Goal: Task Accomplishment & Management: Manage account settings

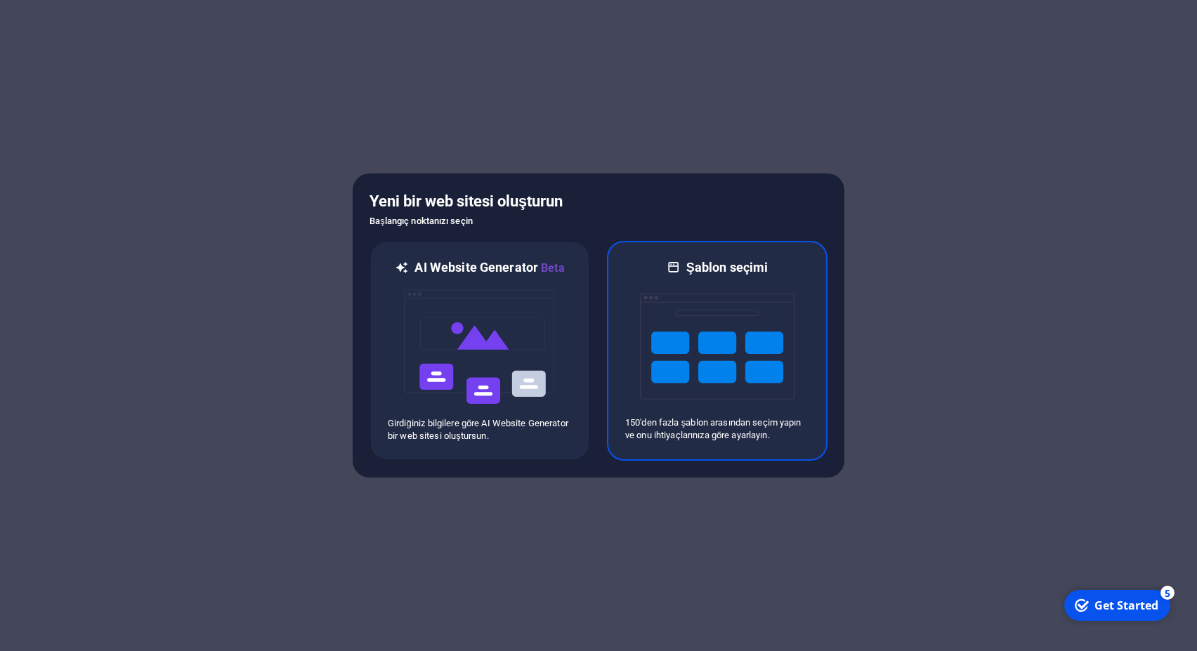
click at [714, 348] on img at bounding box center [717, 346] width 155 height 141
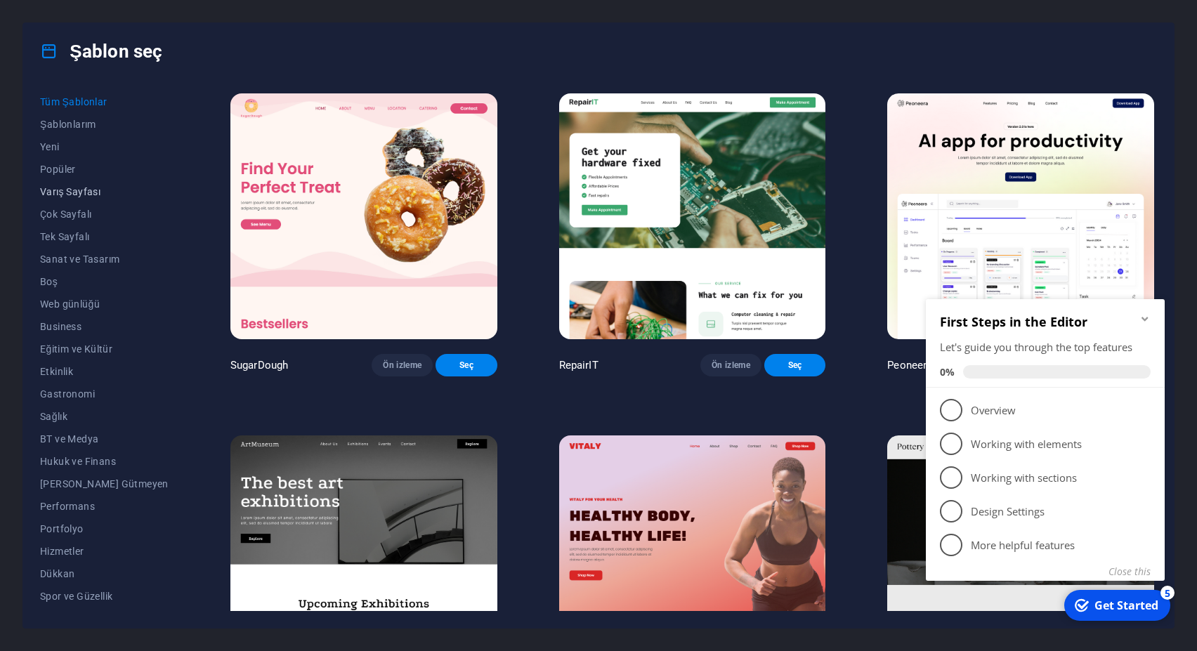
click at [67, 189] on span "Varış Sayfası" at bounding box center [104, 191] width 129 height 11
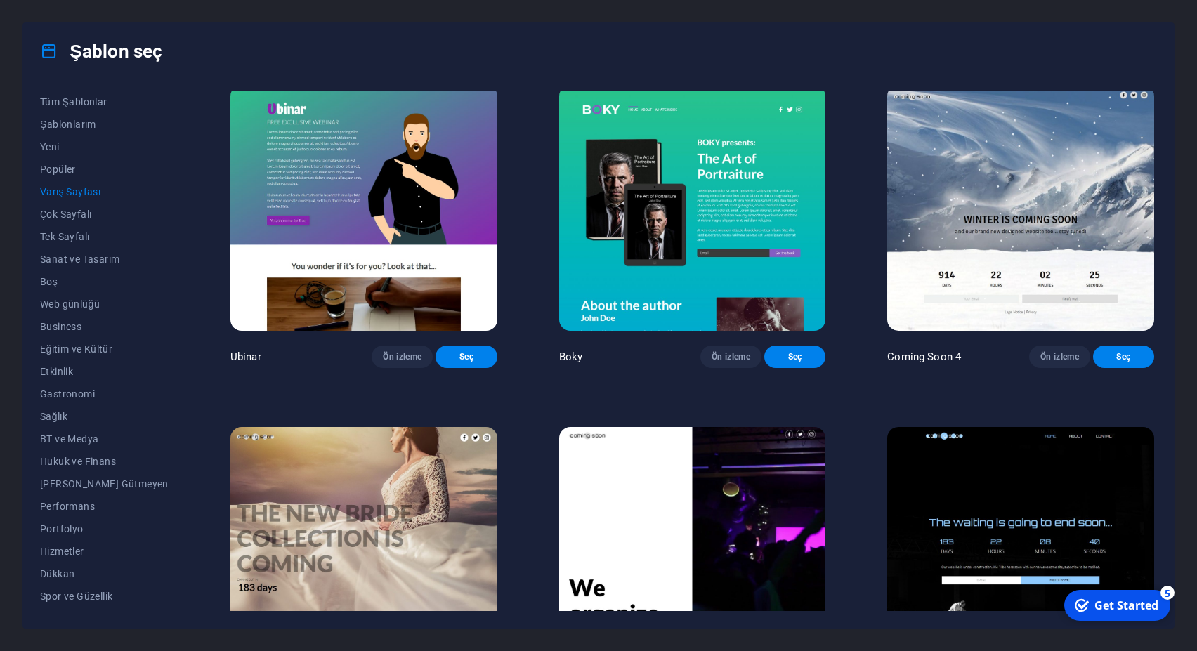
scroll to position [2523, 0]
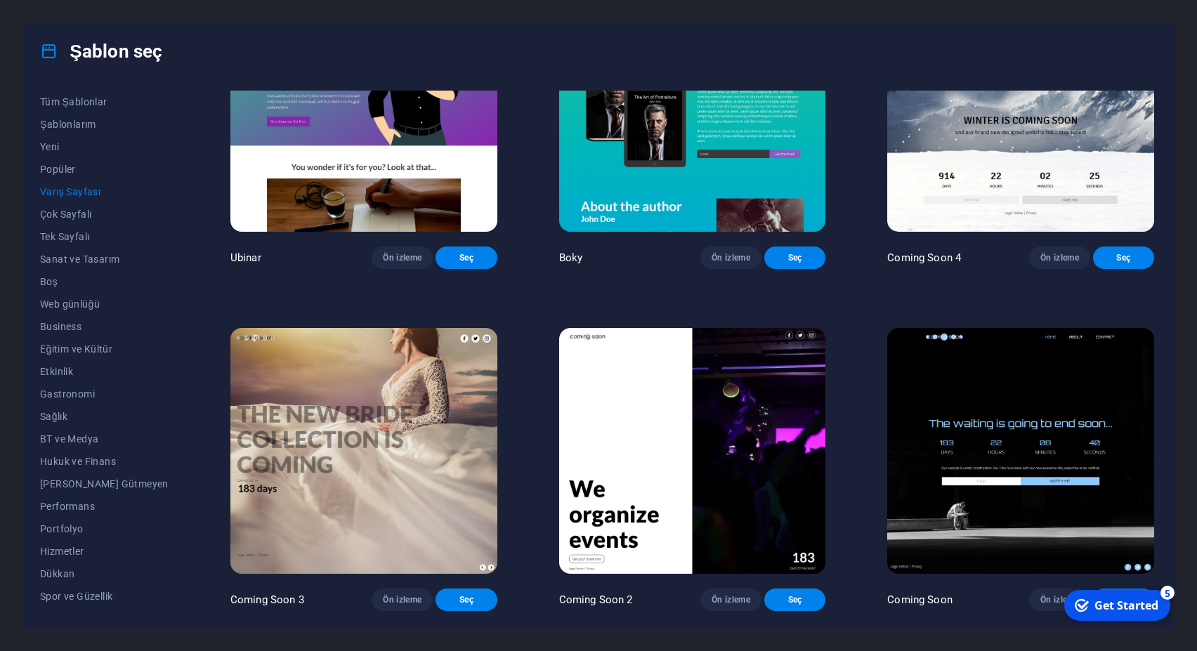
click at [300, 428] on img at bounding box center [363, 451] width 267 height 246
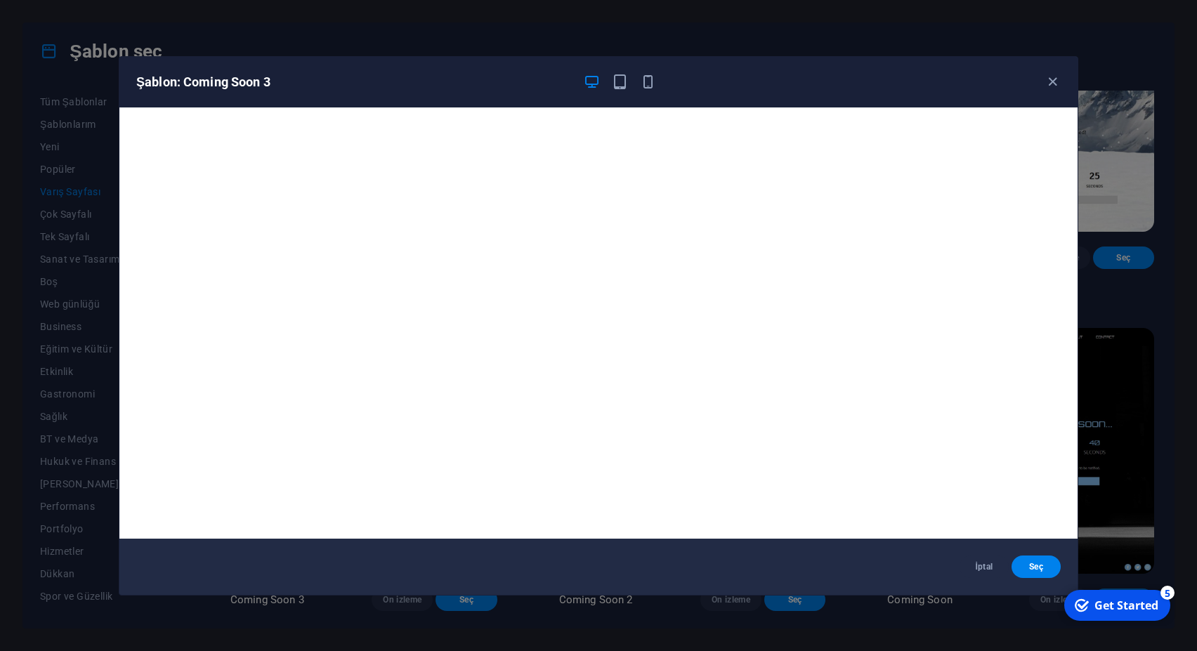
scroll to position [3, 0]
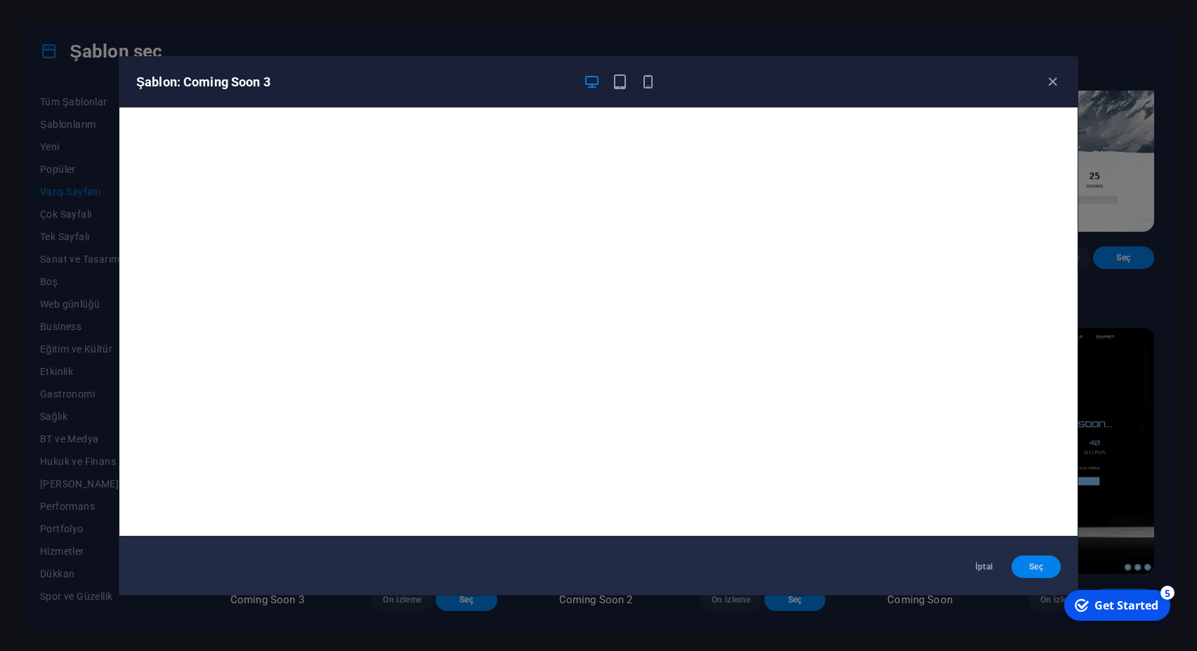
click at [1035, 565] on span "Seç" at bounding box center [1036, 566] width 27 height 11
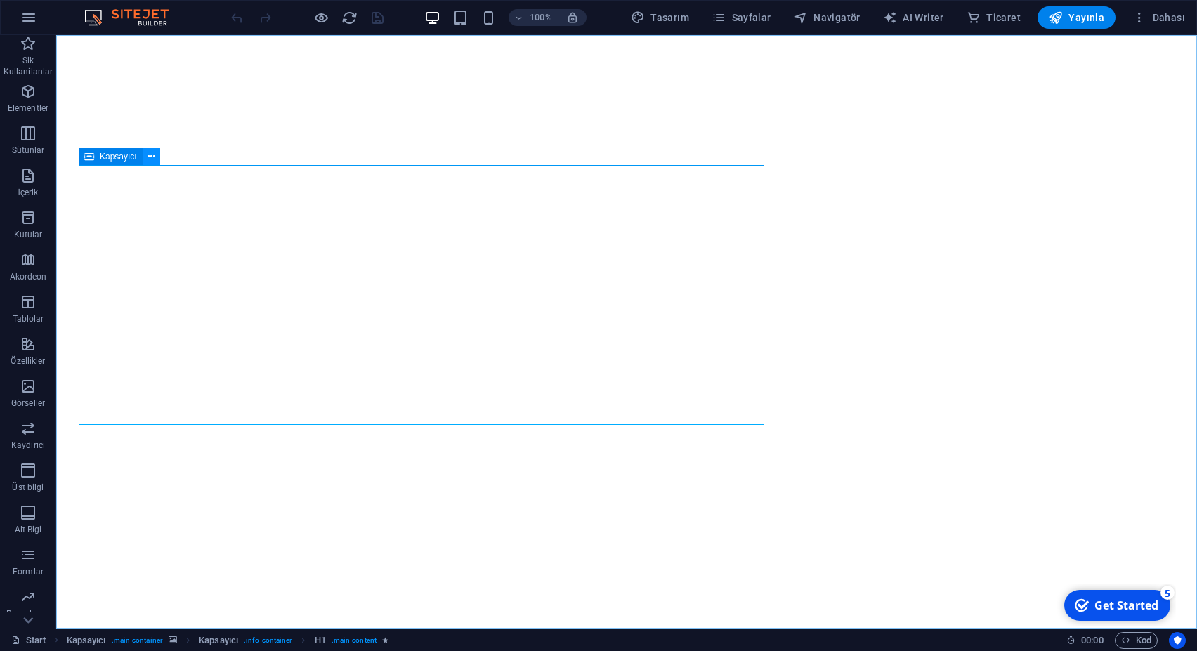
click at [152, 155] on icon at bounding box center [152, 157] width 8 height 15
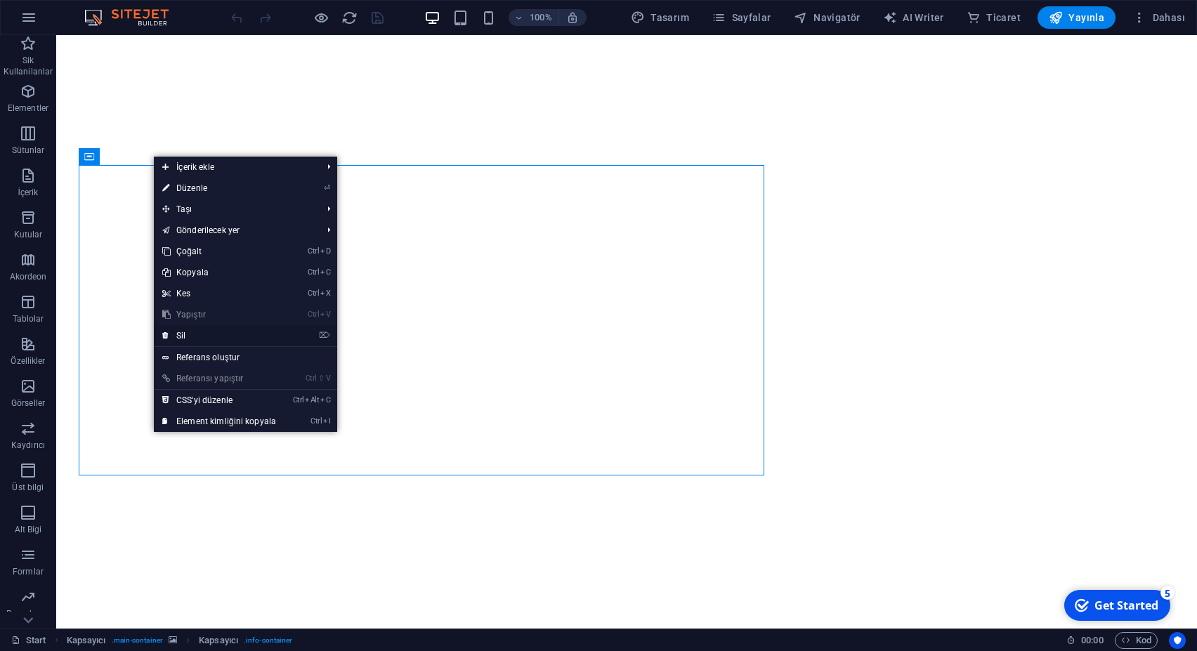
click at [197, 334] on link "⌦ Sil" at bounding box center [219, 335] width 131 height 21
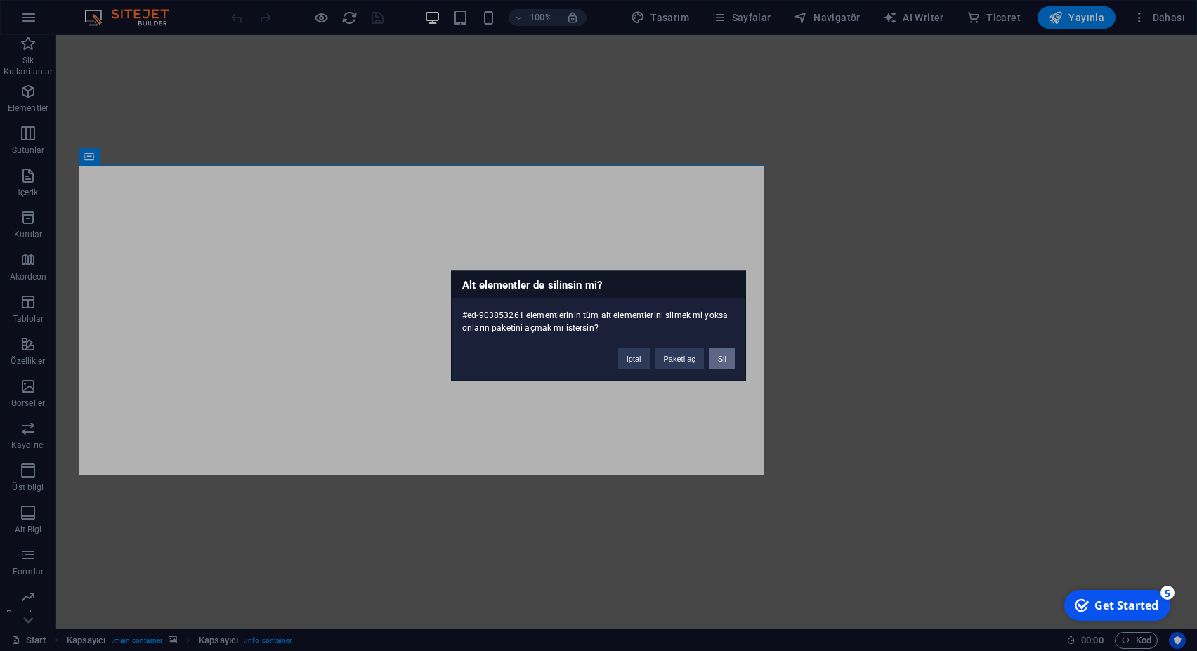
click at [721, 360] on button "Sil" at bounding box center [722, 358] width 25 height 21
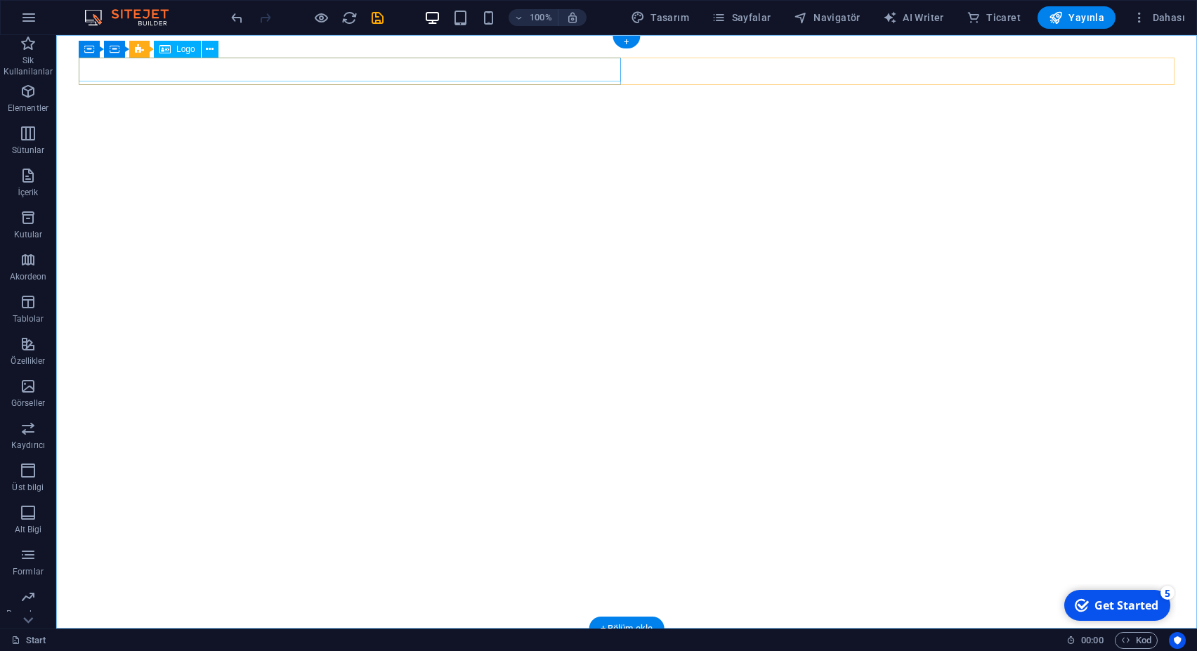
click at [143, 651] on div at bounding box center [627, 663] width 1096 height 24
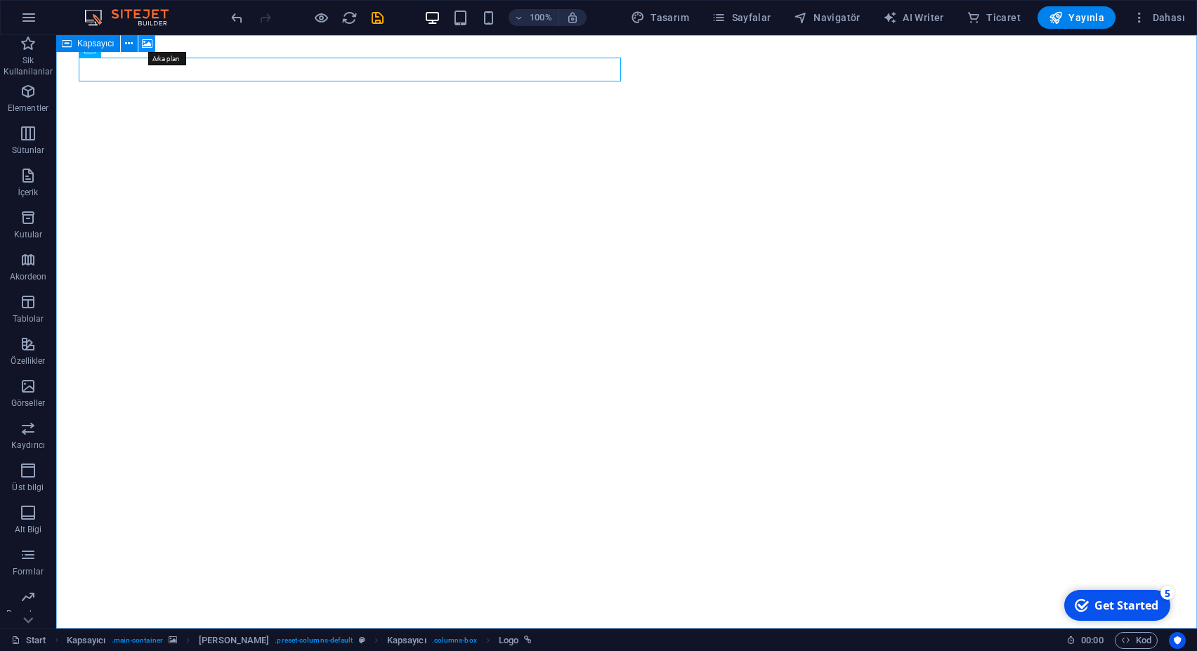
click at [150, 44] on icon at bounding box center [147, 44] width 11 height 15
select select "fade"
select select "ms"
select select "s"
select select "progressive"
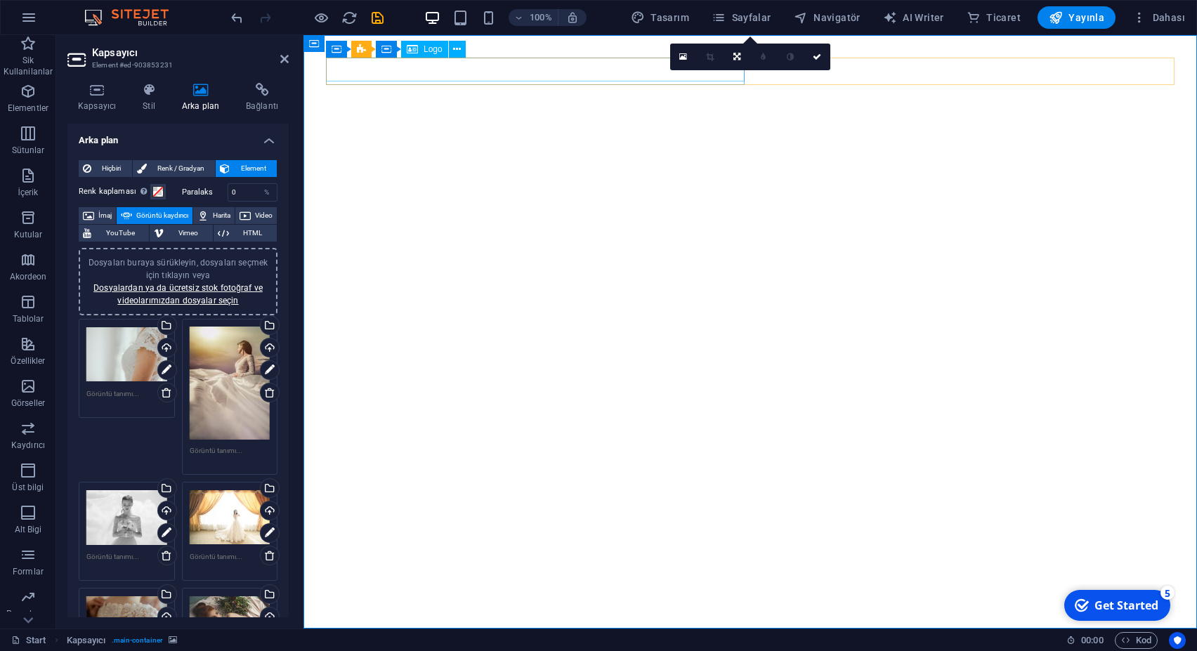
click at [424, 651] on div at bounding box center [750, 663] width 849 height 24
click at [435, 42] on div "Logo" at bounding box center [424, 49] width 47 height 17
click at [433, 48] on span "Logo" at bounding box center [433, 49] width 19 height 8
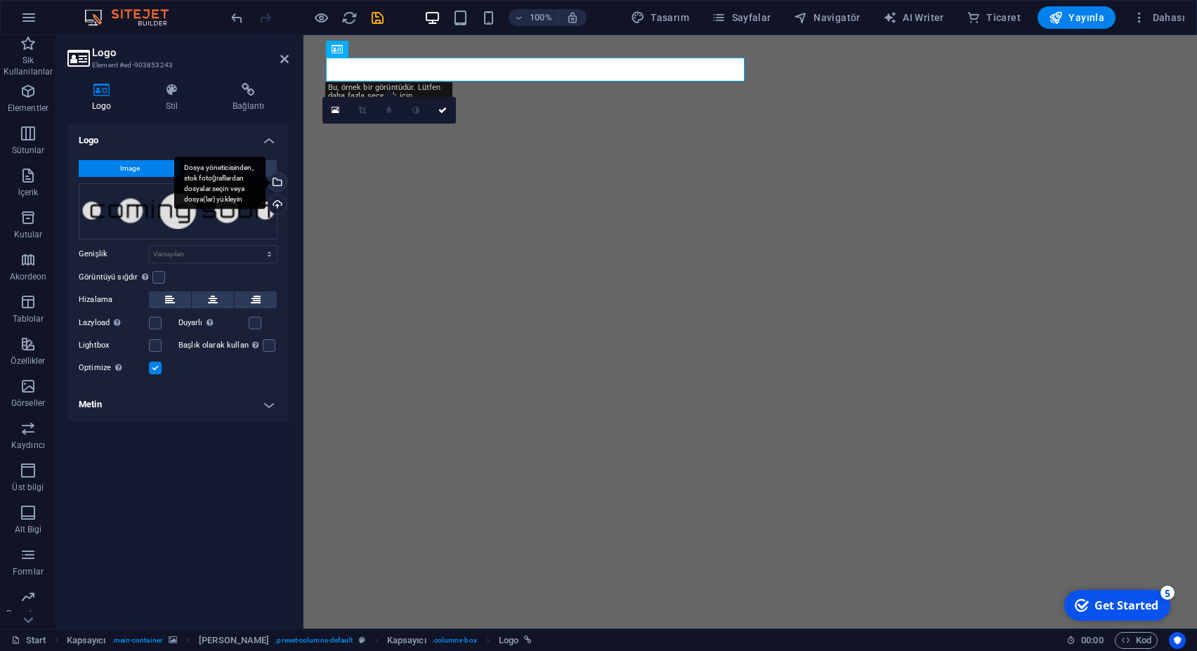
click at [278, 182] on div "Dosya yöneticisinden, stok fotoğraflardan dosyalar seçin veya dosya(lar) yükley…" at bounding box center [276, 183] width 21 height 21
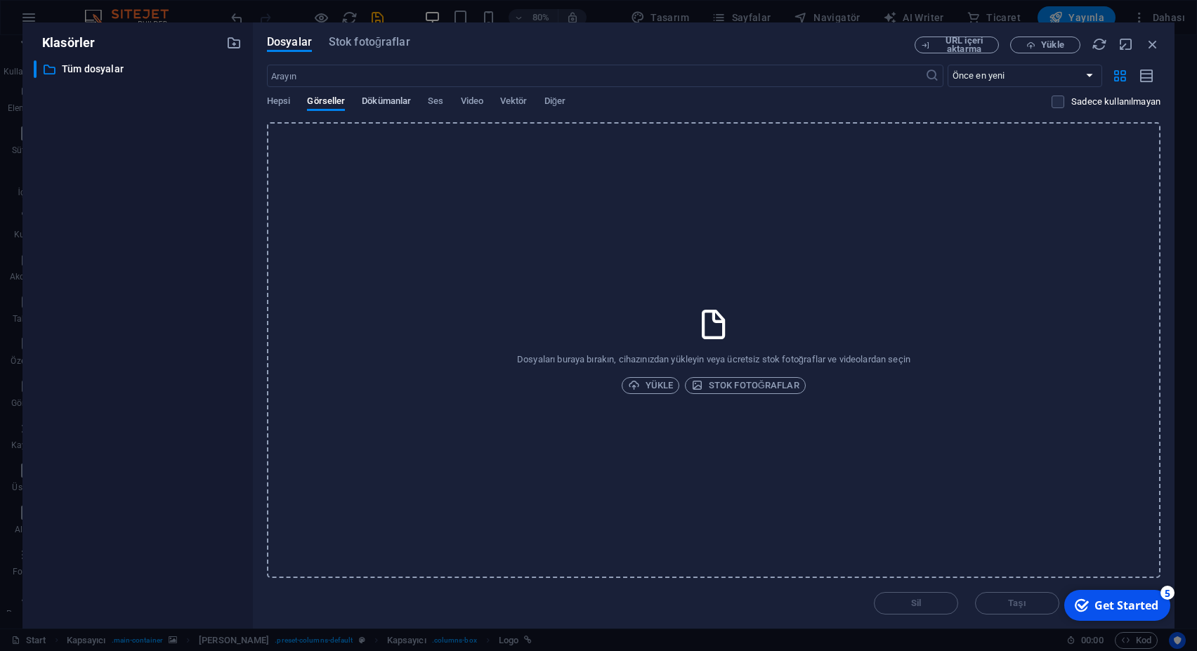
click at [385, 103] on span "Dökümanlar" at bounding box center [386, 103] width 49 height 20
click at [327, 103] on span "Görseller" at bounding box center [326, 103] width 38 height 20
click at [661, 390] on span "Yükle" at bounding box center [650, 385] width 45 height 17
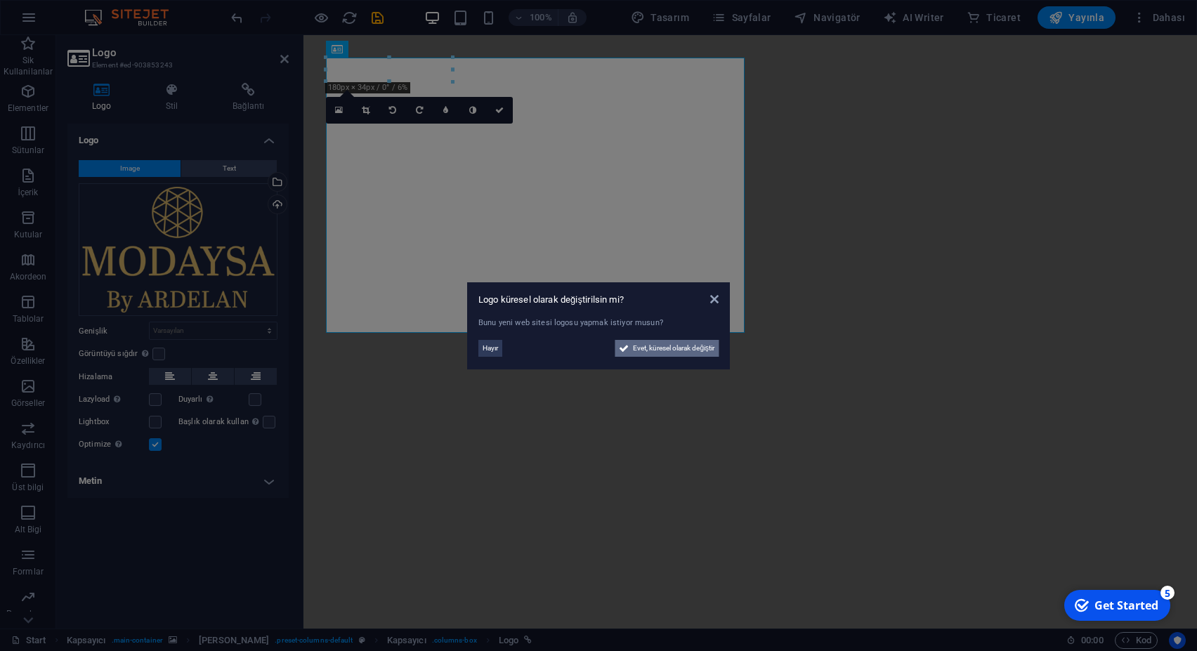
click at [682, 351] on span "Evet, küresel olarak değiştir" at bounding box center [674, 348] width 82 height 17
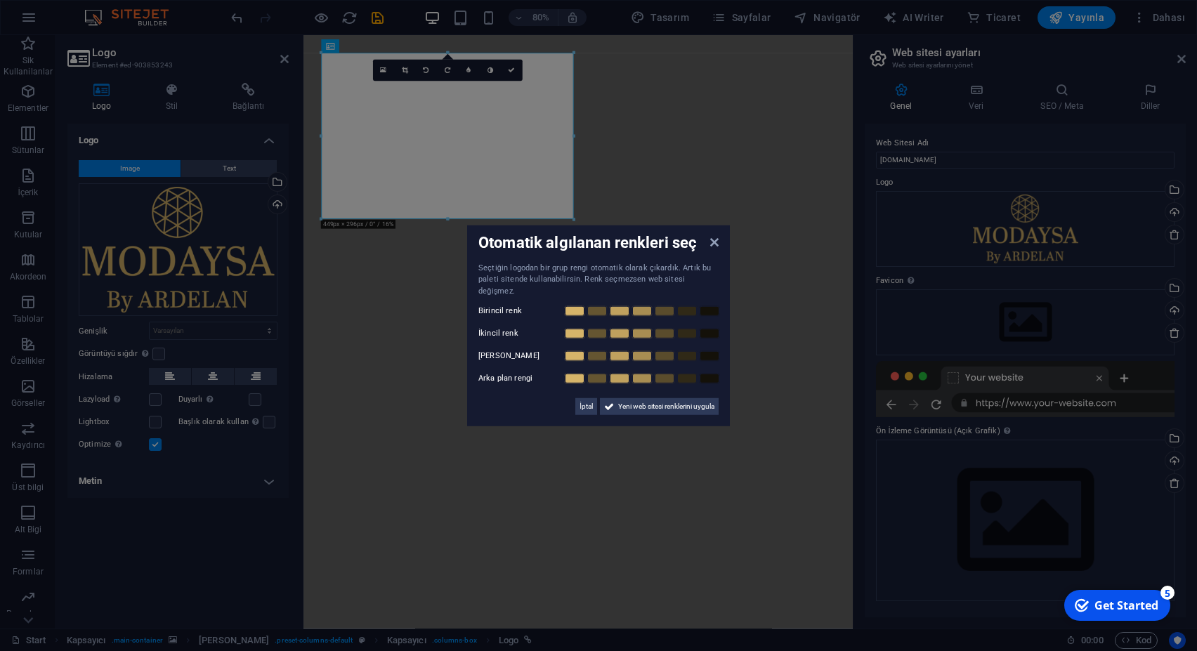
click at [575, 219] on aside "Otomatik algılanan renkleri seç Seçtiğin logodan bir grup rengi otomatik olarak…" at bounding box center [598, 325] width 1197 height 651
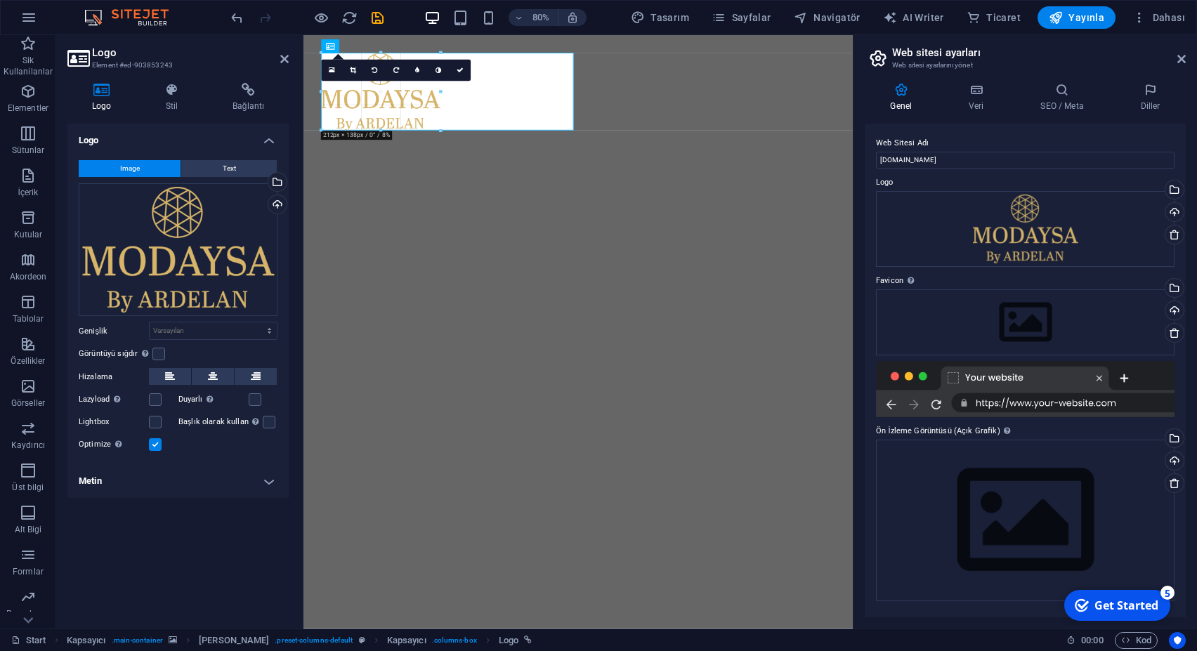
drag, startPoint x: 575, startPoint y: 217, endPoint x: 408, endPoint y: 100, distance: 204.3
type input "214"
select select "px"
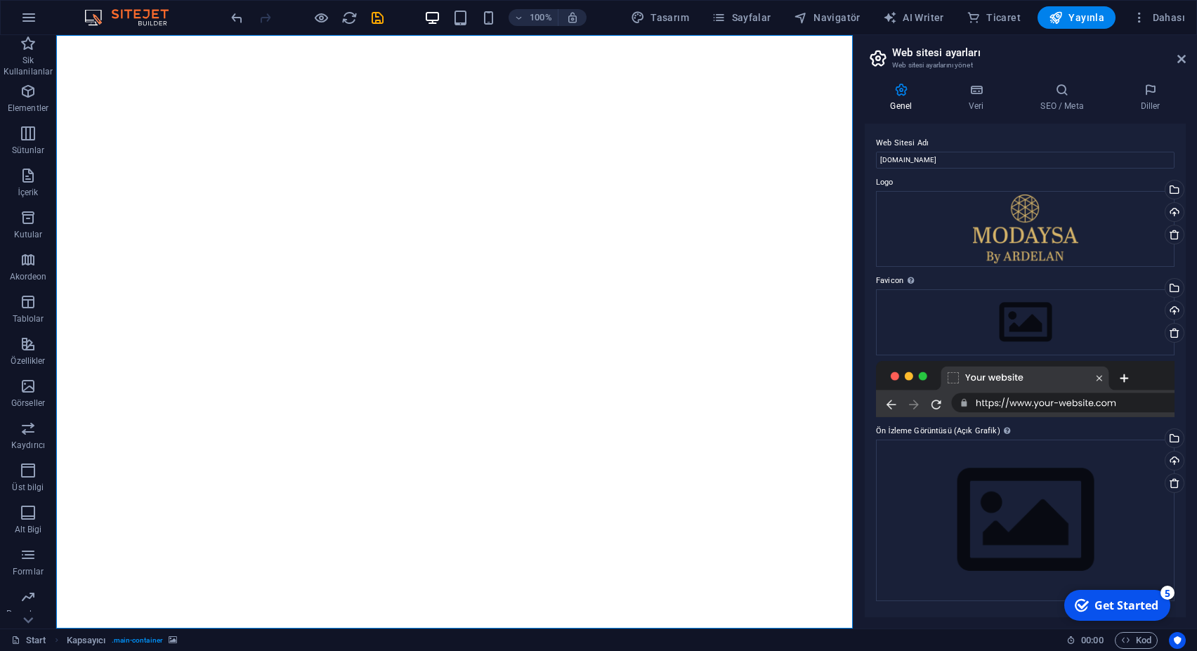
click at [508, 52] on img "1/7" at bounding box center [454, 52] width 797 height 0
click at [312, 52] on img "1/7" at bounding box center [454, 52] width 797 height 0
select select "fade"
select select "ms"
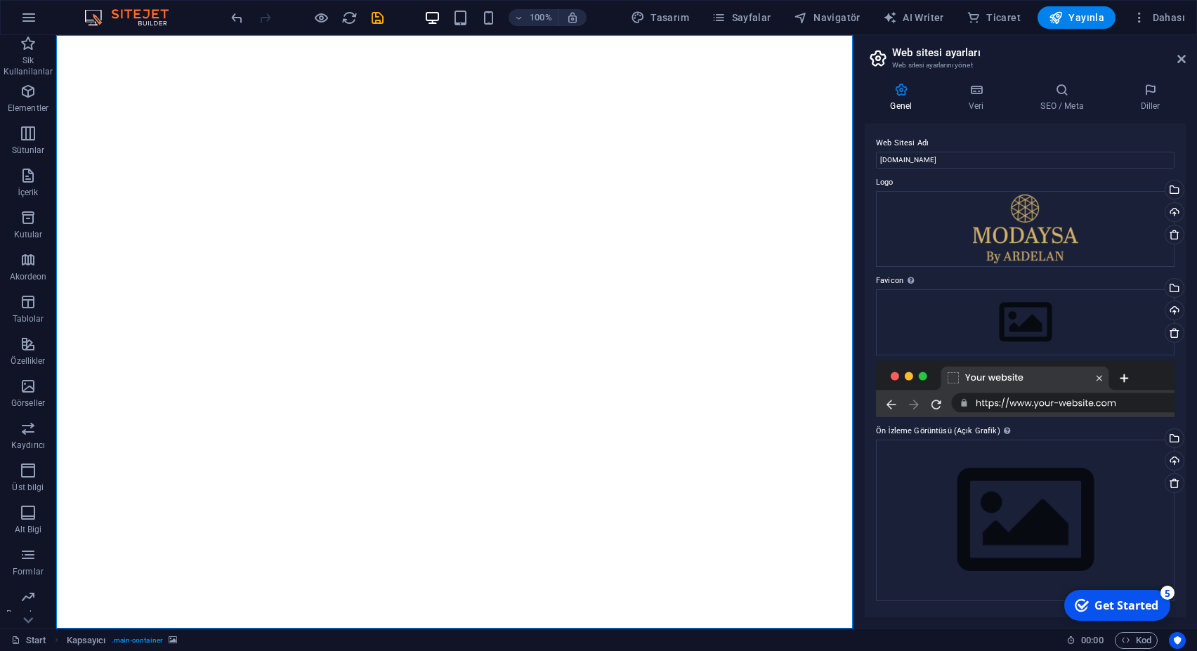
select select "s"
select select "progressive"
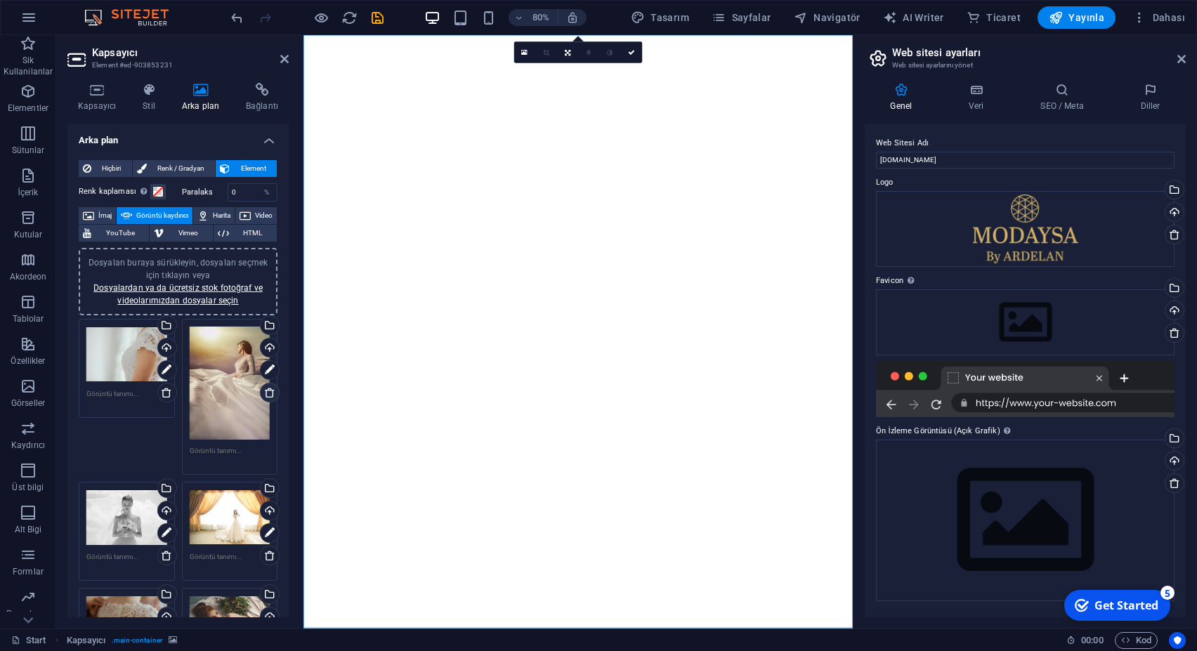
click at [264, 394] on icon at bounding box center [269, 392] width 11 height 11
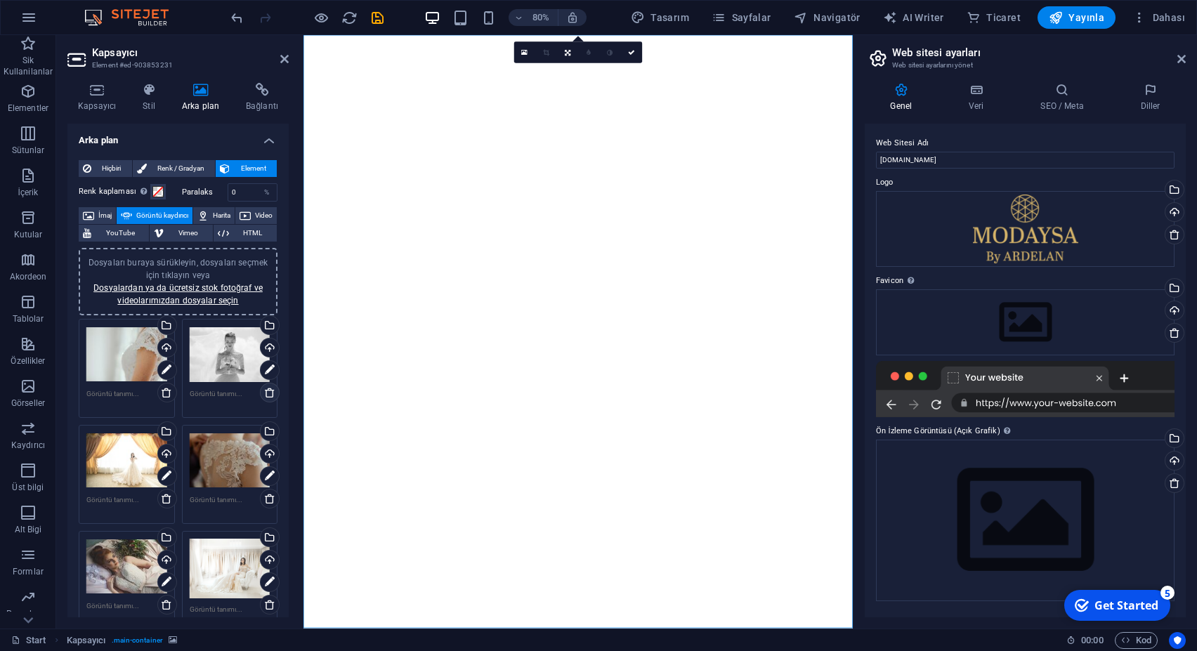
click at [264, 393] on icon at bounding box center [269, 392] width 11 height 11
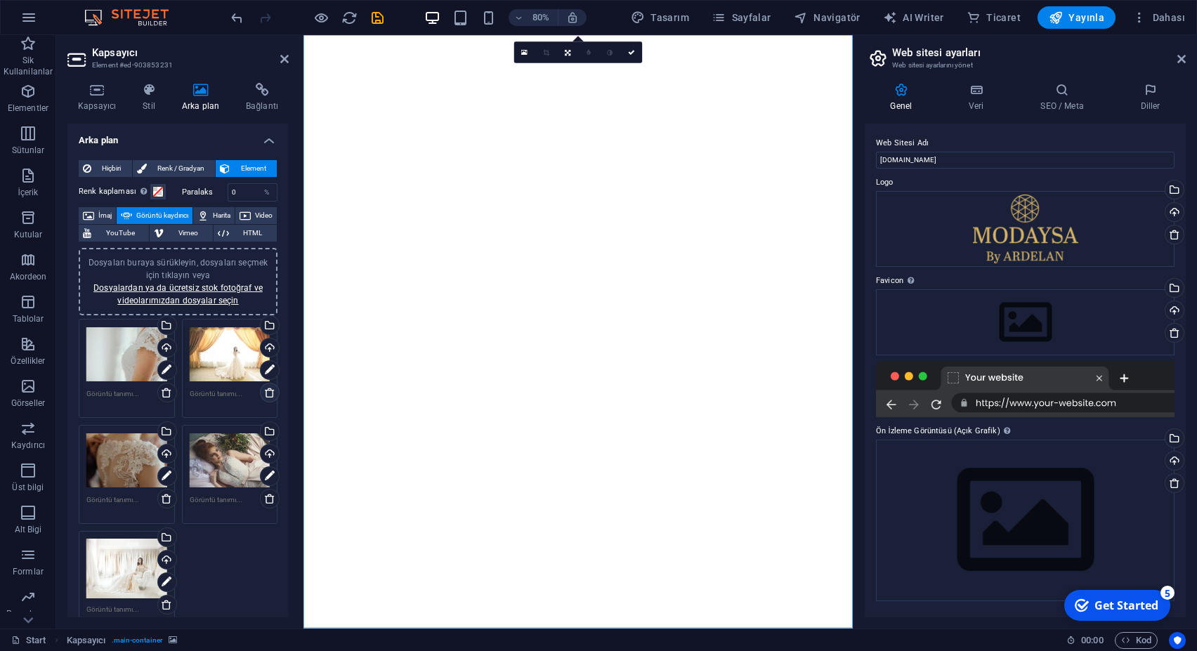
click at [264, 393] on icon at bounding box center [269, 392] width 11 height 11
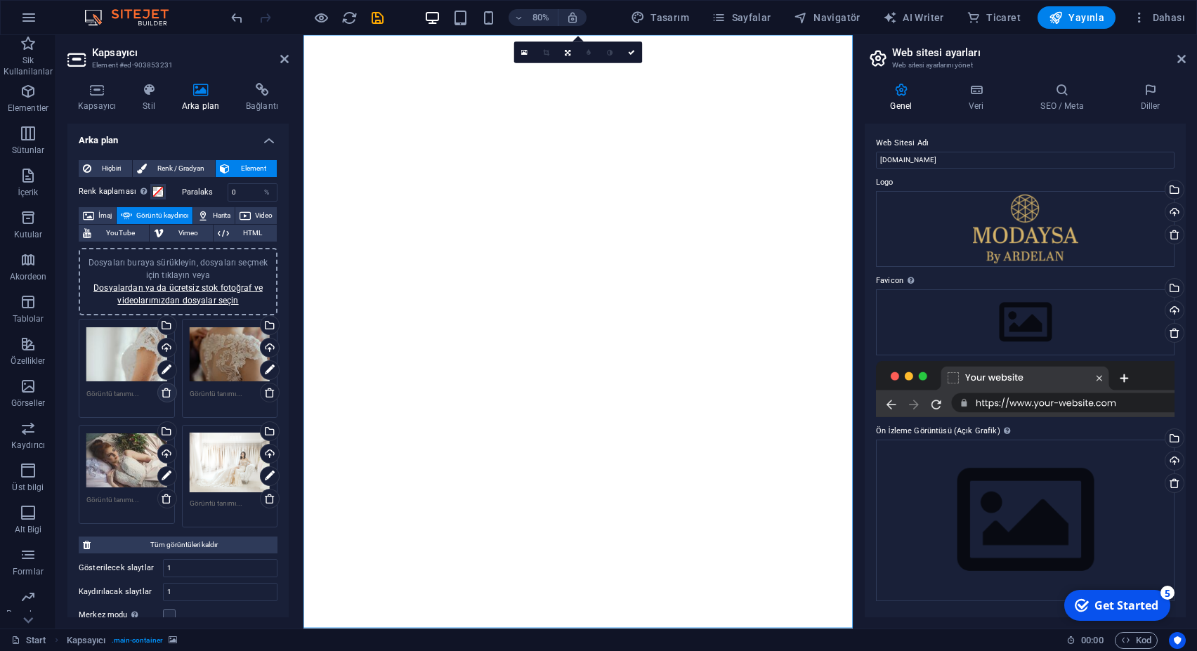
click at [161, 391] on icon at bounding box center [166, 392] width 11 height 11
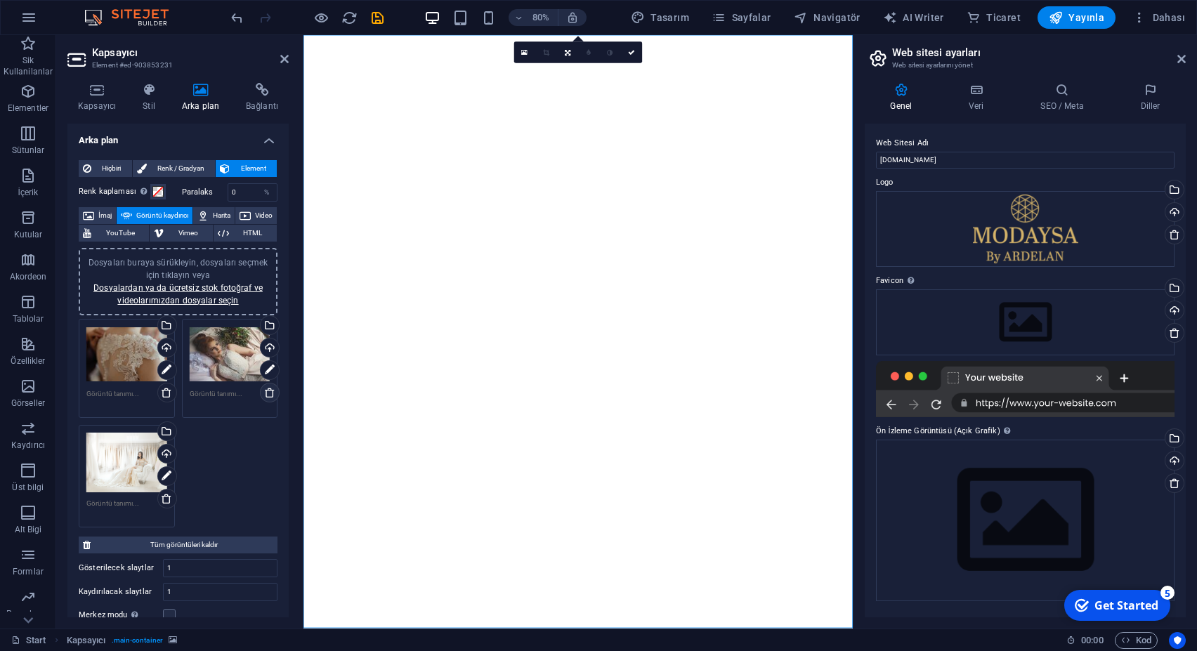
click at [264, 391] on icon at bounding box center [269, 392] width 11 height 11
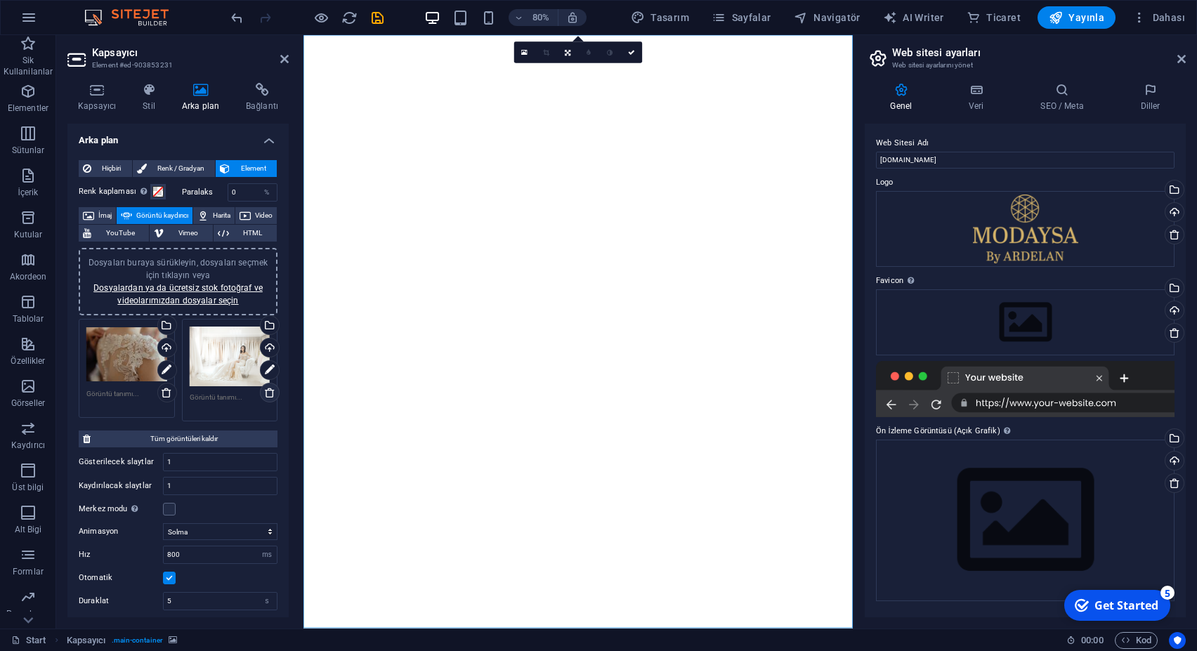
click at [264, 395] on icon at bounding box center [269, 392] width 11 height 11
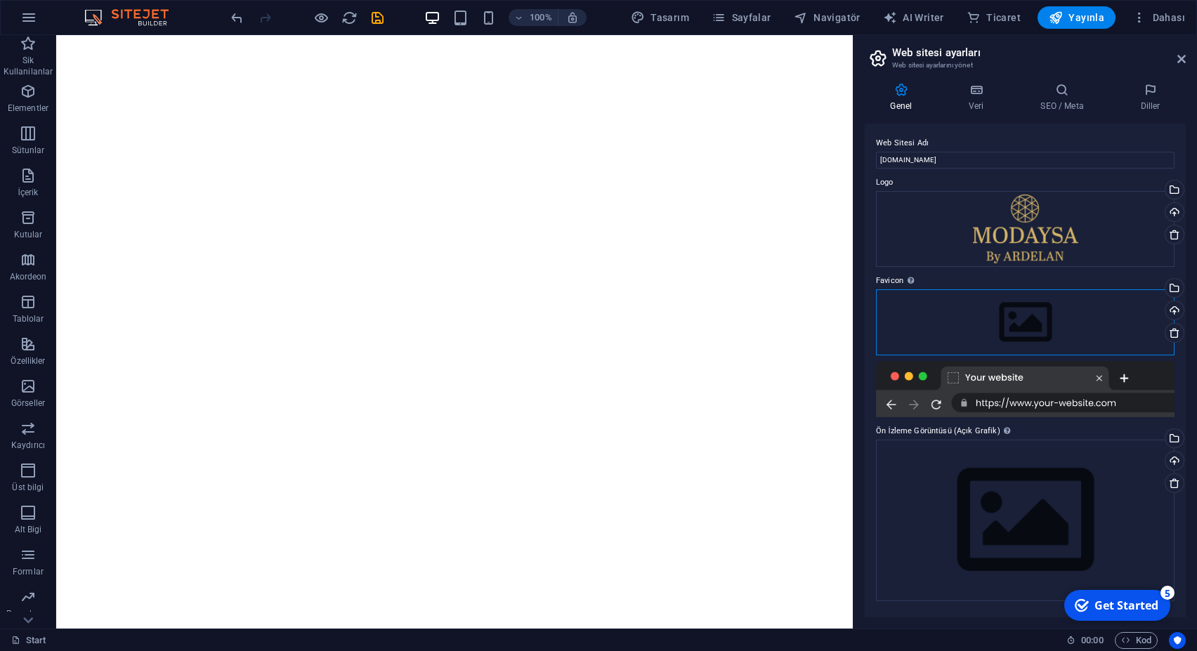
click at [1043, 321] on div "Dosyaları buraya sürükleyin, dosyaları seçmek için tıklayın veya Dosyalardan ya…" at bounding box center [1025, 322] width 299 height 66
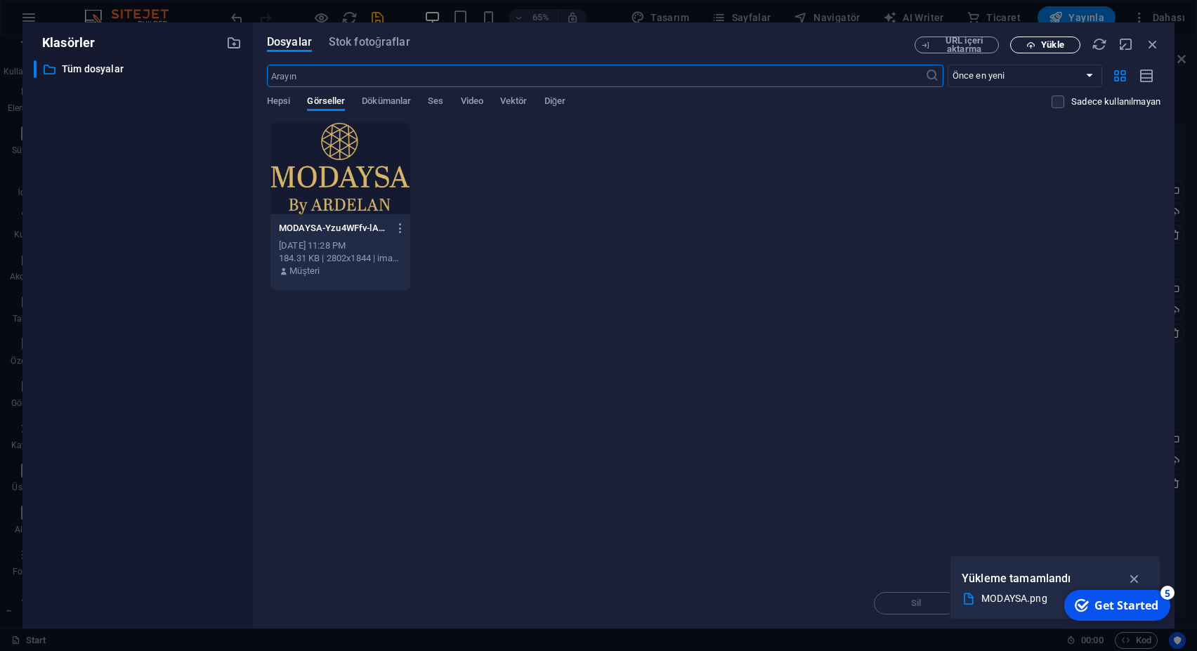
click at [1049, 37] on button "Yükle" at bounding box center [1045, 45] width 70 height 17
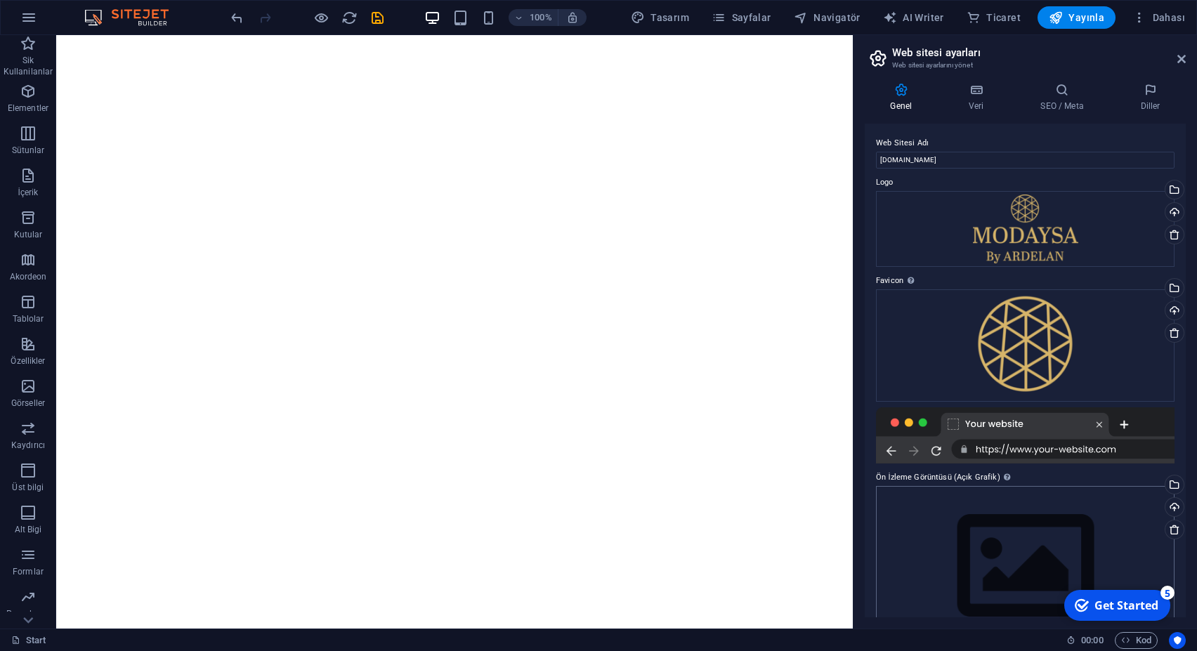
scroll to position [41, 0]
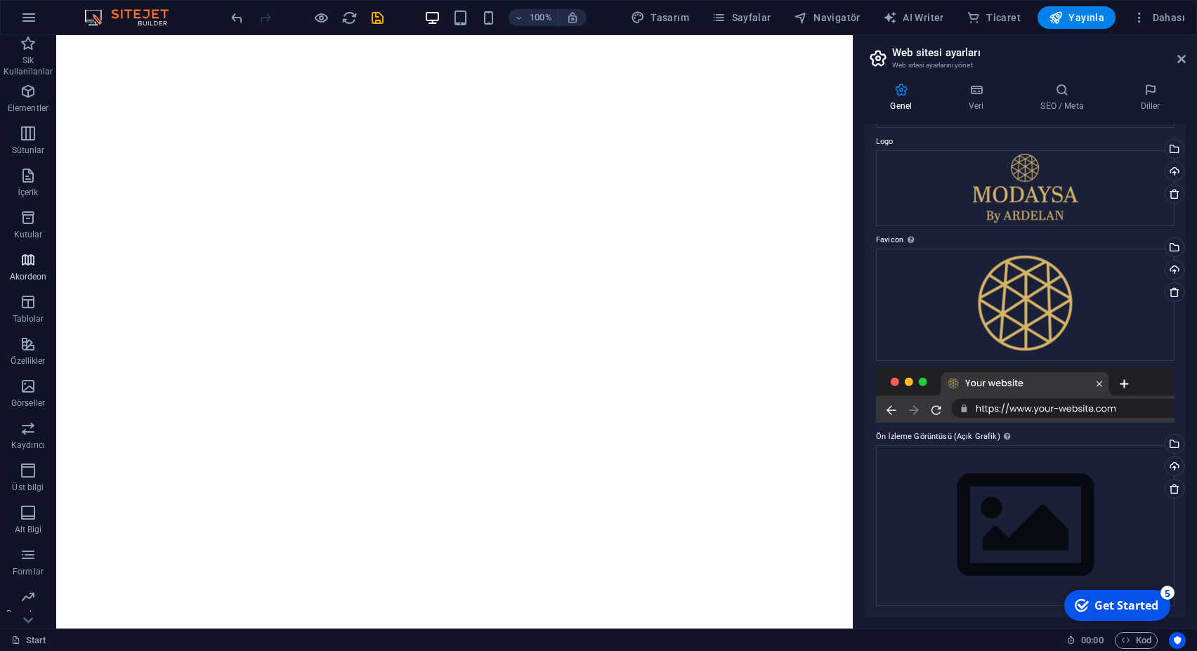
click at [26, 276] on p "Akordeon" at bounding box center [28, 276] width 37 height 11
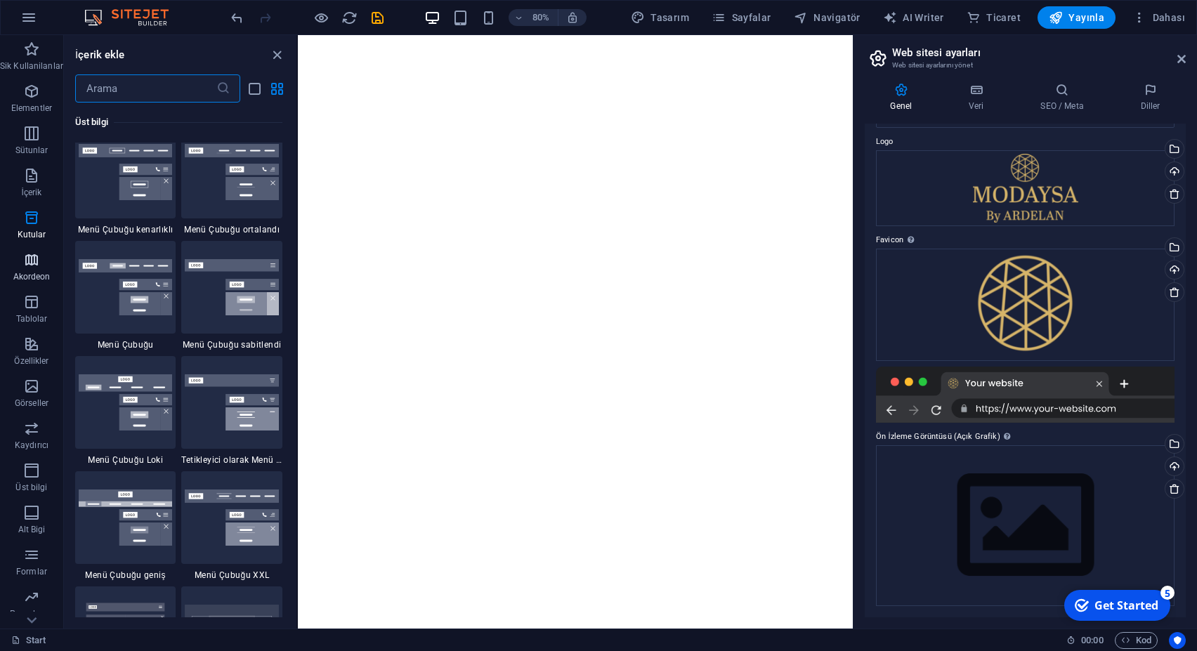
scroll to position [8453, 0]
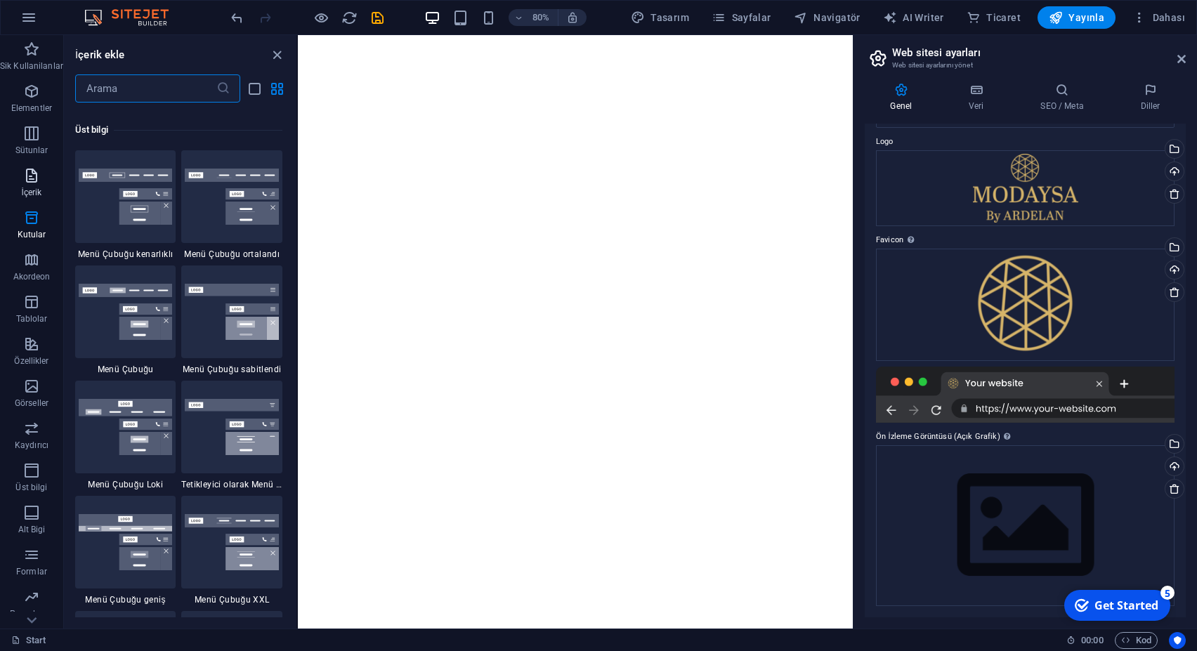
click at [34, 190] on p "İçerik" at bounding box center [31, 192] width 20 height 11
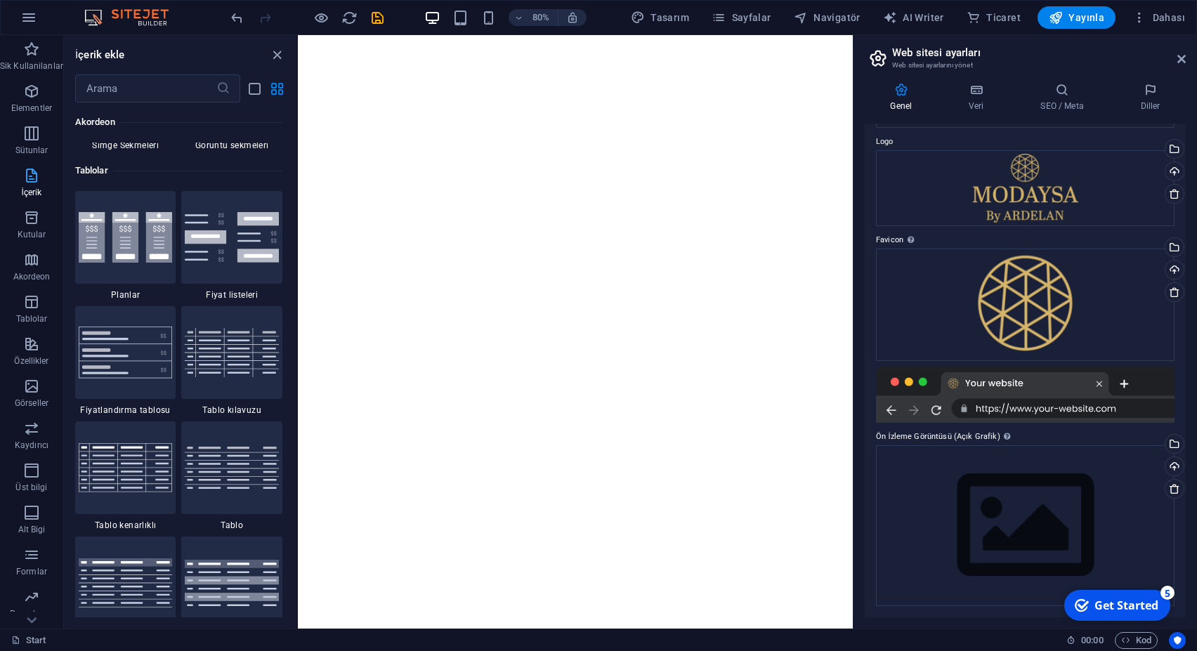
scroll to position [4771, 0]
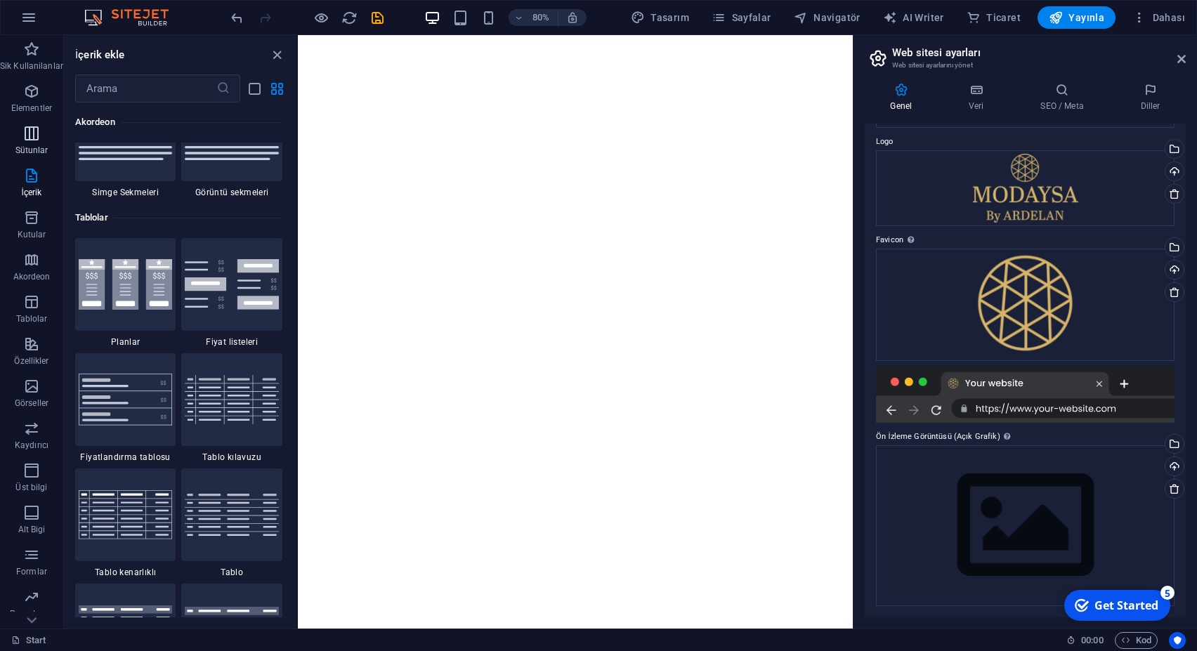
click at [30, 139] on icon "button" at bounding box center [31, 133] width 17 height 17
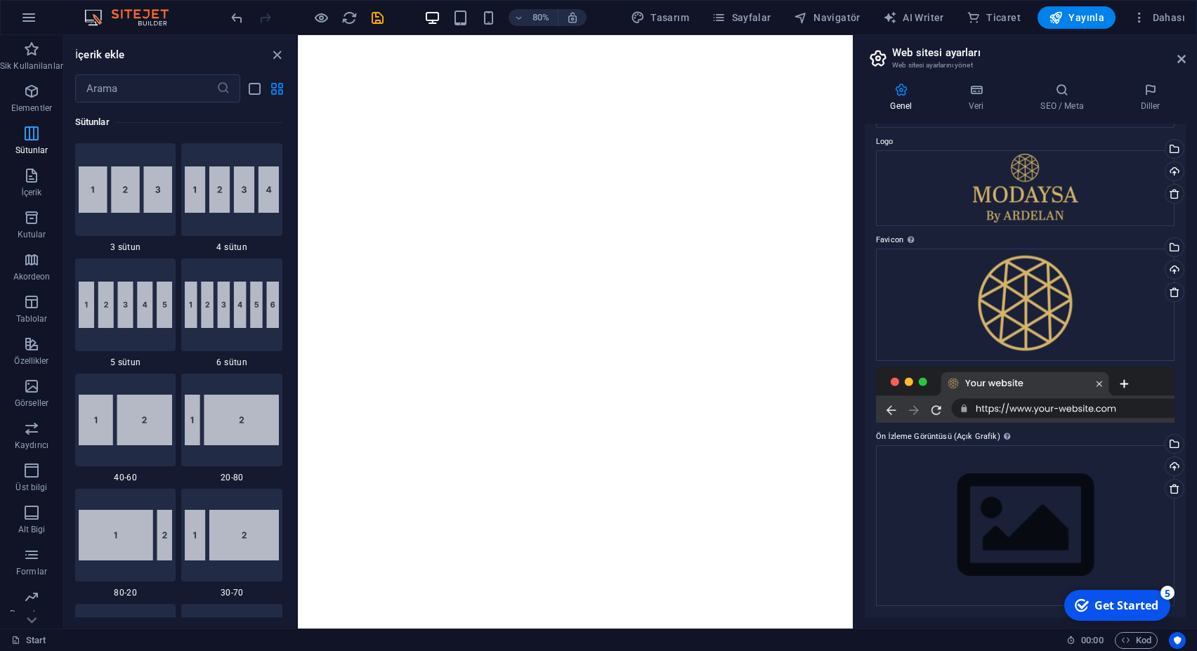
scroll to position [810, 0]
click at [30, 103] on p "Elementler" at bounding box center [31, 108] width 41 height 11
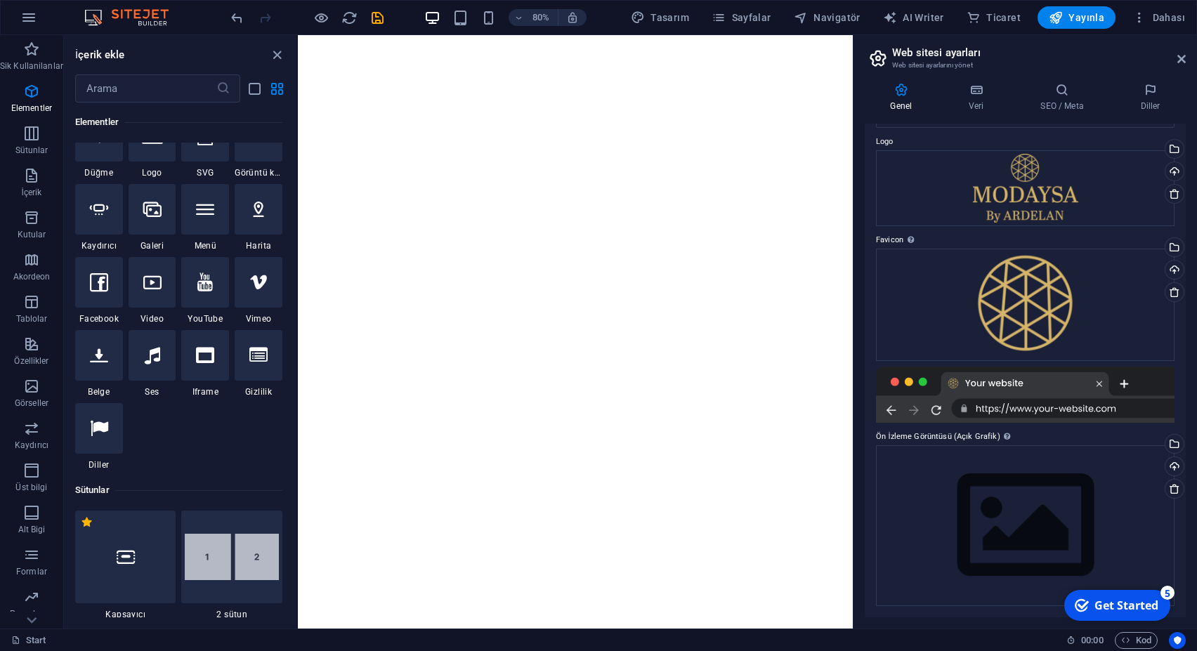
scroll to position [74, 0]
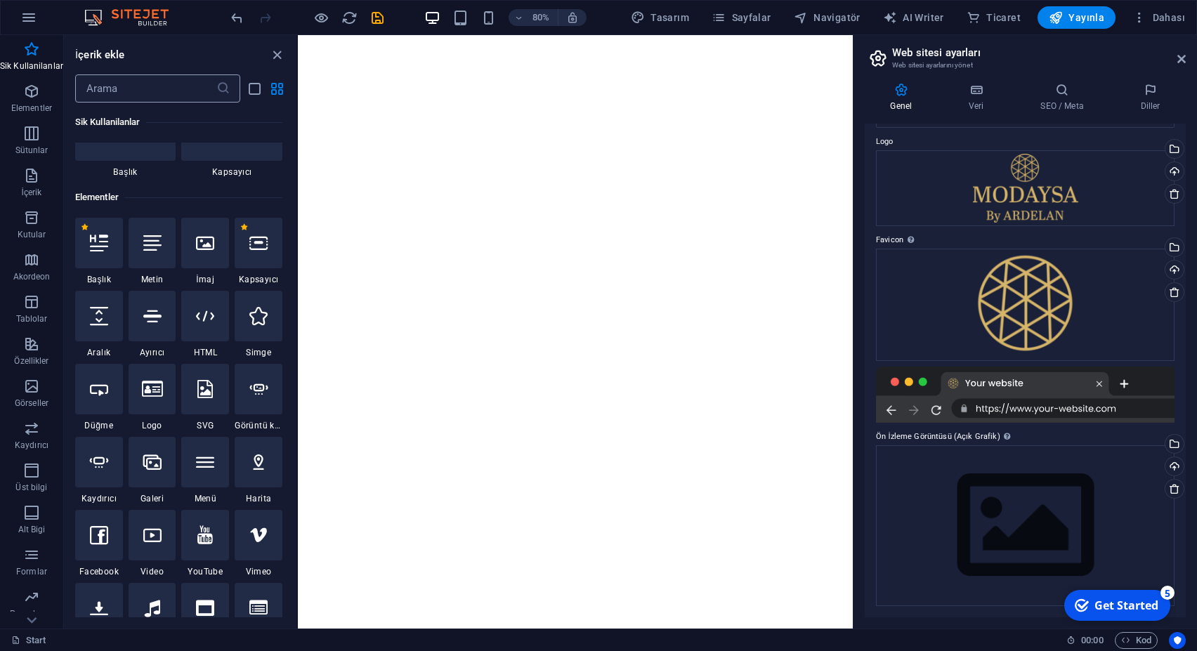
click at [129, 96] on input "text" at bounding box center [145, 88] width 141 height 28
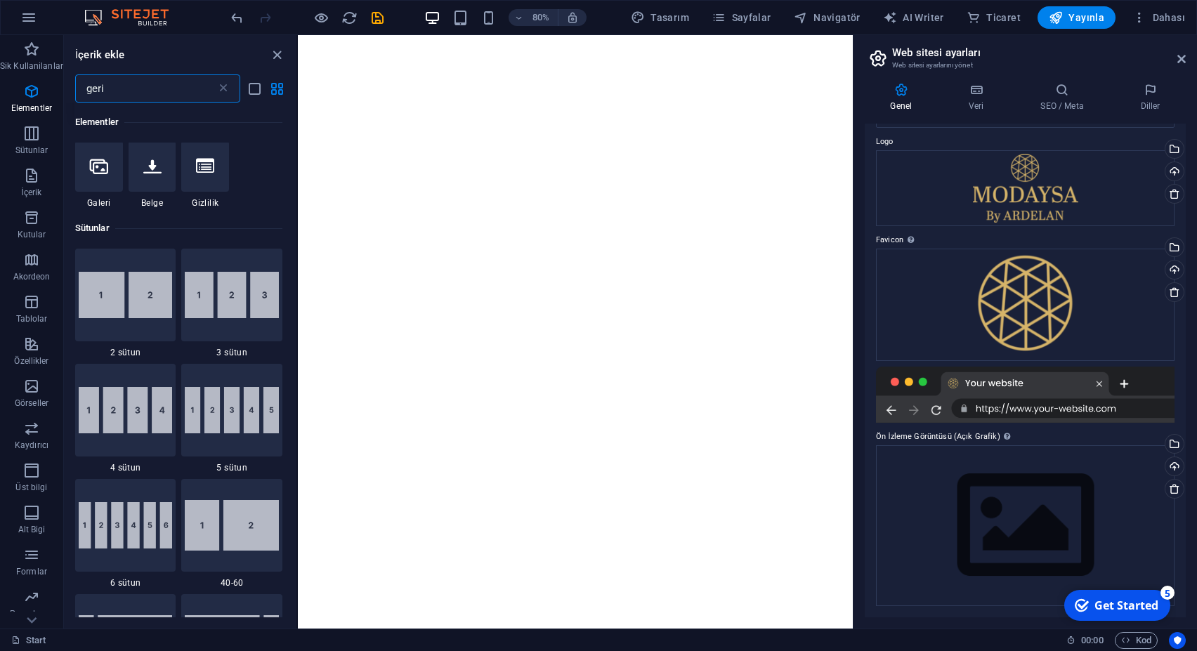
scroll to position [0, 0]
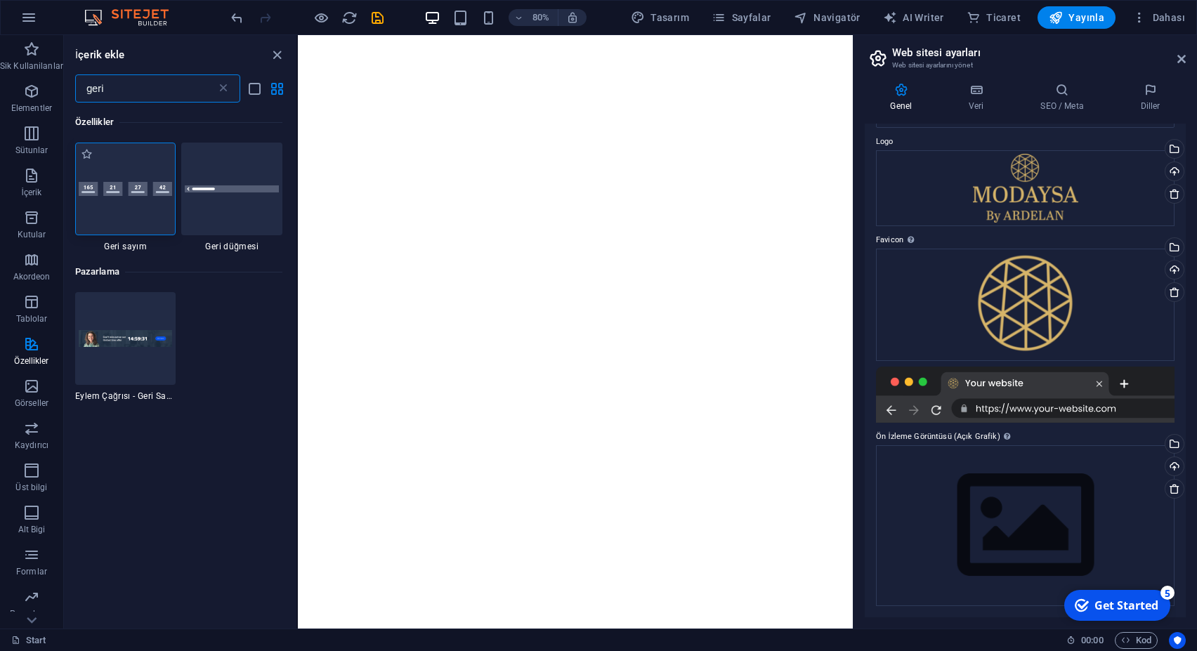
type input "geri"
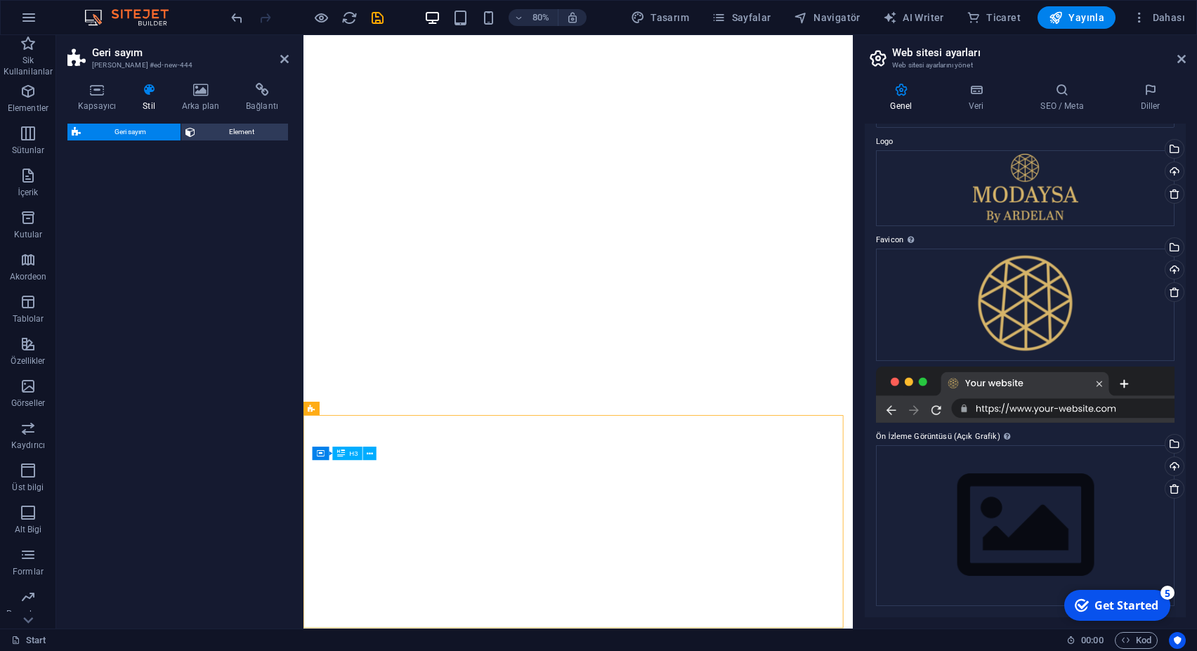
select select "preset-countdown-v3-default"
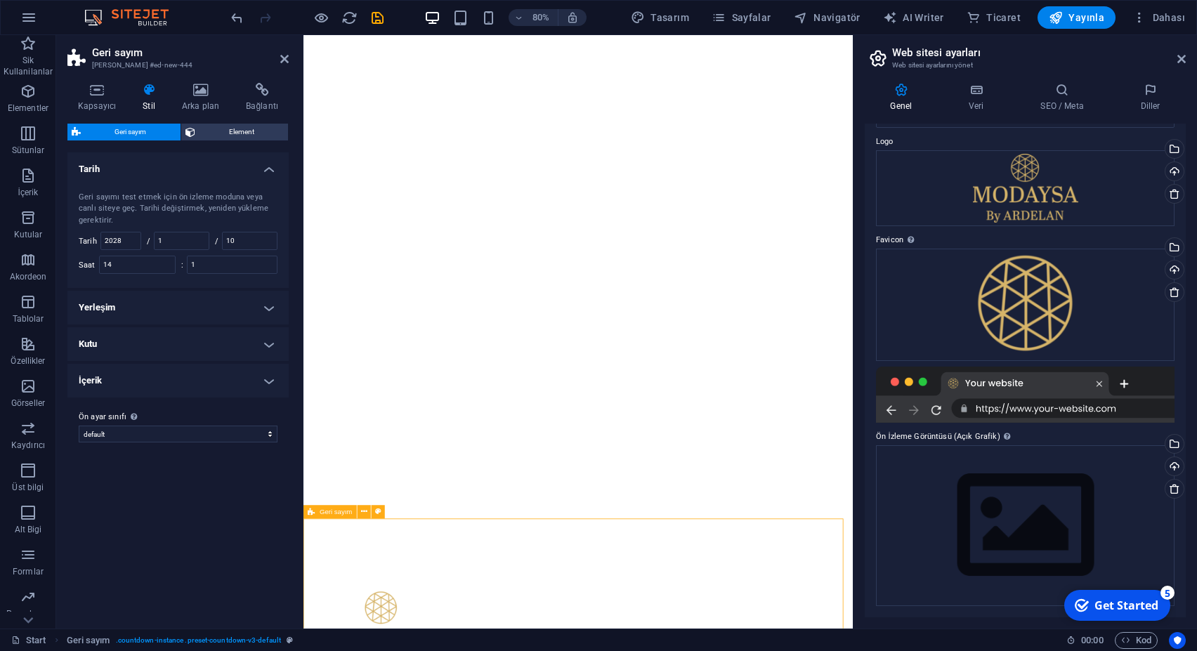
scroll to position [193, 0]
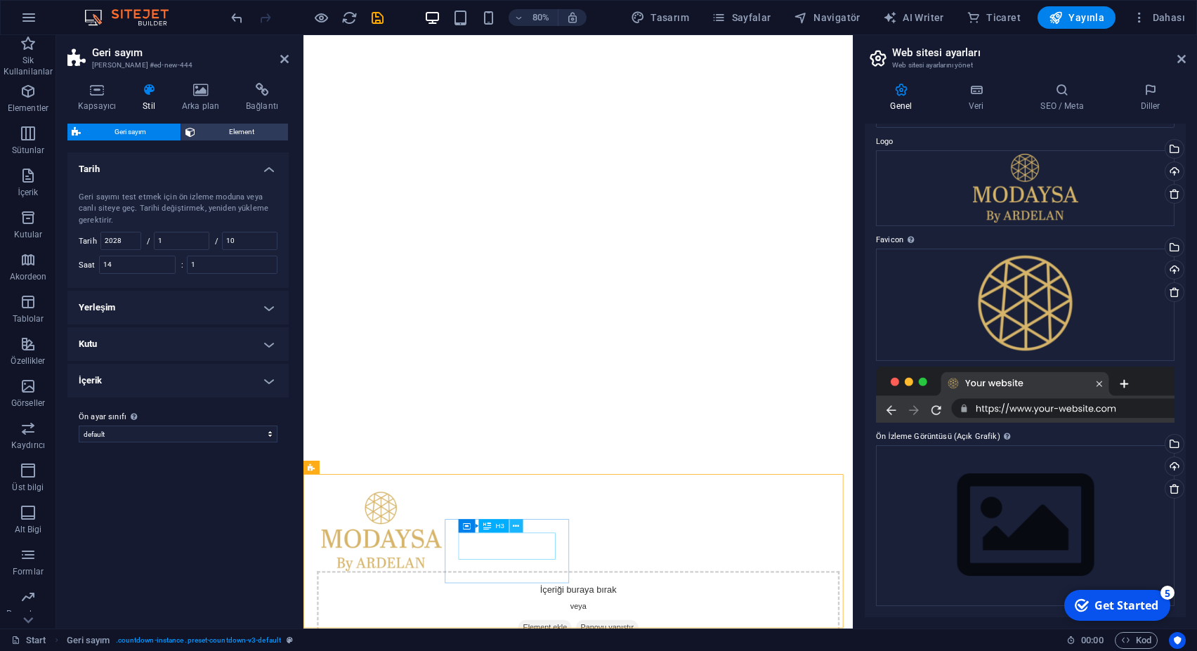
click at [363, 467] on icon at bounding box center [364, 468] width 6 height 12
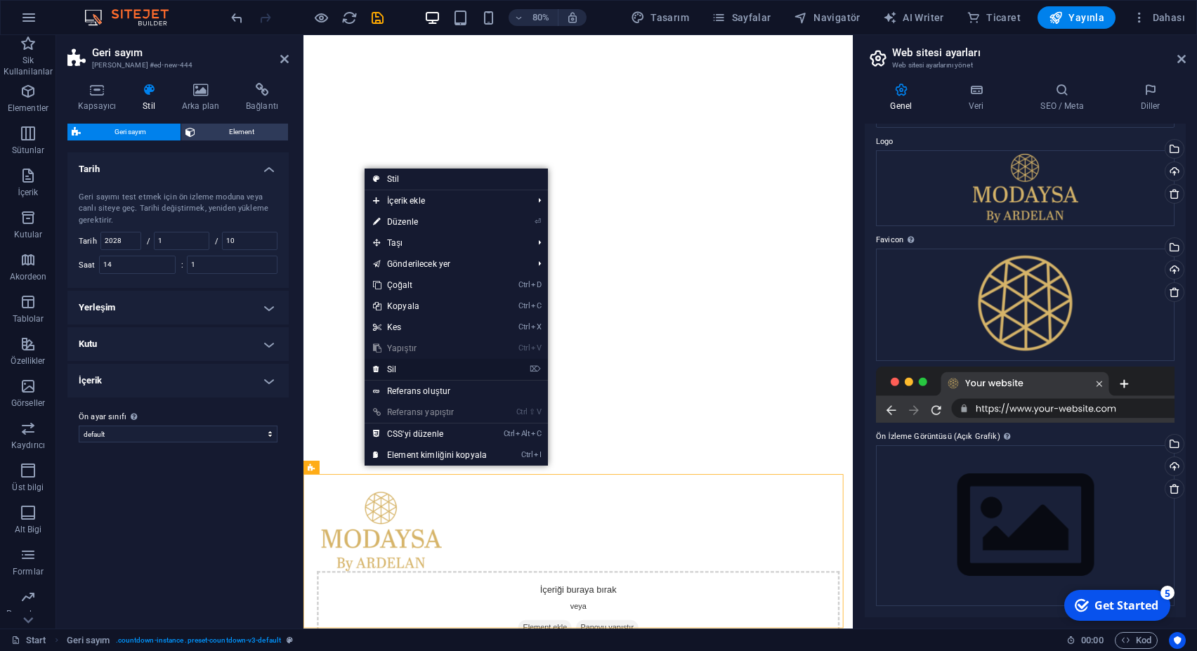
click at [414, 364] on link "⌦ Sil" at bounding box center [430, 369] width 131 height 21
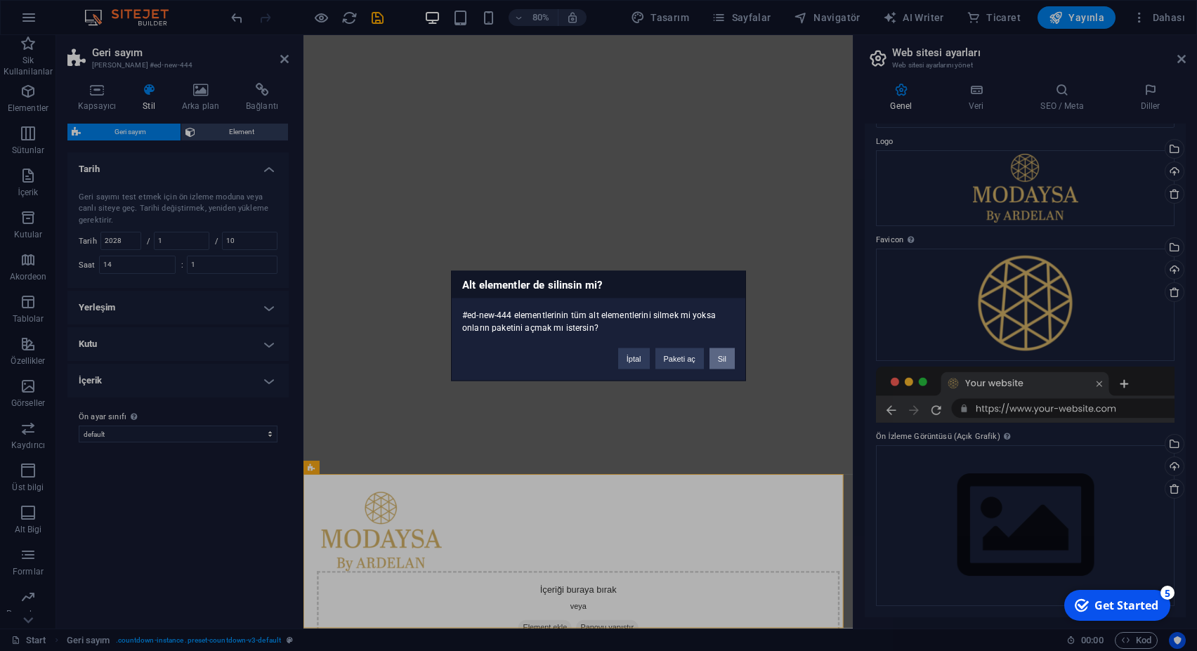
click at [722, 358] on button "Sil" at bounding box center [722, 358] width 25 height 21
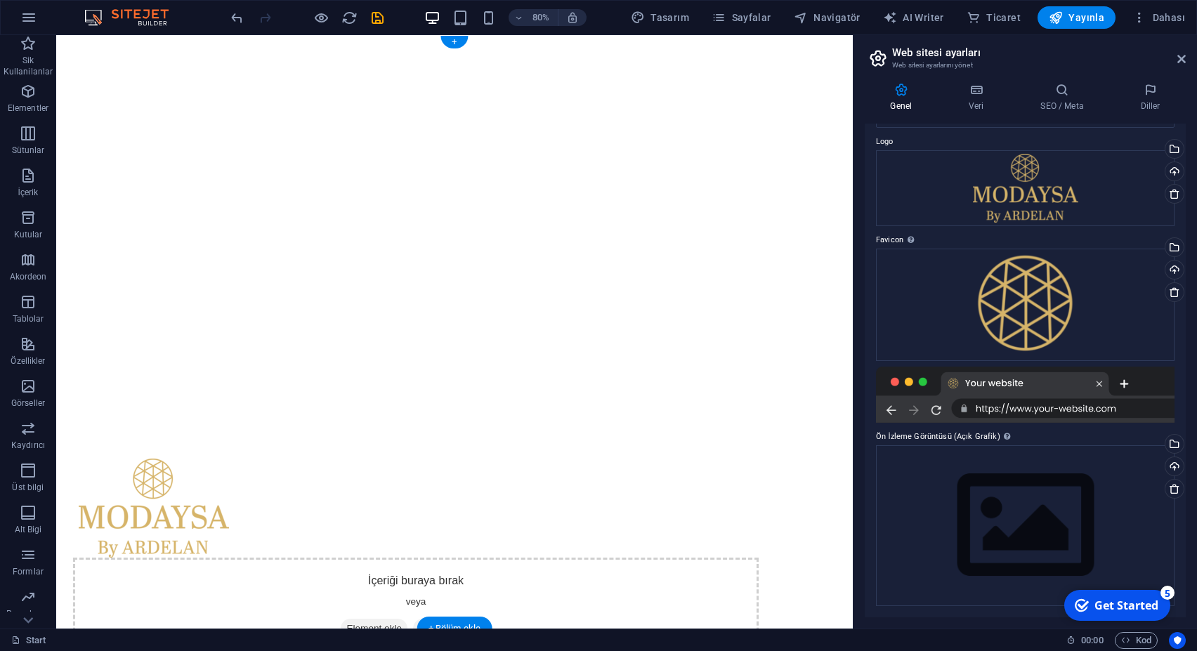
scroll to position [0, 0]
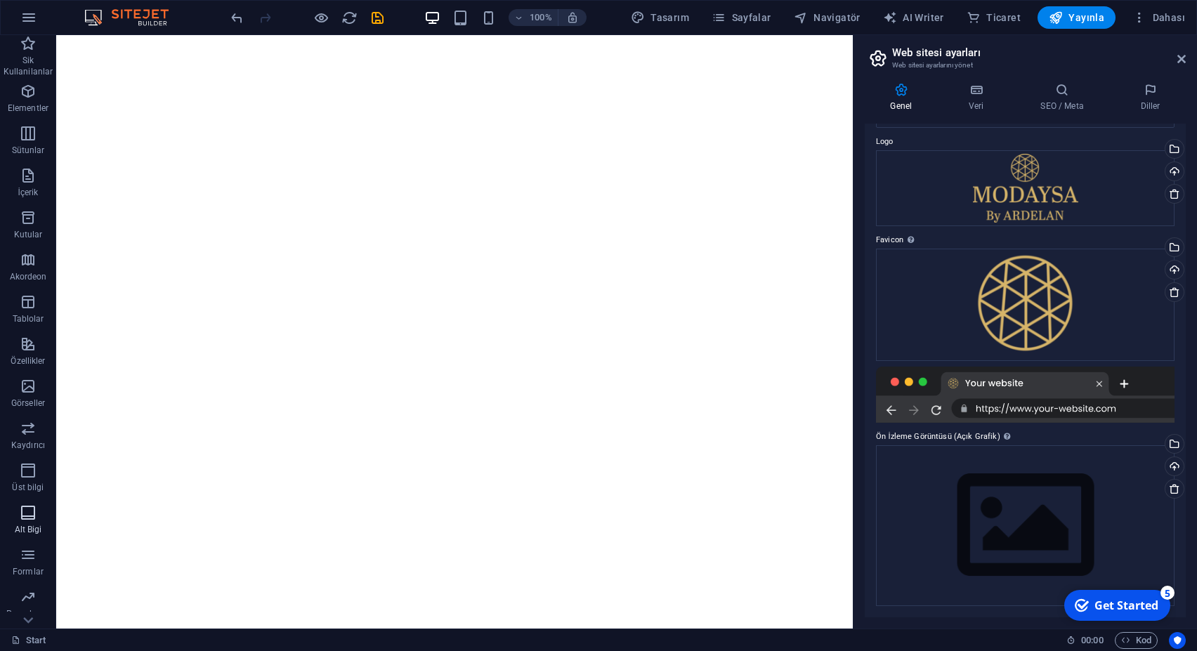
click at [30, 513] on icon "button" at bounding box center [28, 512] width 17 height 17
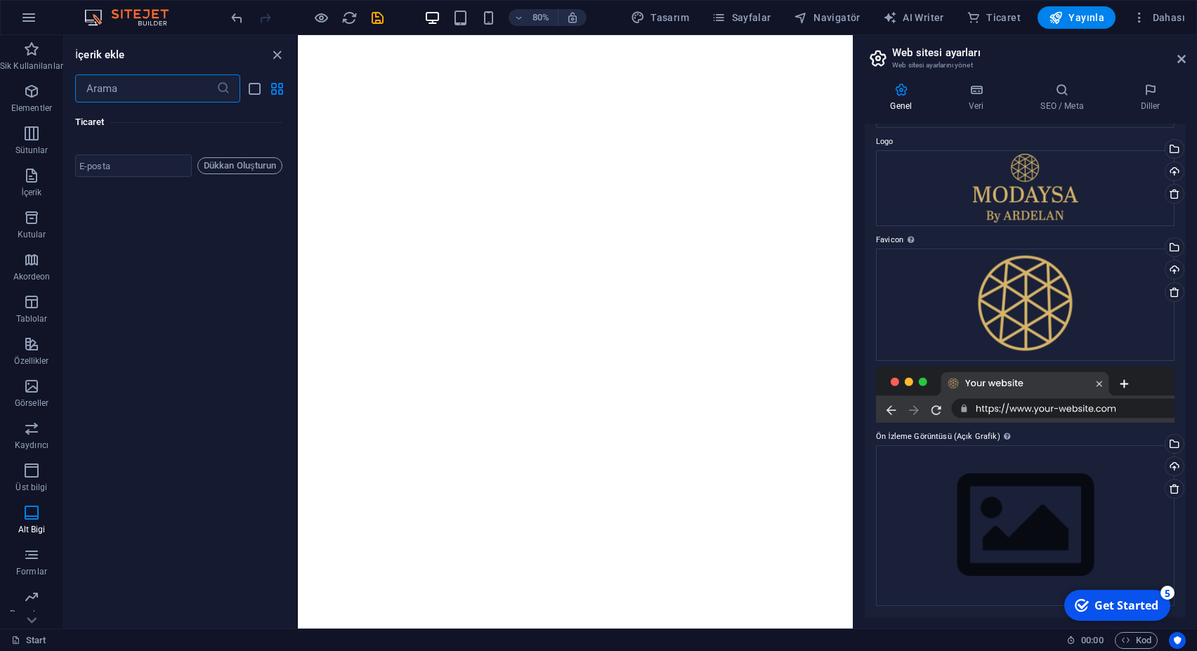
scroll to position [20191, 0]
click at [34, 522] on span "Alt Bigi" at bounding box center [31, 521] width 63 height 34
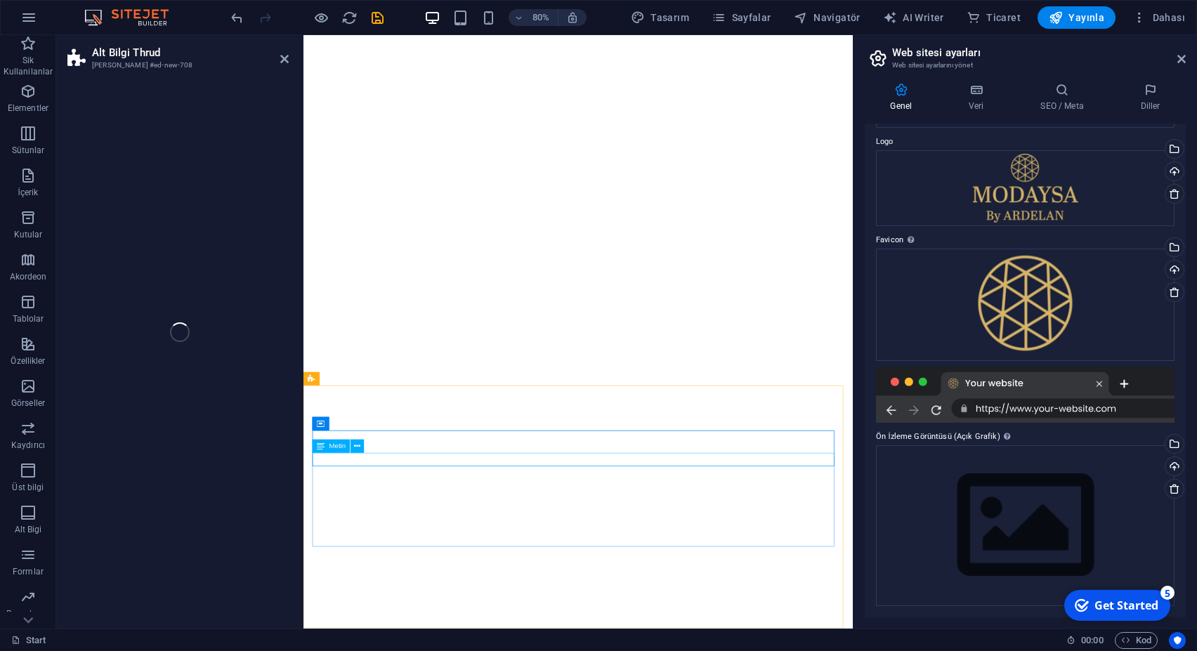
scroll to position [304, 0]
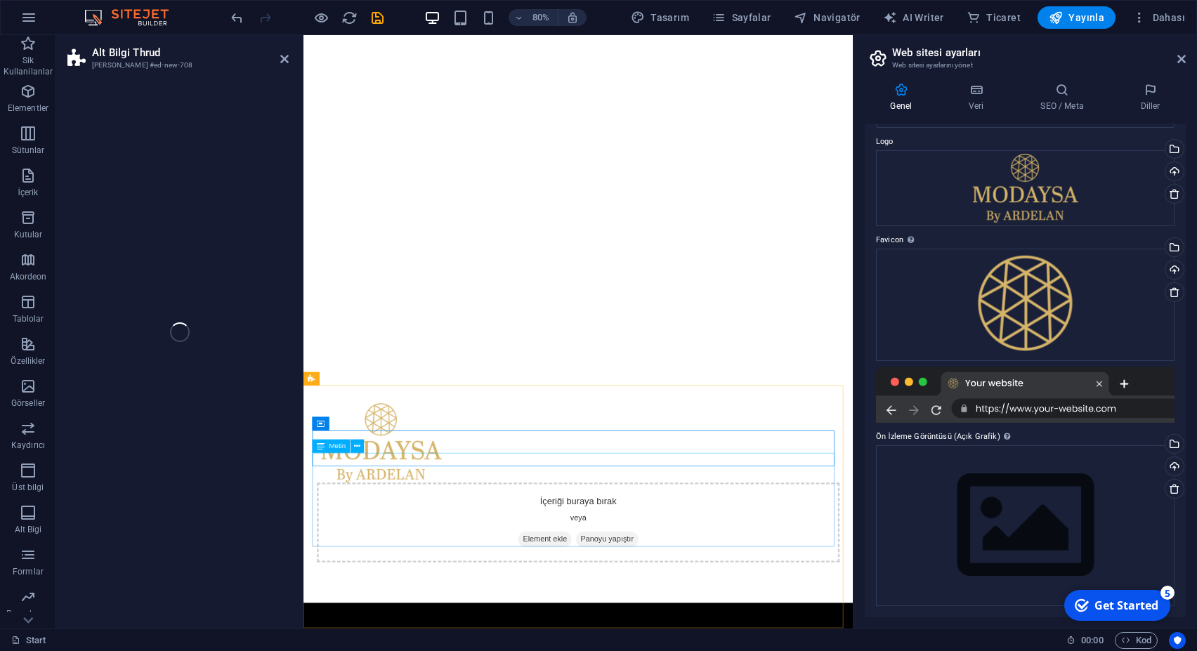
select select "rem"
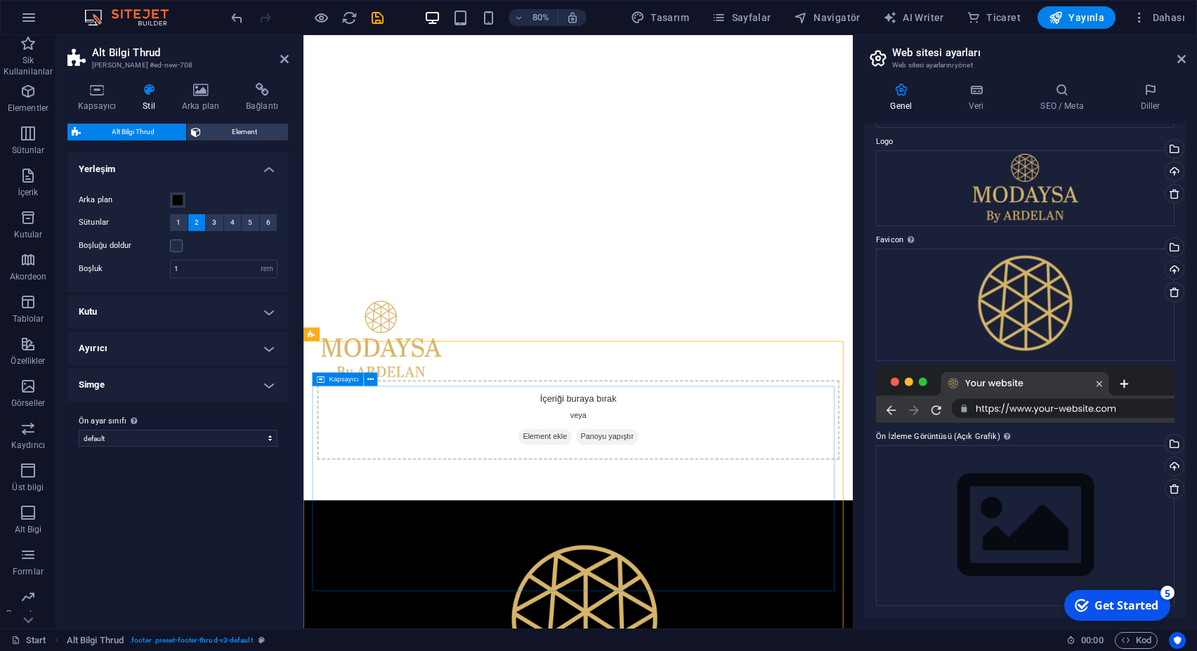
scroll to position [436, 0]
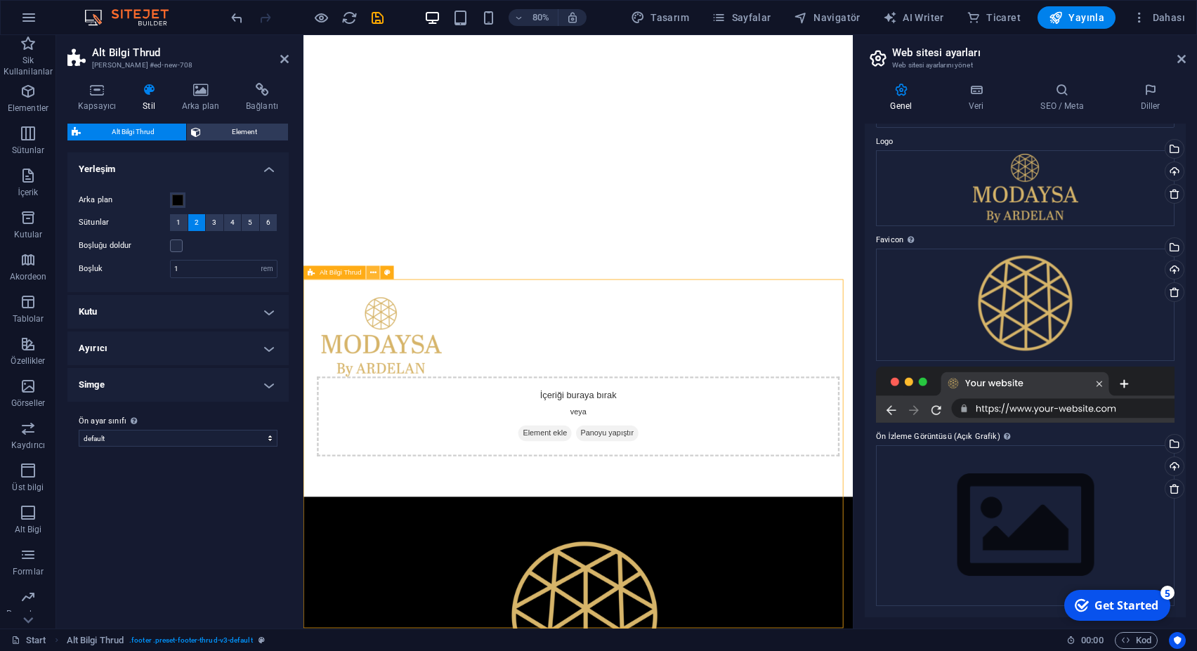
click at [377, 273] on button at bounding box center [373, 272] width 13 height 13
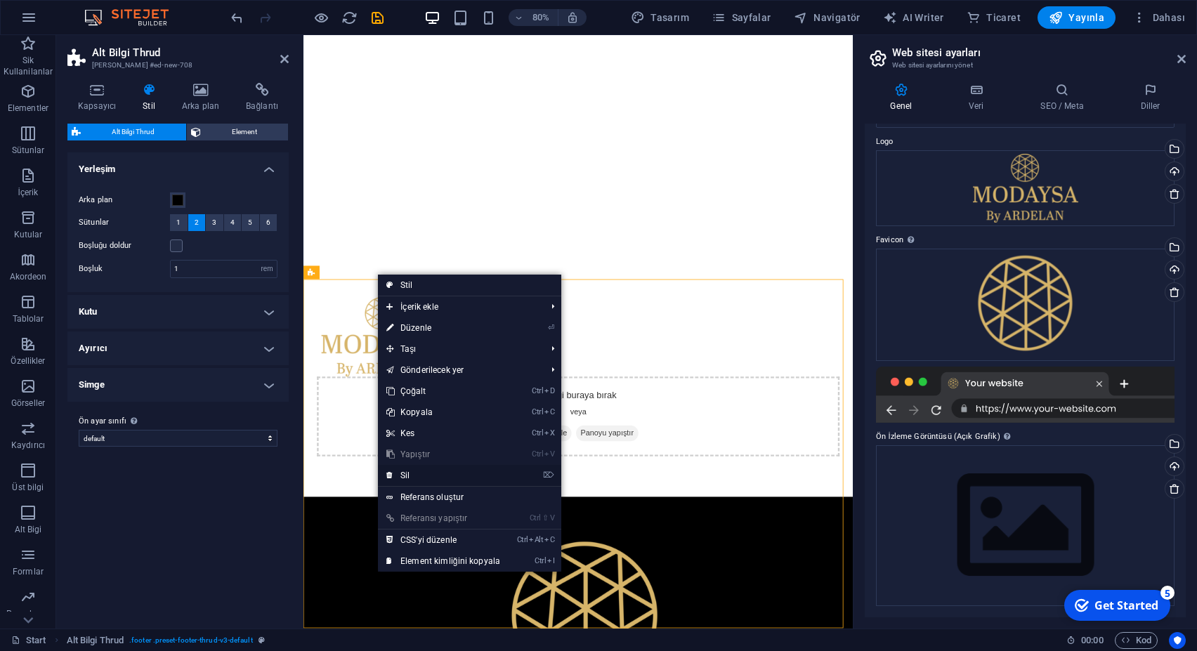
click at [416, 476] on link "⌦ Sil" at bounding box center [443, 475] width 131 height 21
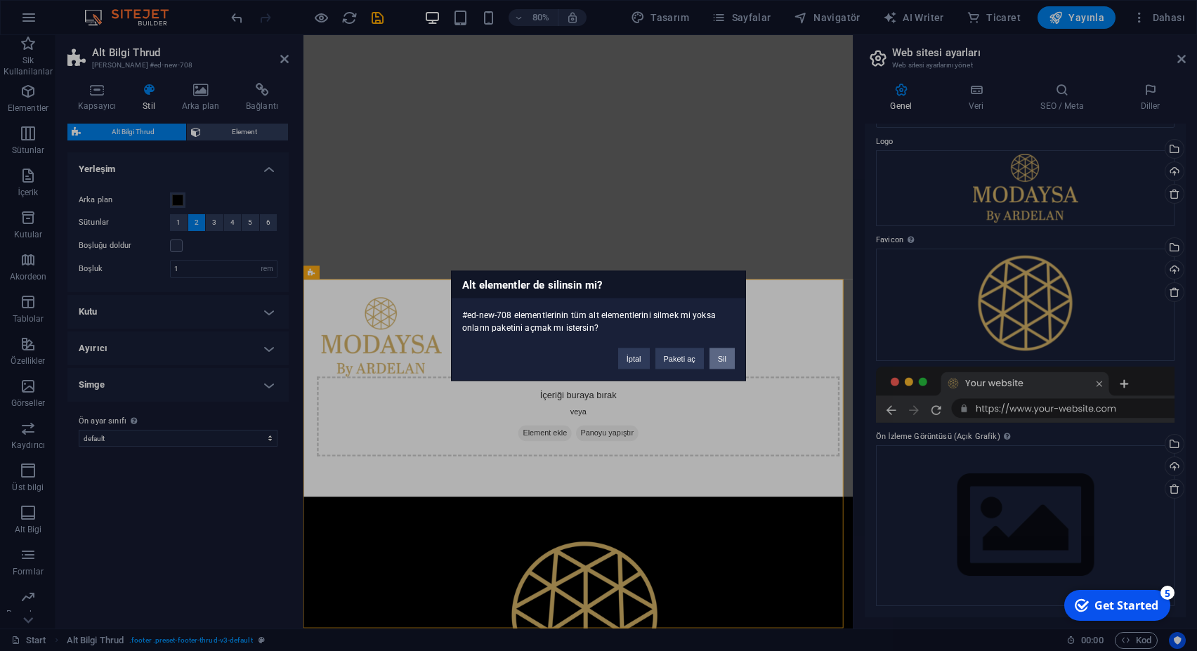
click at [719, 360] on button "Sil" at bounding box center [722, 358] width 25 height 21
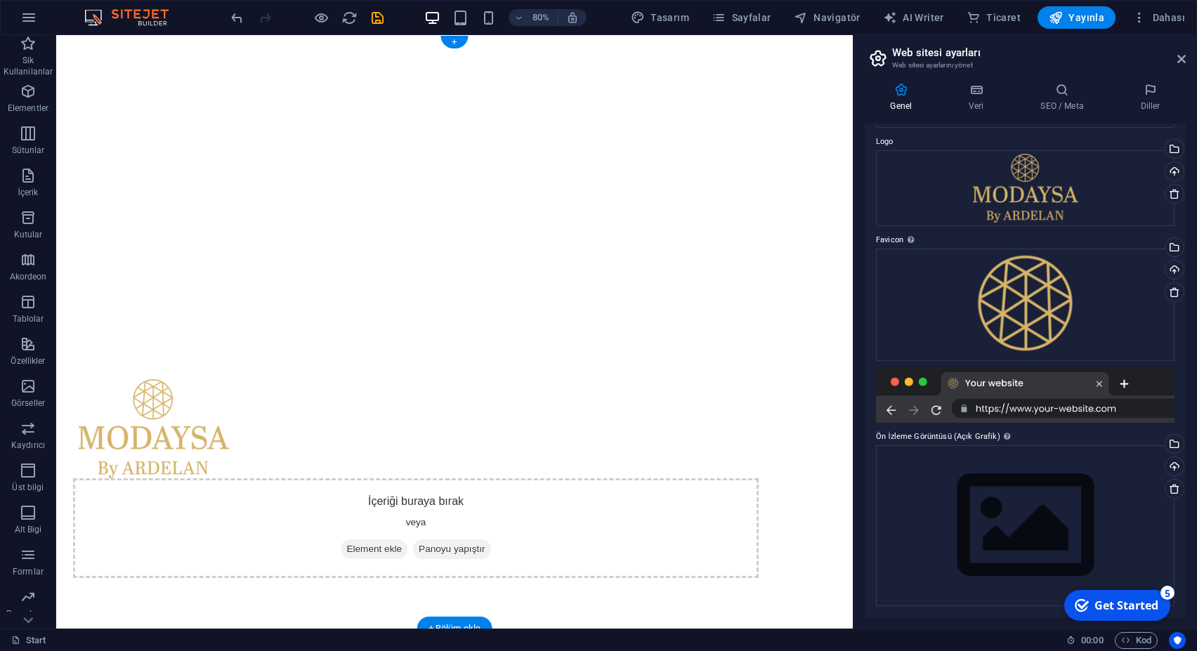
scroll to position [0, 0]
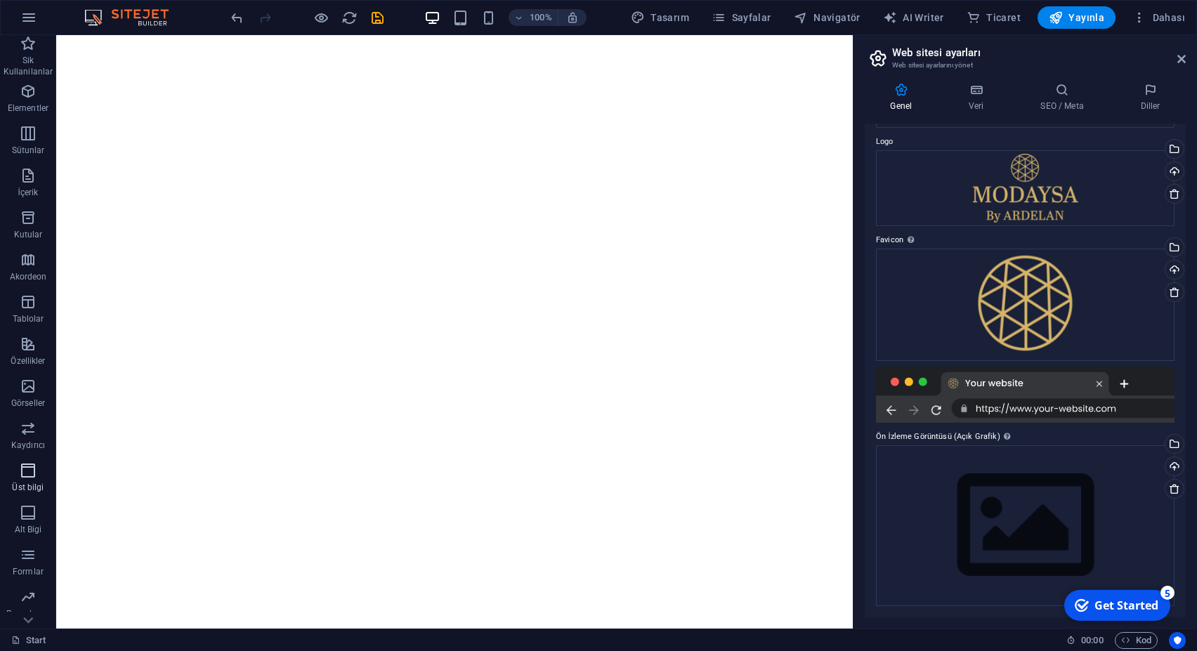
click at [33, 478] on icon "button" at bounding box center [28, 470] width 17 height 17
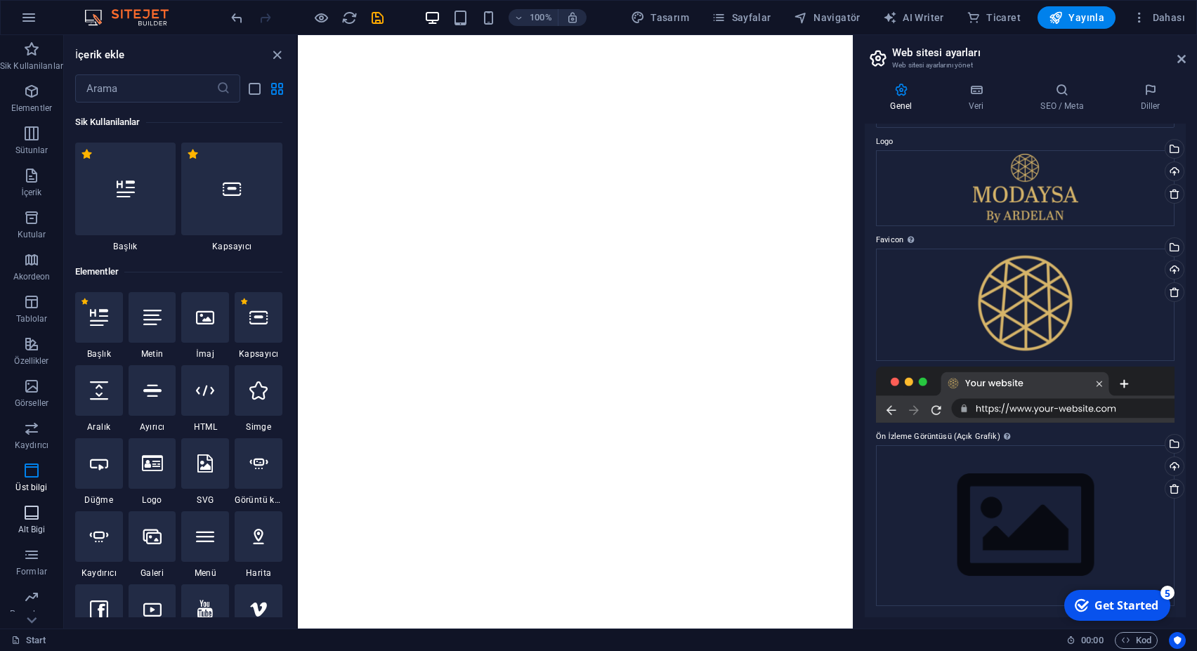
click at [27, 521] on icon "button" at bounding box center [31, 512] width 17 height 17
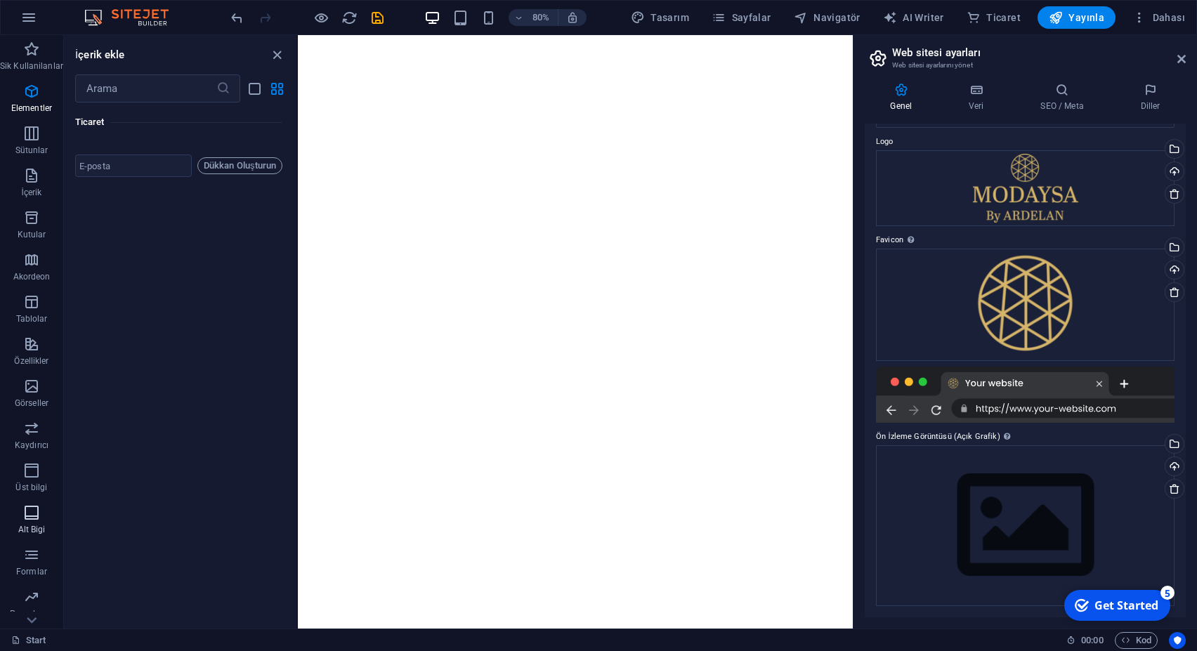
scroll to position [18800, 0]
click at [139, 95] on input "text" at bounding box center [145, 88] width 141 height 28
click at [140, 94] on input "adres" at bounding box center [145, 88] width 141 height 28
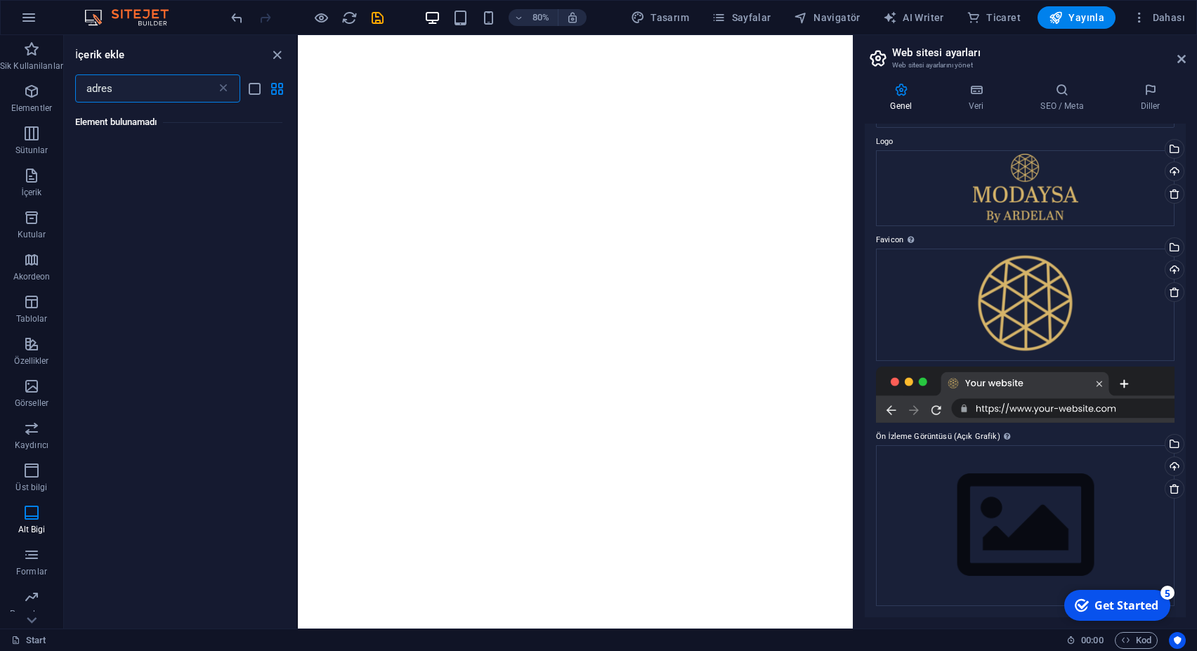
click at [140, 94] on input "adres" at bounding box center [145, 88] width 141 height 28
click at [140, 87] on input "adres" at bounding box center [145, 88] width 141 height 28
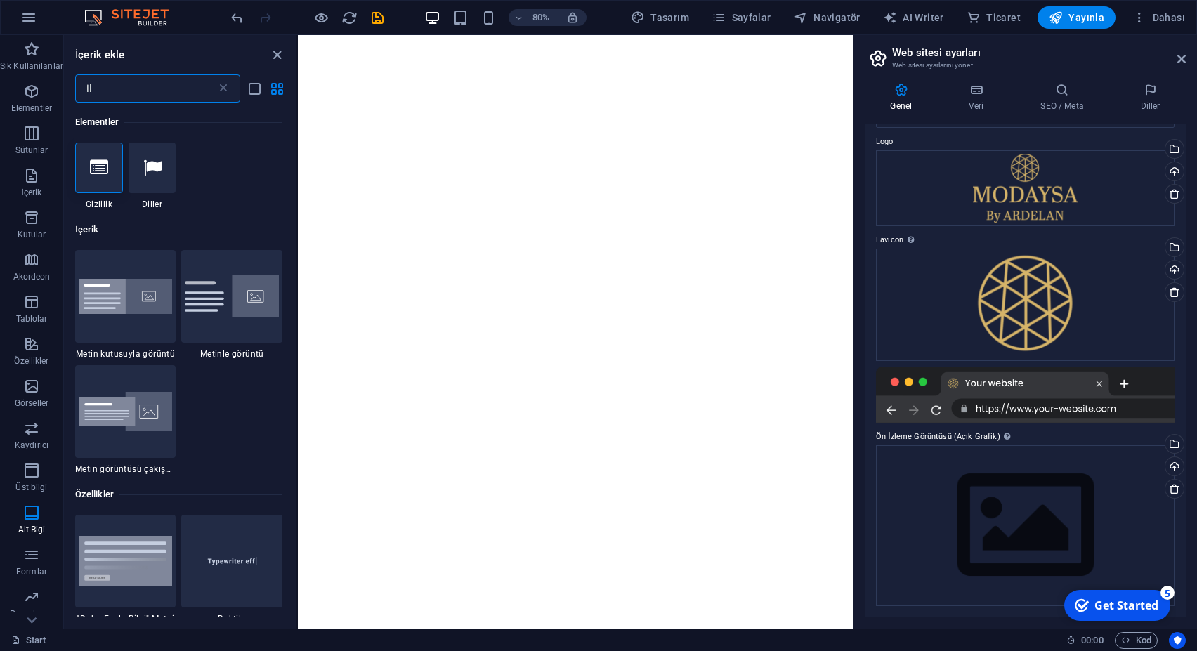
type input "i"
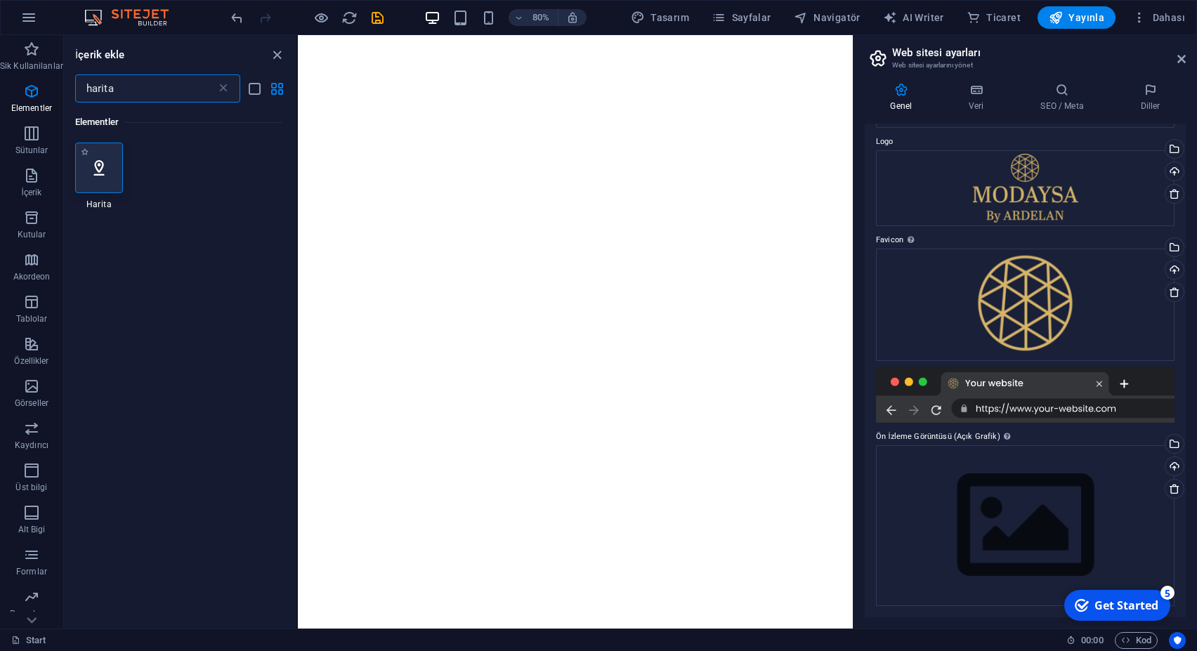
type input "harita"
select select "1"
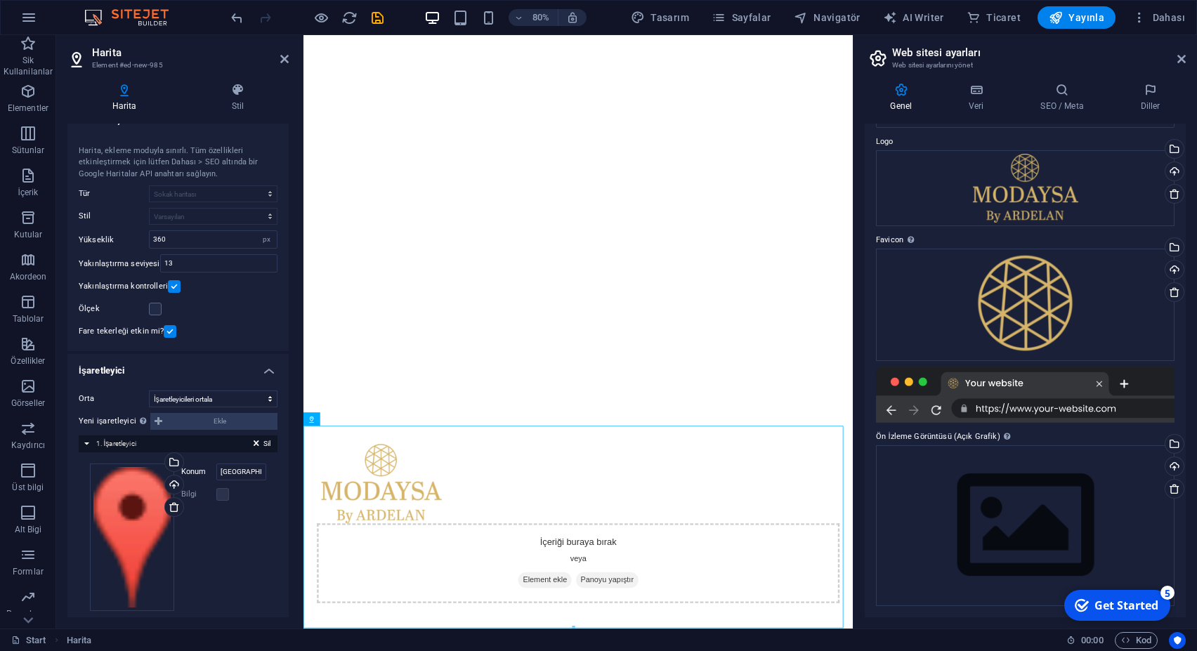
scroll to position [24, 0]
click at [236, 469] on input "Brooklyn Bridge, 10038 New York, NY" at bounding box center [241, 468] width 50 height 17
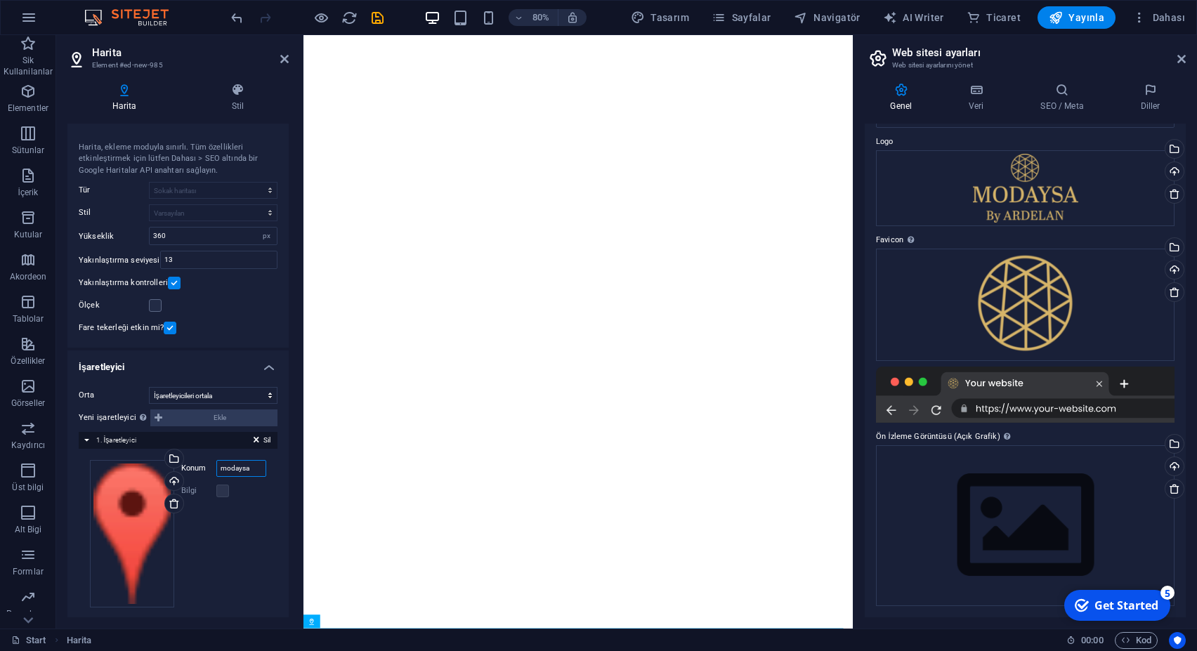
scroll to position [253, 0]
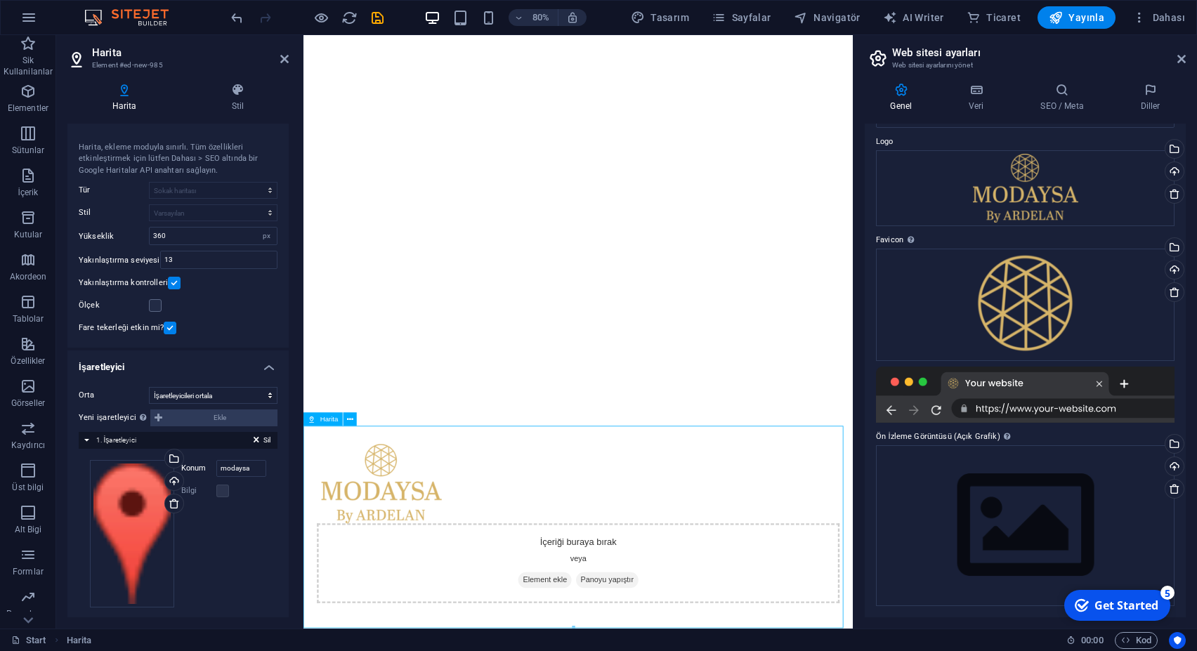
click at [245, 471] on input "modaysa" at bounding box center [241, 468] width 50 height 17
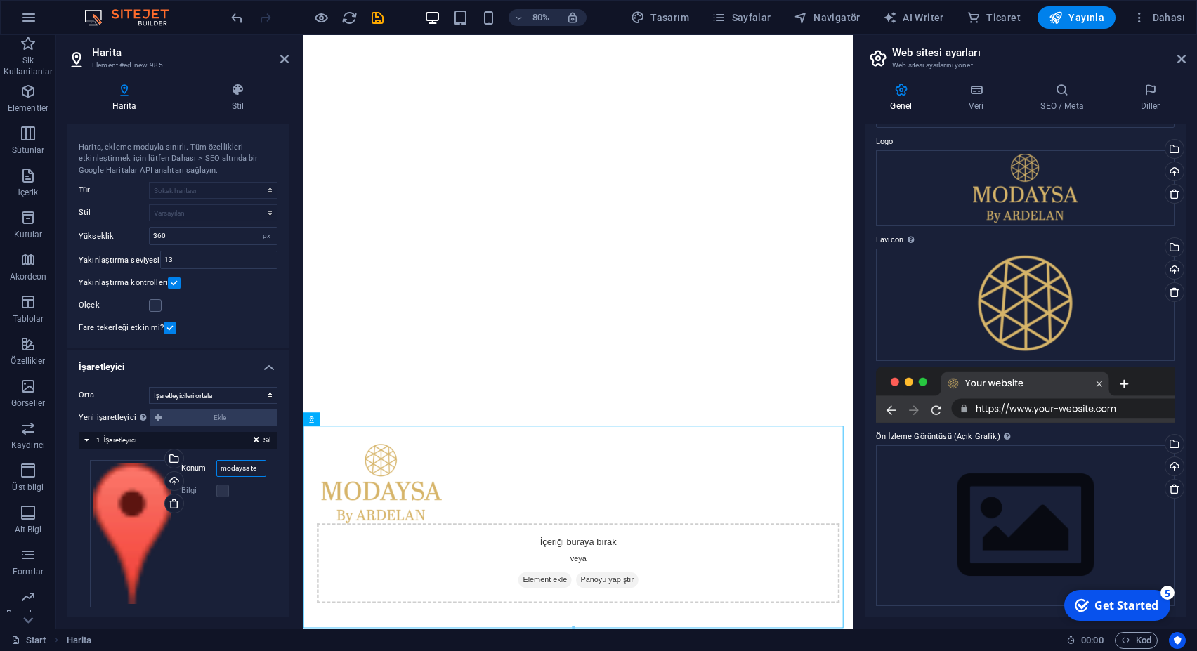
scroll to position [0, 0]
type input "modaysa"
click at [216, 491] on label at bounding box center [222, 491] width 13 height 13
click at [219, 495] on label at bounding box center [222, 491] width 13 height 13
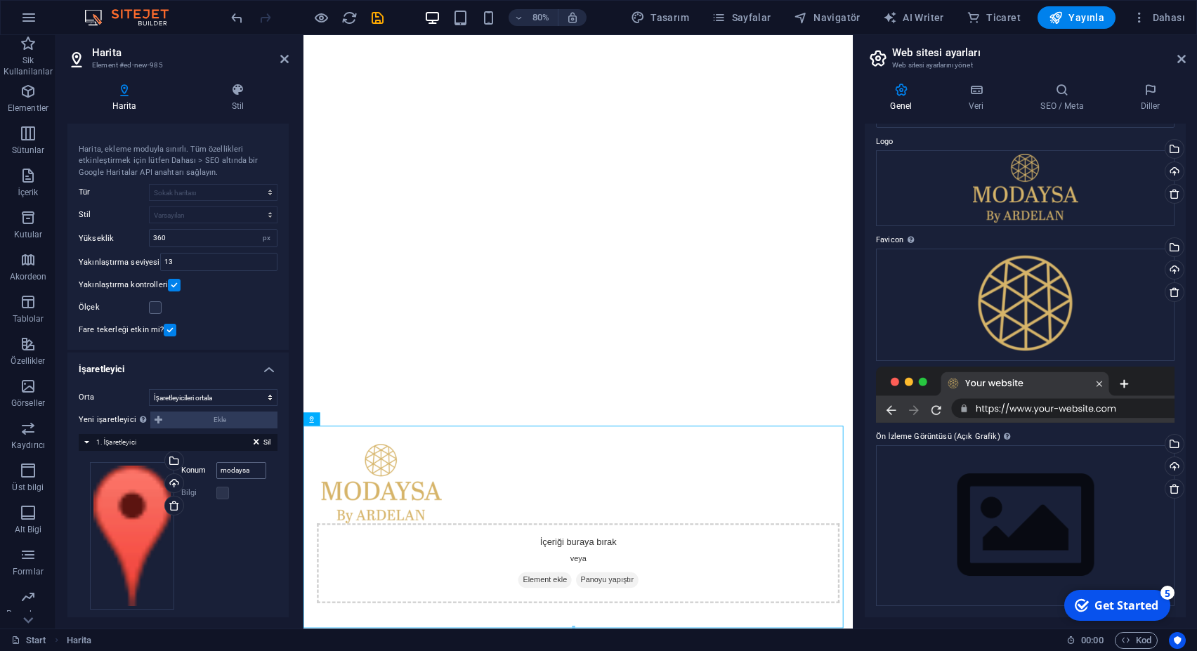
scroll to position [24, 0]
click at [245, 93] on icon at bounding box center [238, 90] width 102 height 14
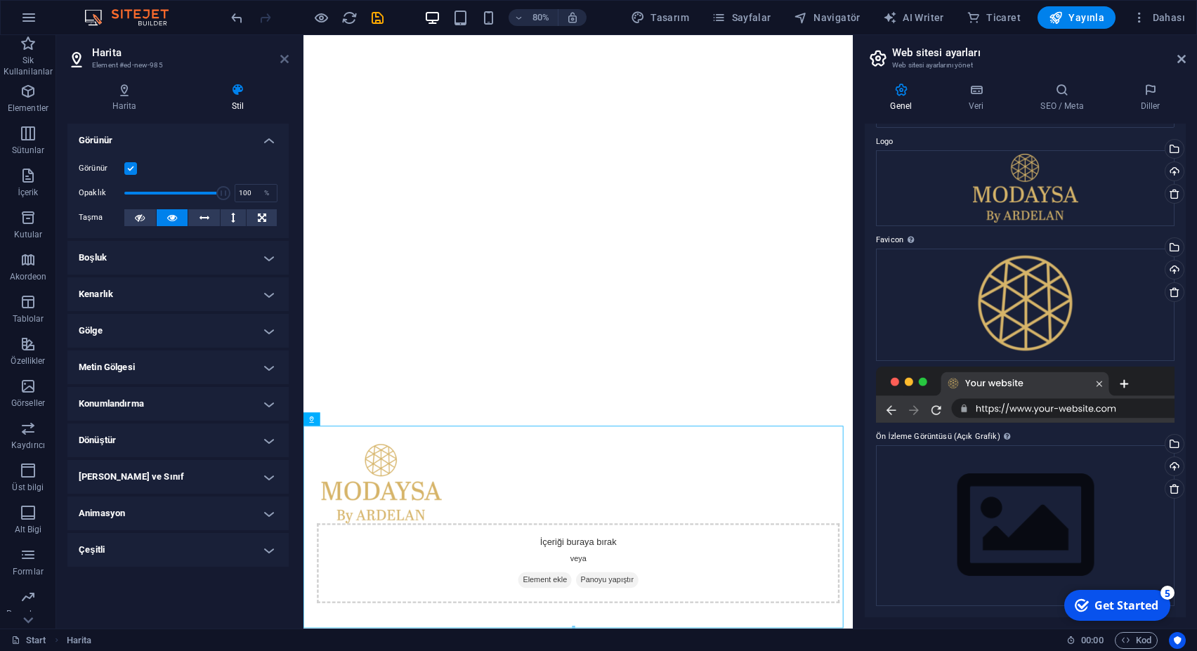
click at [285, 57] on icon at bounding box center [284, 58] width 8 height 11
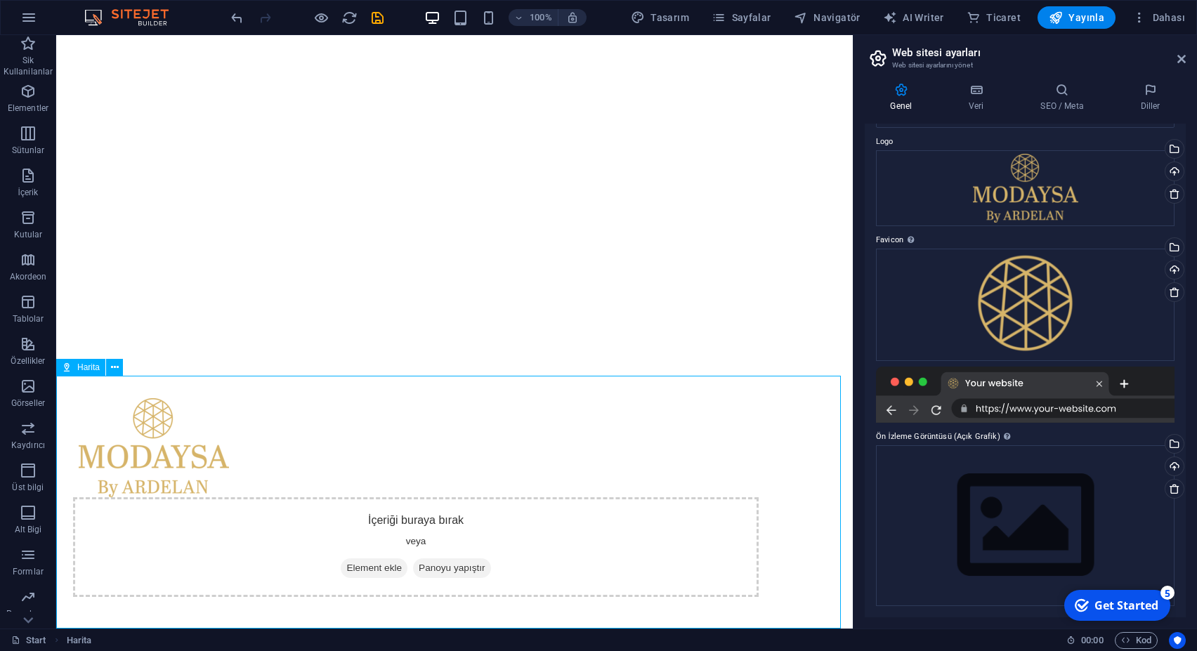
click at [93, 367] on span "Harita" at bounding box center [88, 367] width 22 height 8
click at [112, 367] on icon at bounding box center [115, 367] width 8 height 15
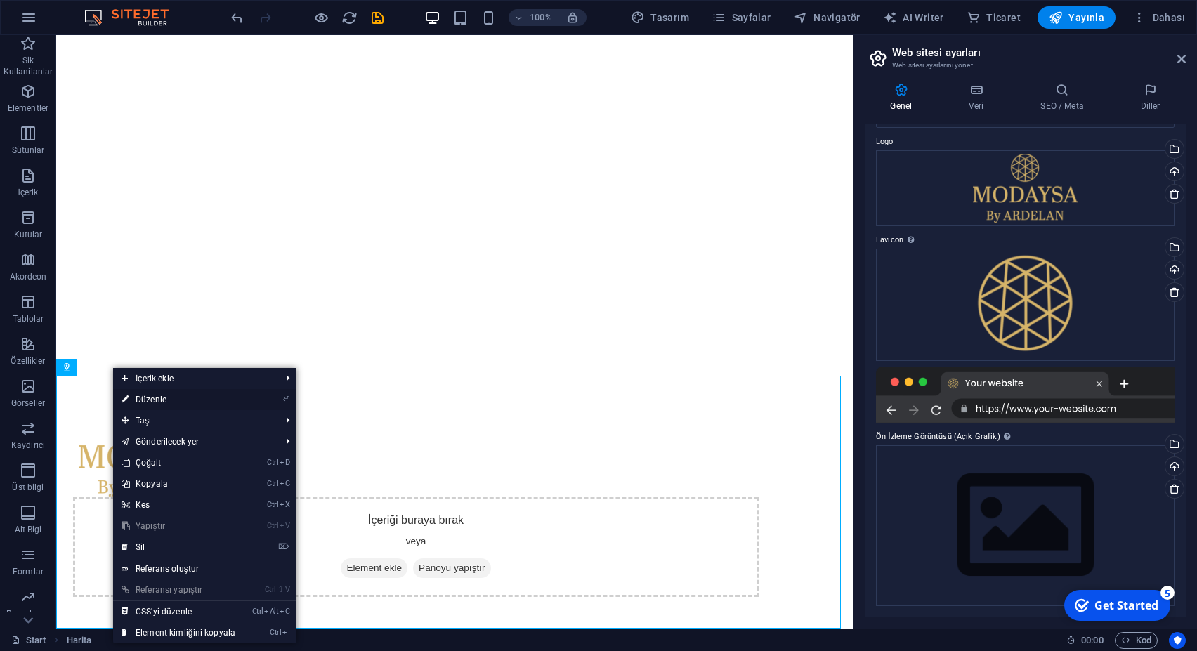
click at [178, 401] on link "⏎ Düzenle" at bounding box center [178, 399] width 131 height 21
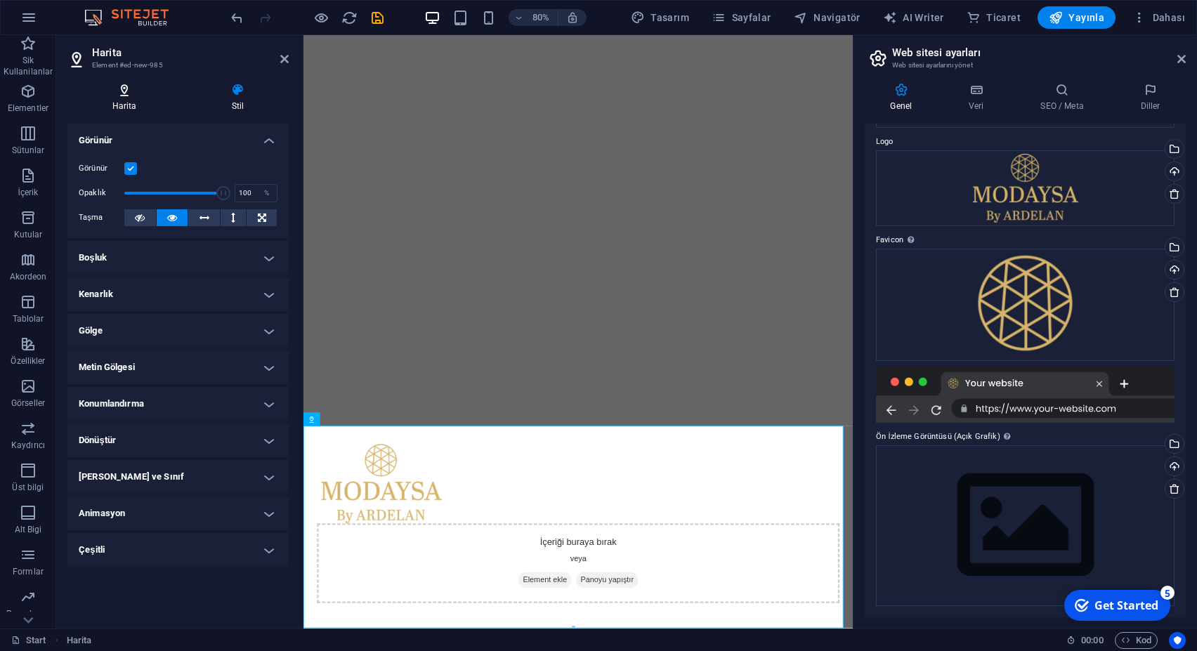
click at [127, 103] on h4 "Harita" at bounding box center [126, 98] width 119 height 30
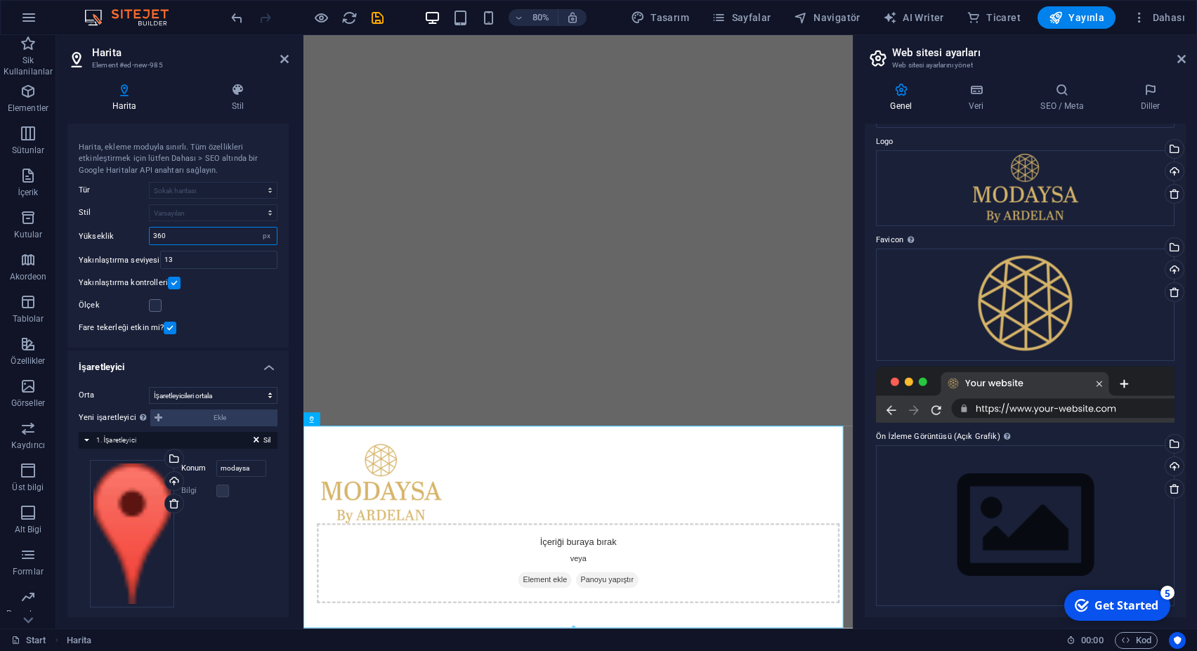
click at [195, 235] on input "360" at bounding box center [213, 236] width 127 height 17
type input "200"
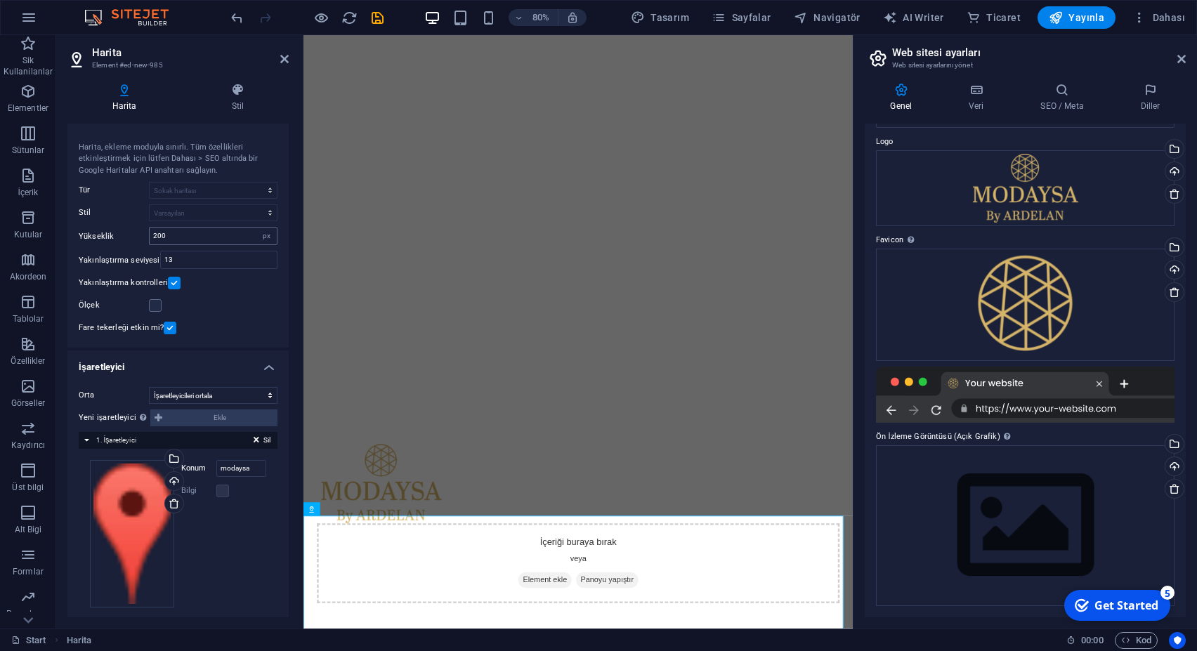
scroll to position [141, 0]
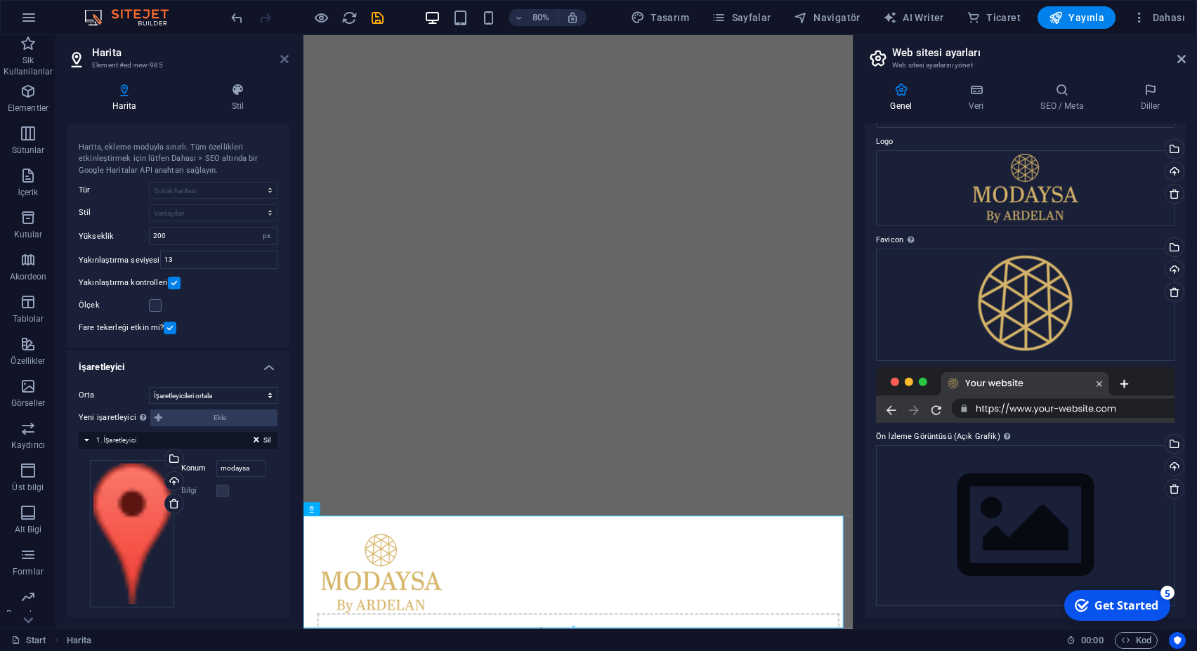
click at [285, 56] on icon at bounding box center [284, 58] width 8 height 11
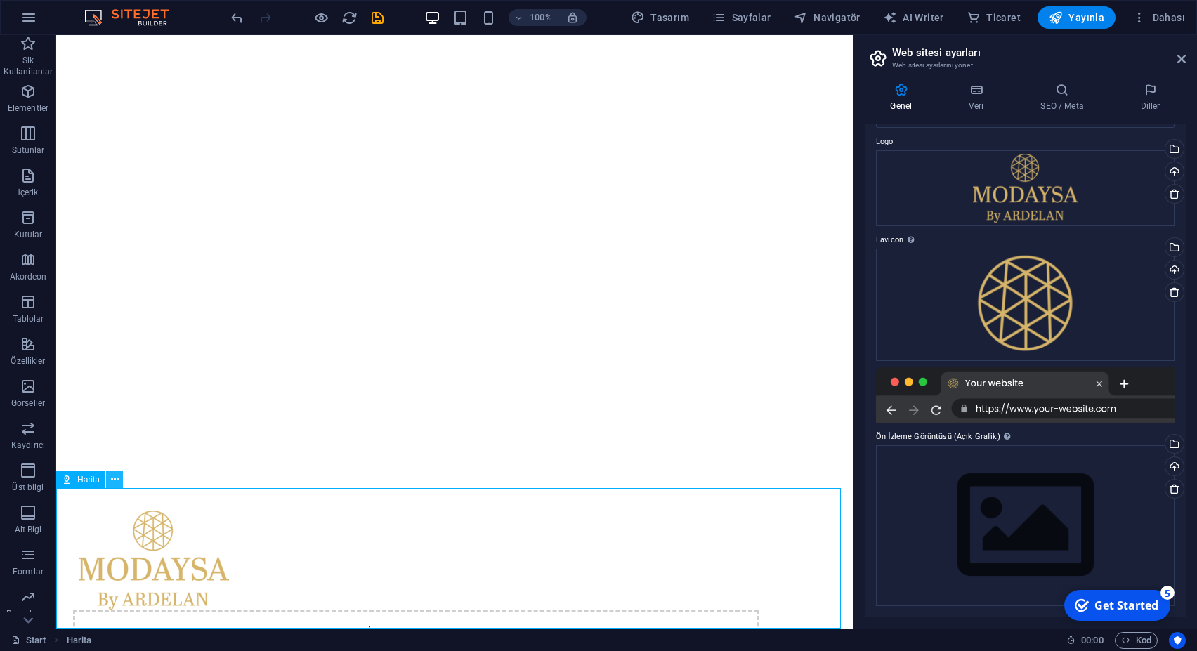
click at [117, 479] on icon at bounding box center [115, 480] width 8 height 15
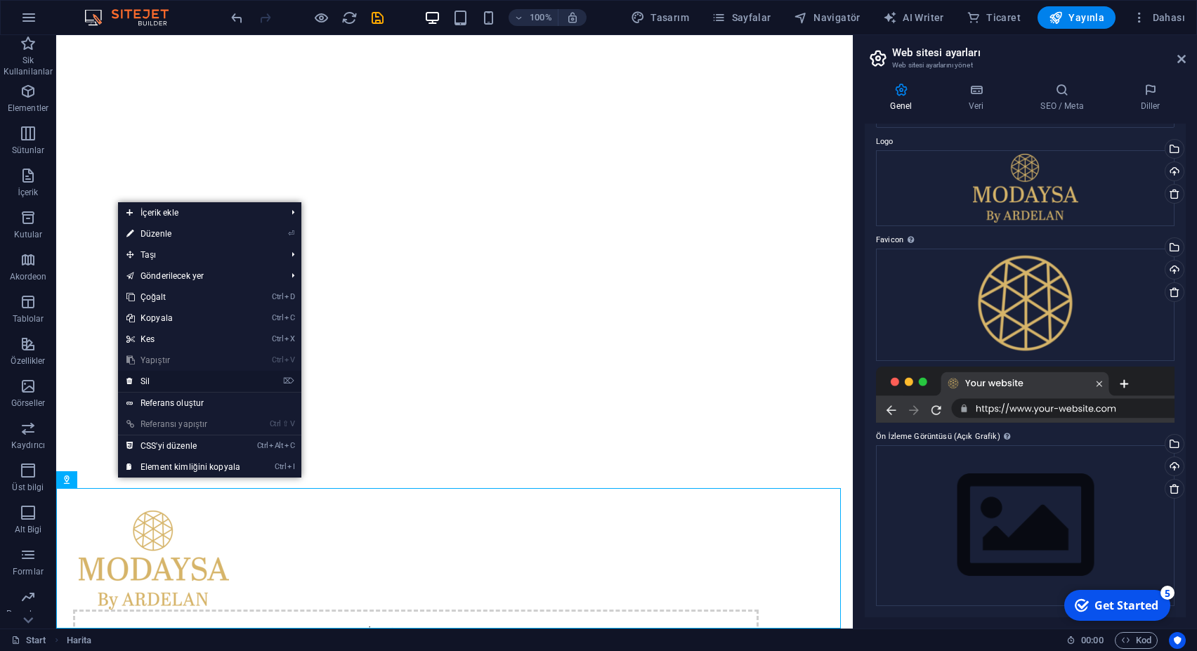
drag, startPoint x: 164, startPoint y: 382, endPoint x: 393, endPoint y: 285, distance: 248.3
click at [164, 382] on link "⌦ Sil" at bounding box center [183, 381] width 131 height 21
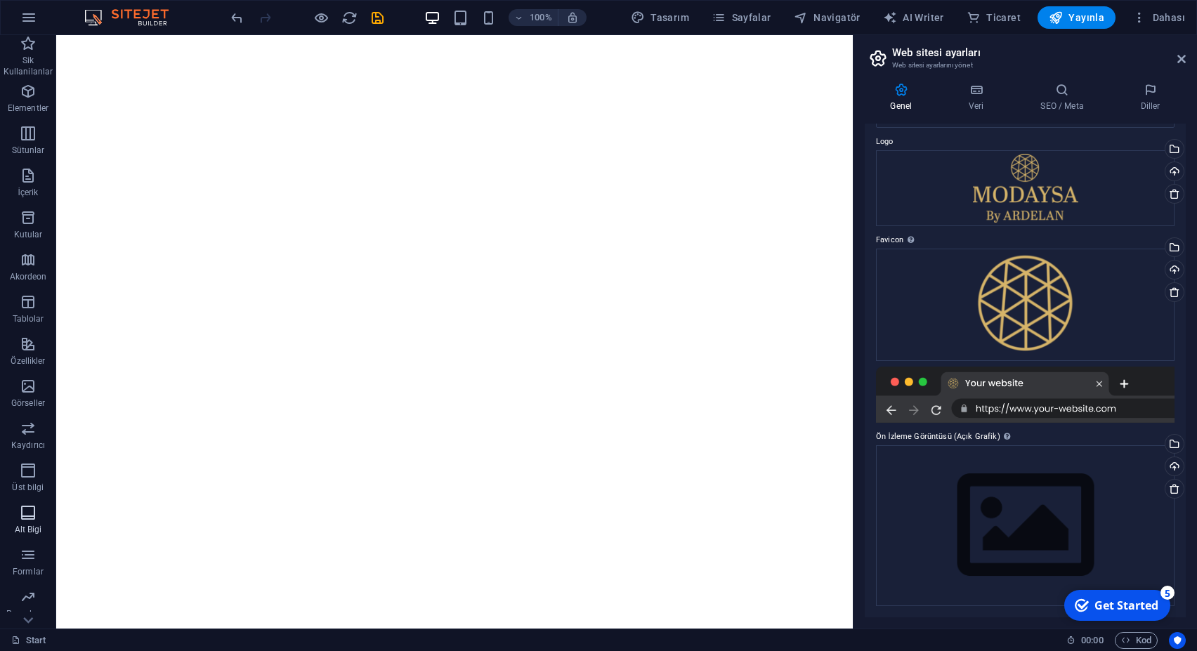
click at [30, 518] on icon "button" at bounding box center [28, 512] width 17 height 17
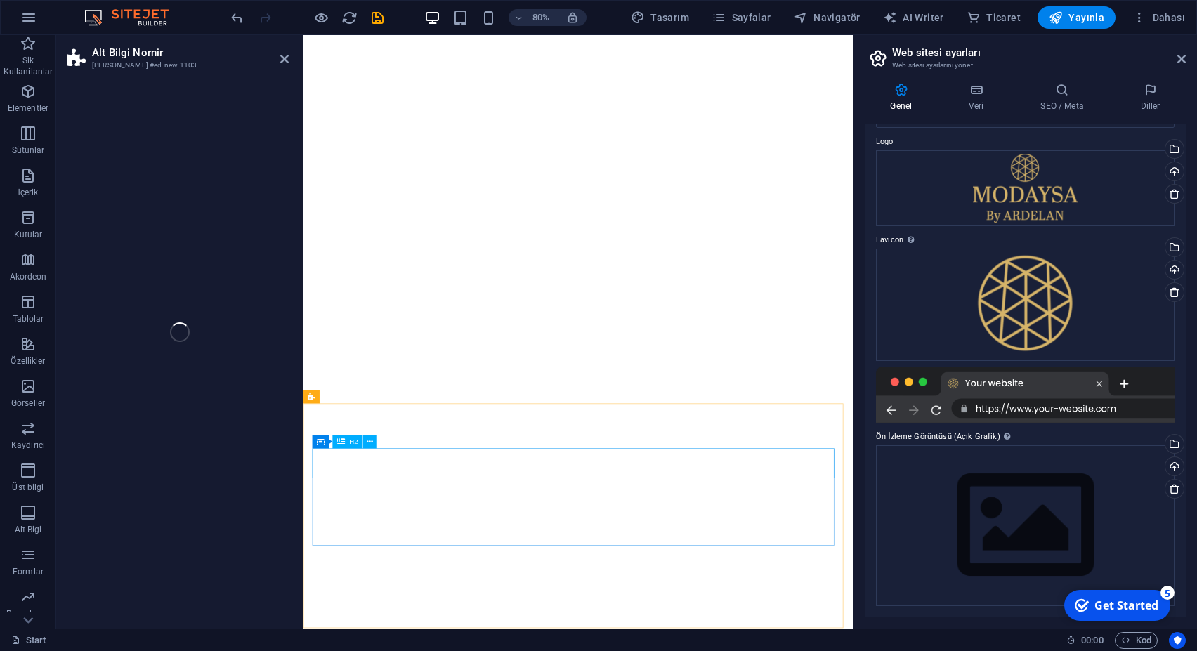
scroll to position [281, 0]
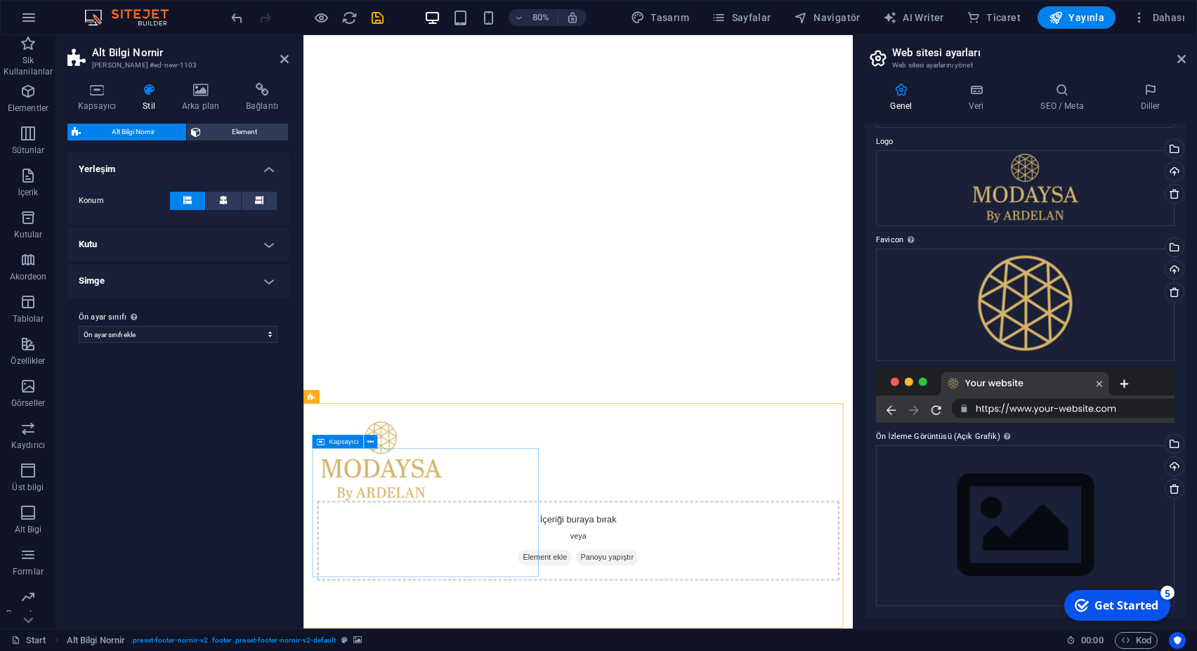
click at [374, 452] on button at bounding box center [378, 450] width 13 height 13
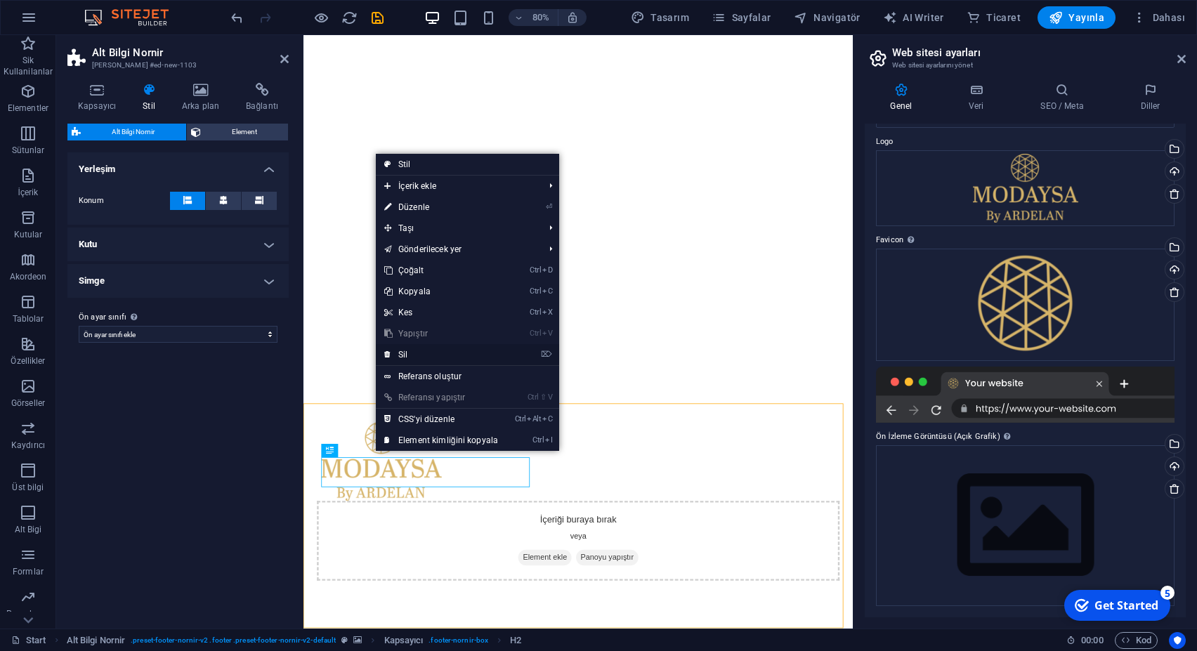
click at [420, 353] on link "⌦ Sil" at bounding box center [441, 354] width 131 height 21
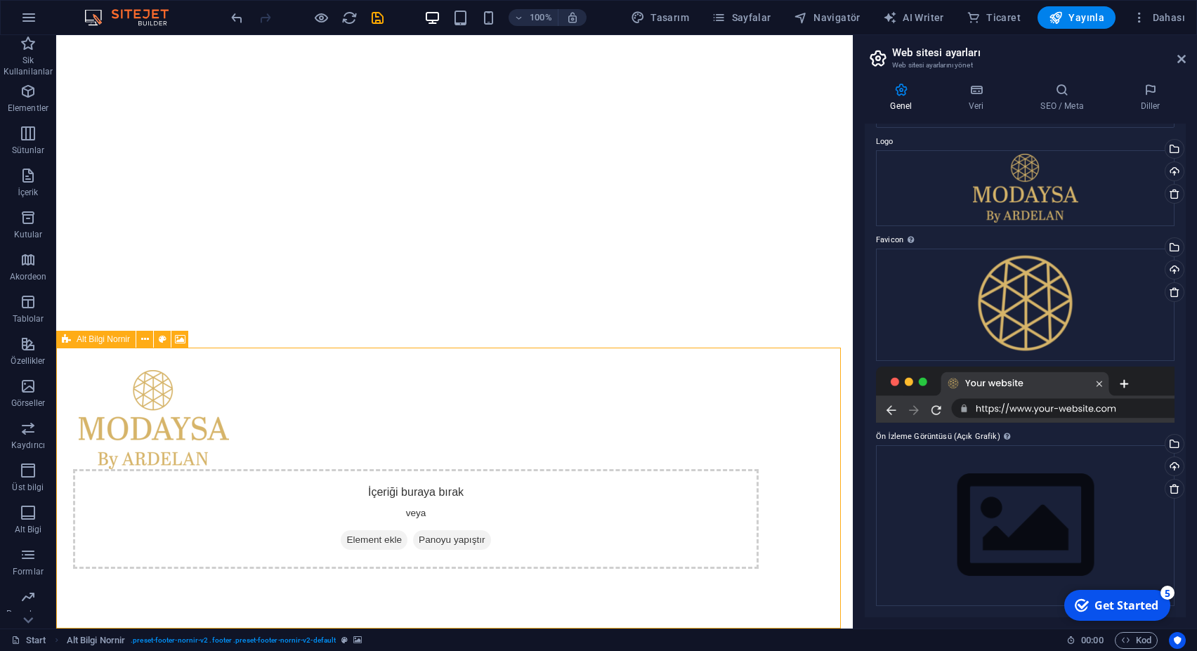
click at [68, 343] on icon at bounding box center [66, 339] width 9 height 17
drag, startPoint x: 146, startPoint y: 338, endPoint x: 90, endPoint y: 338, distance: 56.2
click at [146, 338] on icon at bounding box center [145, 339] width 8 height 15
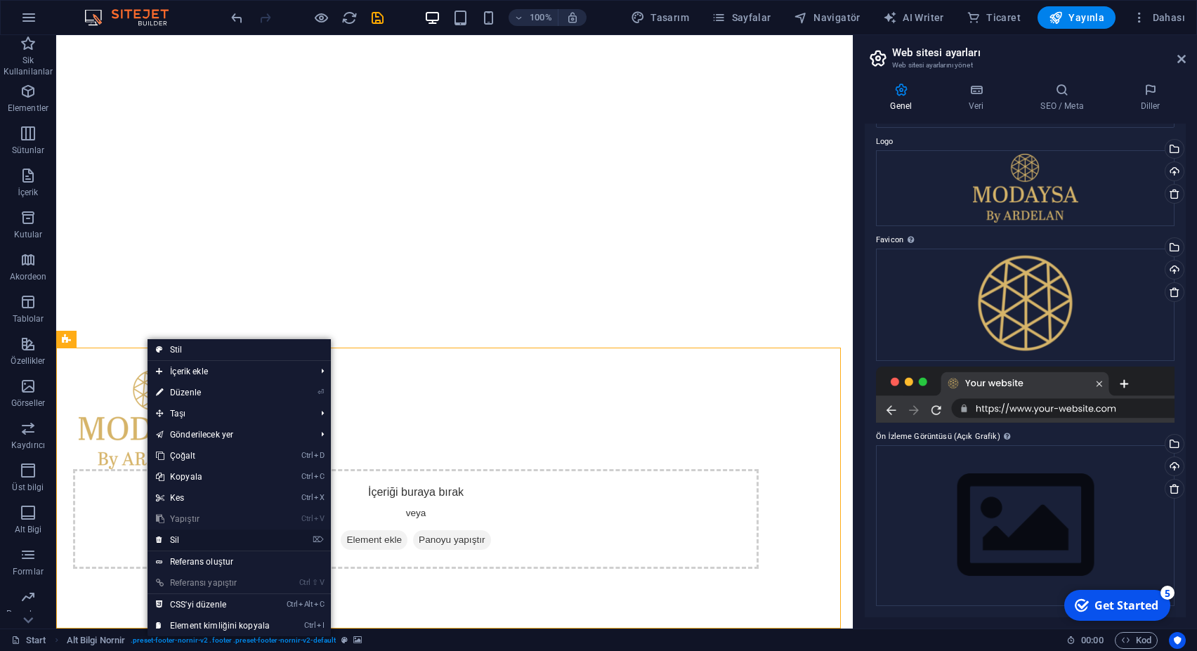
drag, startPoint x: 193, startPoint y: 543, endPoint x: 136, endPoint y: 508, distance: 66.9
click at [193, 543] on link "⌦ Sil" at bounding box center [213, 540] width 131 height 21
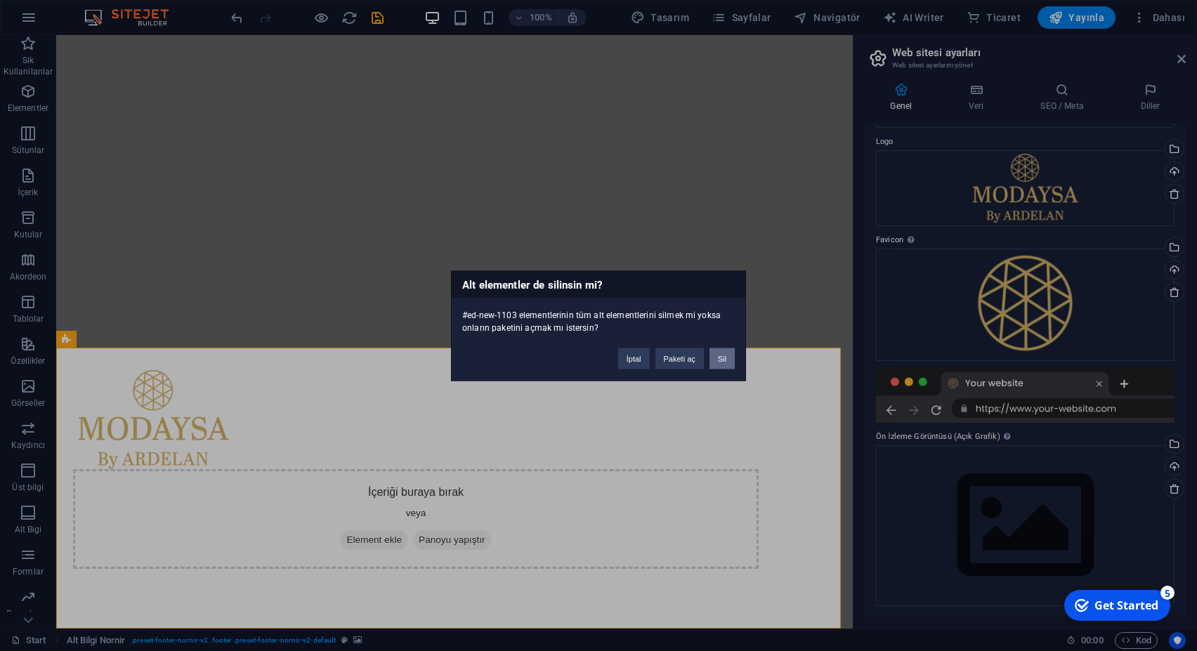
click at [723, 361] on button "Sil" at bounding box center [722, 358] width 25 height 21
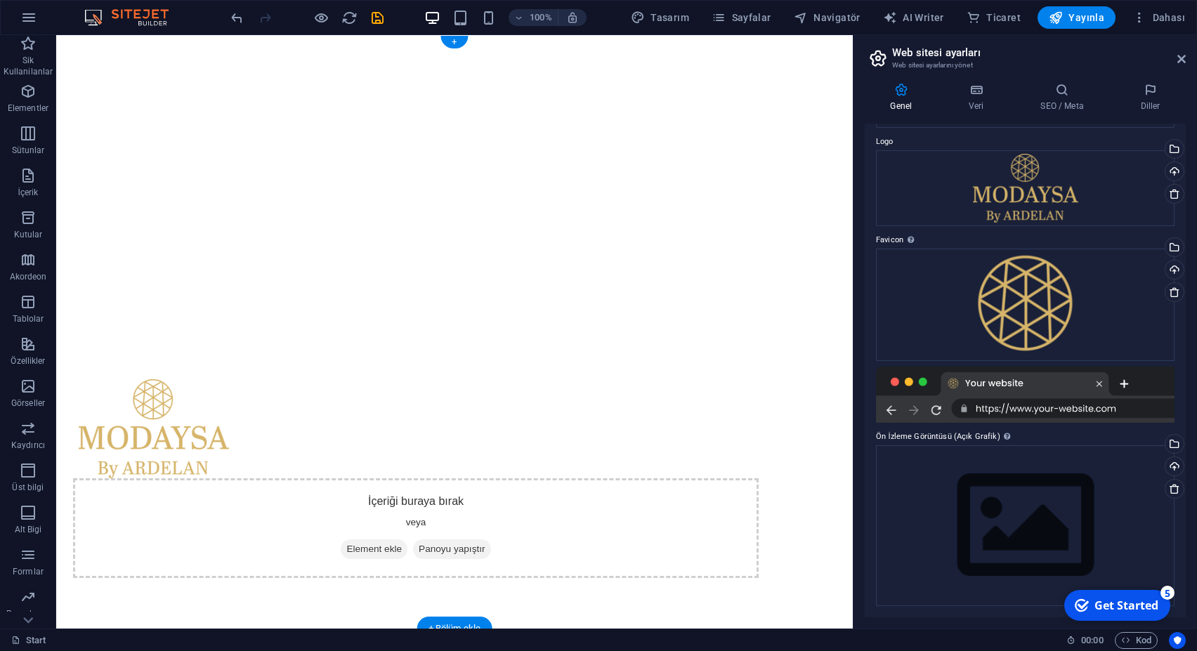
scroll to position [0, 0]
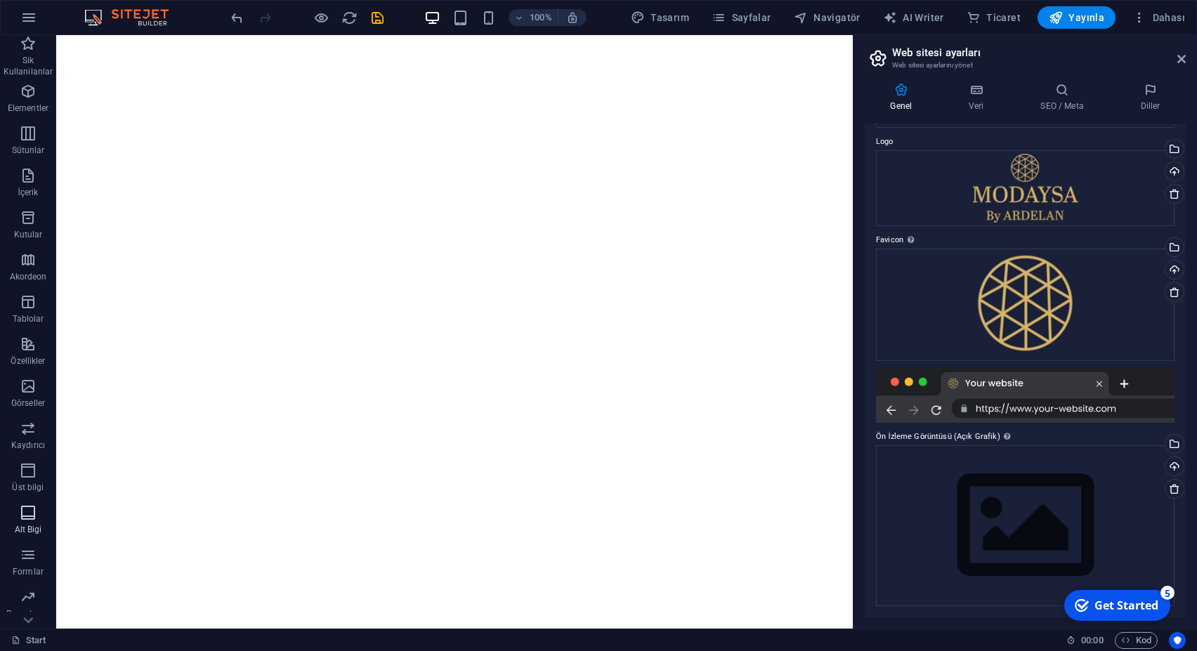
click at [37, 522] on span "Alt Bigi" at bounding box center [28, 521] width 56 height 34
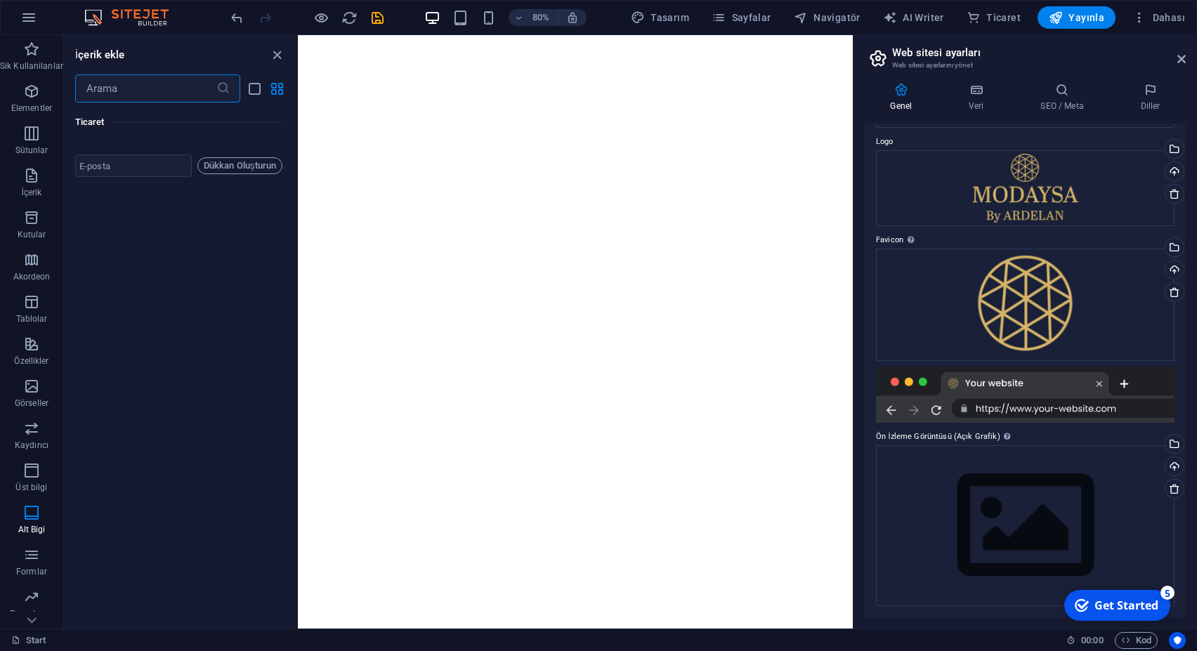
scroll to position [19306, 0]
drag, startPoint x: 500, startPoint y: 622, endPoint x: 516, endPoint y: 684, distance: 63.7
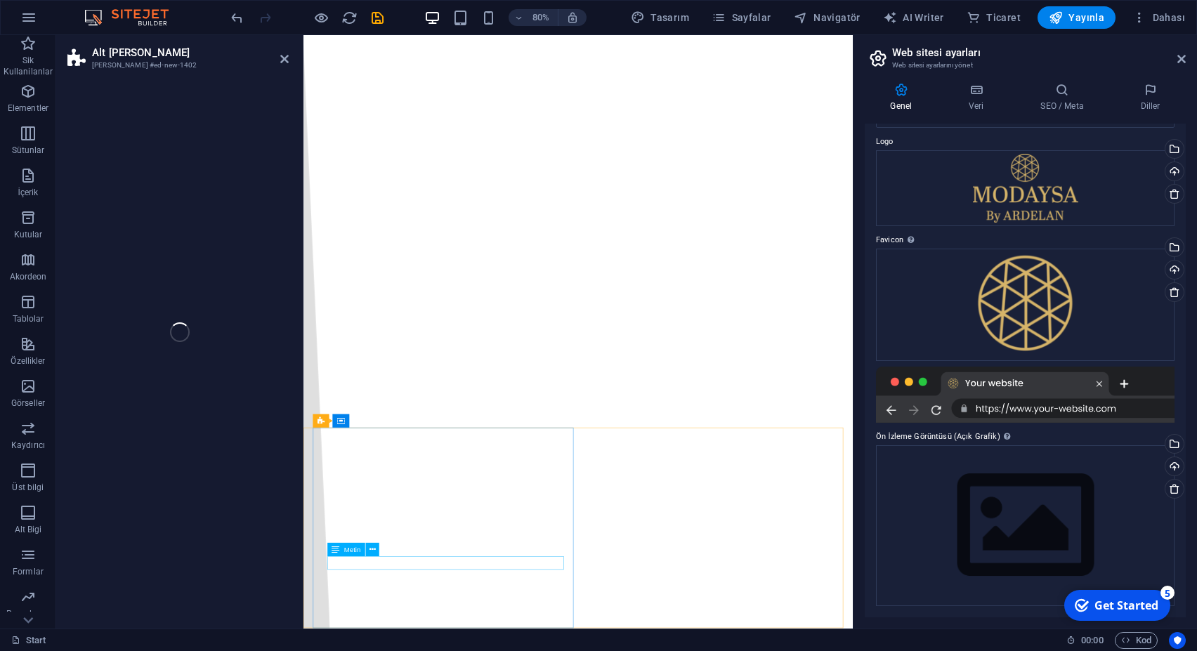
scroll to position [251, 0]
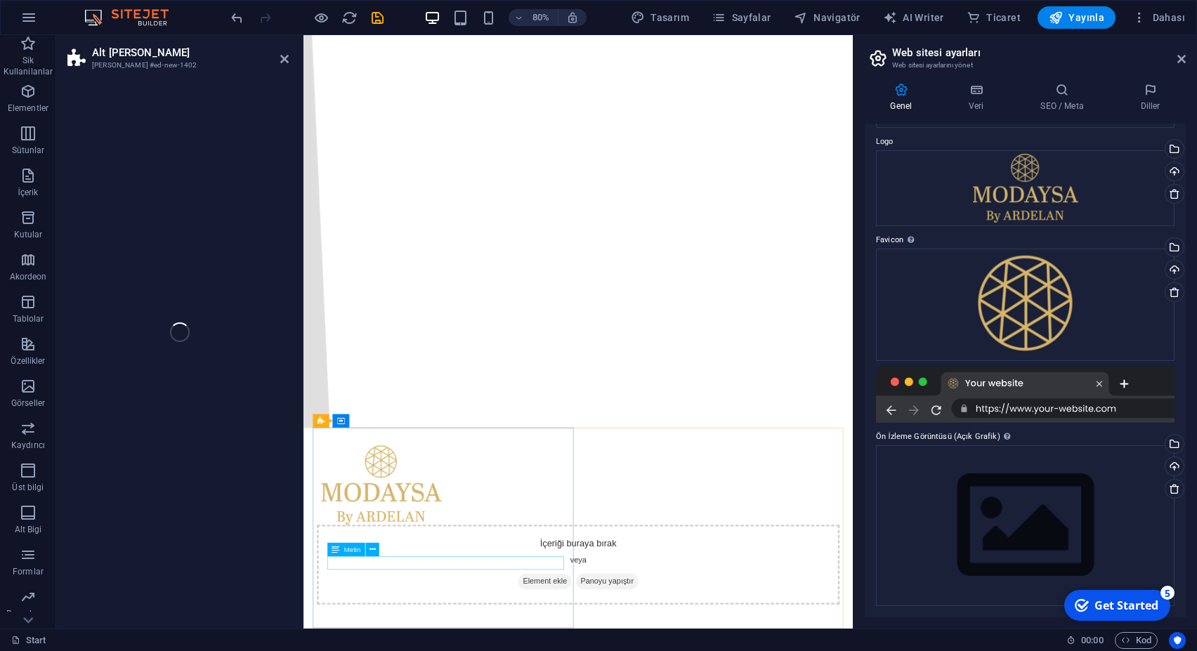
select select "%"
select select "rem"
select select "px"
select select "rem"
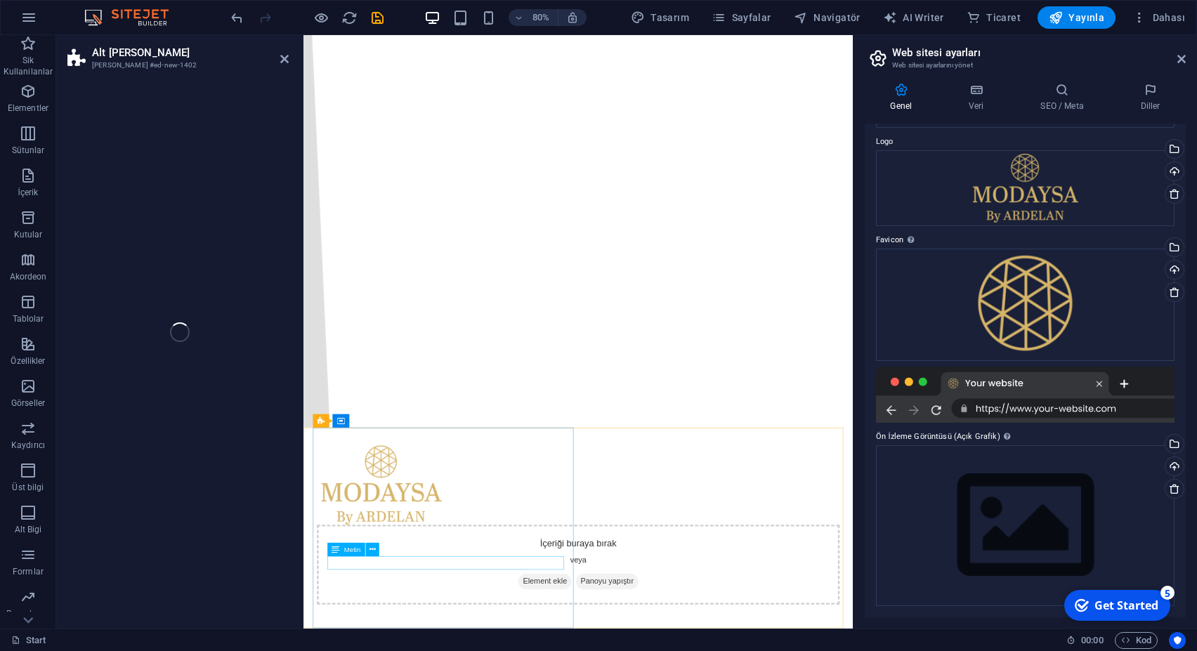
select select "rem"
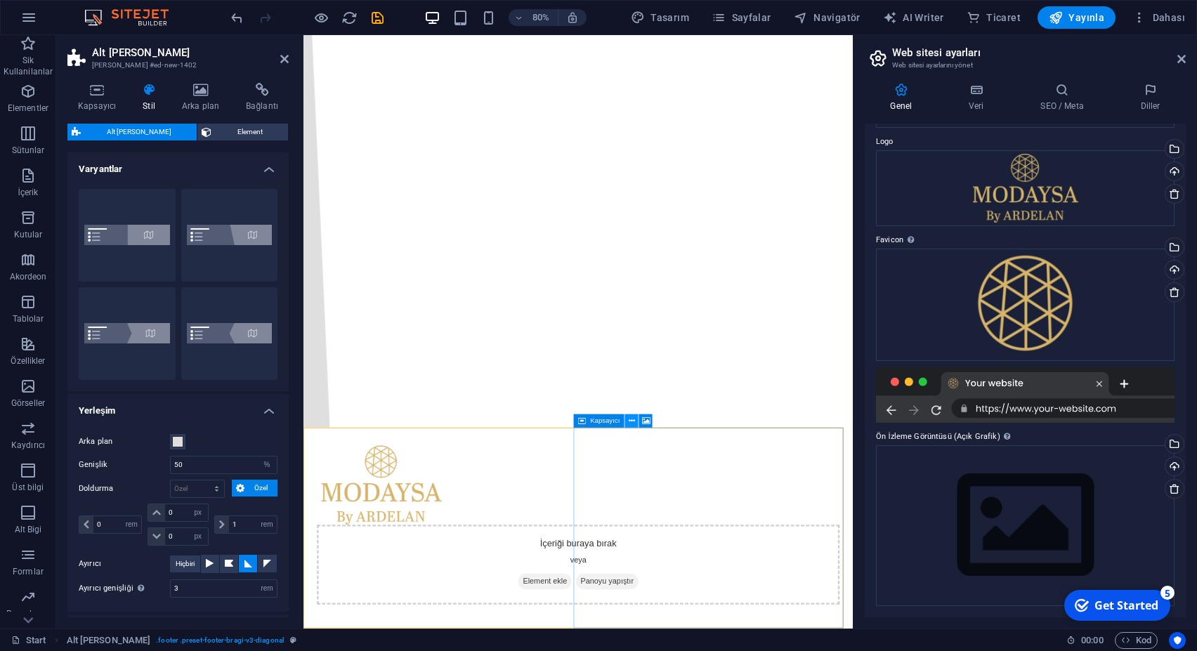
click at [630, 423] on icon at bounding box center [632, 421] width 6 height 12
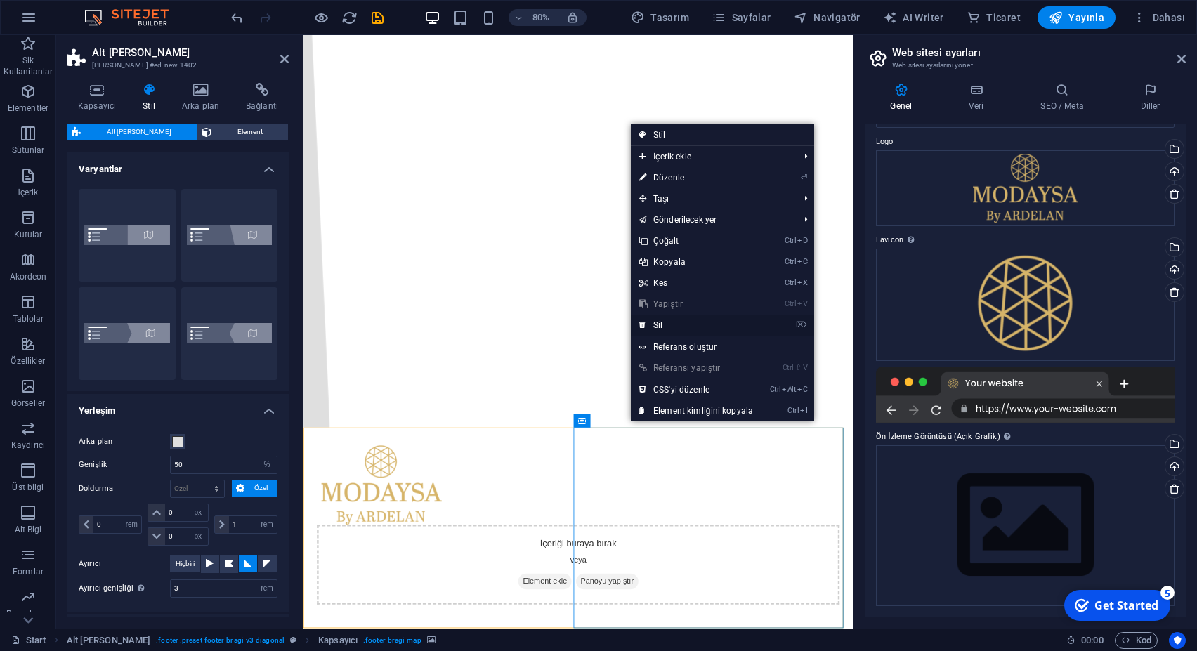
click at [682, 318] on link "⌦ Sil" at bounding box center [696, 325] width 131 height 21
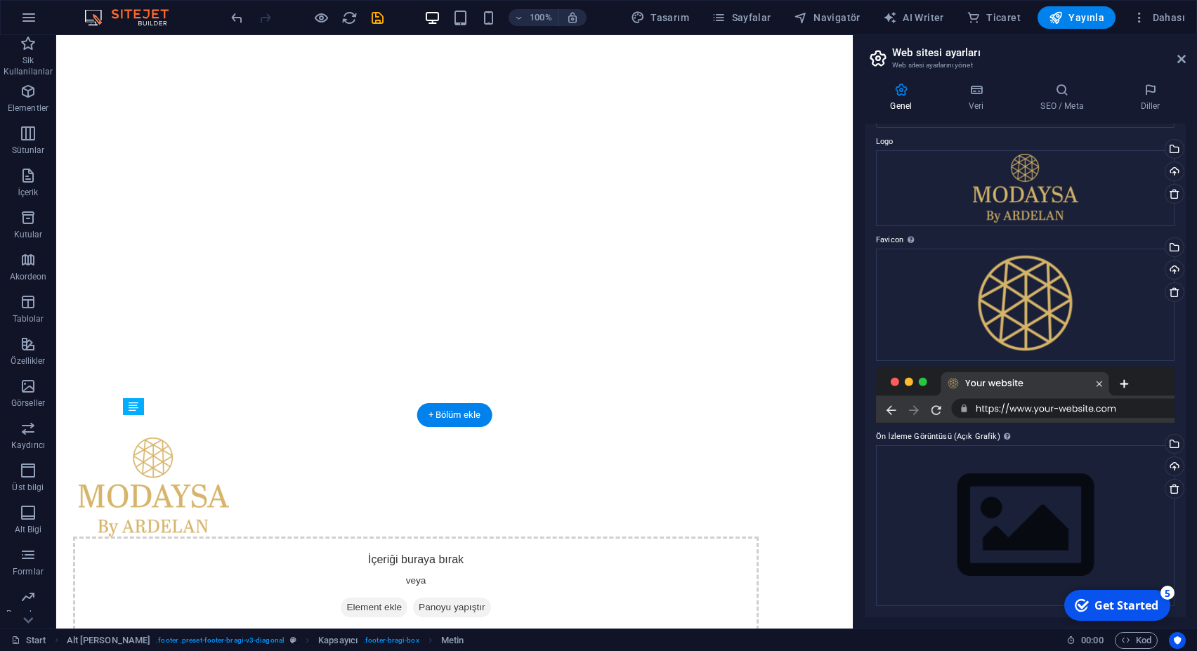
drag, startPoint x: 193, startPoint y: 679, endPoint x: 365, endPoint y: 549, distance: 215.7
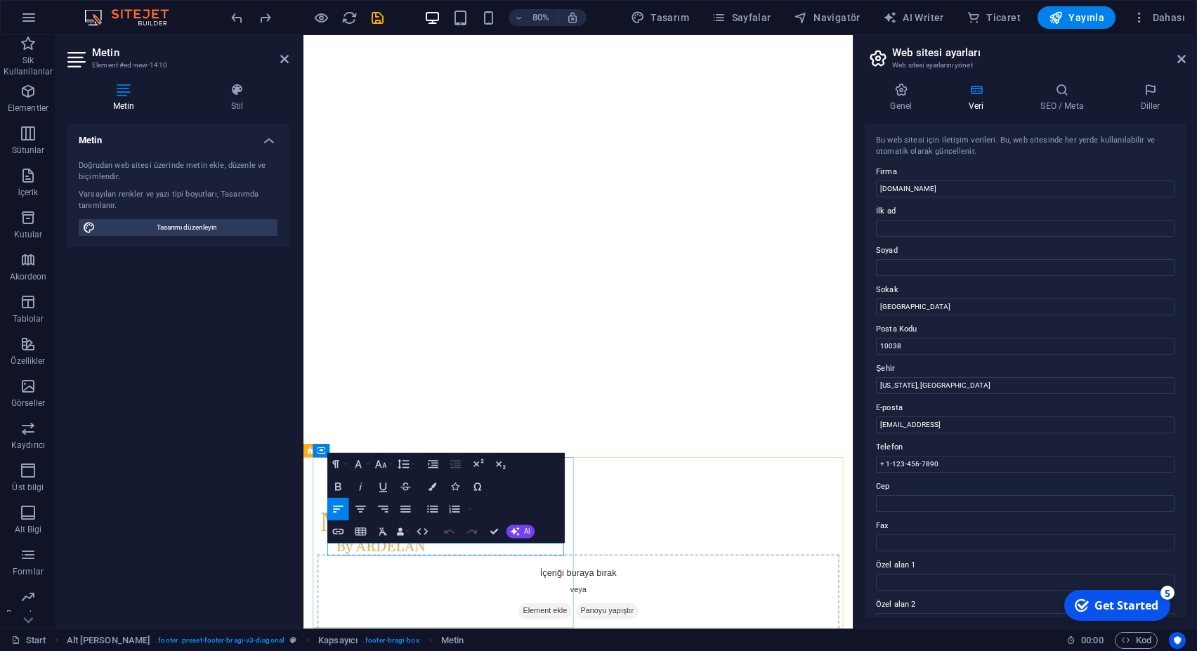
drag, startPoint x: 939, startPoint y: 304, endPoint x: 829, endPoint y: 304, distance: 110.3
click at [876, 304] on input "[GEOGRAPHIC_DATA]" at bounding box center [1025, 307] width 299 height 17
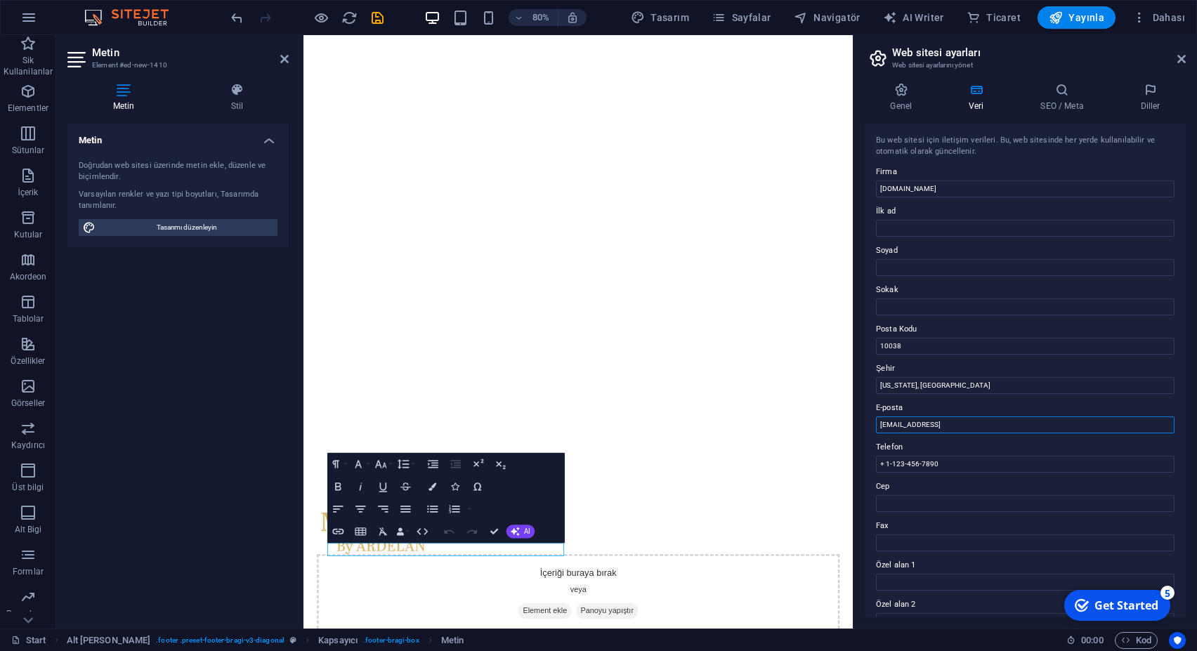
drag, startPoint x: 1045, startPoint y: 427, endPoint x: 728, endPoint y: 432, distance: 317.6
click at [876, 431] on input "[EMAIL_ADDRESS]" at bounding box center [1025, 425] width 299 height 17
drag, startPoint x: 915, startPoint y: 468, endPoint x: 799, endPoint y: 469, distance: 115.9
click at [876, 468] on input "+ 1-123-456-7890" at bounding box center [1025, 464] width 299 height 17
paste input "5424012346"
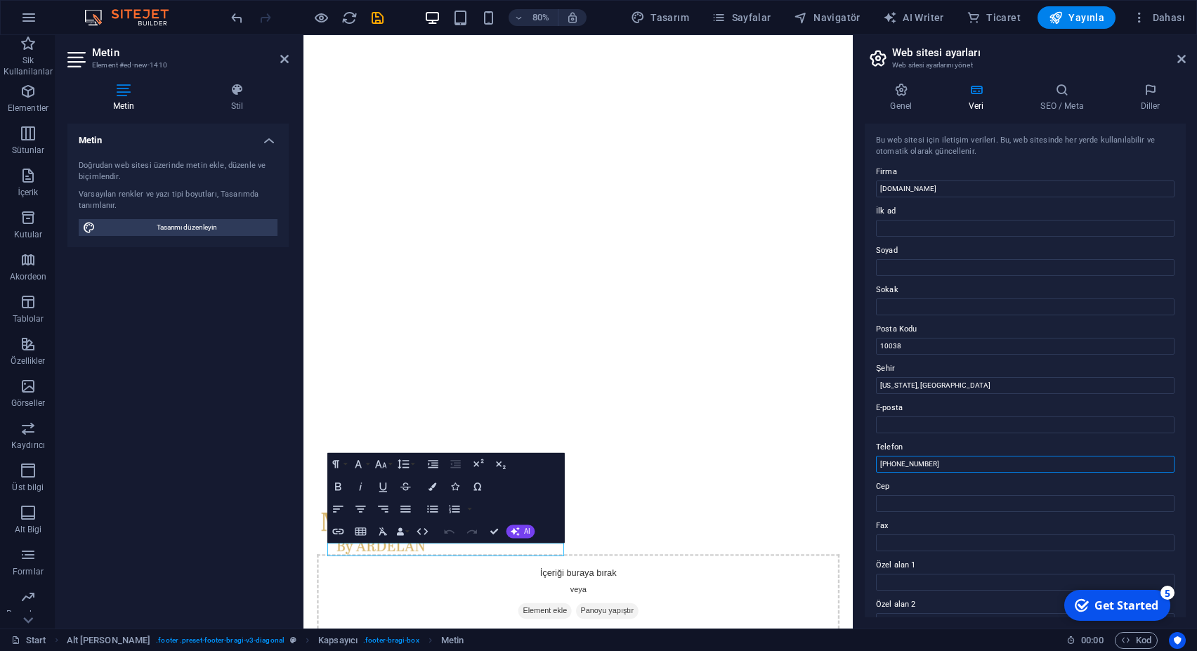
type input "+90 5424012346"
click at [945, 573] on label "Özel alan 1" at bounding box center [1025, 565] width 299 height 17
click at [945, 574] on input "Özel alan 1" at bounding box center [1025, 582] width 299 height 17
click at [921, 504] on input "Cep" at bounding box center [1025, 503] width 299 height 17
paste input "905437889795"
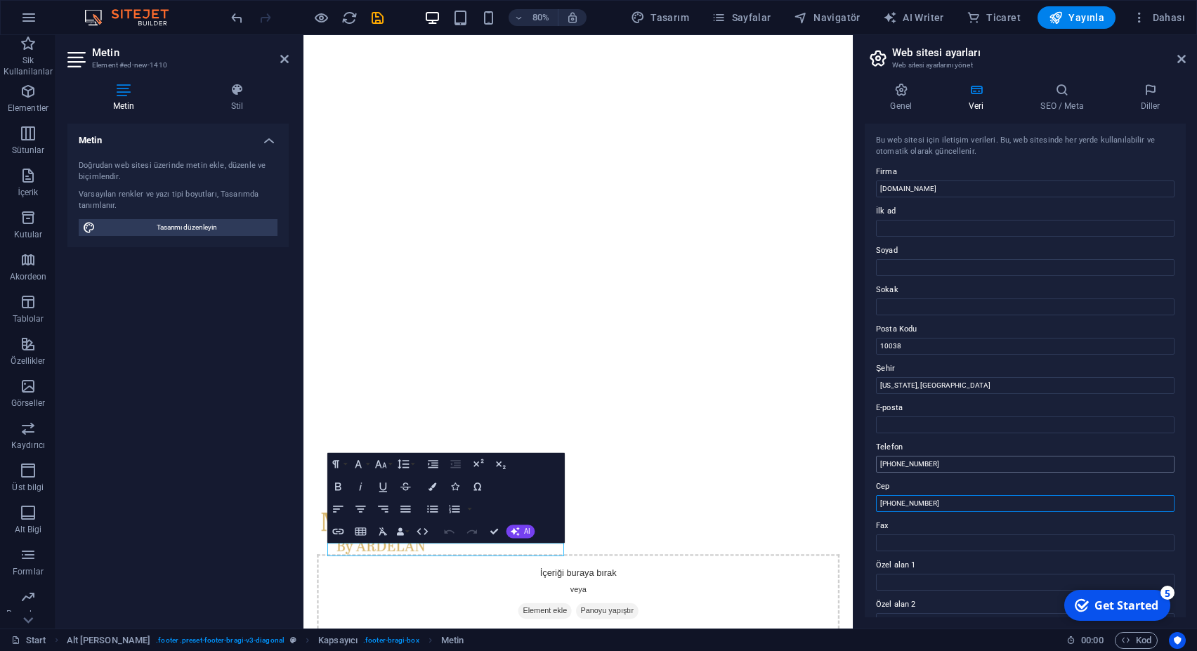
type input "+905437889795"
click at [923, 462] on input "+90 5424012346" at bounding box center [1025, 464] width 299 height 17
click at [927, 468] on input "+90 5424012346" at bounding box center [1025, 464] width 299 height 17
click at [918, 466] on input "+90 54240123 46" at bounding box center [1025, 464] width 299 height 17
click at [908, 464] on input "+90 542401 23 46" at bounding box center [1025, 464] width 299 height 17
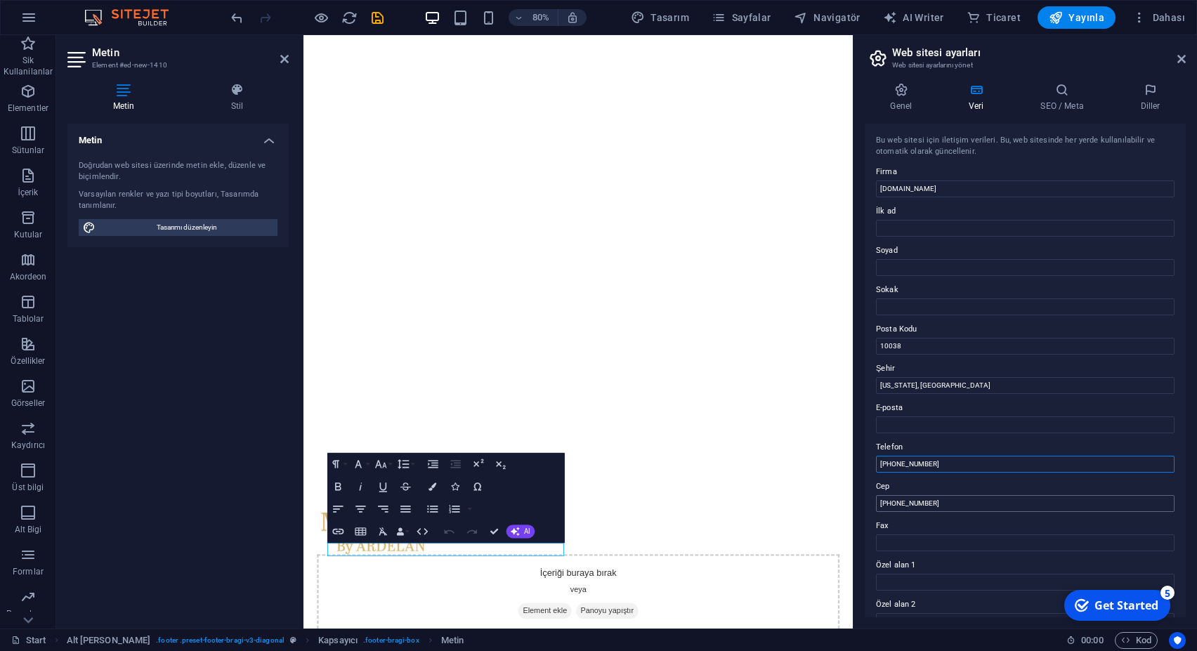
type input "[PHONE_NUMBER]"
click at [895, 504] on input "+905437889795" at bounding box center [1025, 503] width 299 height 17
click at [892, 502] on input "+905437889795" at bounding box center [1025, 503] width 299 height 17
click at [904, 507] on input "+90 5437889795" at bounding box center [1025, 503] width 299 height 17
click at [907, 507] on input "+90 5437889795" at bounding box center [1025, 503] width 299 height 17
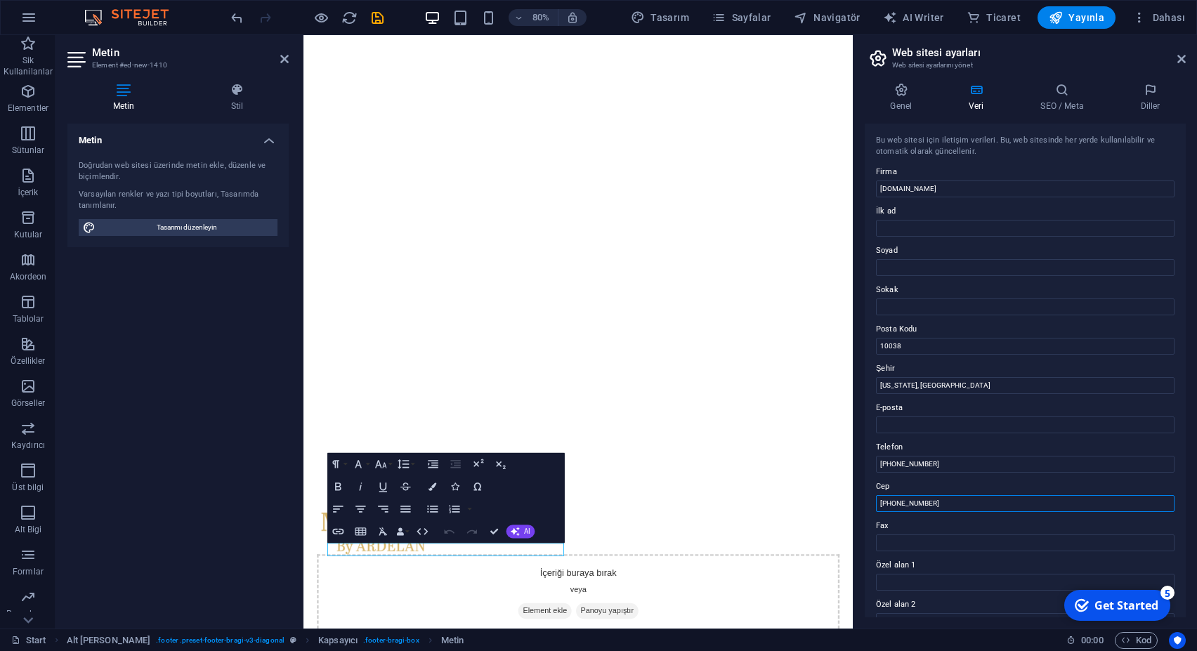
click at [919, 504] on input "+90 543 7889795" at bounding box center [1025, 503] width 299 height 17
click at [930, 504] on input "+90 543 788 9795" at bounding box center [1025, 503] width 299 height 17
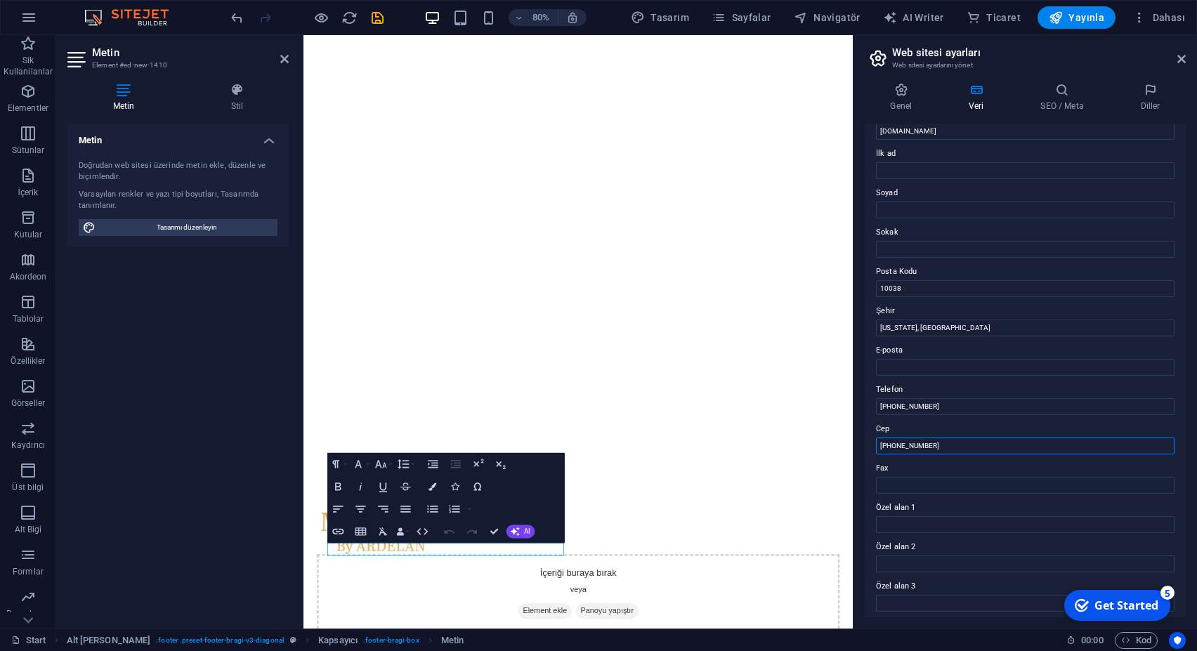
scroll to position [0, 0]
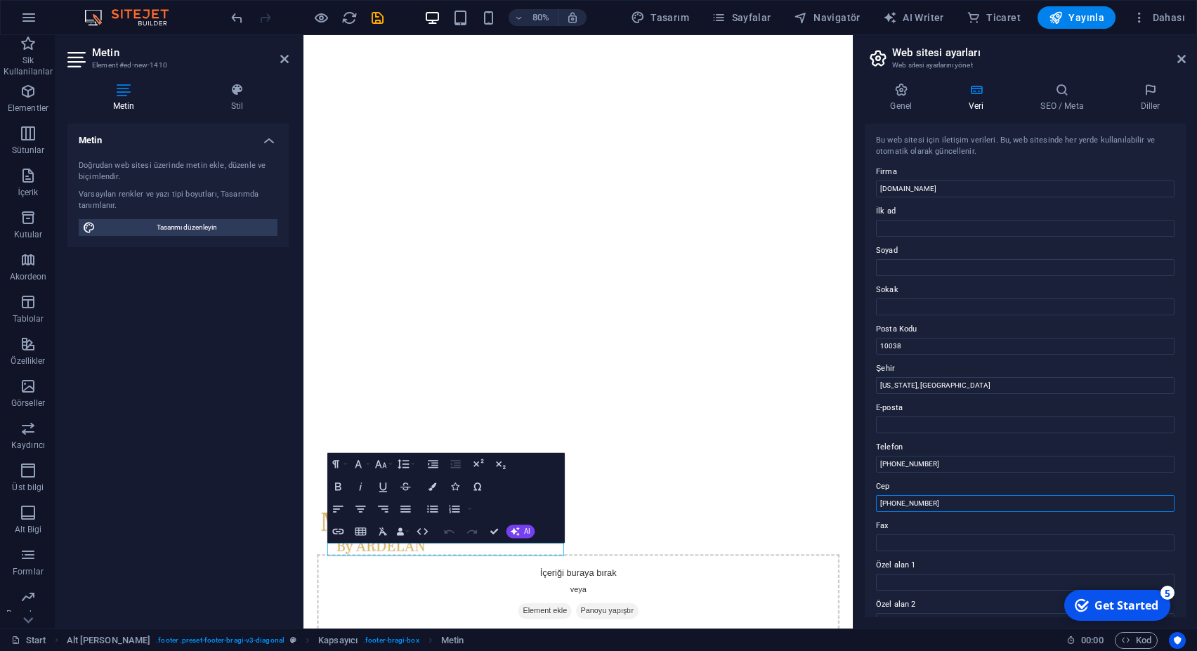
type input "[PHONE_NUMBER]"
click at [1166, 355] on div "Bu web sitesi için iletişim verileri. Bu, web sitesinde her yerde kullanılabili…" at bounding box center [1025, 371] width 321 height 494
click at [919, 346] on input "10038" at bounding box center [1025, 346] width 299 height 17
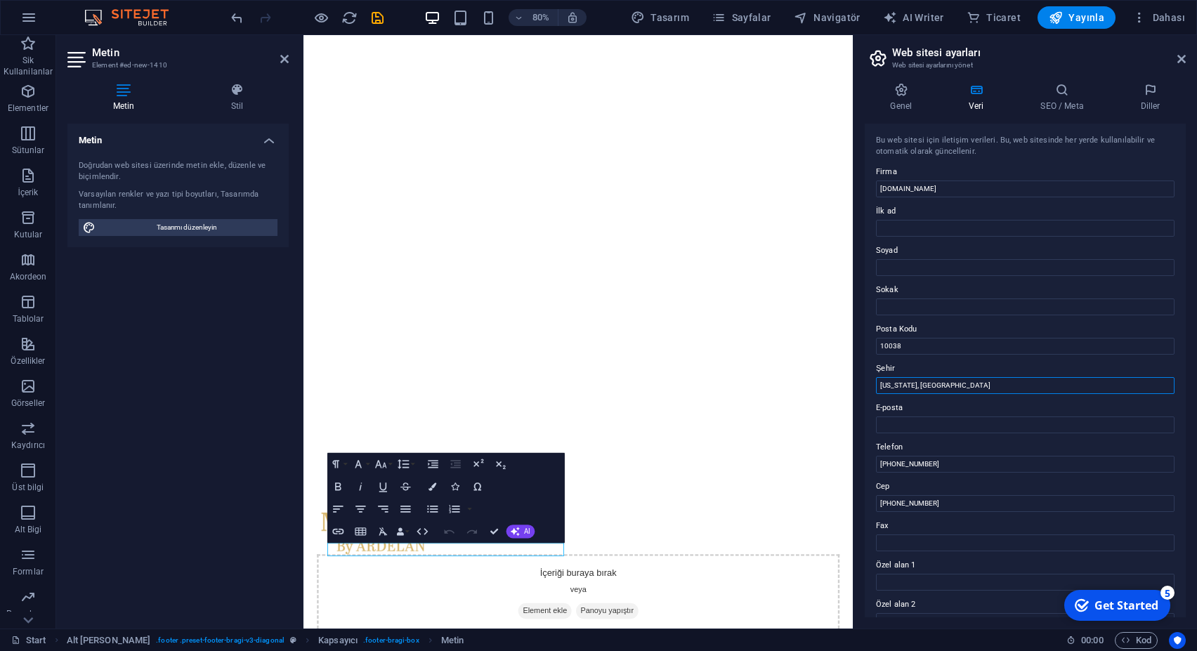
click at [930, 382] on input "[US_STATE], [GEOGRAPHIC_DATA]" at bounding box center [1025, 385] width 299 height 17
paste input "Meşrutiyet, [PERSON_NAME]. No 76, [GEOGRAPHIC_DATA]/[GEOGRAPHIC_DATA]"
type input "Meşrutiyet, [PERSON_NAME]. No 76, [GEOGRAPHIC_DATA]/[GEOGRAPHIC_DATA]"
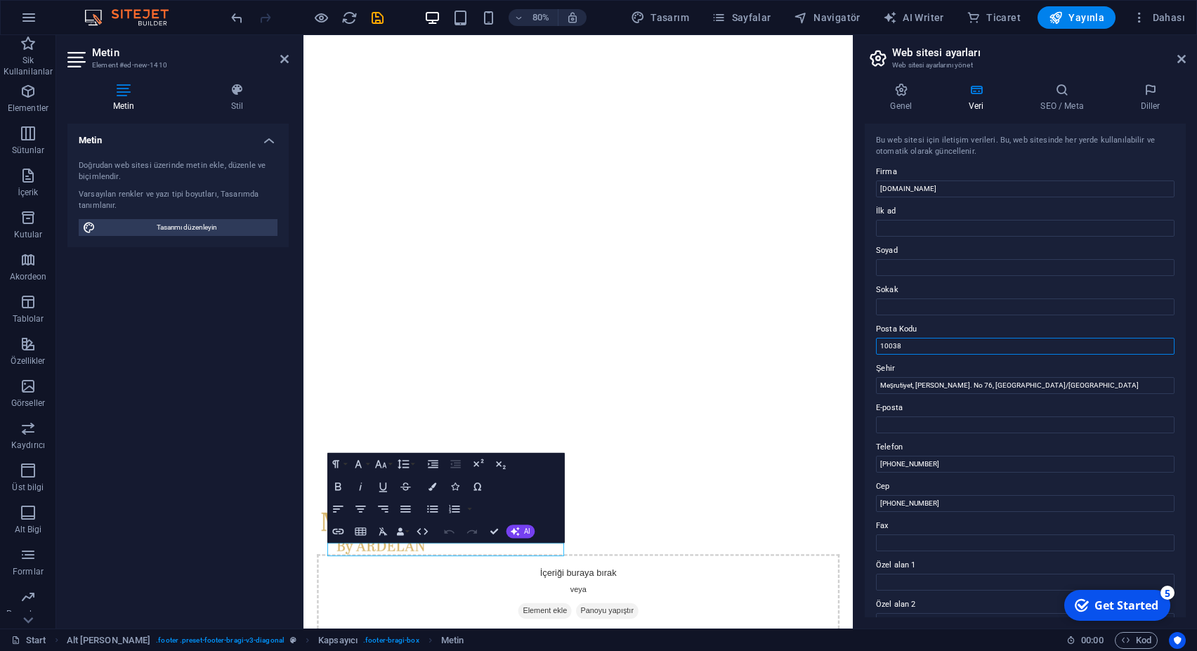
click at [949, 344] on input "10038" at bounding box center [1025, 346] width 299 height 17
click at [947, 192] on input "[DOMAIN_NAME]" at bounding box center [1025, 189] width 299 height 17
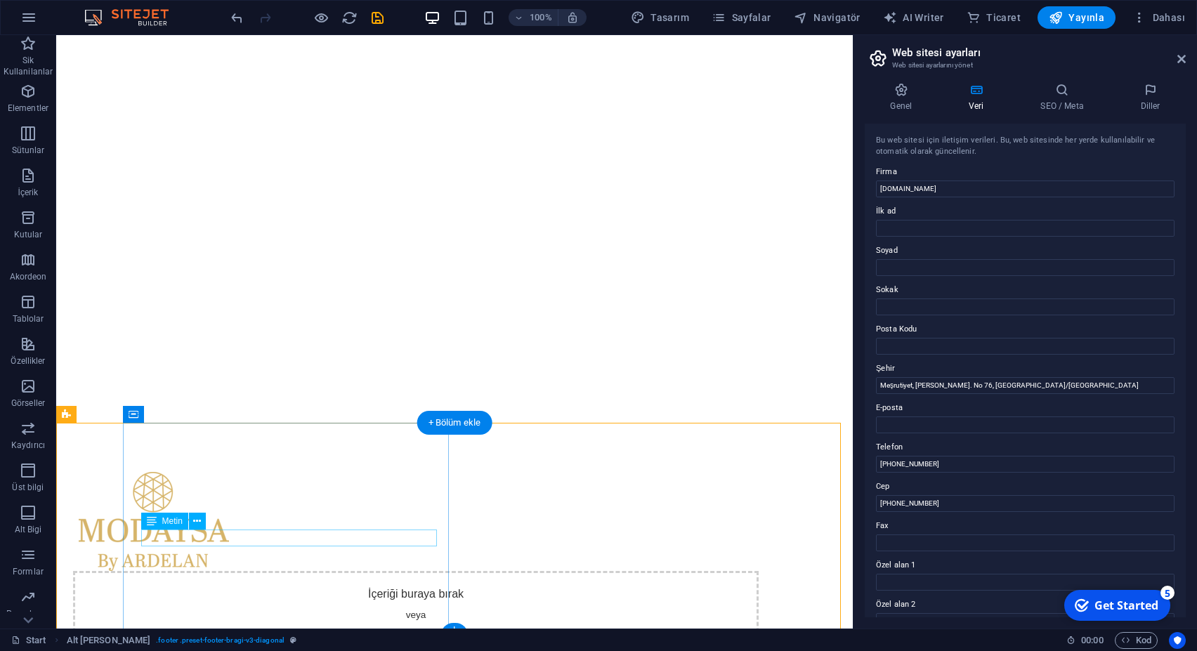
scroll to position [214, 0]
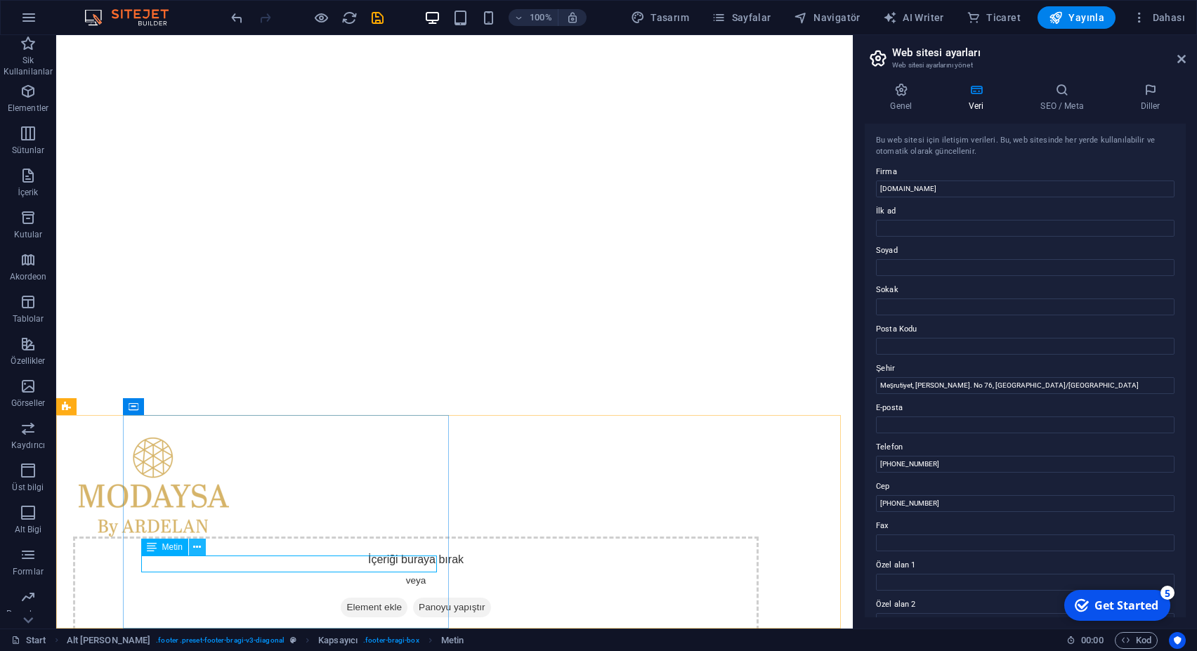
click at [199, 549] on icon at bounding box center [197, 547] width 8 height 15
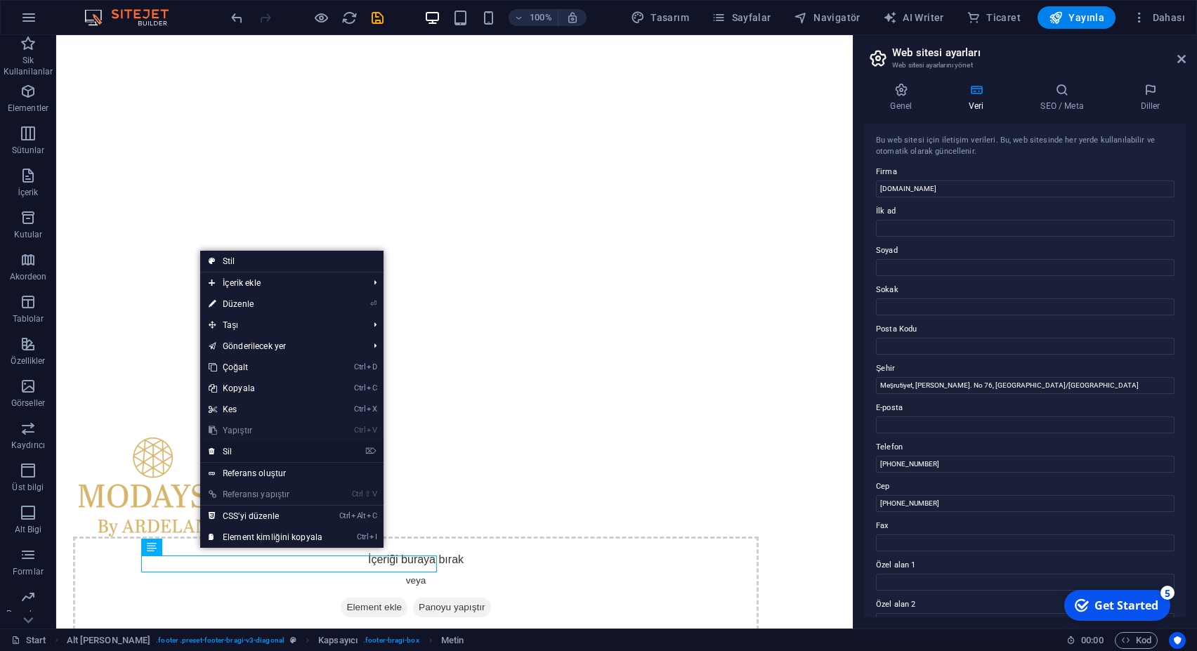
click at [254, 455] on link "⌦ Sil" at bounding box center [265, 451] width 131 height 21
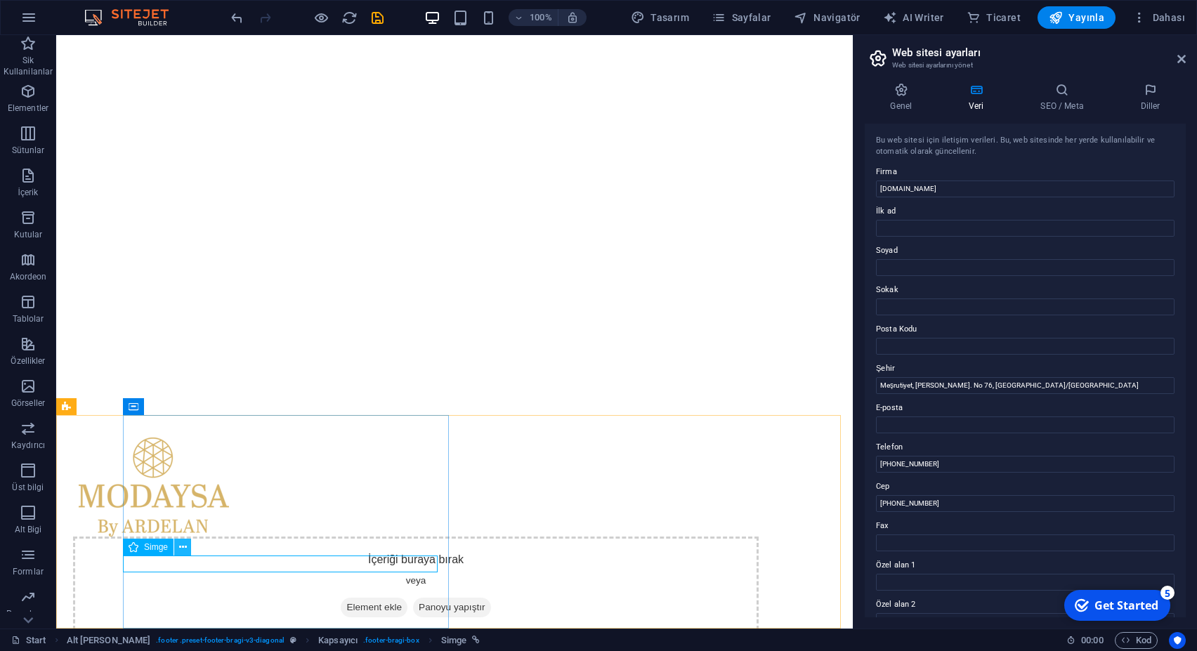
click at [183, 548] on icon at bounding box center [183, 547] width 8 height 15
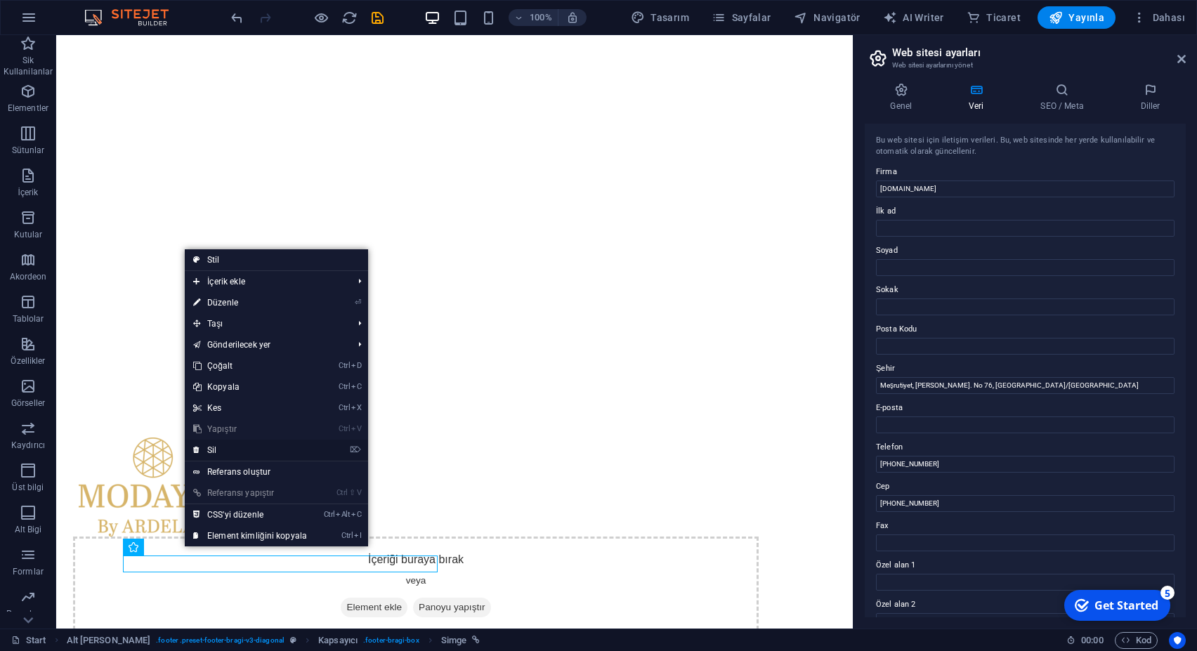
click at [217, 450] on link "⌦ Sil" at bounding box center [250, 450] width 131 height 21
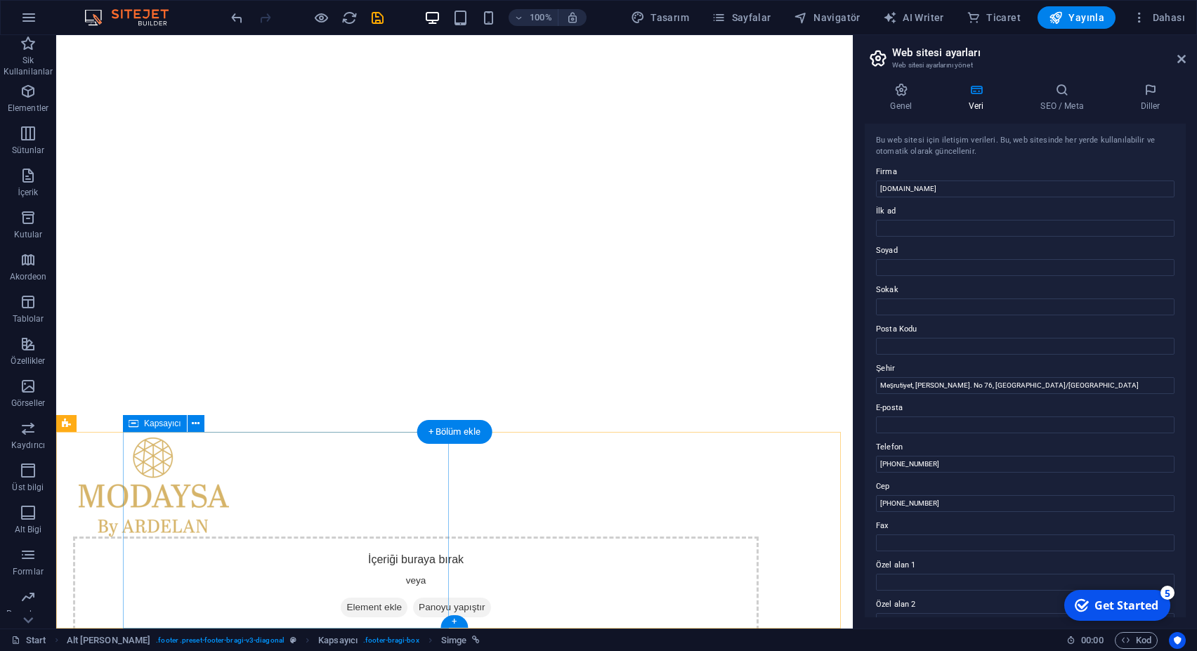
scroll to position [197, 0]
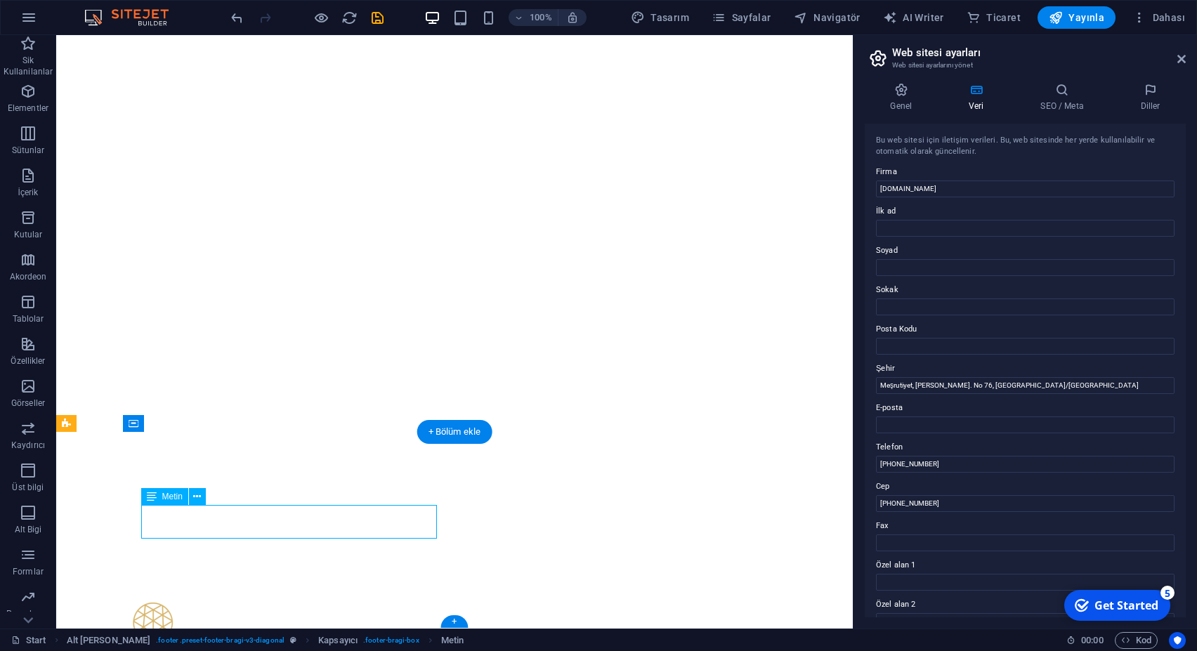
click at [156, 514] on div "H1 Kapsayıcı Kapsayıcı Kapsayıcı Ön ayar Kapsayıcı Logo Kapsayıcı Ön ayar Ön ay…" at bounding box center [454, 332] width 797 height 594
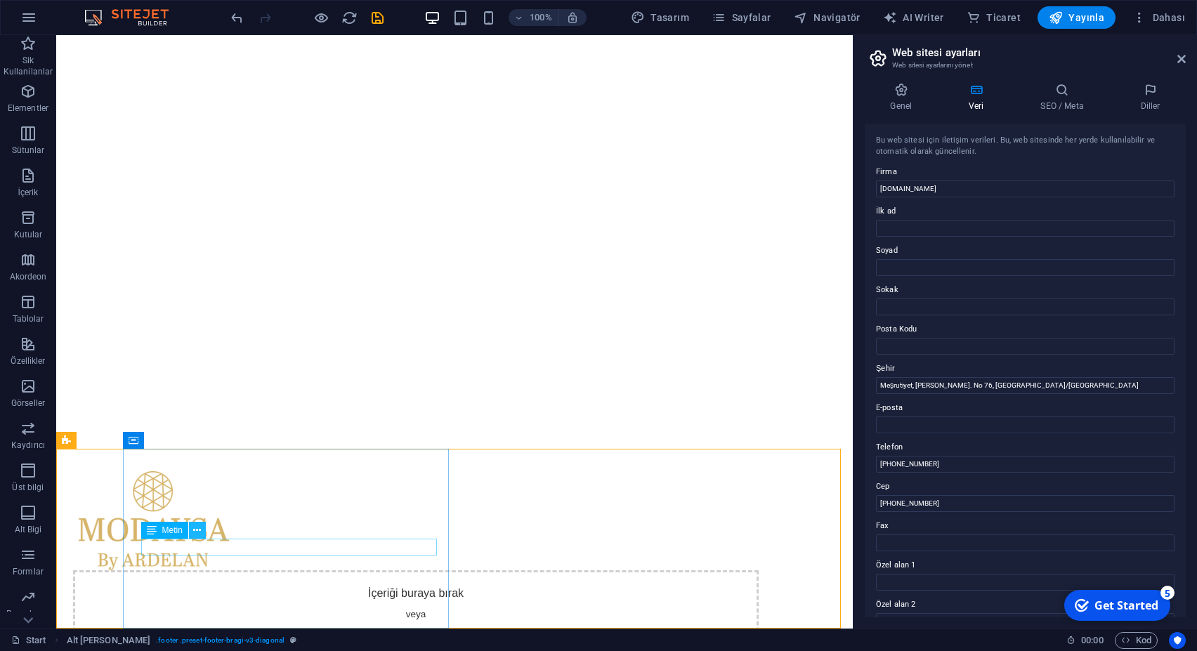
click at [201, 532] on icon at bounding box center [197, 530] width 8 height 15
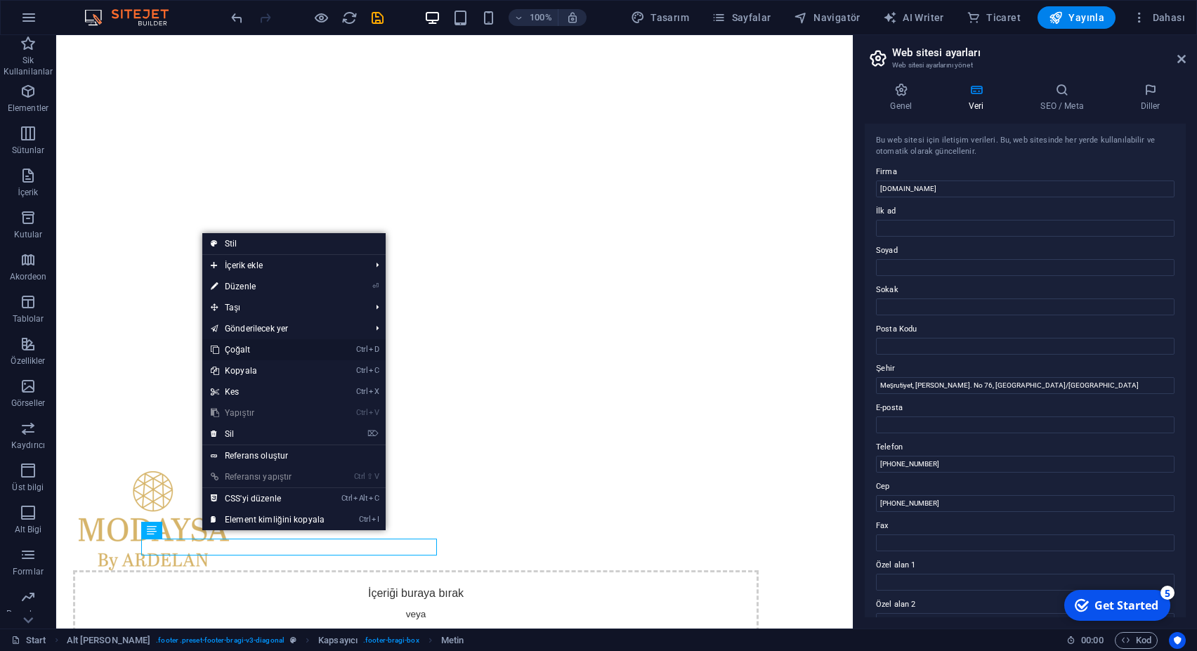
drag, startPoint x: 261, startPoint y: 348, endPoint x: 206, endPoint y: 315, distance: 63.6
click at [261, 348] on link "Ctrl D Çoğalt" at bounding box center [267, 349] width 131 height 21
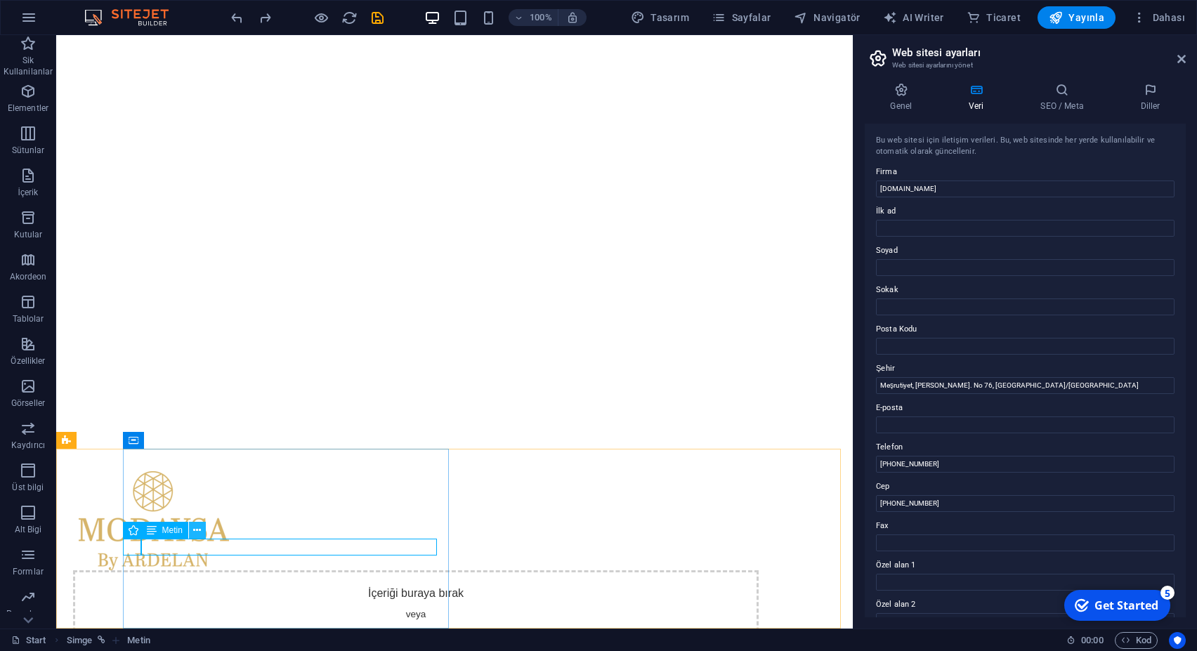
click at [202, 533] on button at bounding box center [197, 530] width 17 height 17
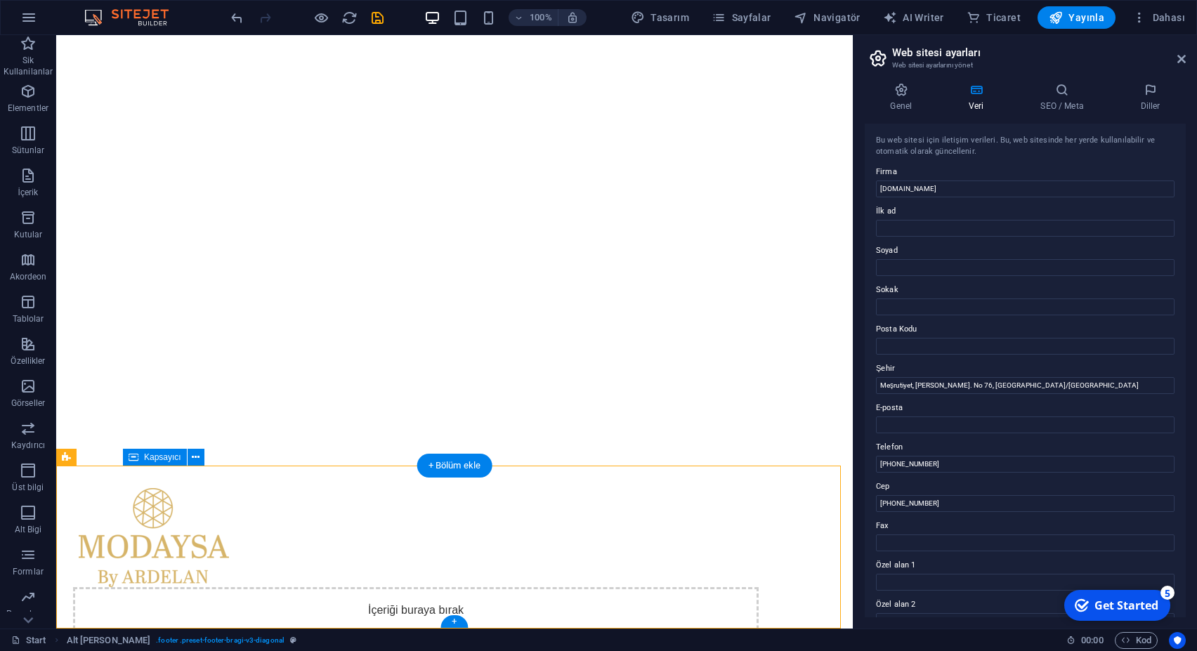
drag, startPoint x: 228, startPoint y: 581, endPoint x: 142, endPoint y: 566, distance: 87.7
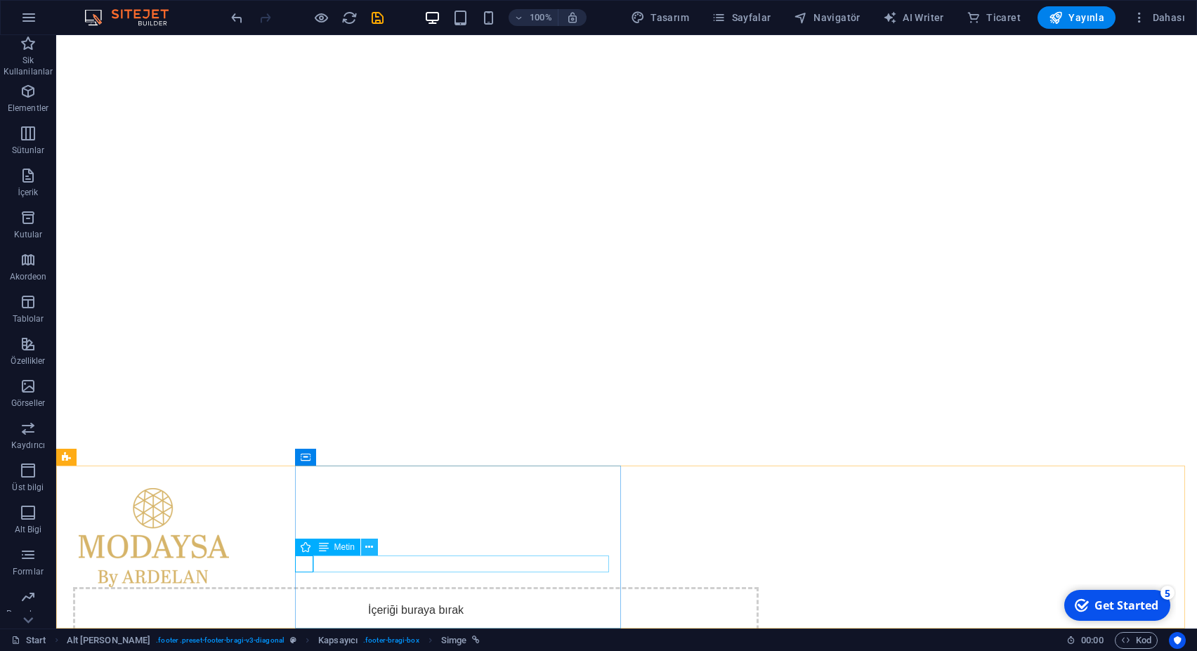
click at [366, 548] on icon at bounding box center [369, 547] width 8 height 15
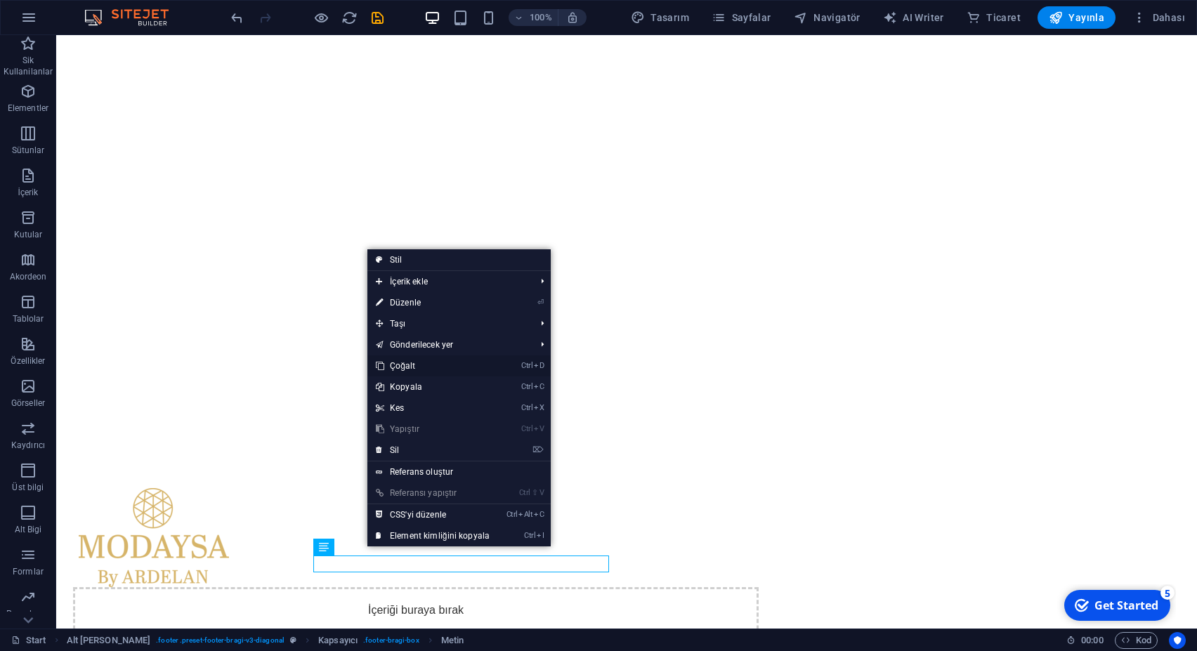
click at [415, 363] on link "Ctrl D Çoğalt" at bounding box center [432, 366] width 131 height 21
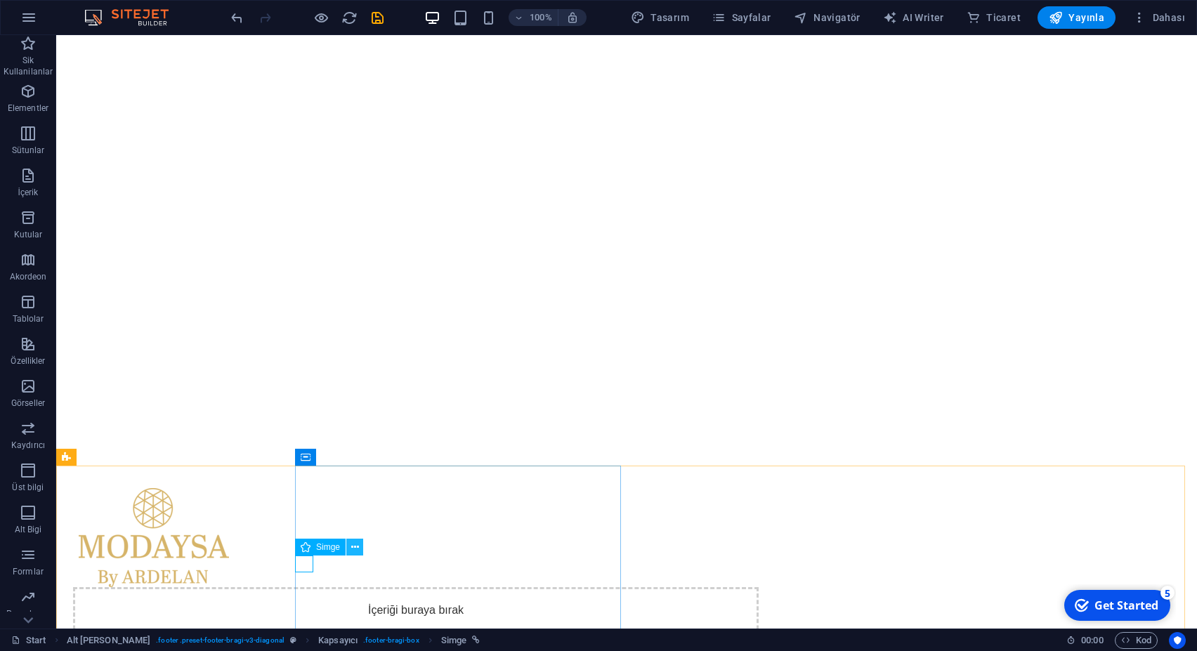
click at [359, 546] on button at bounding box center [354, 547] width 17 height 17
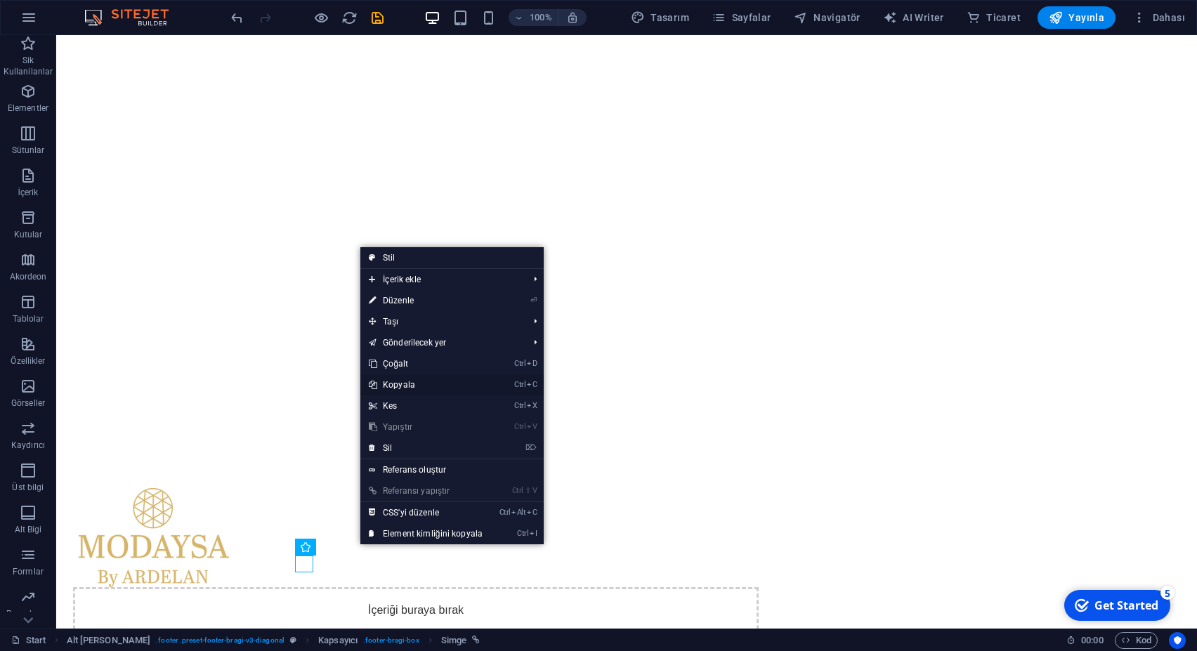
drag, startPoint x: 410, startPoint y: 379, endPoint x: 339, endPoint y: 381, distance: 71.7
click at [410, 379] on link "Ctrl C Kopyala" at bounding box center [425, 384] width 131 height 21
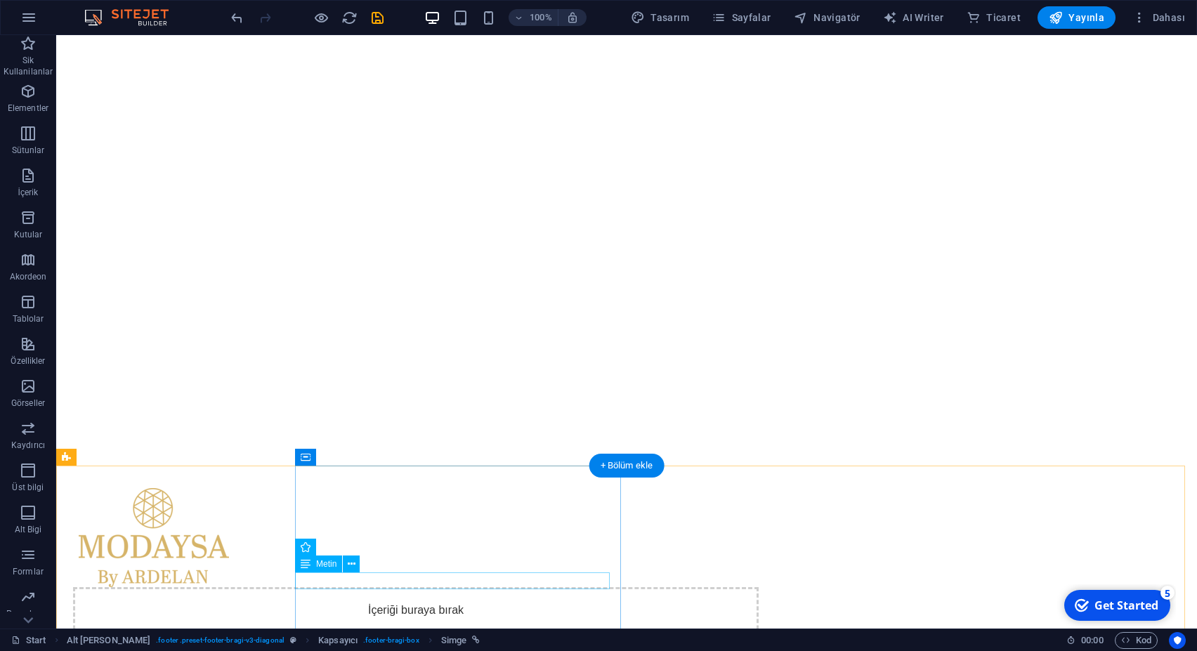
drag, startPoint x: 597, startPoint y: 579, endPoint x: 292, endPoint y: 580, distance: 305.6
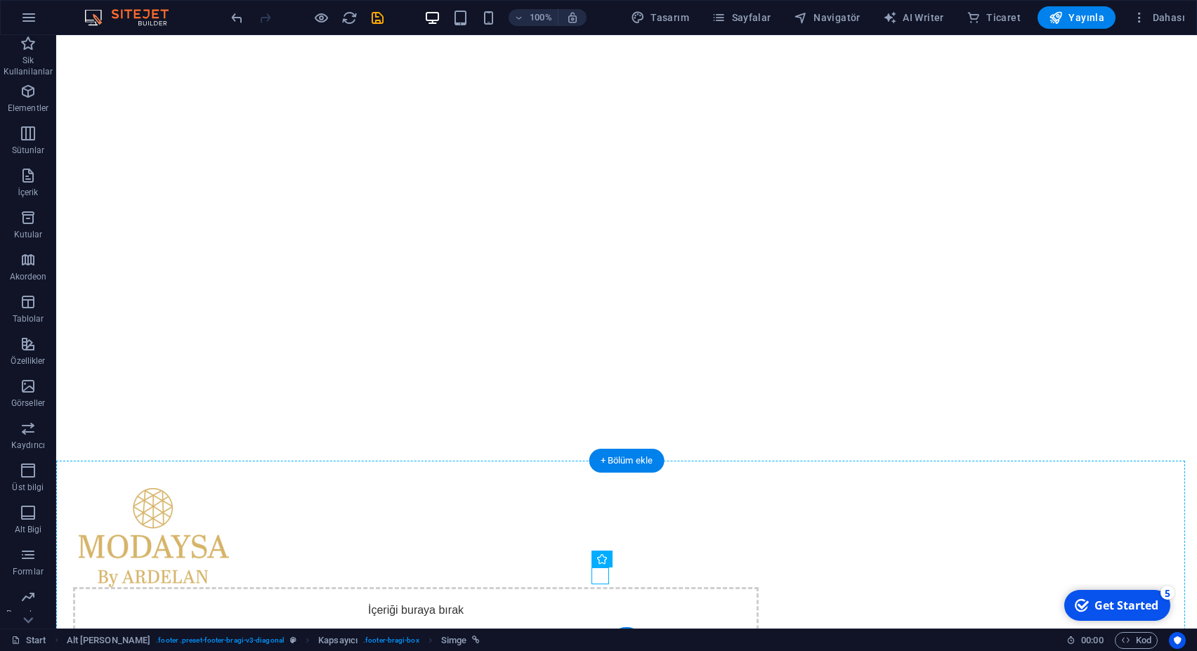
scroll to position [180, 0]
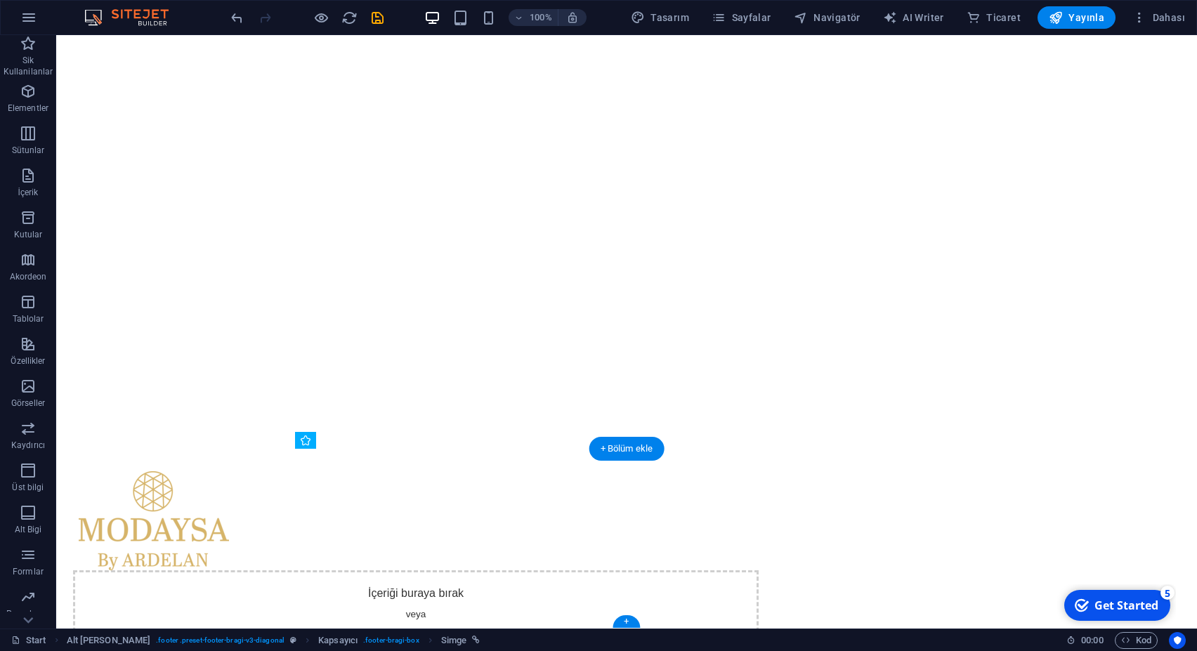
drag, startPoint x: 598, startPoint y: 578, endPoint x: 298, endPoint y: 565, distance: 300.3
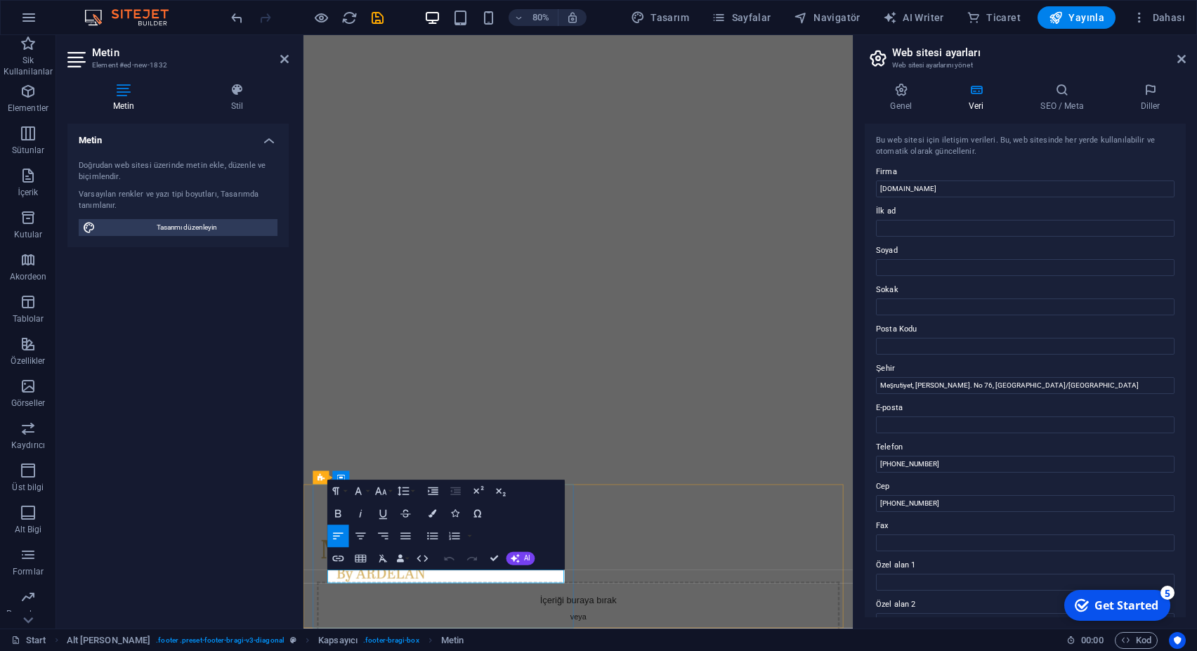
drag, startPoint x: 356, startPoint y: 710, endPoint x: 429, endPoint y: 711, distance: 73.1
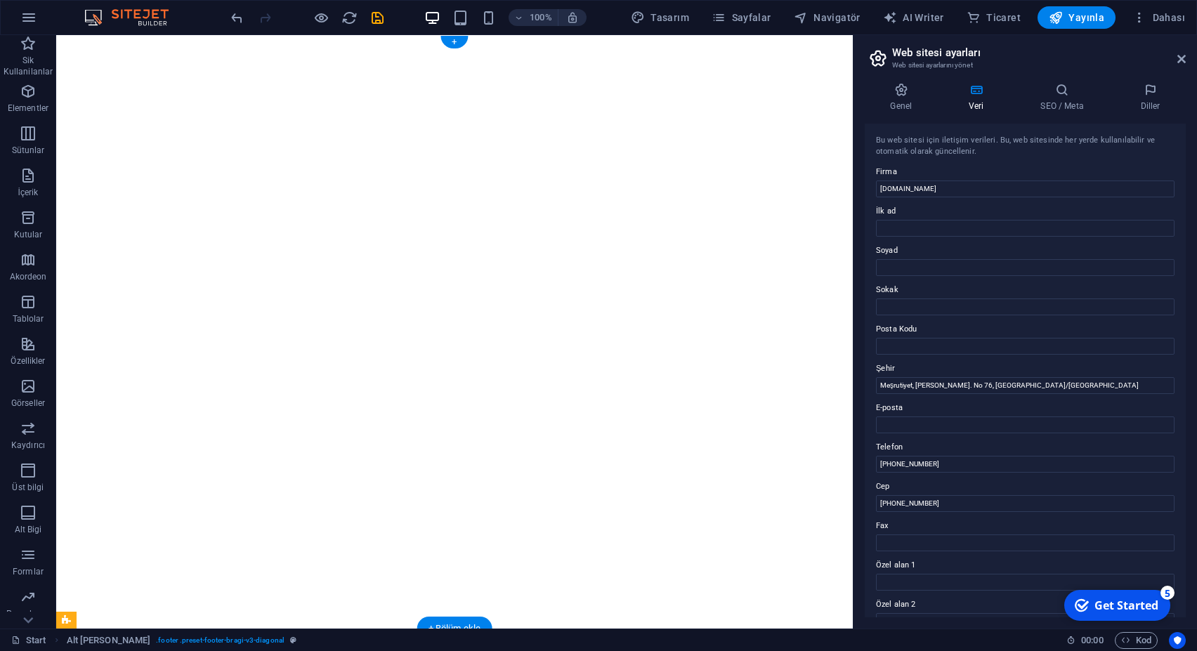
scroll to position [180, 0]
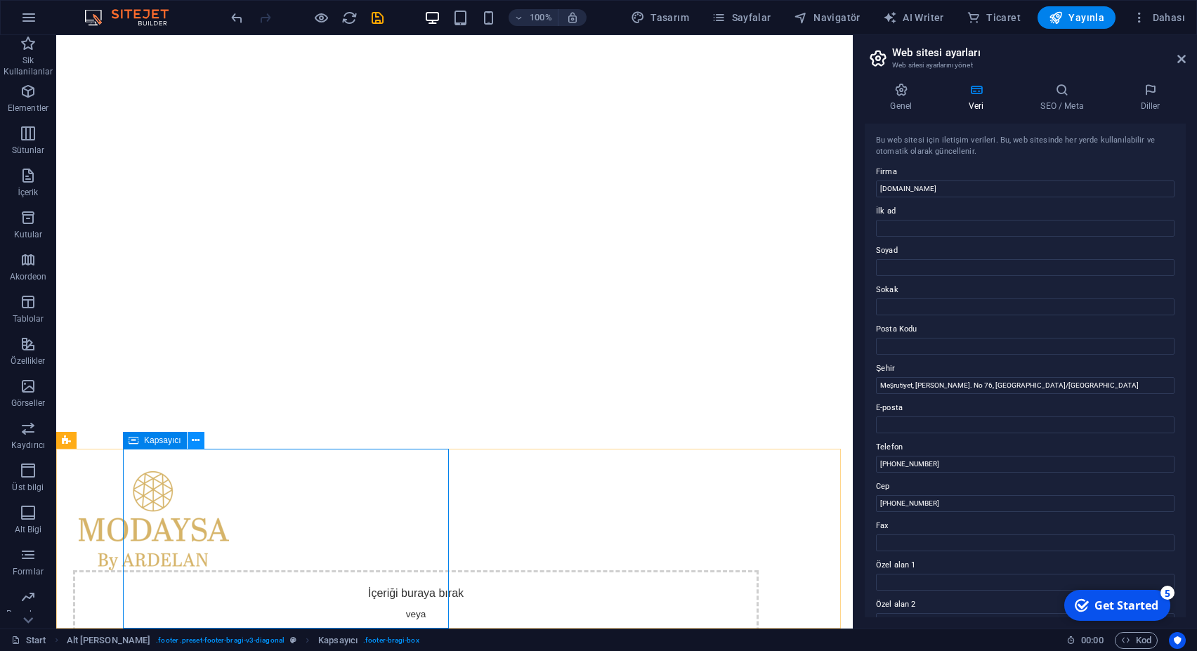
click at [200, 444] on button at bounding box center [196, 440] width 17 height 17
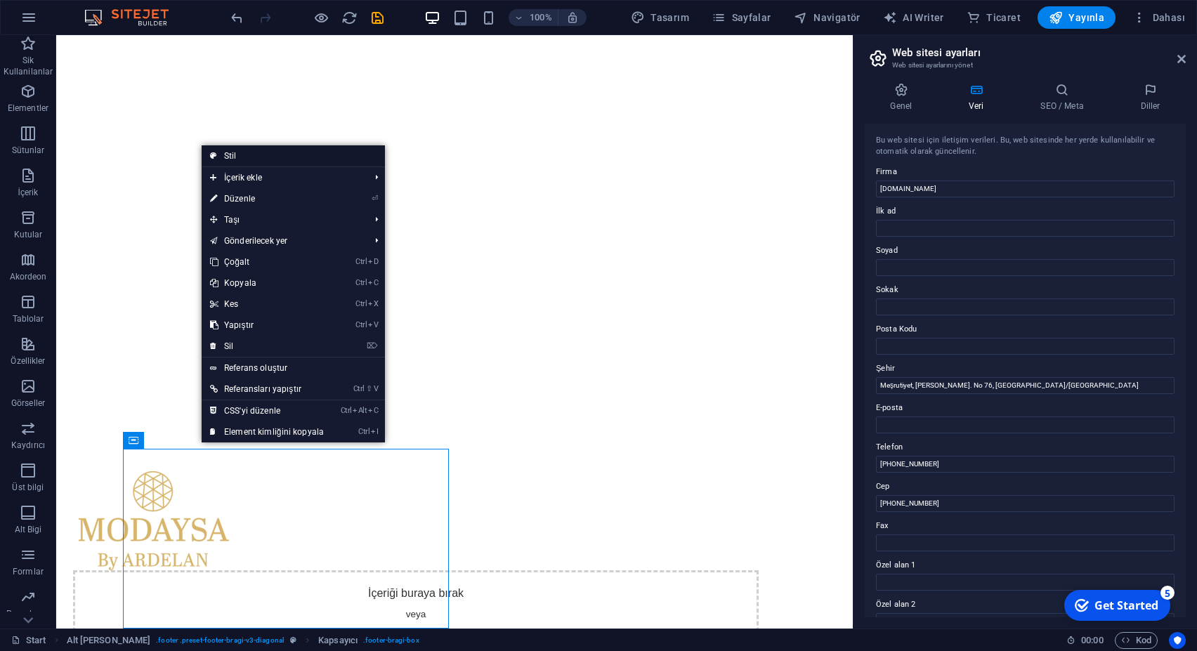
click at [251, 152] on link "Stil" at bounding box center [293, 155] width 183 height 21
select select "%"
select select "rem"
select select "px"
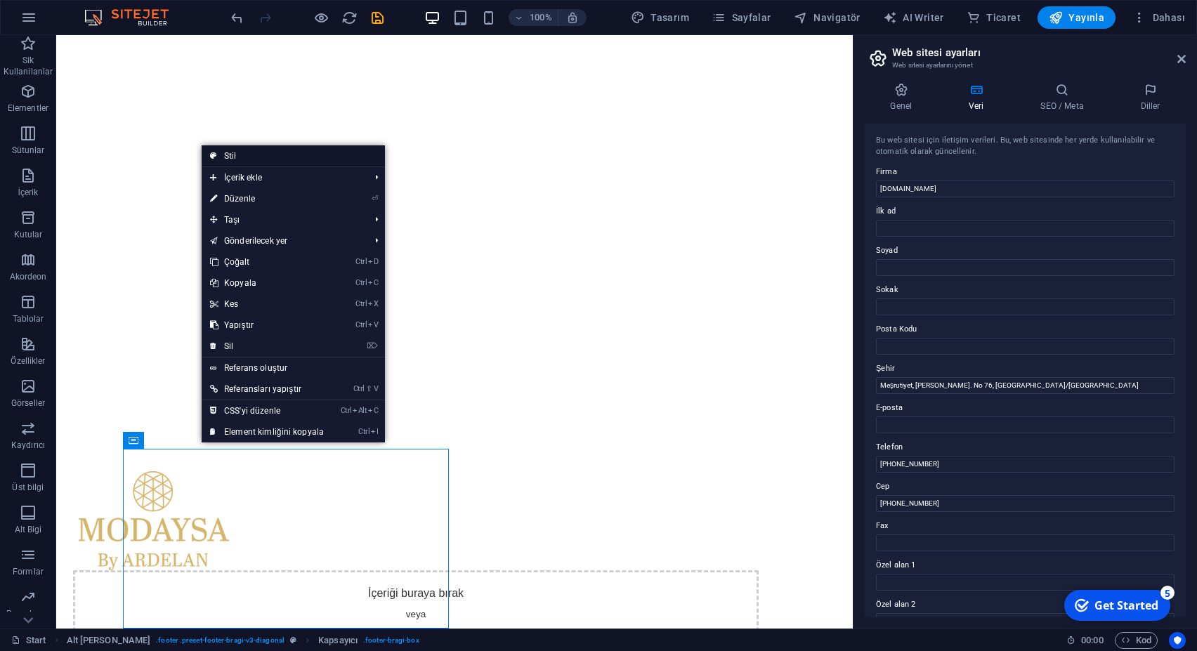
select select "rem"
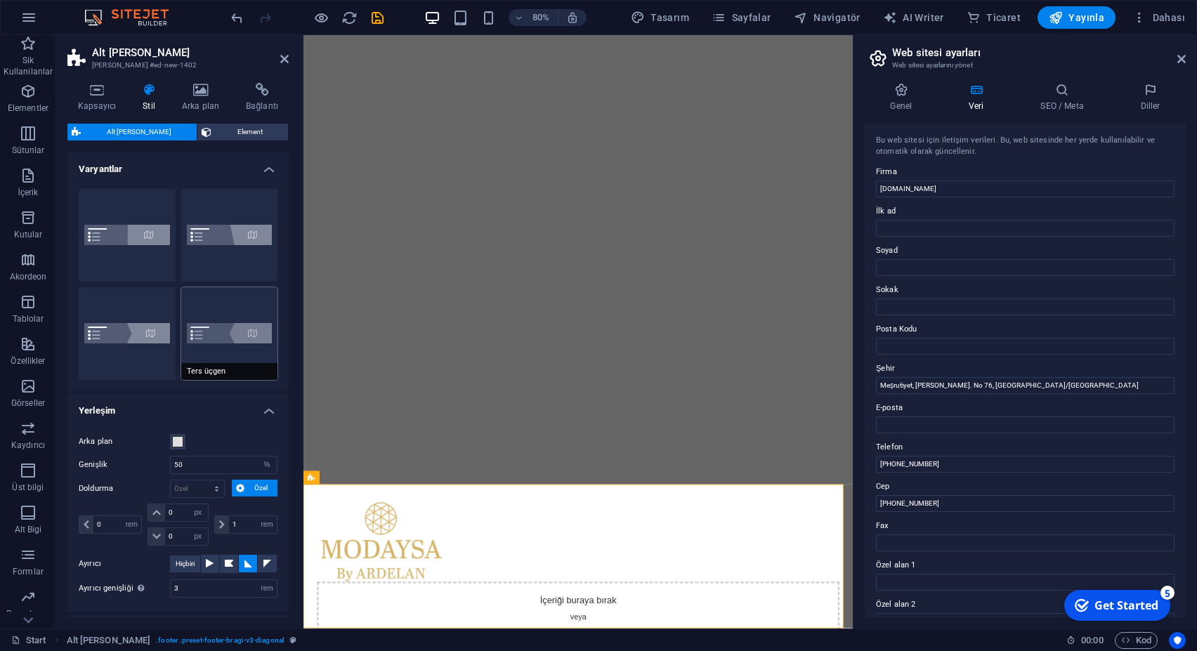
click at [226, 338] on button "Ters üçgen" at bounding box center [229, 333] width 97 height 93
click at [121, 332] on button "Üçgen" at bounding box center [127, 333] width 97 height 93
click at [111, 254] on button "Varsayılan" at bounding box center [127, 235] width 97 height 93
click at [208, 252] on button "Çapraz" at bounding box center [229, 235] width 97 height 93
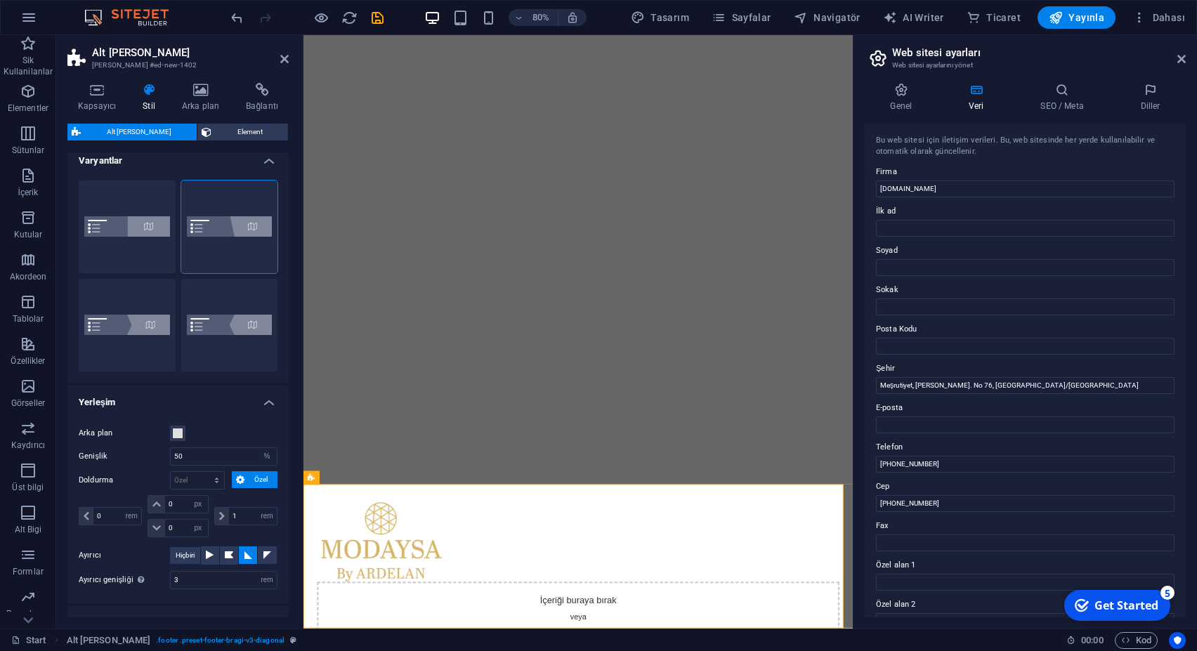
scroll to position [0, 0]
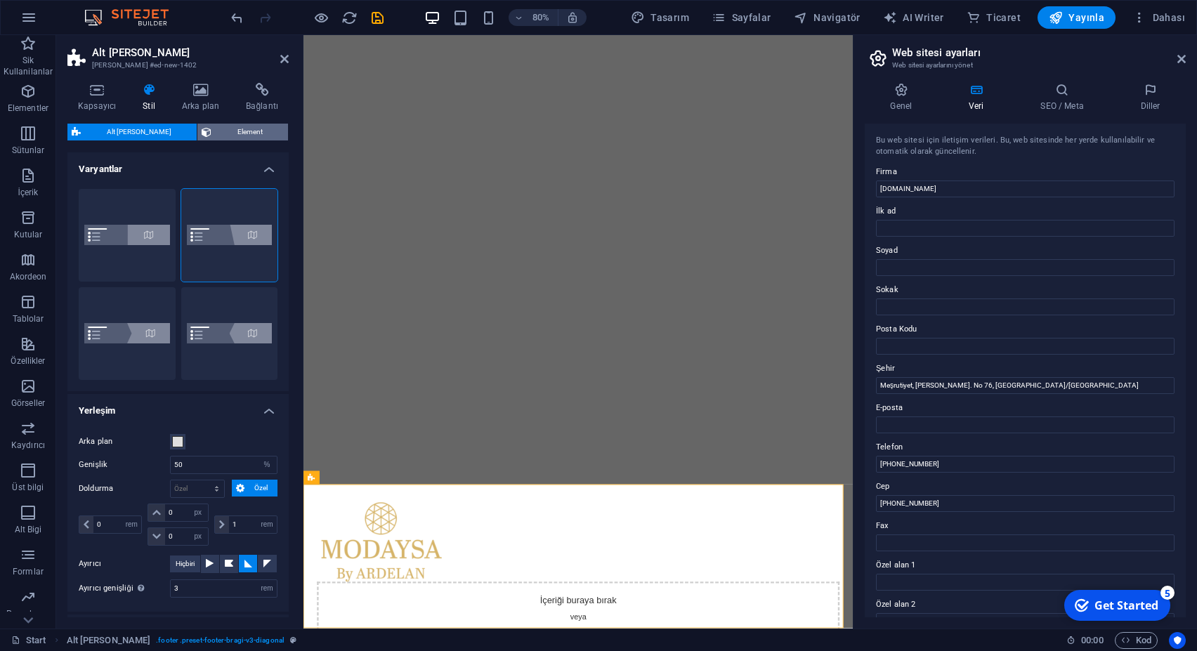
click at [228, 133] on span "Element" at bounding box center [250, 132] width 68 height 17
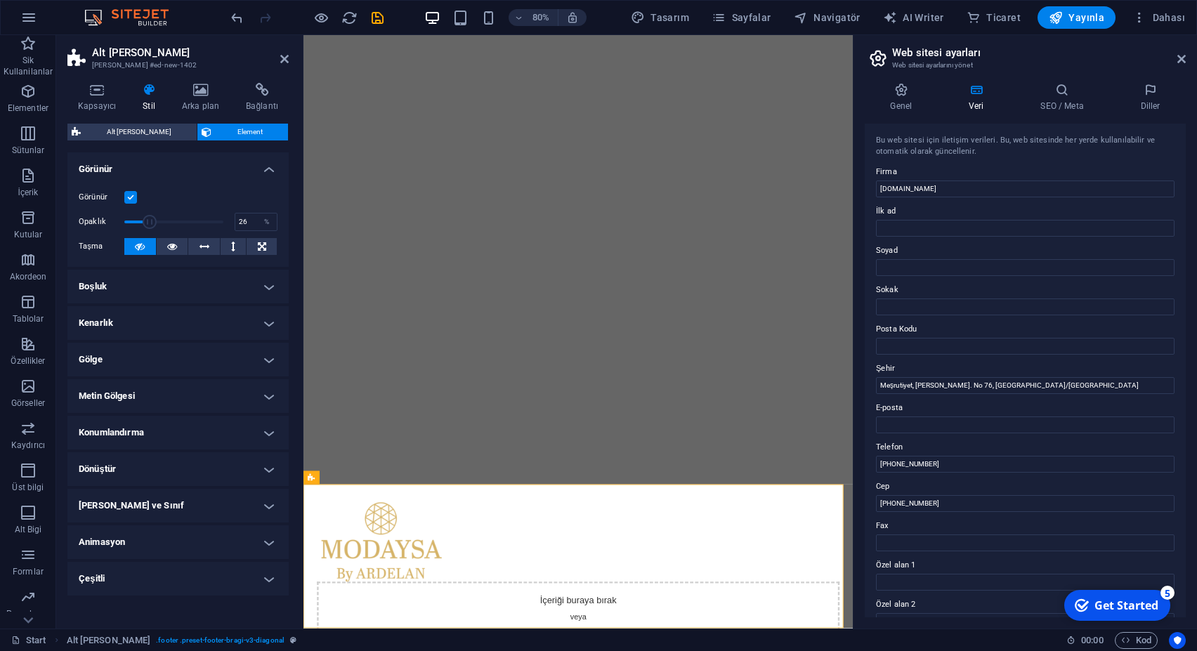
drag, startPoint x: 216, startPoint y: 222, endPoint x: 149, endPoint y: 222, distance: 67.4
click at [149, 222] on span at bounding box center [150, 222] width 14 height 14
type input "100"
drag, startPoint x: 152, startPoint y: 222, endPoint x: 230, endPoint y: 221, distance: 78.0
click at [230, 221] on span at bounding box center [223, 222] width 14 height 14
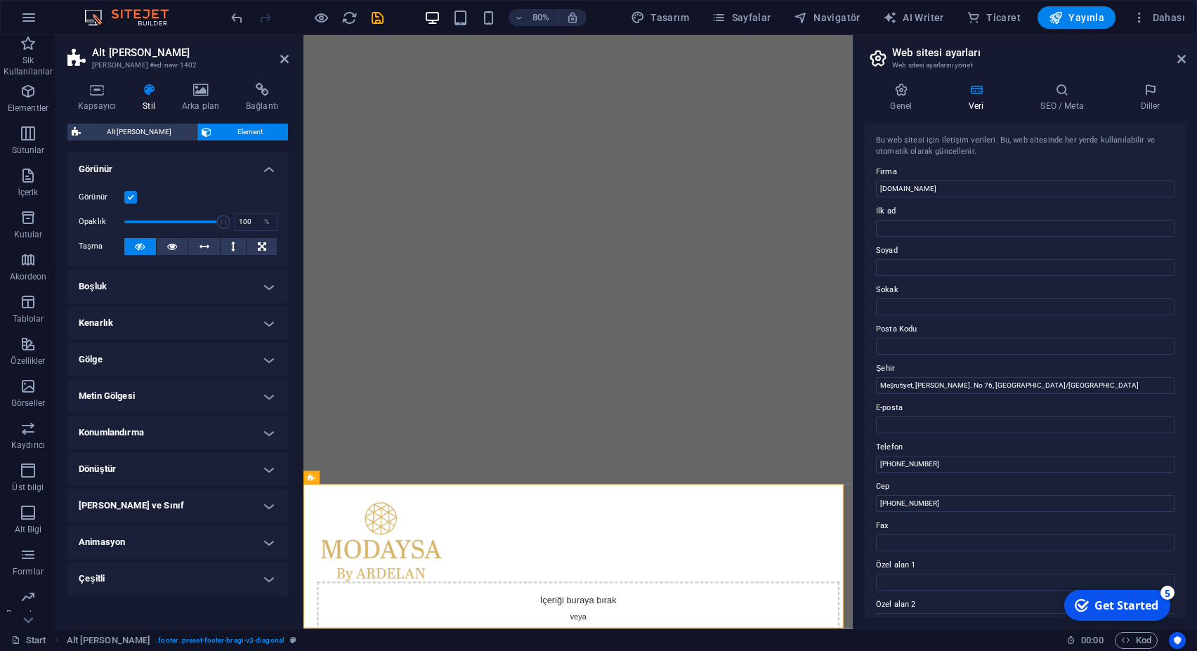
click at [125, 398] on h4 "Metin Gölgesi" at bounding box center [177, 396] width 221 height 34
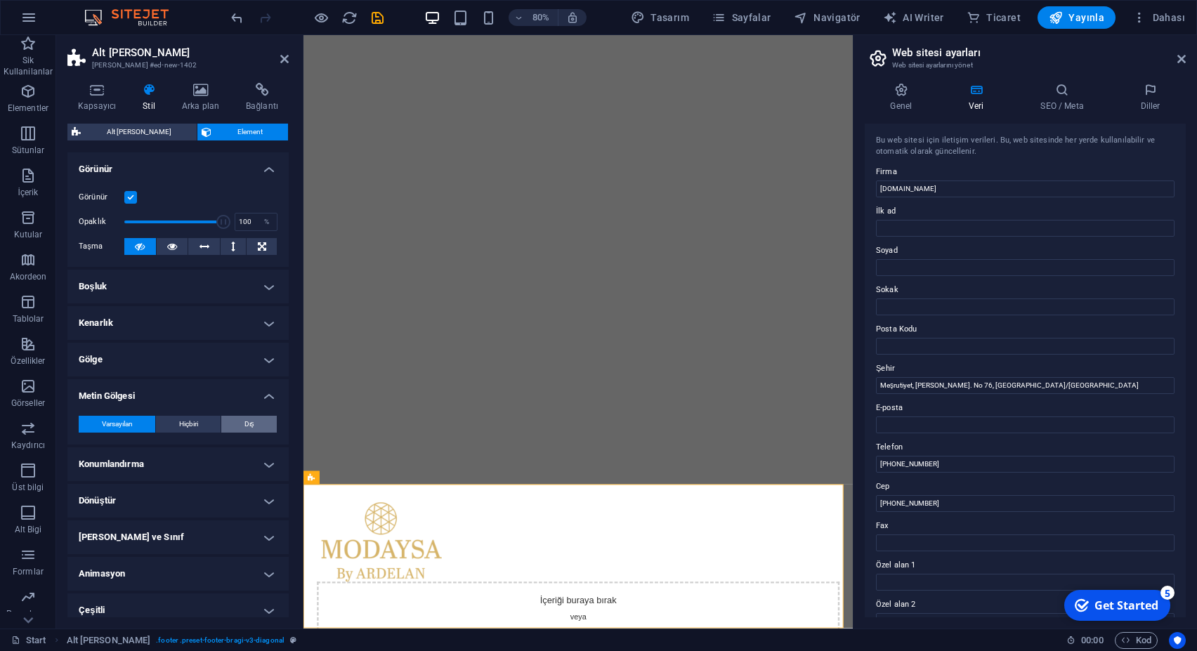
click at [245, 425] on span "Dış" at bounding box center [250, 424] width 10 height 17
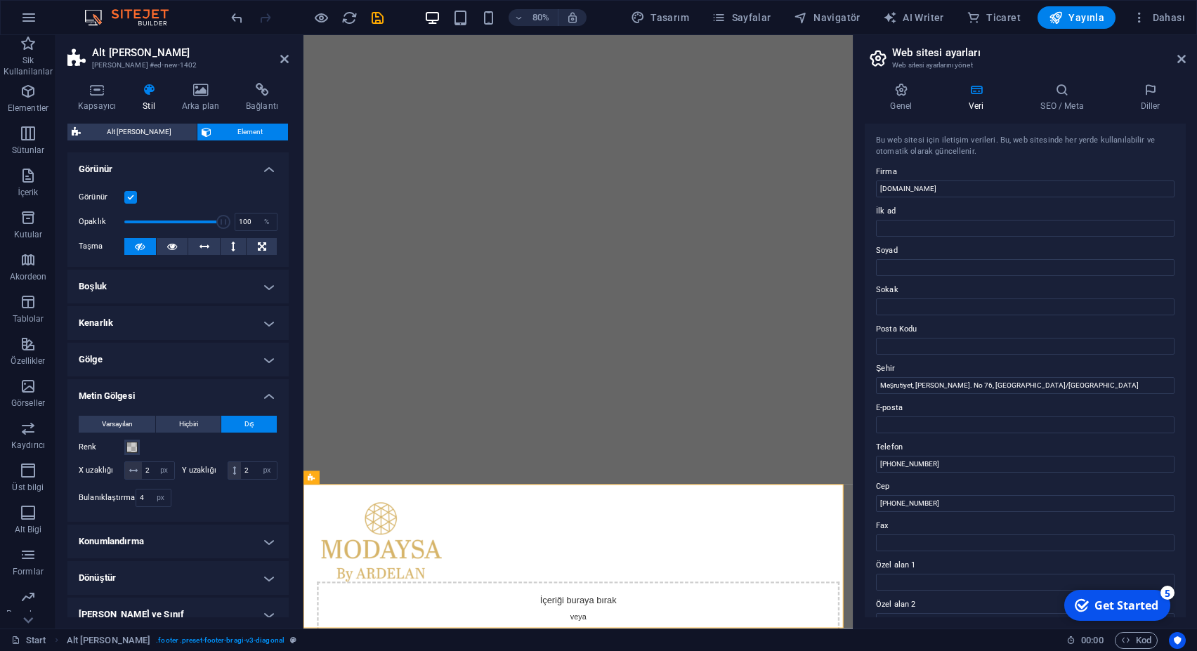
type input "2"
type input "4"
click at [103, 429] on span "Varsayılan" at bounding box center [117, 424] width 31 height 17
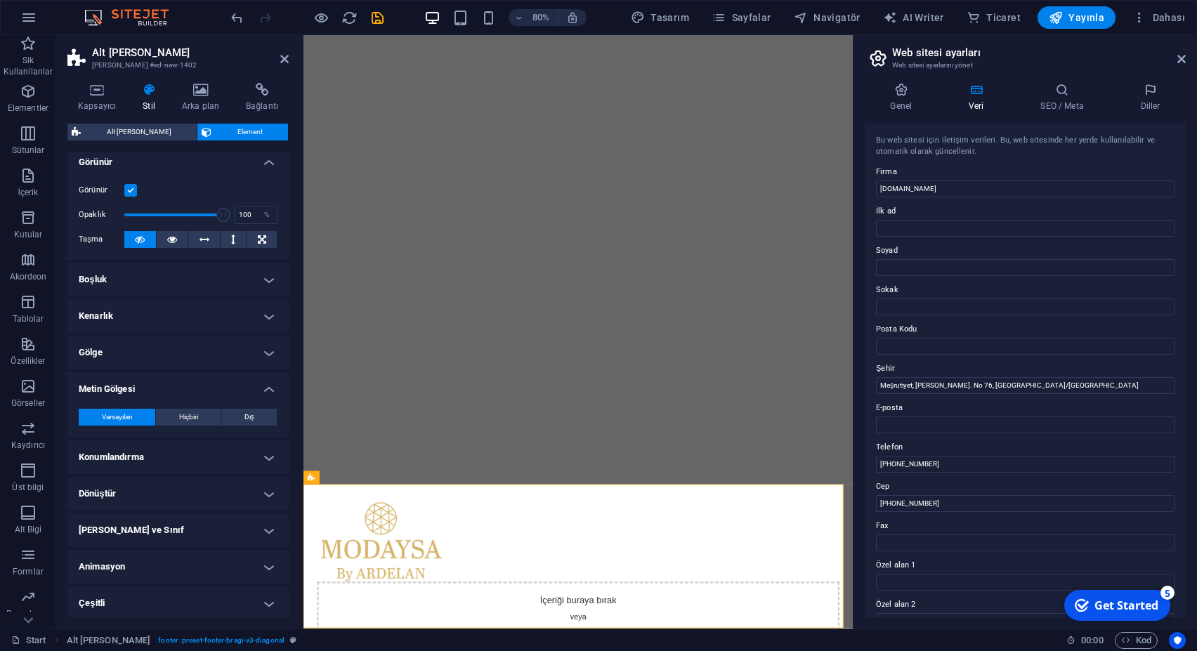
scroll to position [10, 0]
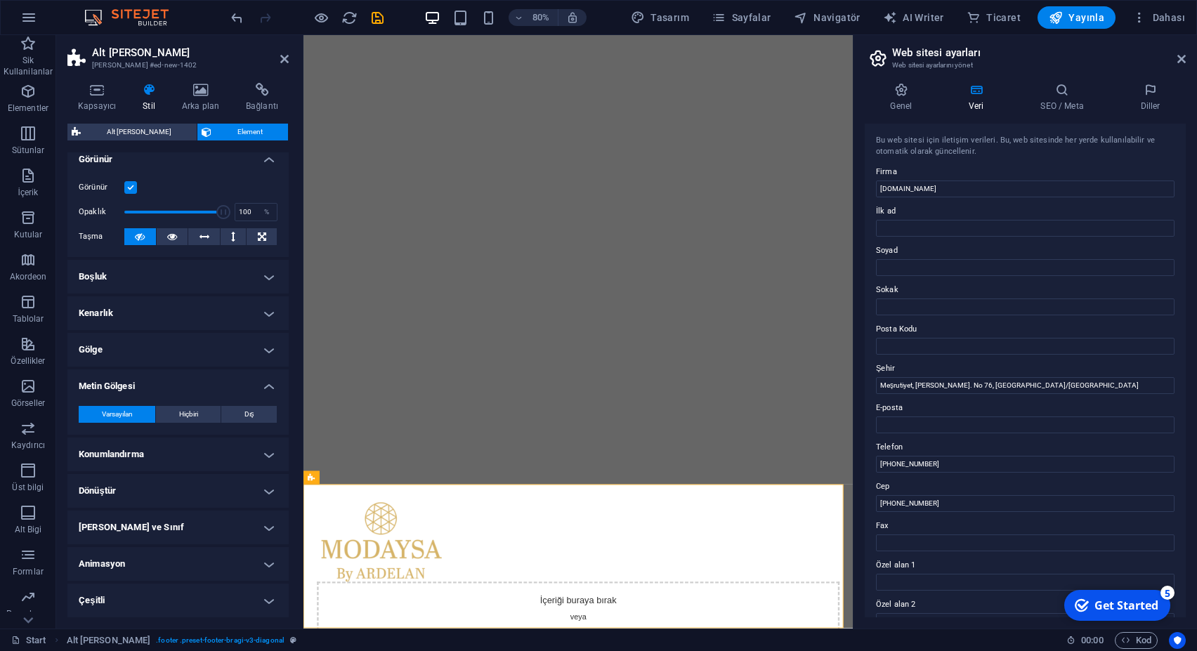
click at [148, 495] on h4 "Dönüştür" at bounding box center [177, 491] width 221 height 34
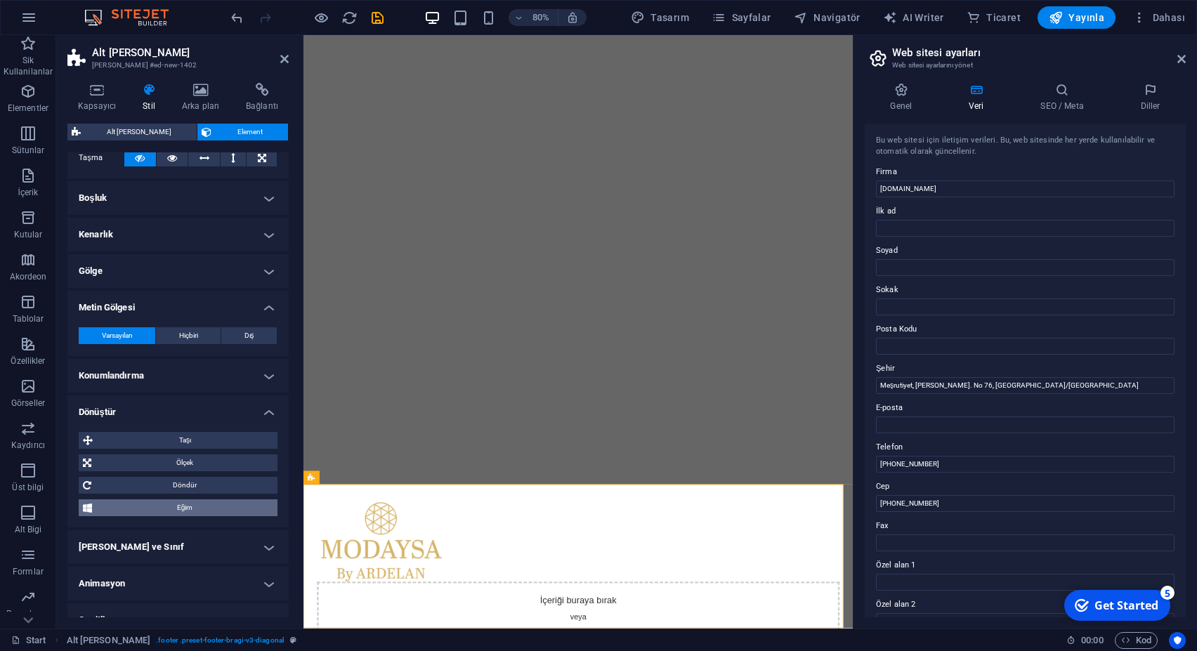
scroll to position [108, 0]
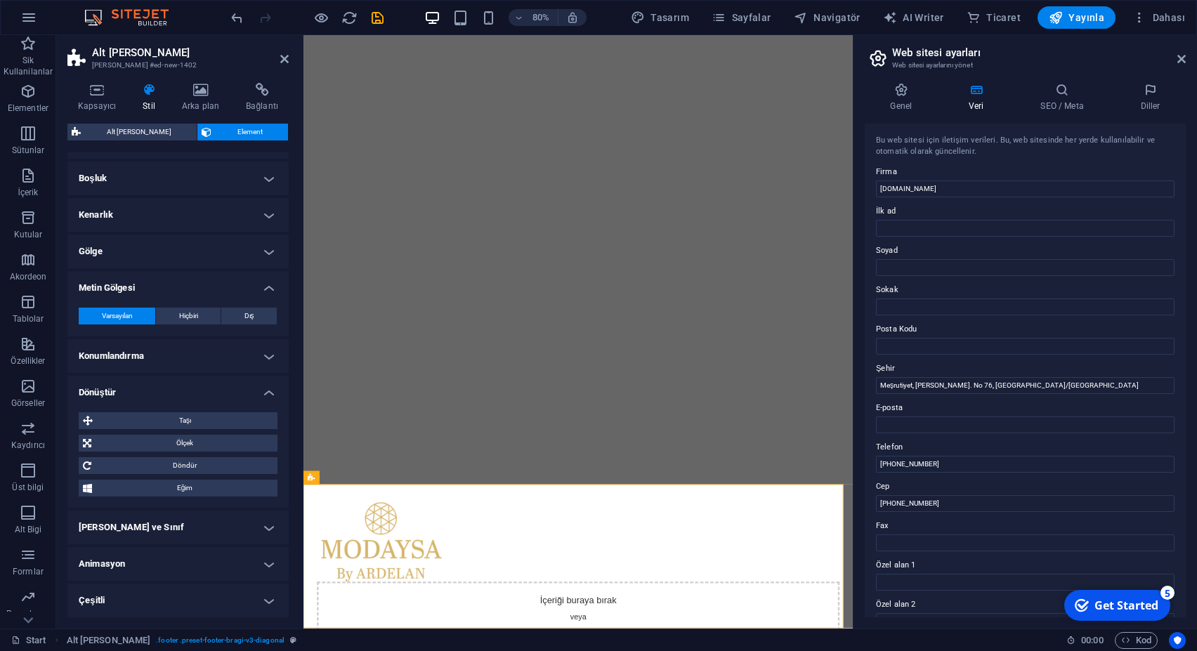
click at [166, 525] on h4 "[PERSON_NAME] ve Sınıf" at bounding box center [177, 528] width 221 height 34
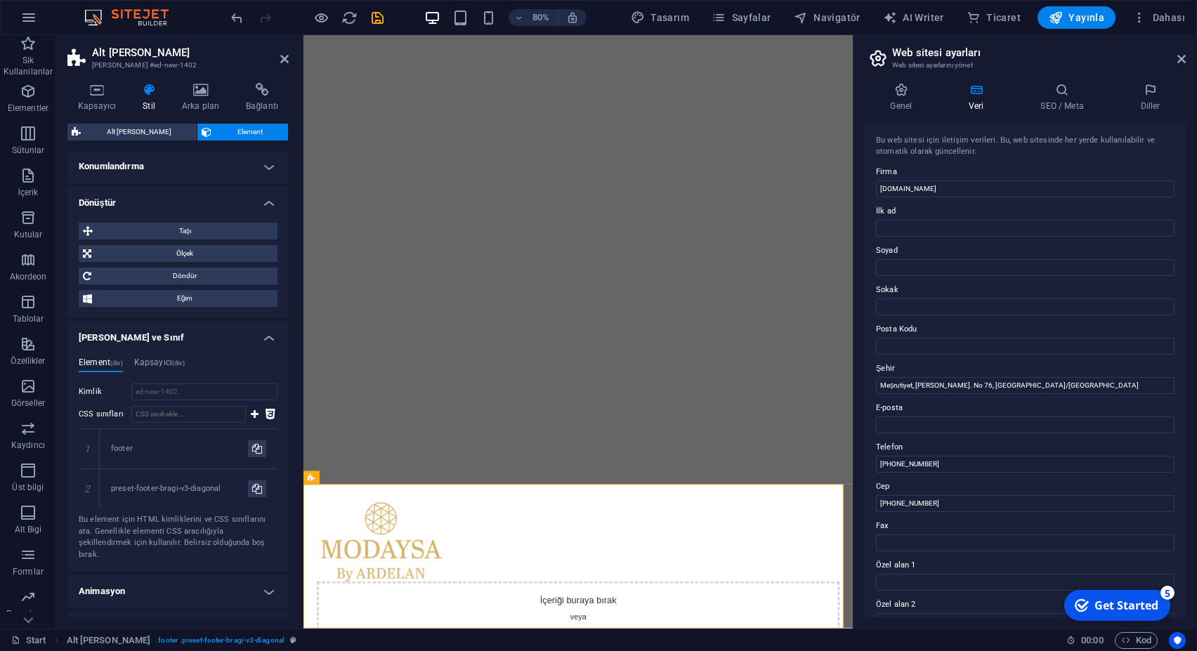
scroll to position [325, 0]
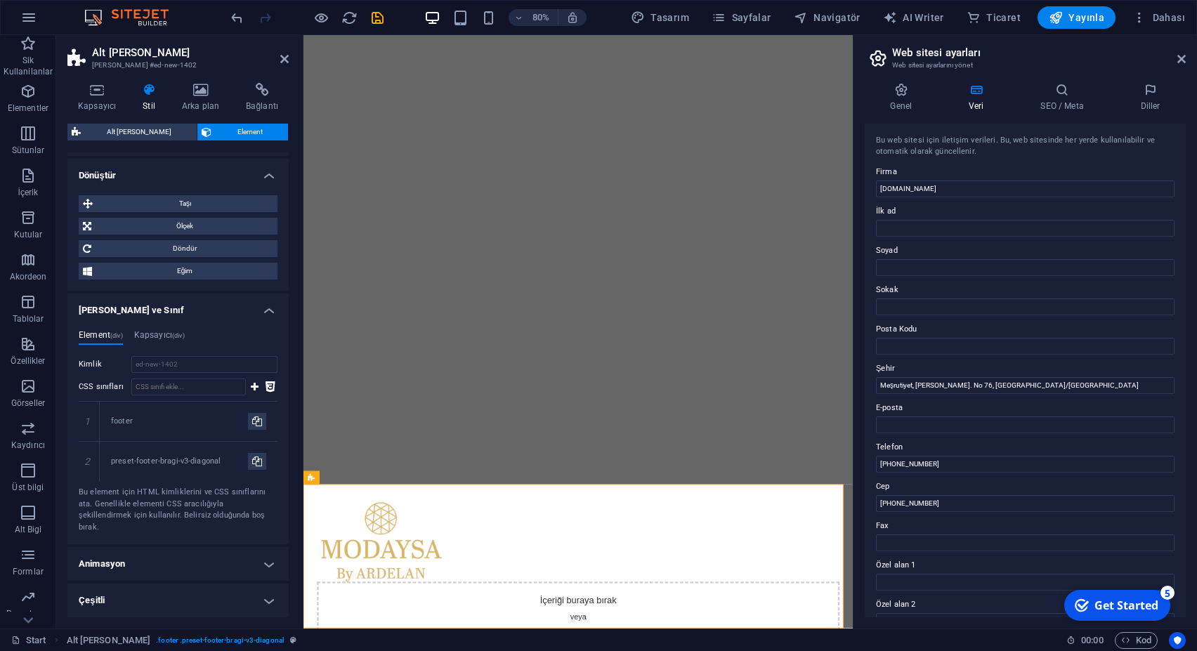
click at [134, 566] on h4 "Animasyon" at bounding box center [177, 564] width 221 height 34
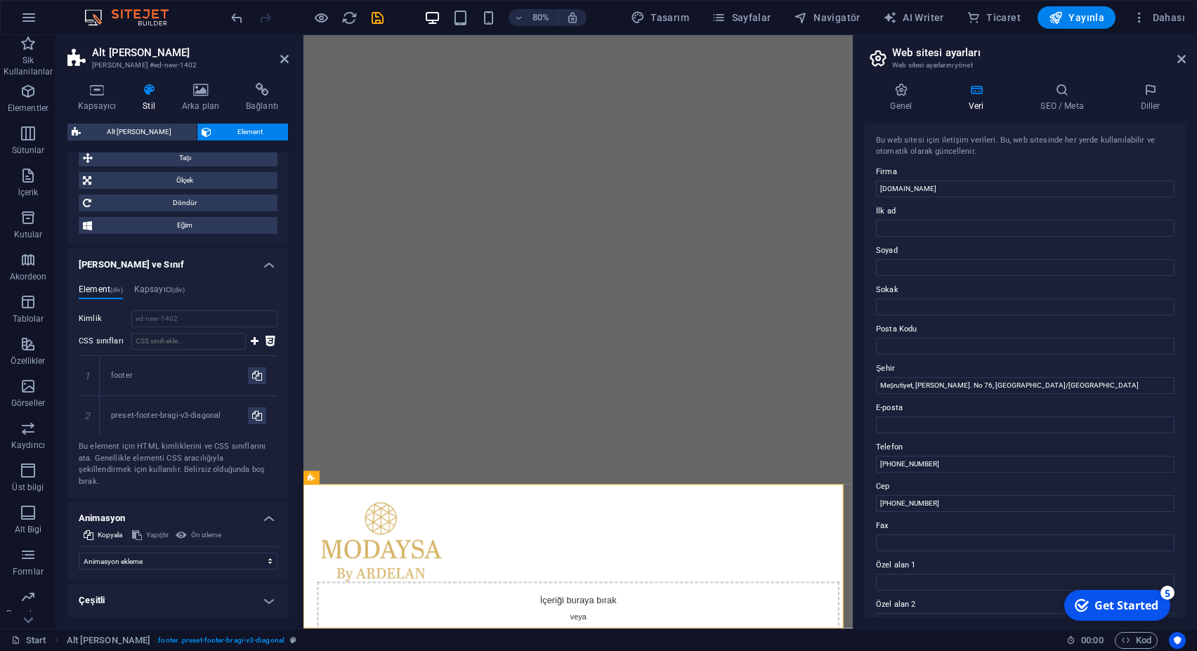
click at [122, 601] on h4 "Çeşitli" at bounding box center [177, 601] width 221 height 34
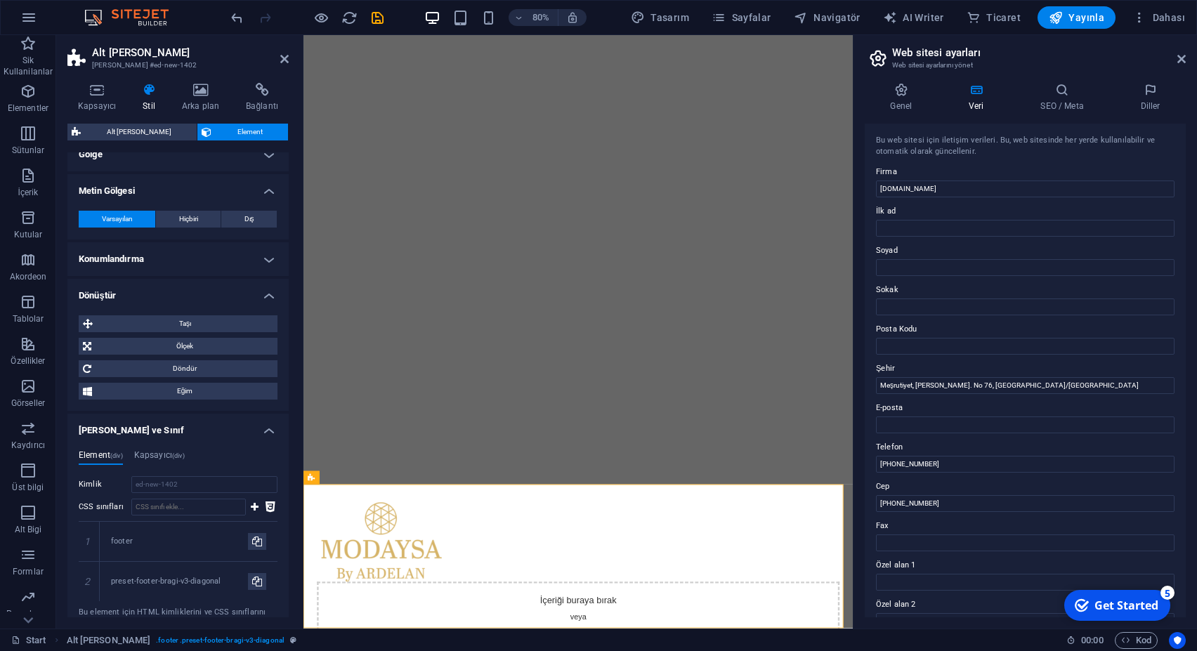
scroll to position [0, 0]
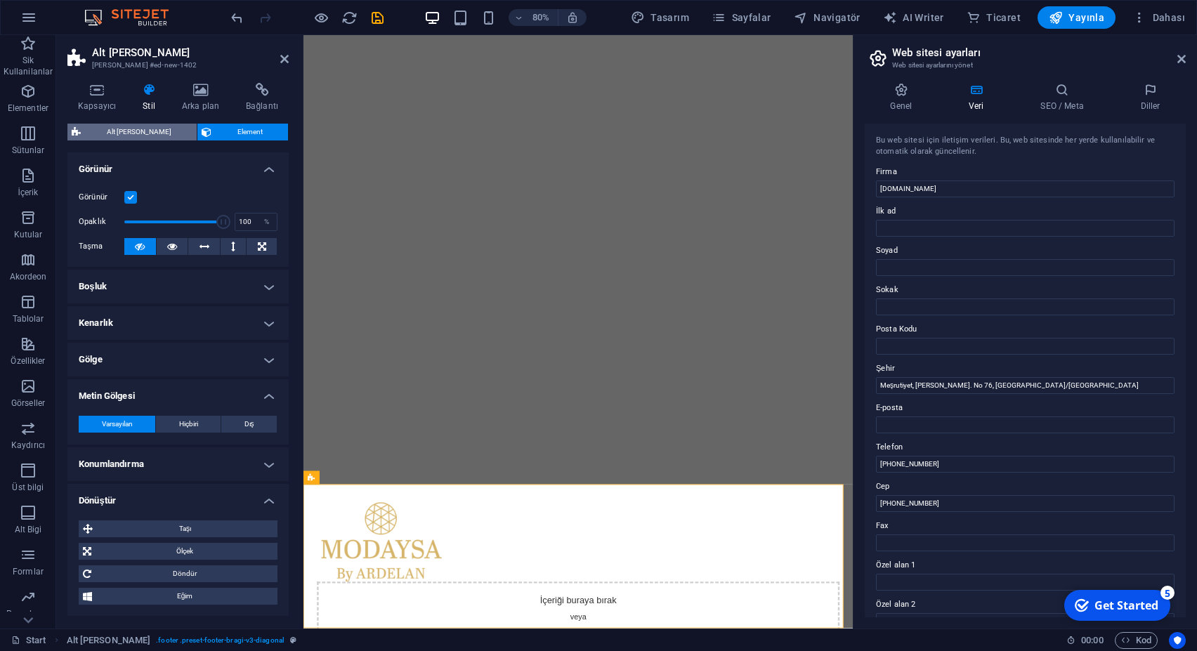
click at [136, 129] on span "Alt [PERSON_NAME]" at bounding box center [138, 132] width 107 height 17
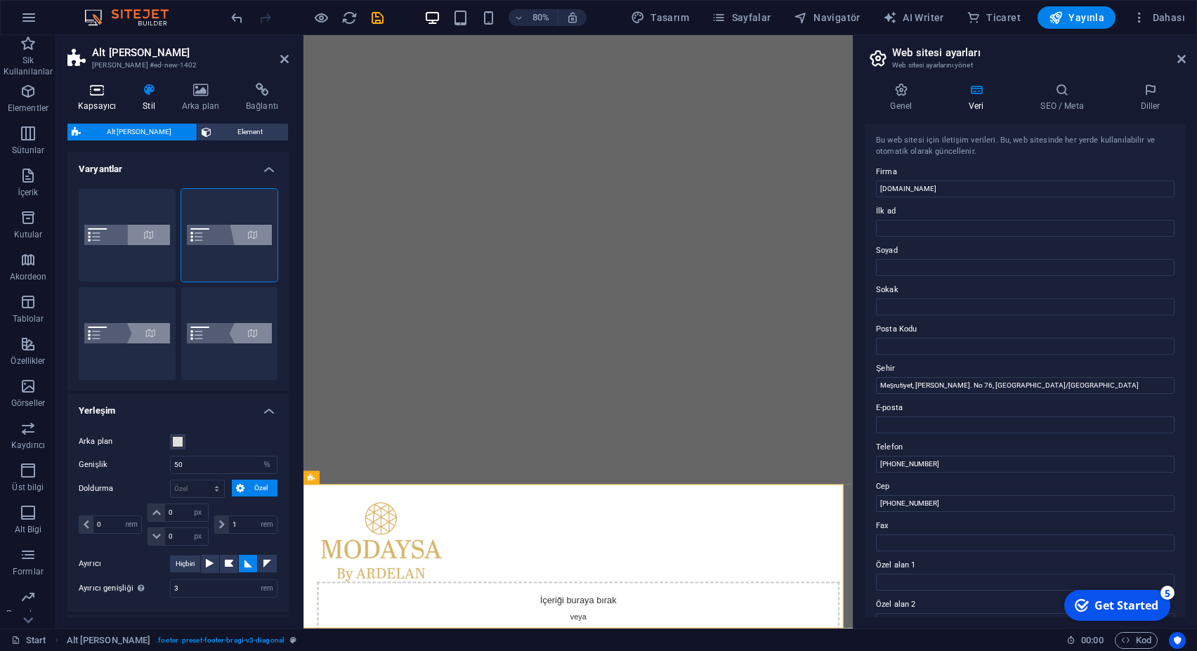
click at [106, 101] on h4 "Kapsayıcı" at bounding box center [99, 98] width 65 height 30
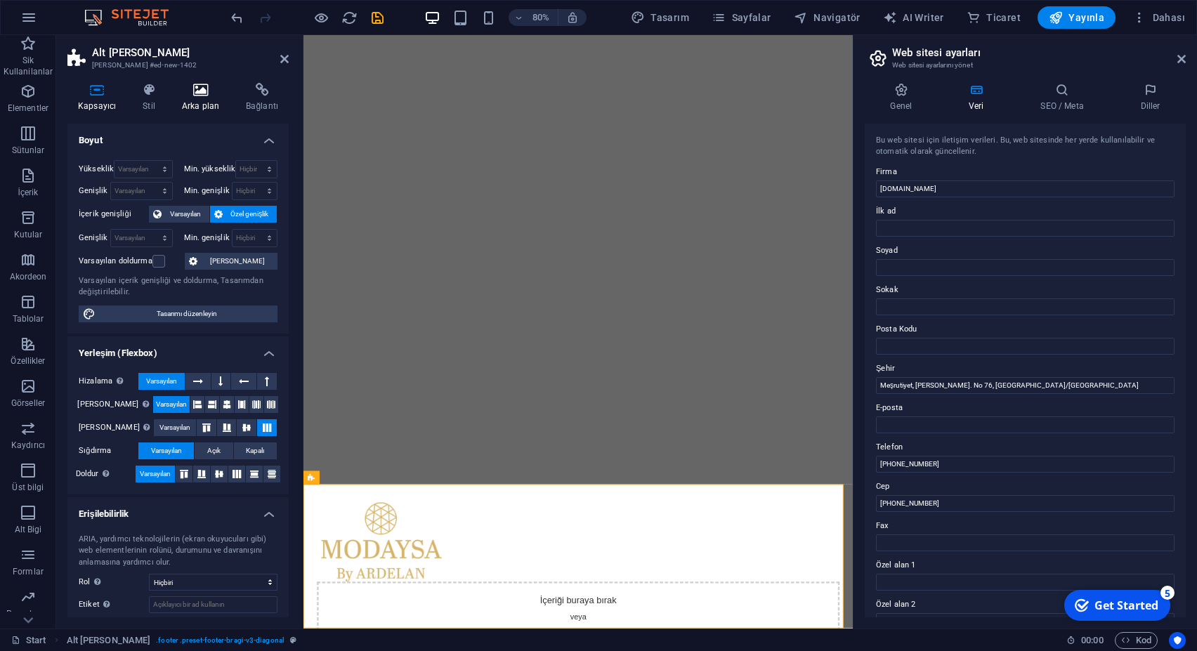
click at [209, 98] on h4 "Arka plan" at bounding box center [203, 98] width 64 height 30
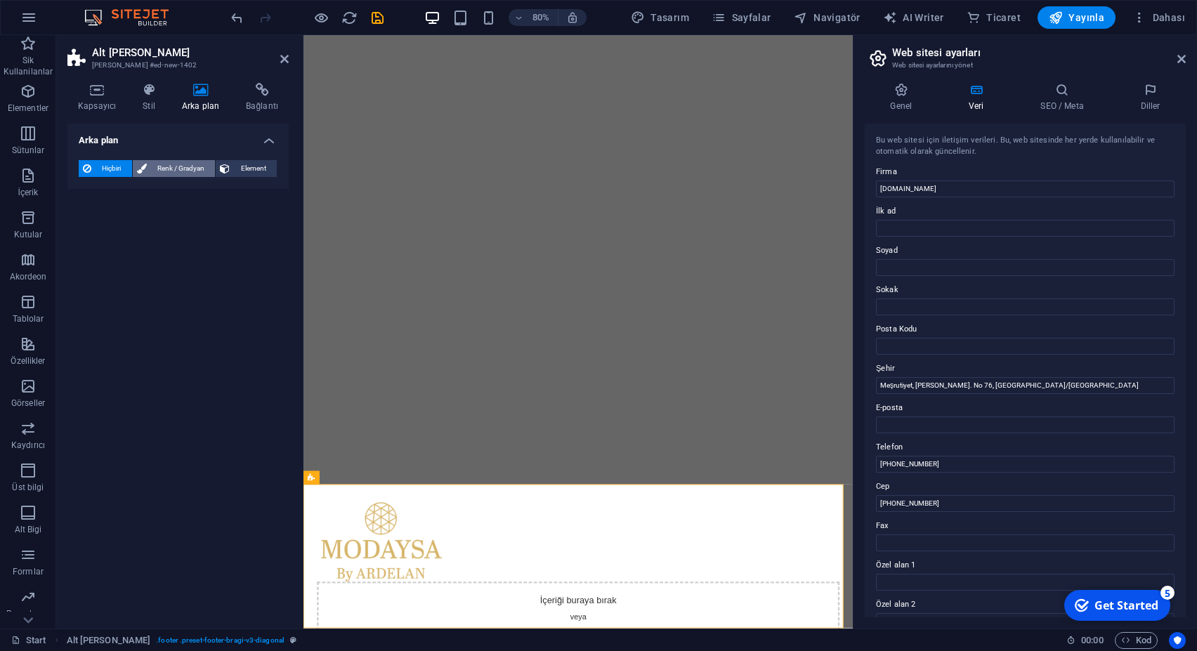
click at [182, 168] on span "Renk / Gradyan" at bounding box center [181, 168] width 60 height 17
click at [246, 165] on span "Element" at bounding box center [253, 168] width 39 height 17
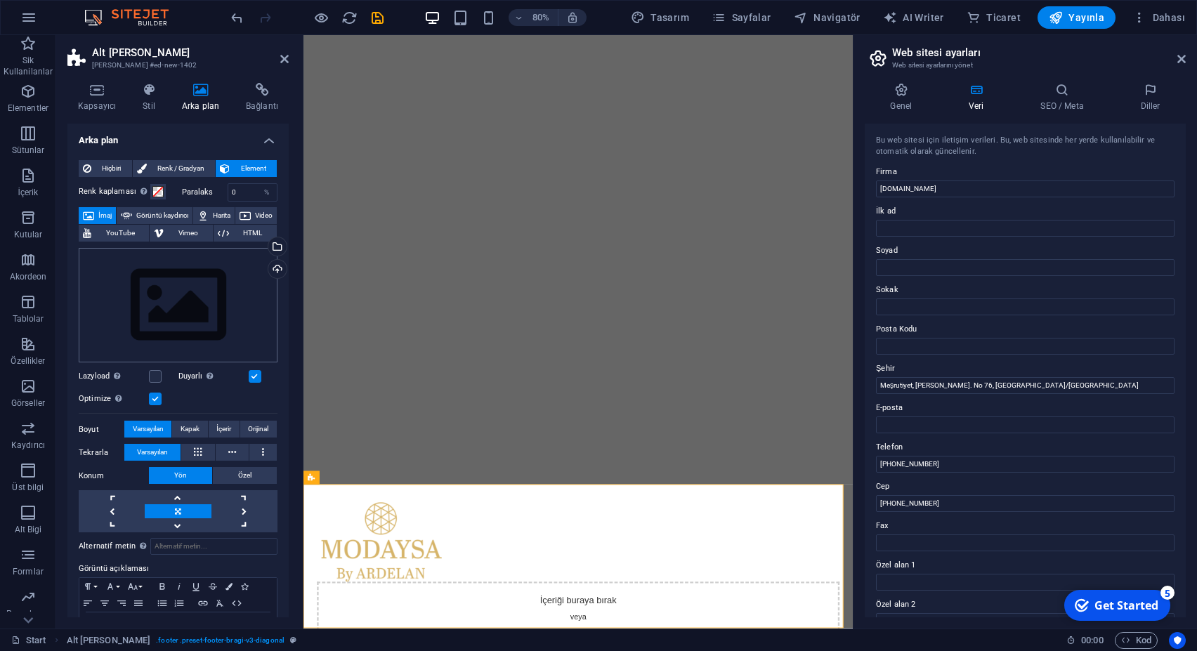
scroll to position [44, 0]
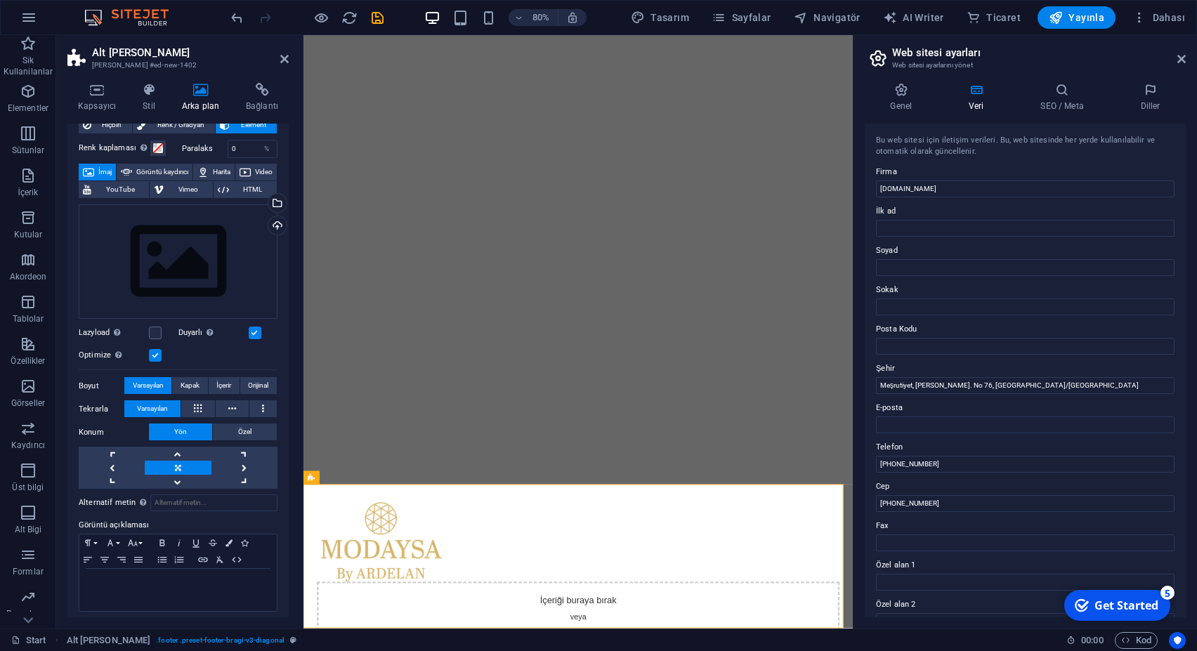
click at [157, 352] on label at bounding box center [155, 355] width 13 height 13
click at [0, 0] on input "Optimize Görseller, sayfa hızını iyileştirmek için sıkıştırılmıştır." at bounding box center [0, 0] width 0 height 0
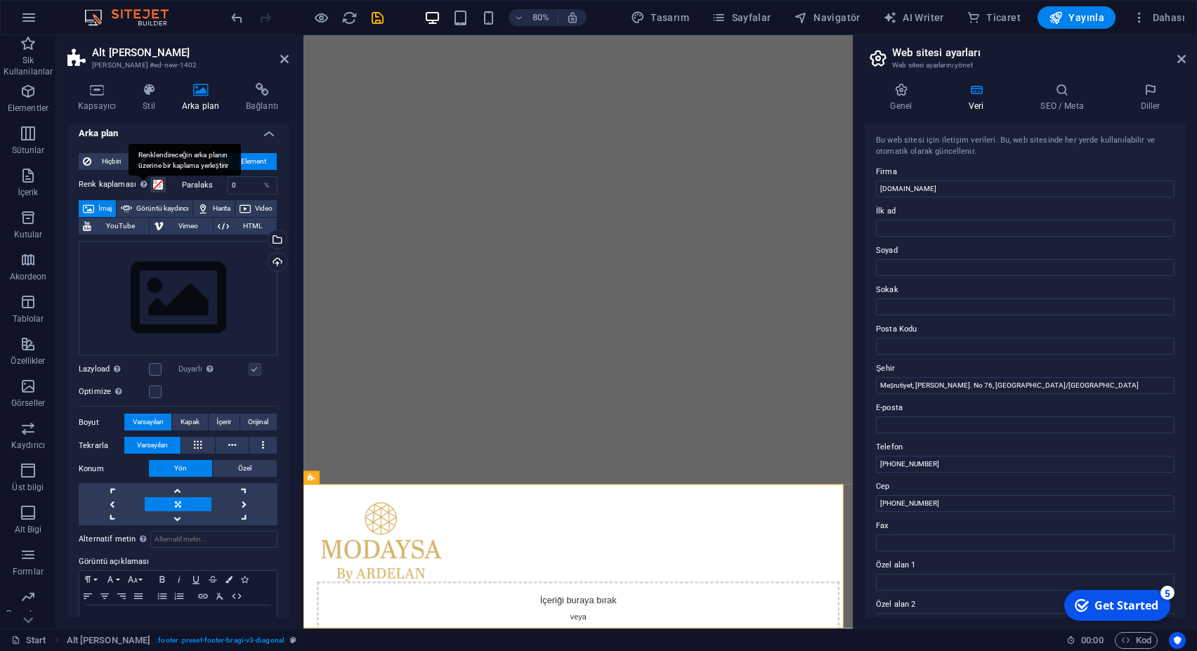
scroll to position [0, 0]
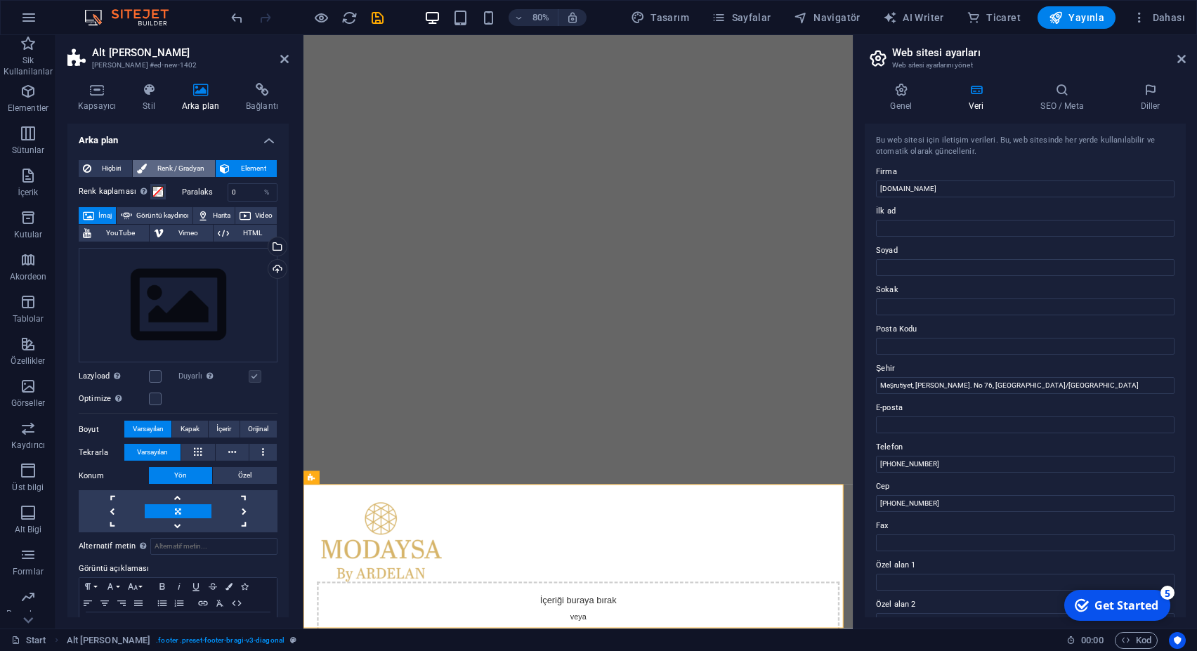
click at [158, 171] on span "Renk / Gradyan" at bounding box center [181, 168] width 60 height 17
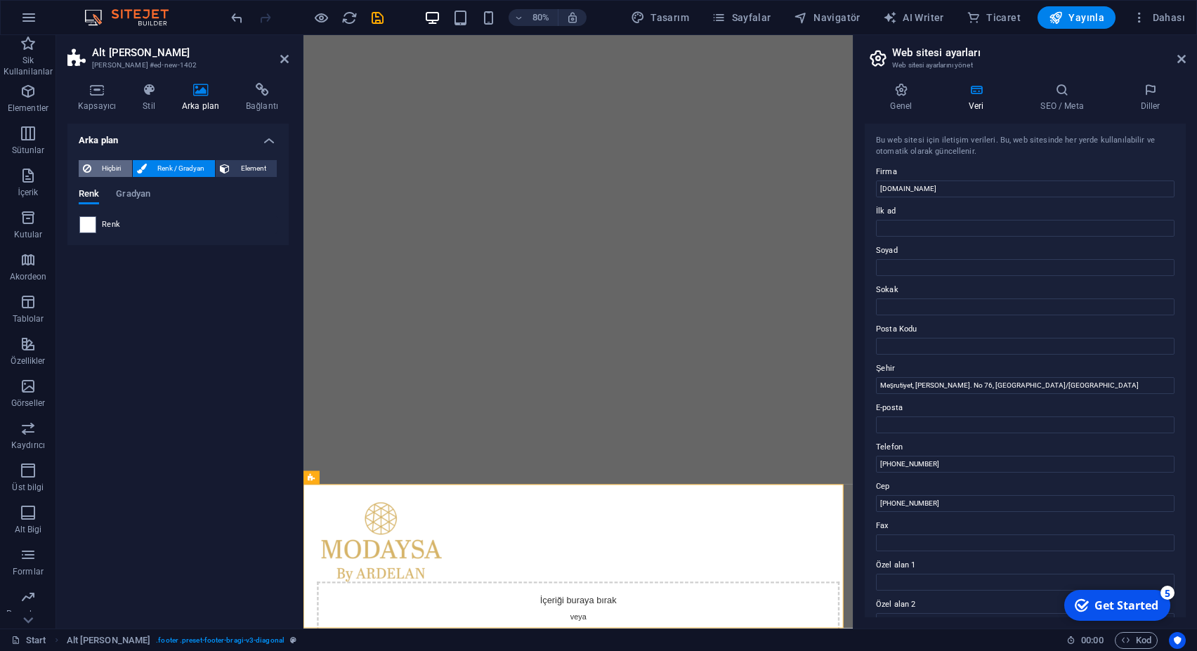
click at [98, 169] on span "Hiçbiri" at bounding box center [112, 168] width 32 height 17
click at [151, 103] on h4 "Stil" at bounding box center [151, 98] width 39 height 30
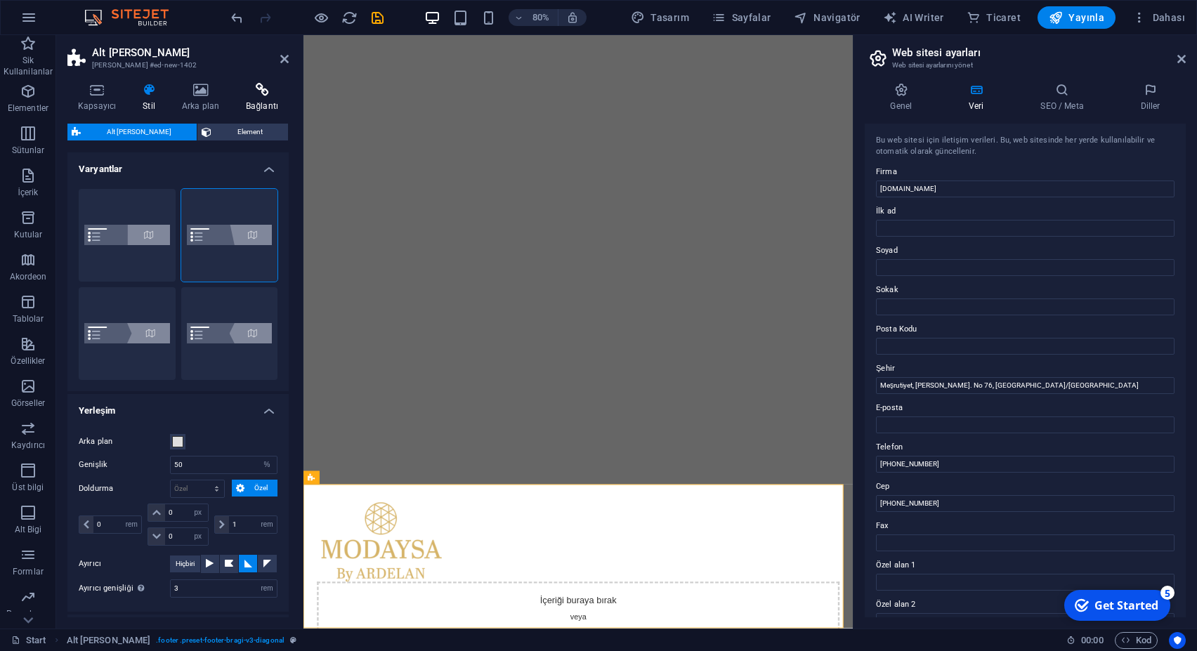
click at [268, 91] on icon at bounding box center [261, 90] width 53 height 14
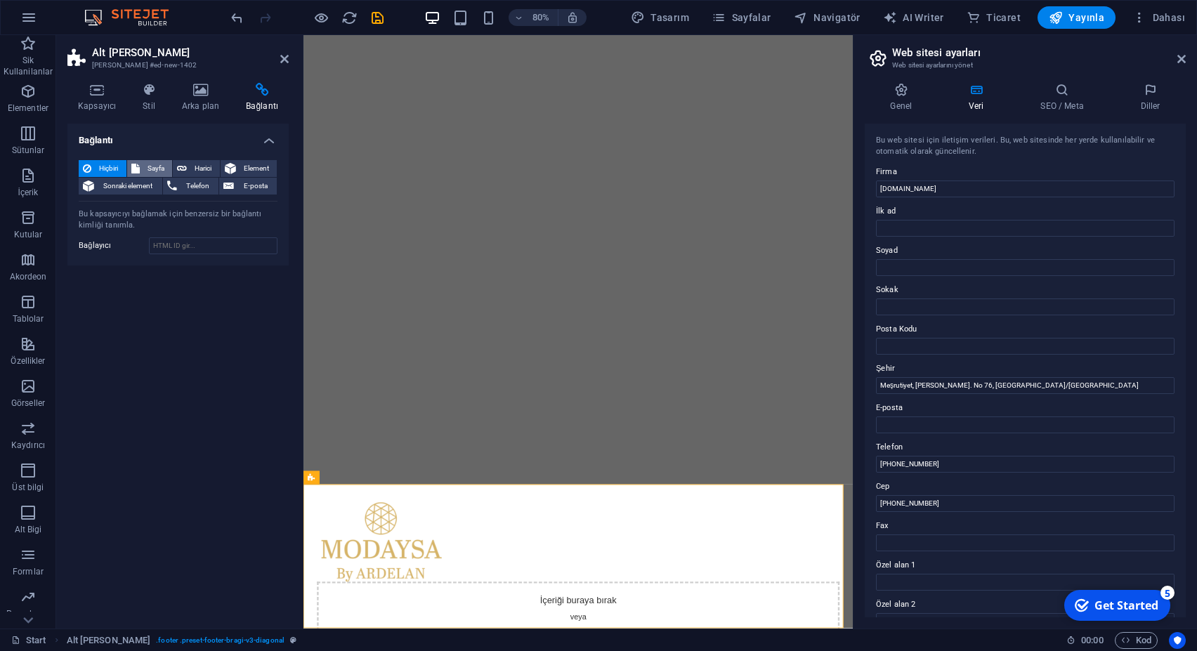
click at [152, 169] on span "Sayfa" at bounding box center [156, 168] width 25 height 17
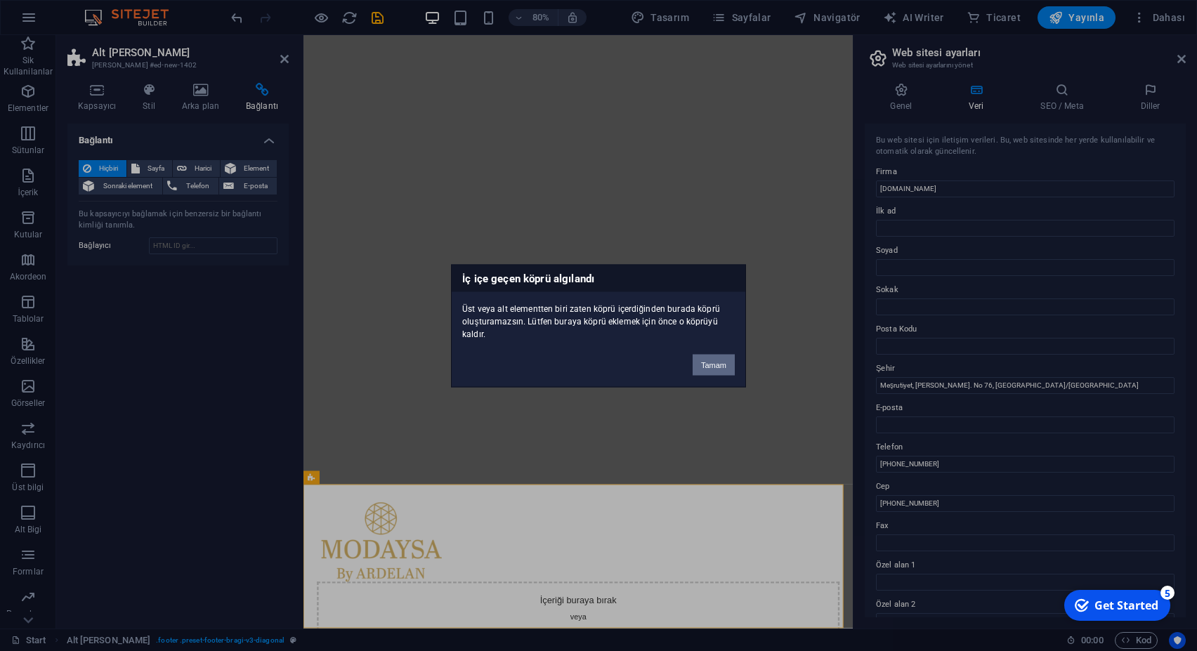
click at [696, 363] on button "Tamam" at bounding box center [714, 364] width 42 height 21
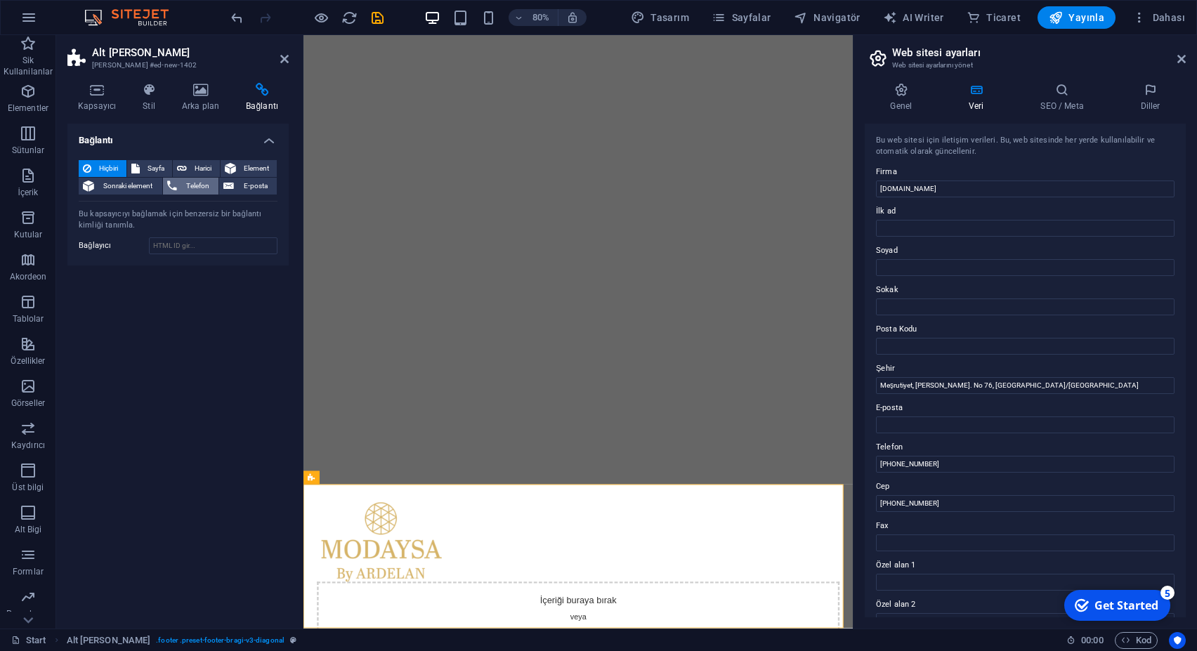
click at [207, 188] on span "Telefon" at bounding box center [198, 186] width 34 height 17
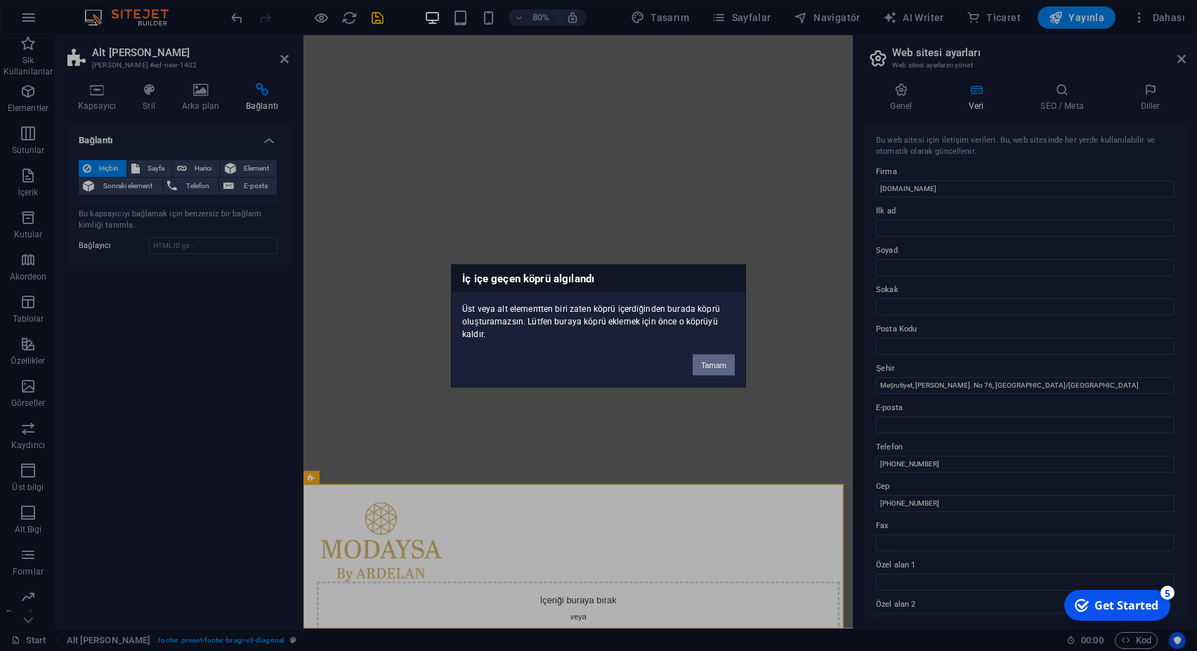
click at [707, 365] on button "Tamam" at bounding box center [714, 364] width 42 height 21
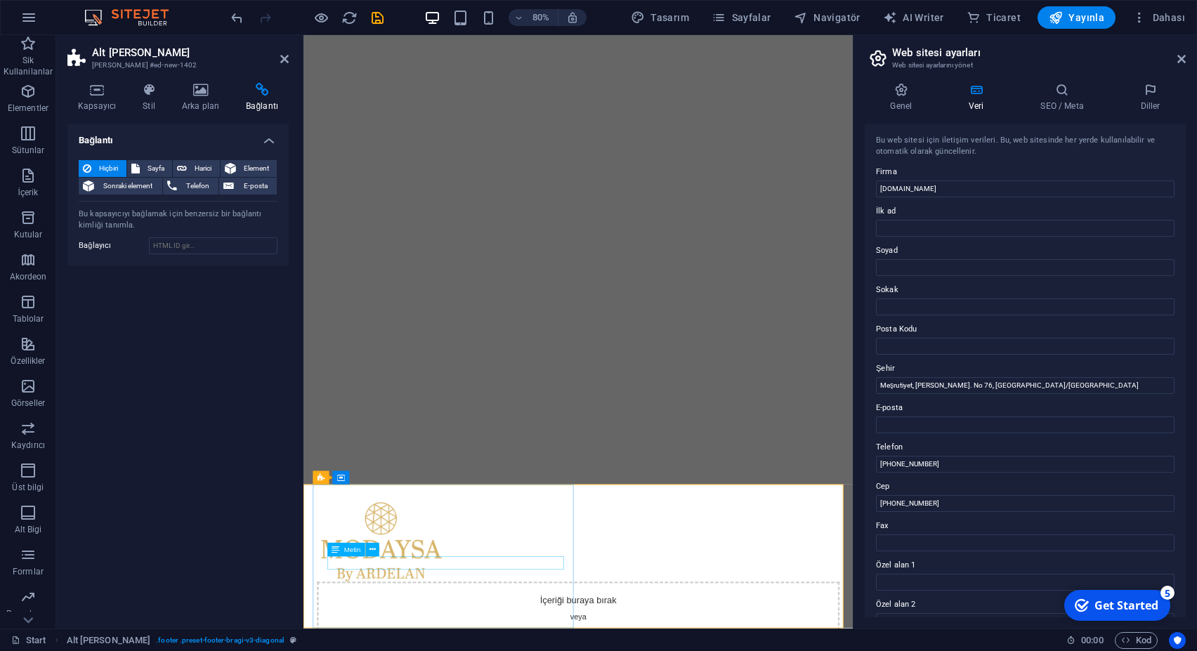
click at [374, 551] on icon at bounding box center [373, 550] width 6 height 12
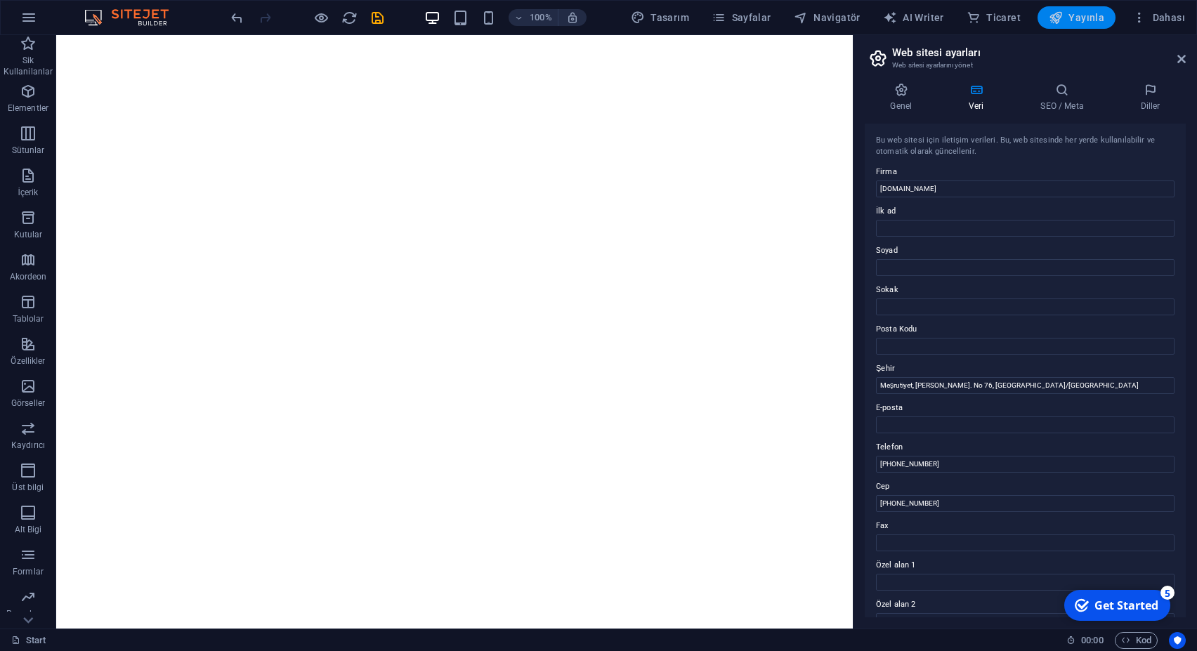
click at [1095, 13] on span "Yayınla" at bounding box center [1077, 18] width 56 height 14
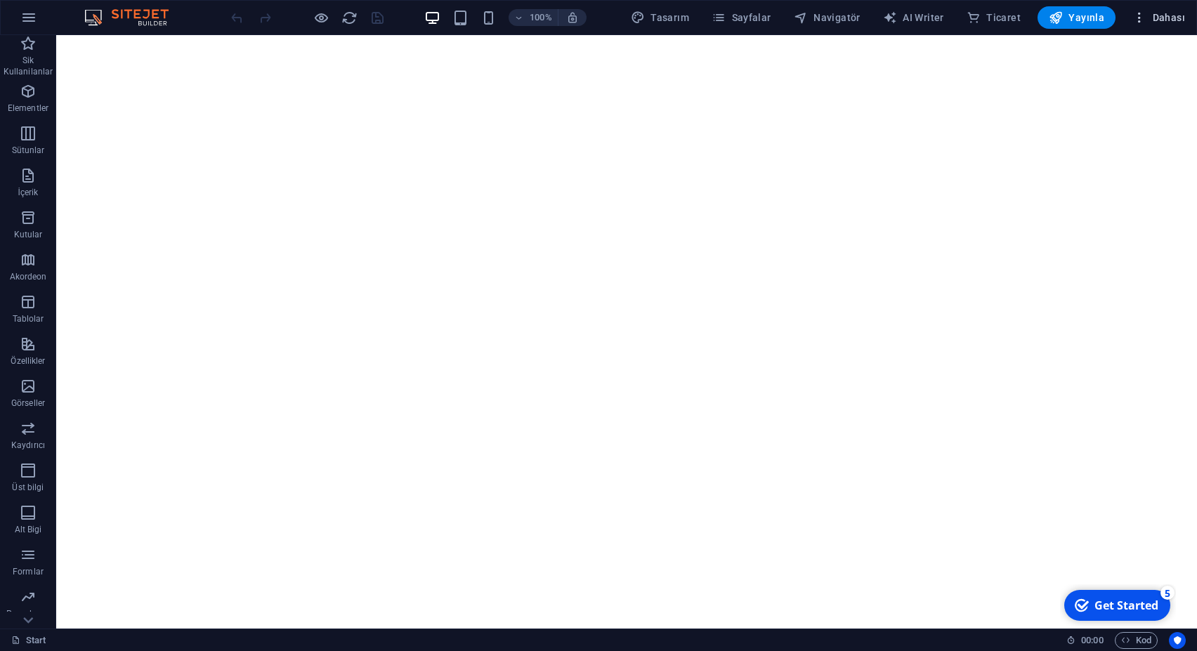
click at [1184, 17] on span "Dahası" at bounding box center [1159, 18] width 53 height 14
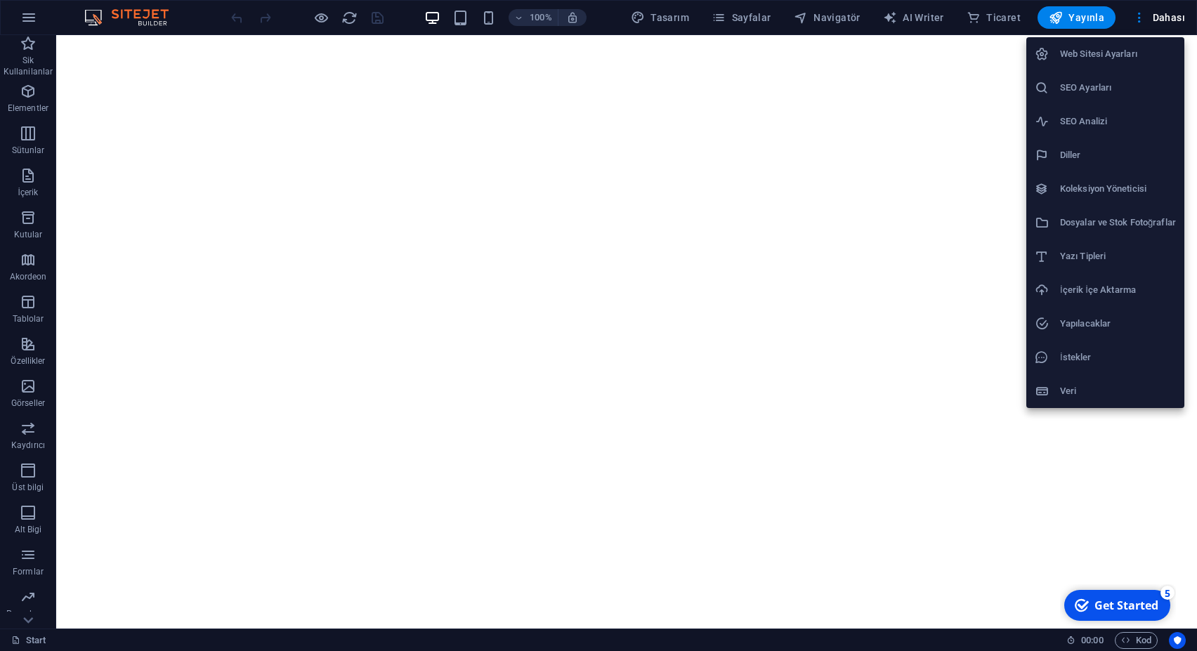
click at [1102, 93] on h6 "SEO Ayarları" at bounding box center [1118, 87] width 116 height 17
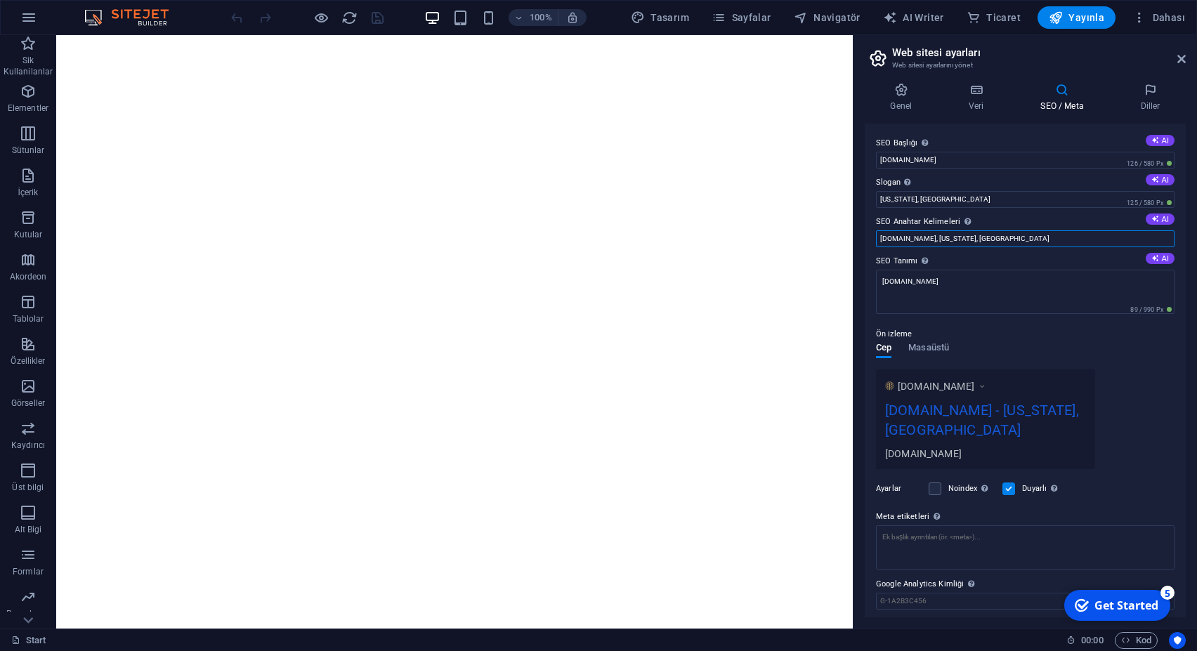
drag, startPoint x: 988, startPoint y: 240, endPoint x: 944, endPoint y: 240, distance: 44.3
click at [944, 240] on input "[DOMAIN_NAME], [US_STATE], [GEOGRAPHIC_DATA]" at bounding box center [1025, 238] width 299 height 17
type input "[DOMAIN_NAME]"
drag, startPoint x: 857, startPoint y: 153, endPoint x: 755, endPoint y: 146, distance: 102.1
click at [876, 152] on input "[DOMAIN_NAME]" at bounding box center [1025, 160] width 299 height 17
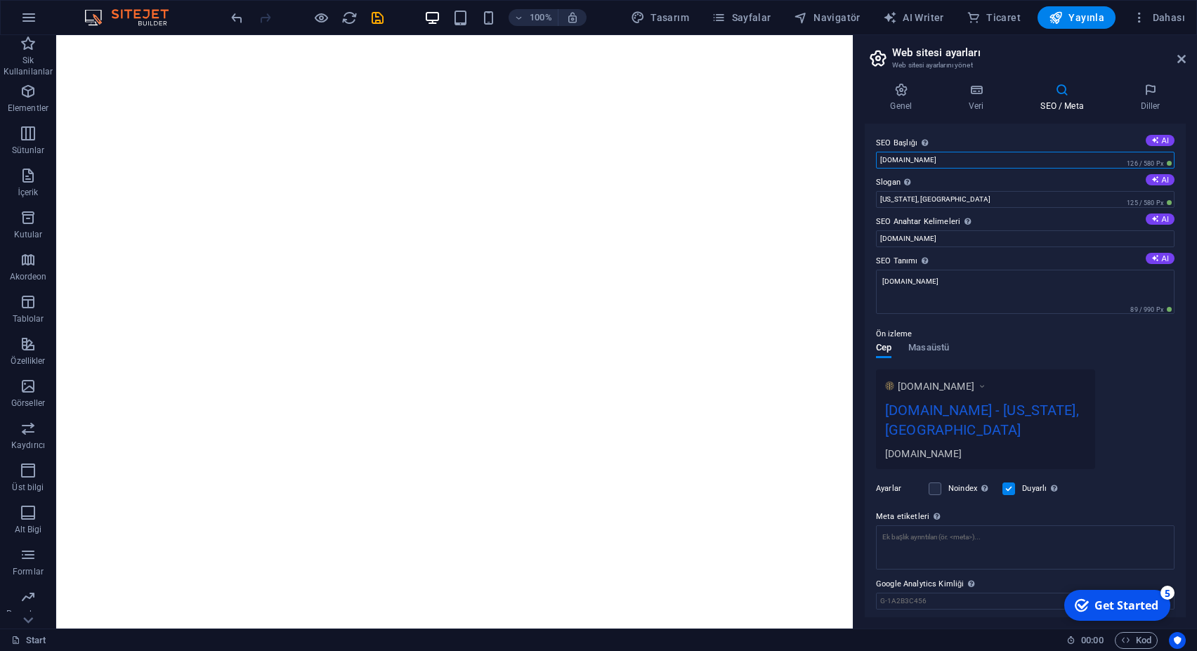
paste input "Modaysa | By ARDELEN - [DOMAIN_NAME]"
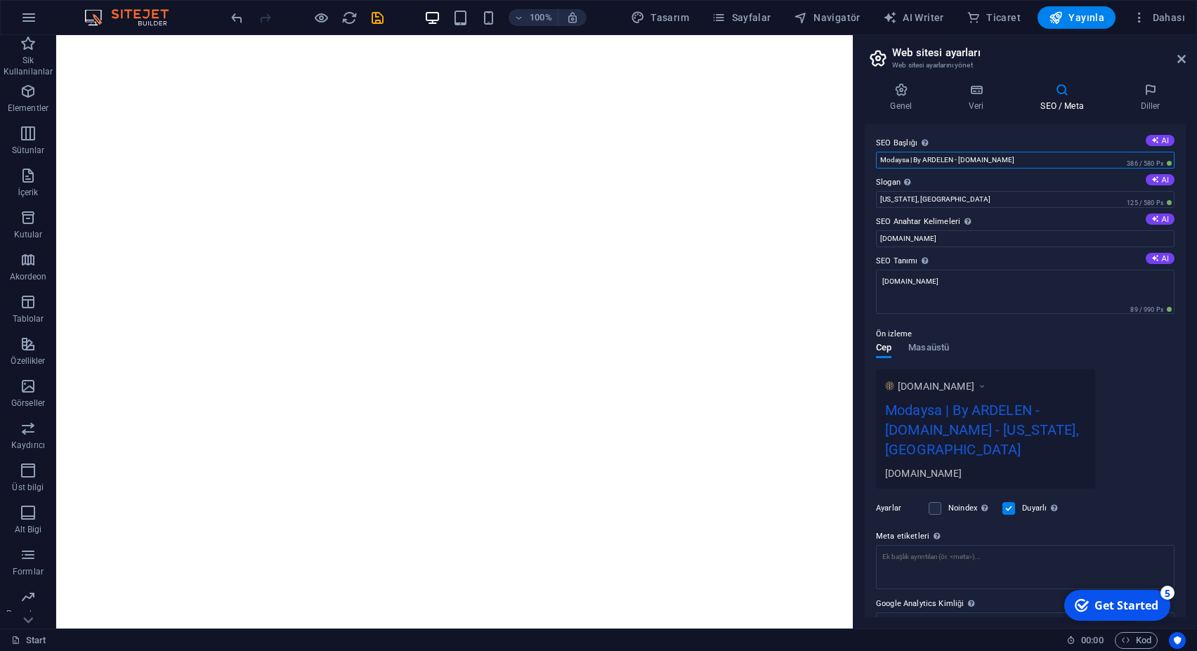
type input "Modaysa | By ARDELEN - [DOMAIN_NAME]"
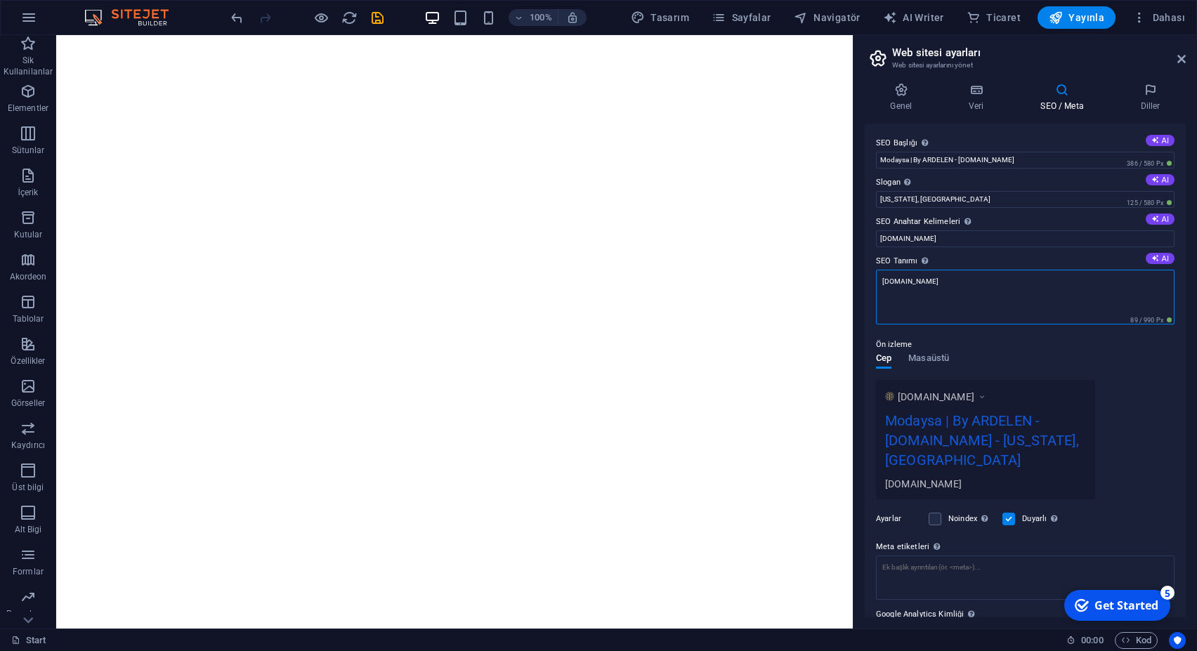
click at [951, 299] on textarea "[DOMAIN_NAME]" at bounding box center [1025, 297] width 299 height 55
paste textarea "Modaysa | By ARDELEN, stil sahibi kadınlar için özel olarak tasarlanmış abiye k…"
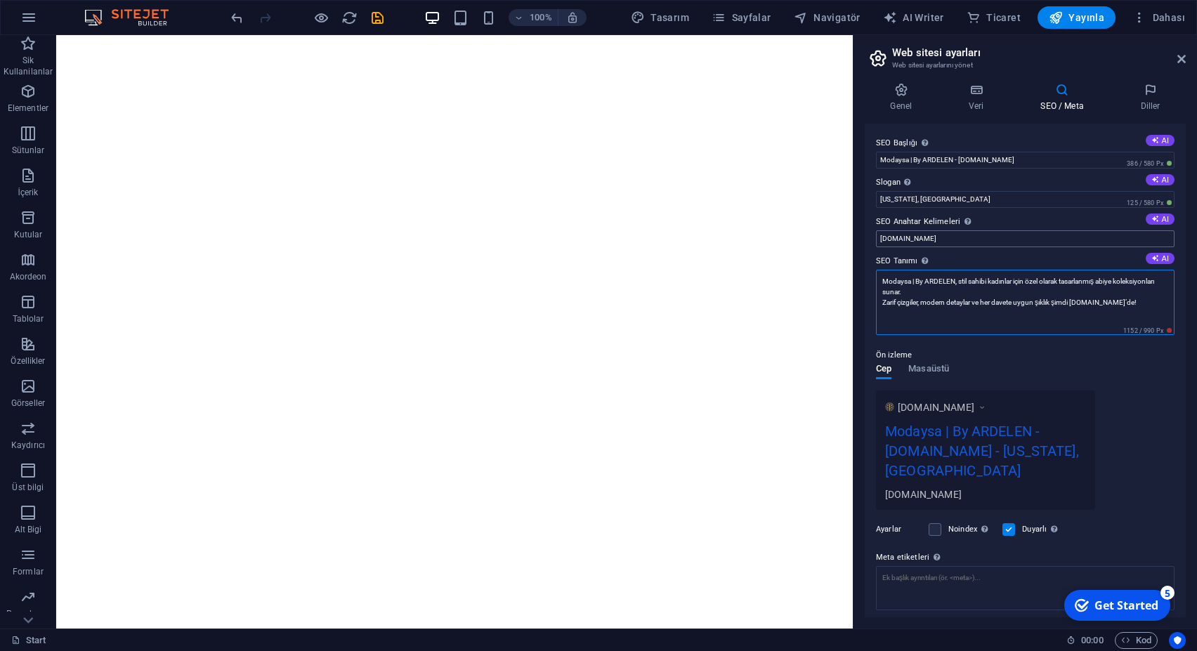
type textarea "Modaysa | By ARDELEN, stil sahibi kadınlar için özel olarak tasarlanmış abiye k…"
click at [933, 235] on input "[DOMAIN_NAME]" at bounding box center [1025, 238] width 299 height 17
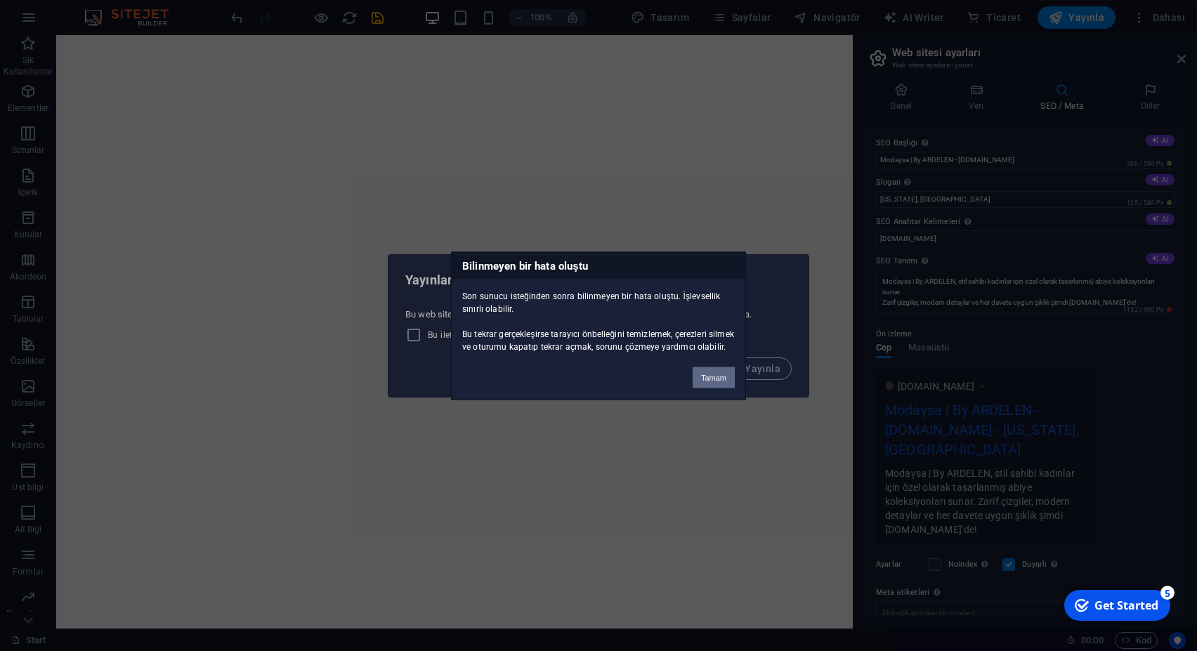
click at [716, 380] on button "Tamam" at bounding box center [714, 377] width 42 height 21
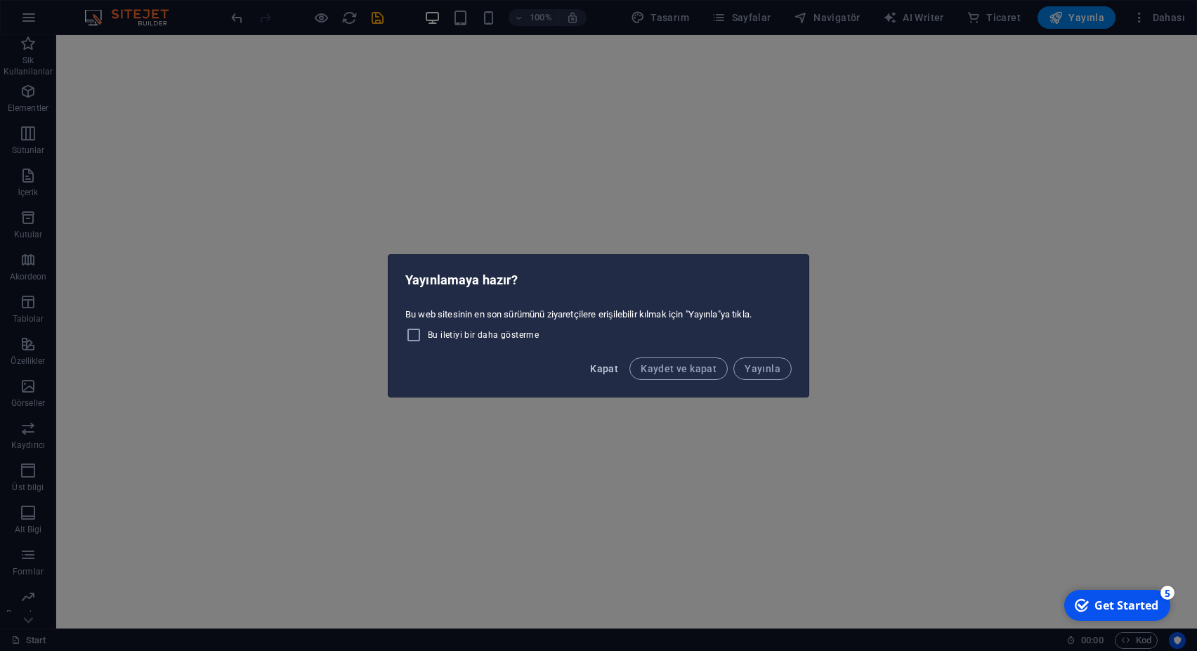
click at [612, 372] on span "Kapat" at bounding box center [604, 368] width 28 height 11
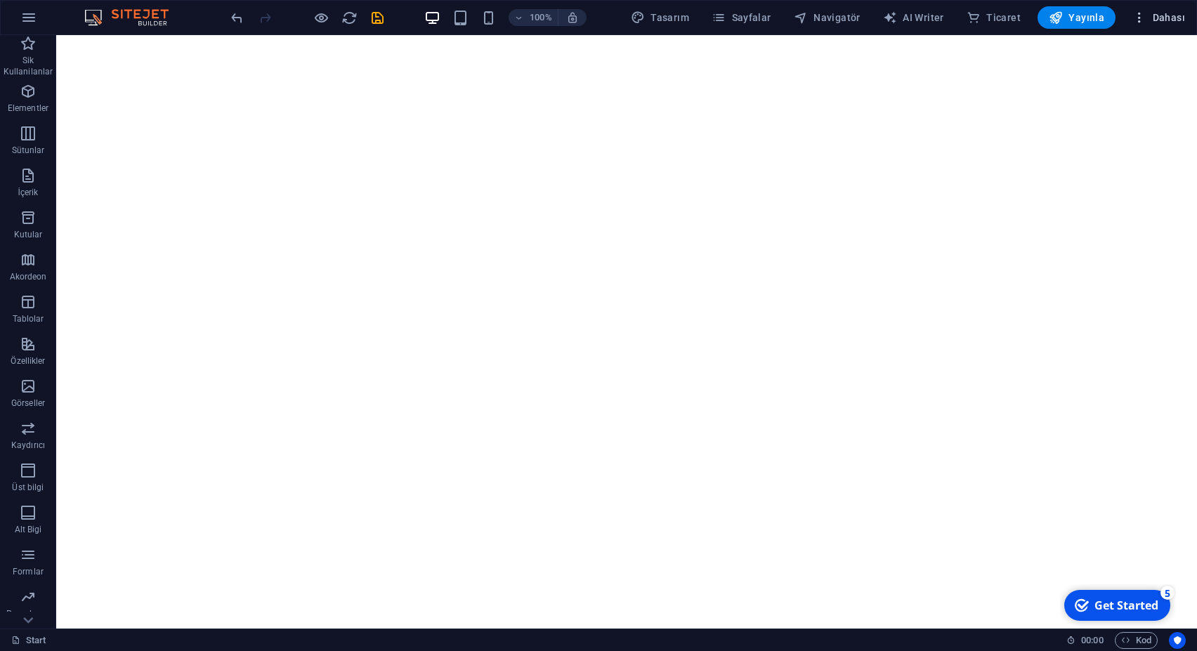
click at [1165, 16] on span "Dahası" at bounding box center [1159, 18] width 53 height 14
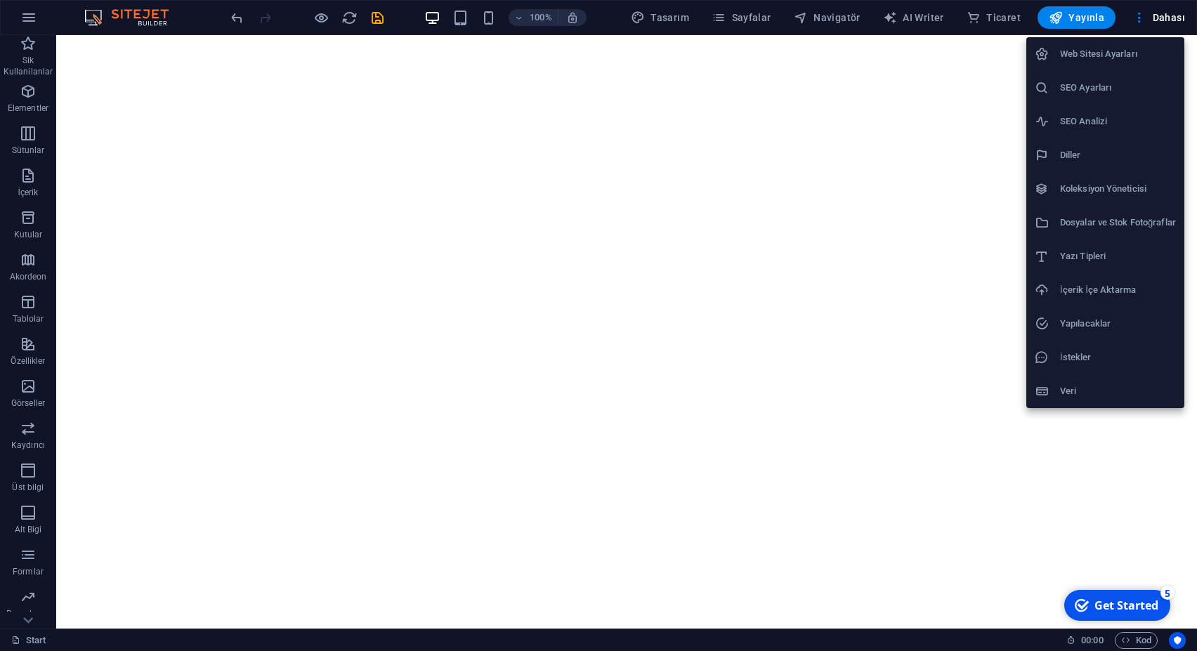
click at [1101, 79] on h6 "SEO Ayarları" at bounding box center [1118, 87] width 116 height 17
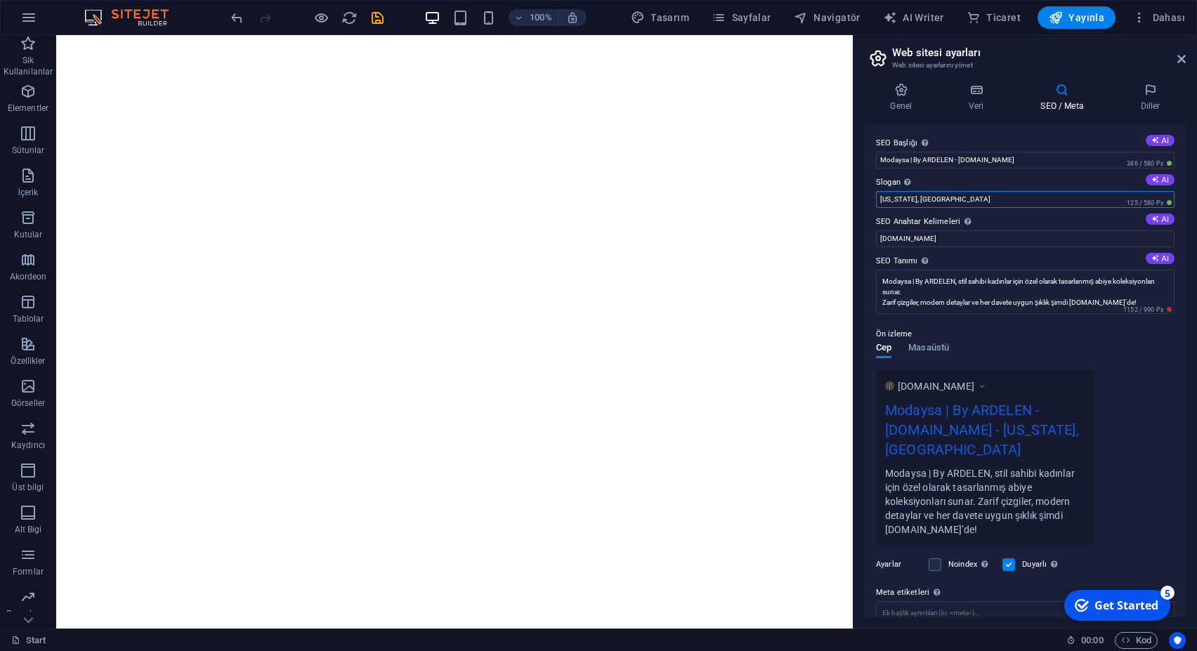
click at [876, 196] on input "[US_STATE], [GEOGRAPHIC_DATA]" at bounding box center [1025, 199] width 299 height 17
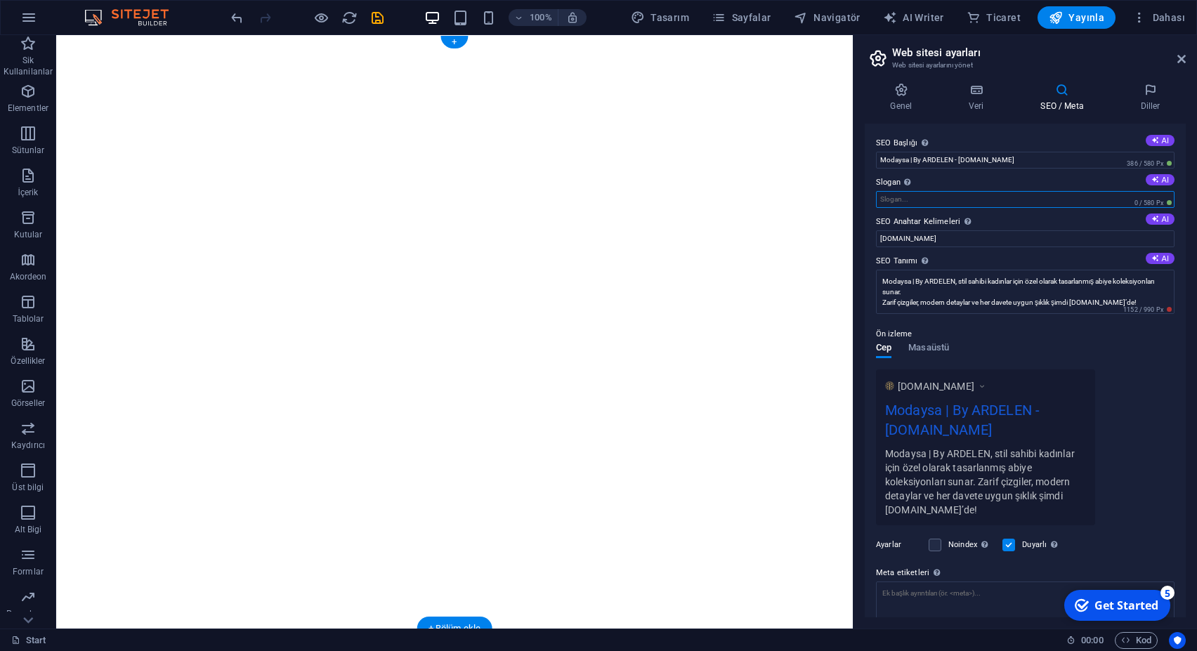
scroll to position [197, 0]
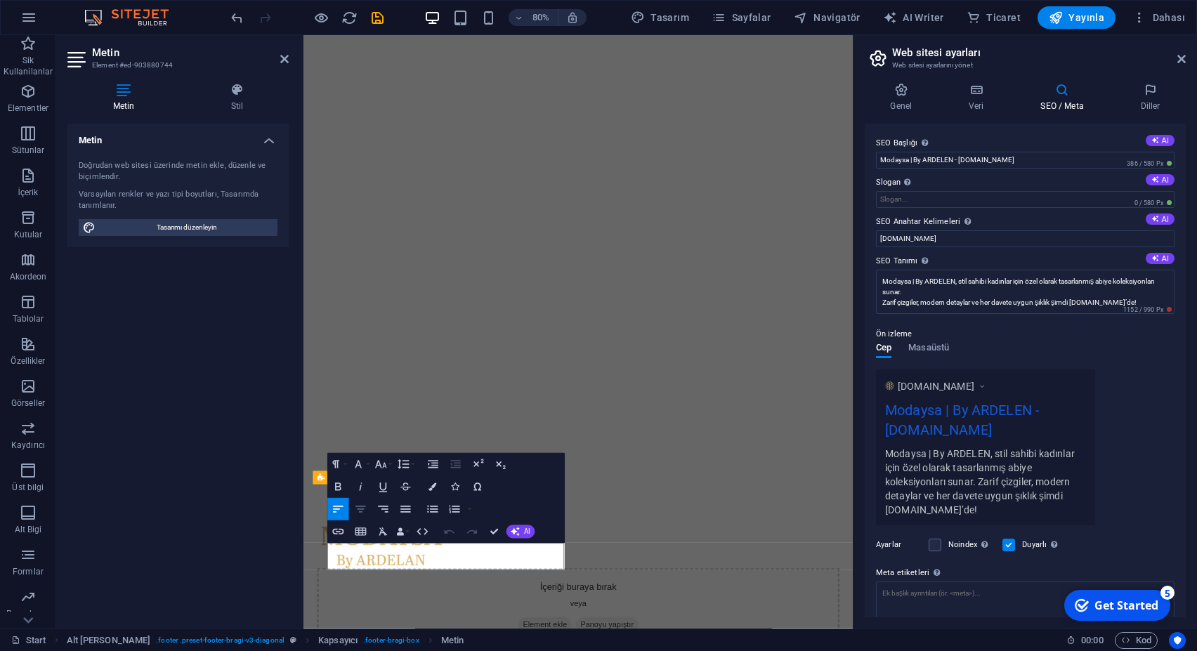
scroll to position [180, 0]
drag, startPoint x: 419, startPoint y: 679, endPoint x: 313, endPoint y: 674, distance: 106.2
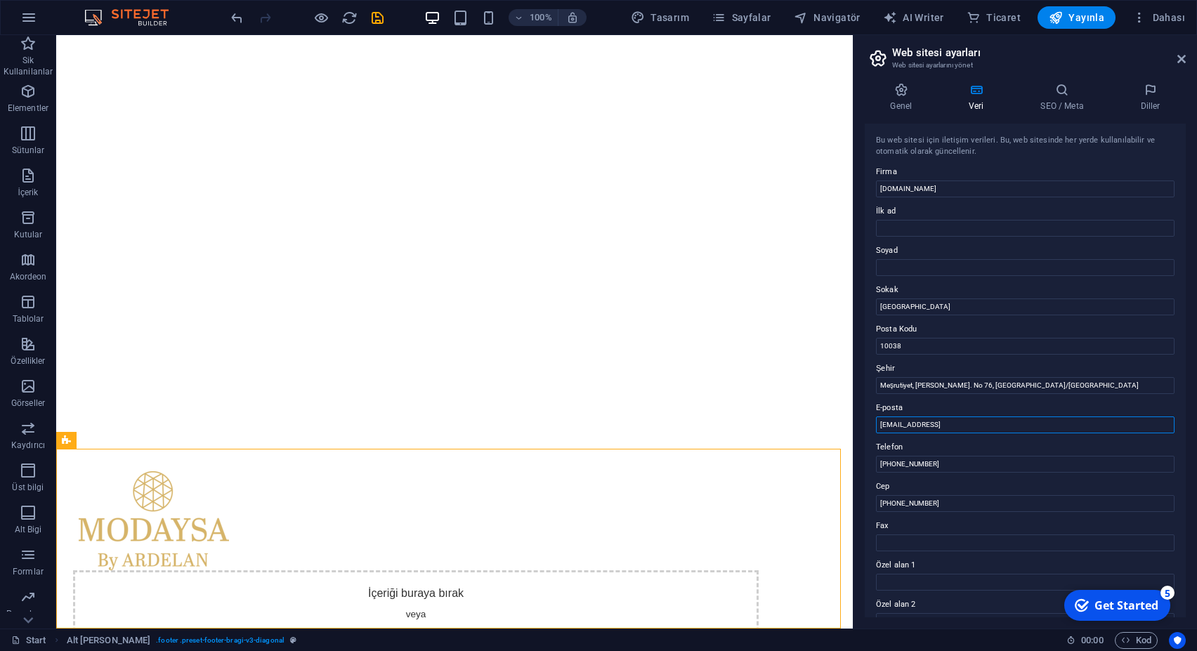
drag, startPoint x: 811, startPoint y: 433, endPoint x: 798, endPoint y: 432, distance: 12.7
click at [876, 432] on input "[EMAIL_ADDRESS]" at bounding box center [1025, 425] width 299 height 17
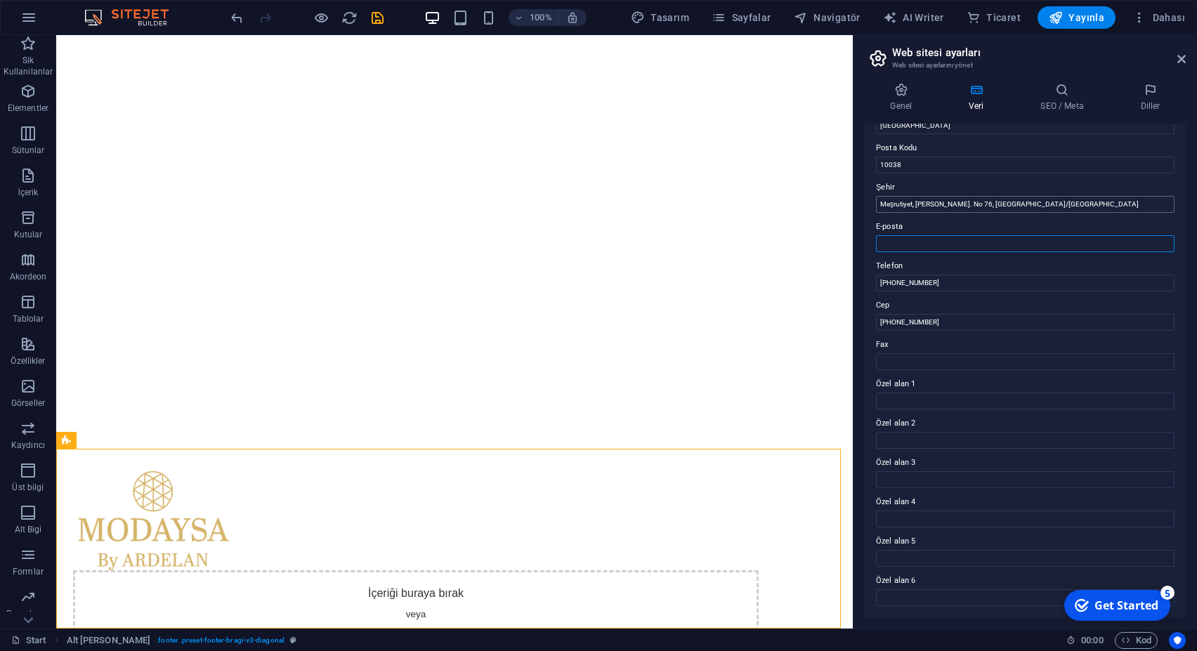
scroll to position [0, 0]
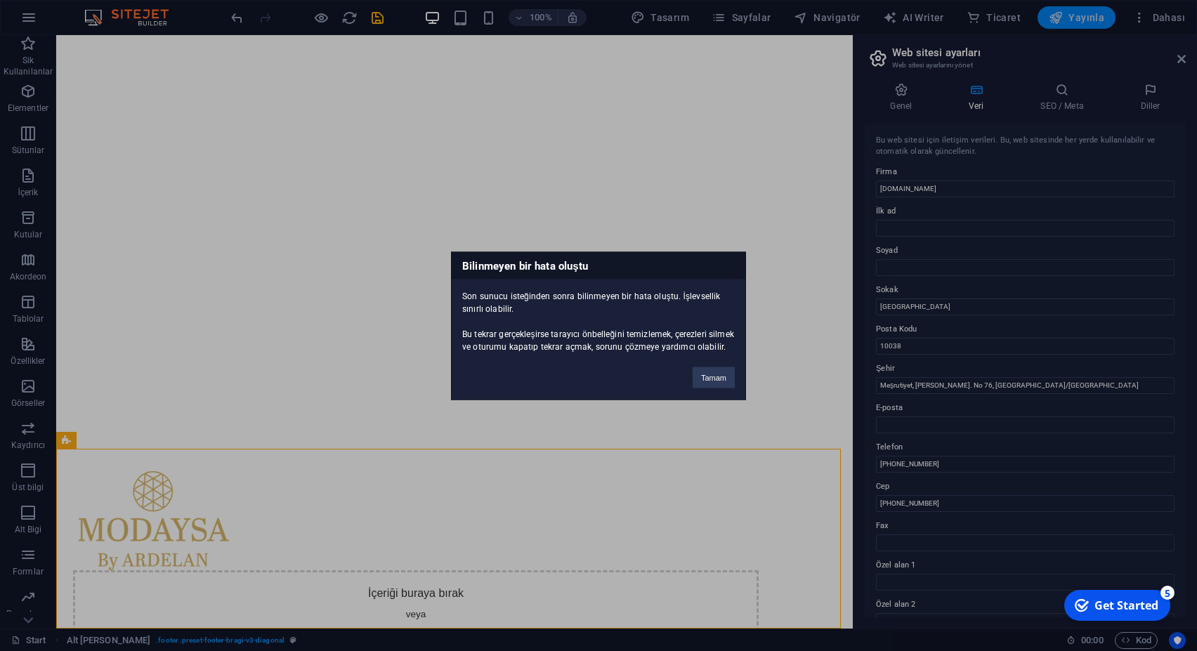
click at [1073, 13] on body "modaysa.com Start Sik Kullanilanlar Elementler Sütunlar İçerik Kutular Akordeon…" at bounding box center [598, 325] width 1197 height 651
click at [714, 376] on button "Tamam" at bounding box center [714, 377] width 42 height 21
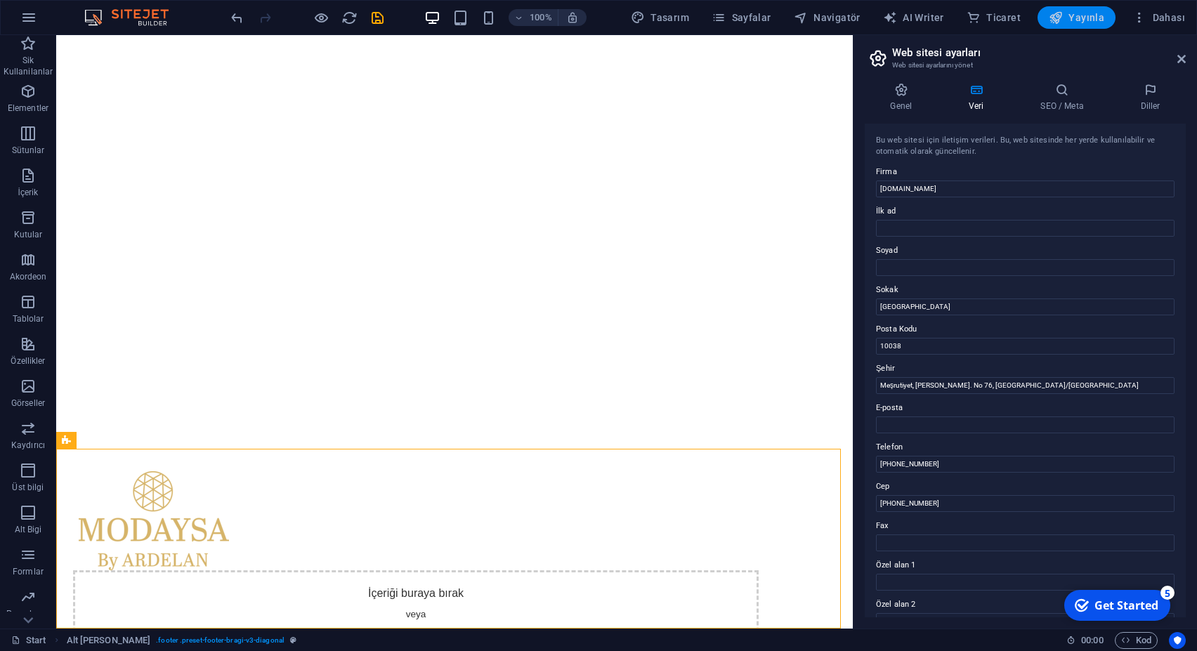
click at [1078, 20] on span "Yayınla" at bounding box center [1077, 18] width 56 height 14
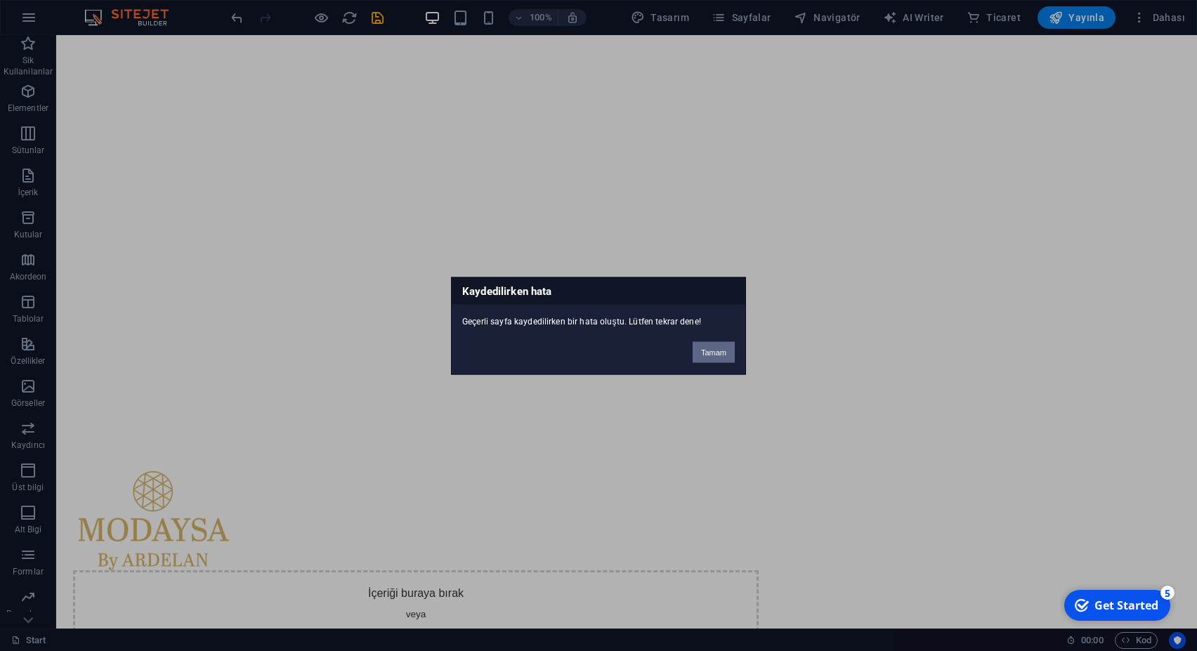
click at [720, 349] on button "Tamam" at bounding box center [714, 351] width 42 height 21
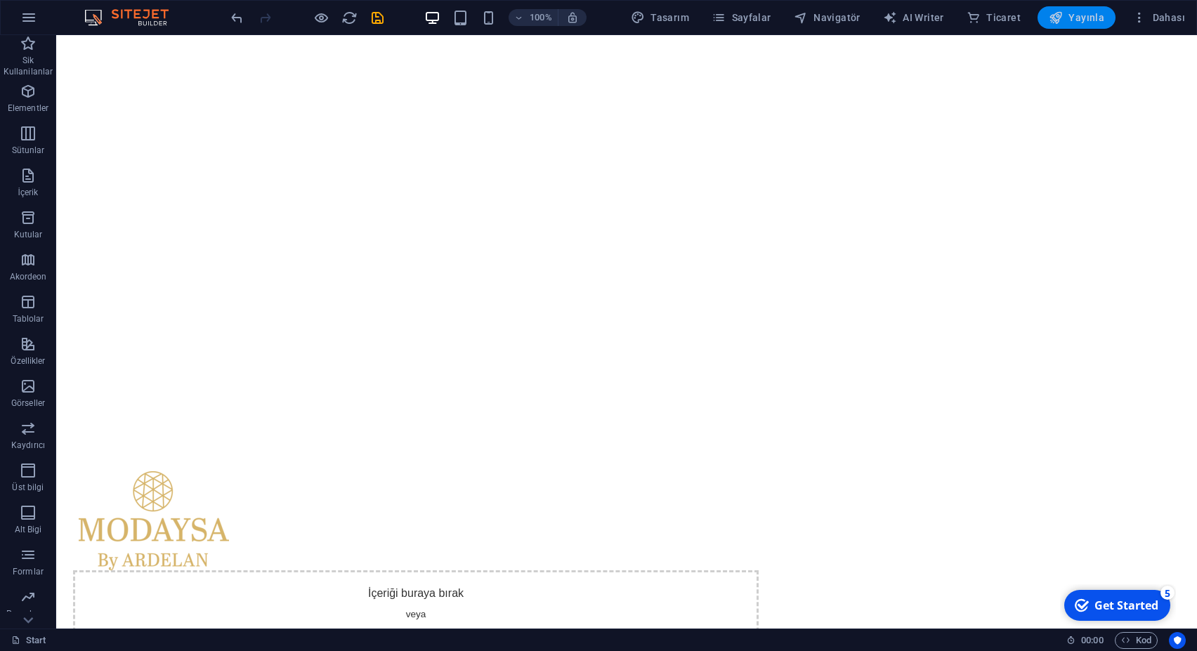
click at [1097, 14] on span "Yayınla" at bounding box center [1077, 18] width 56 height 14
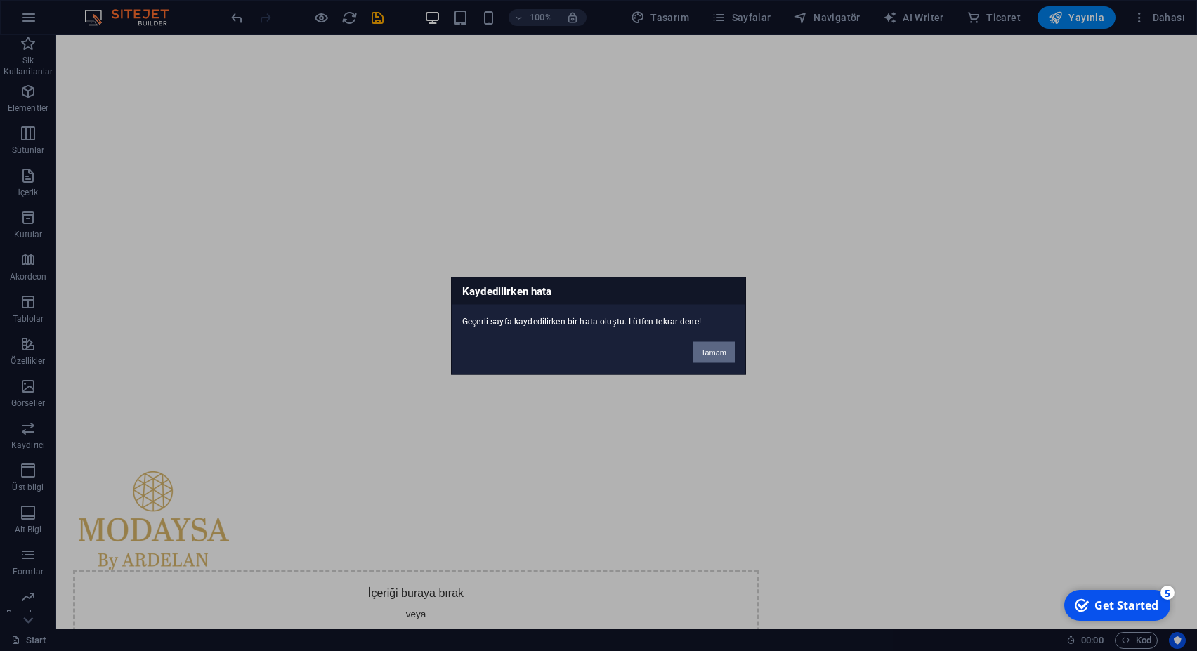
drag, startPoint x: 708, startPoint y: 358, endPoint x: 951, endPoint y: 56, distance: 388.3
click at [708, 358] on button "Tamam" at bounding box center [714, 351] width 42 height 21
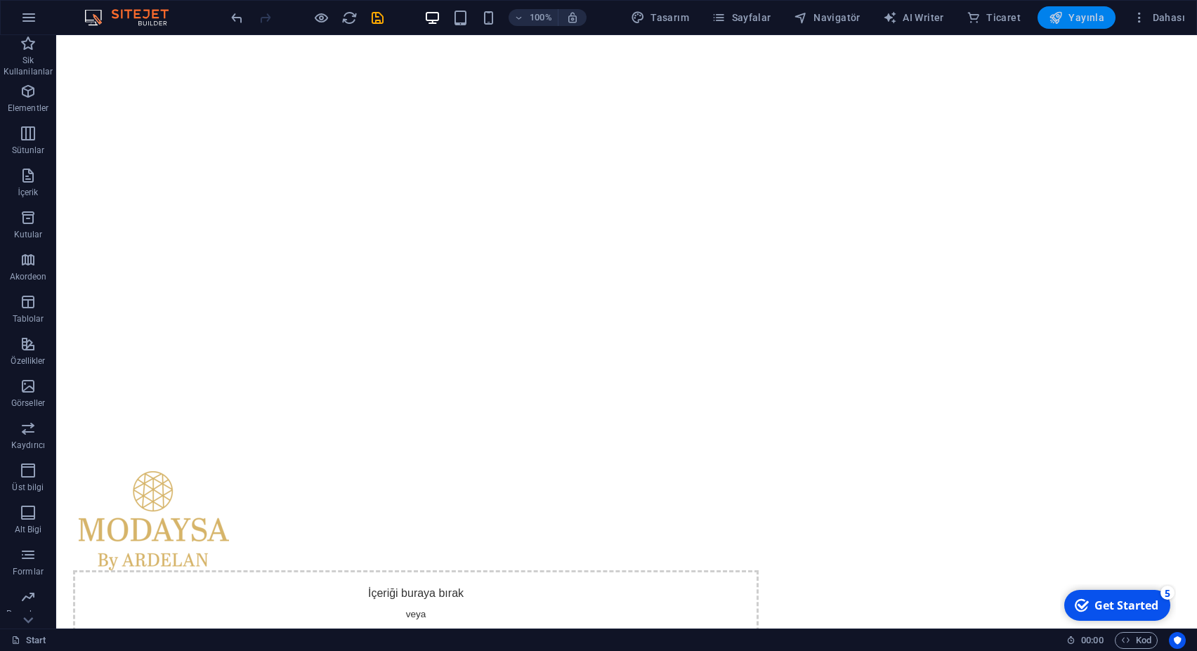
click at [1092, 15] on span "Yayınla" at bounding box center [1077, 18] width 56 height 14
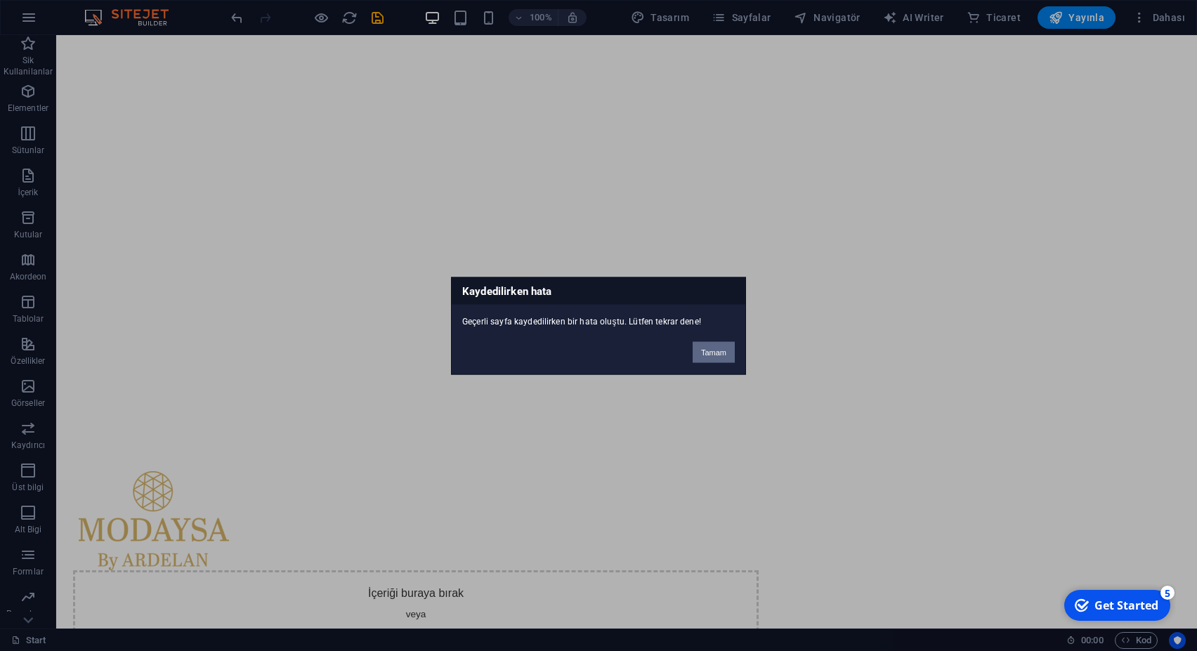
click at [723, 351] on button "Tamam" at bounding box center [714, 351] width 42 height 21
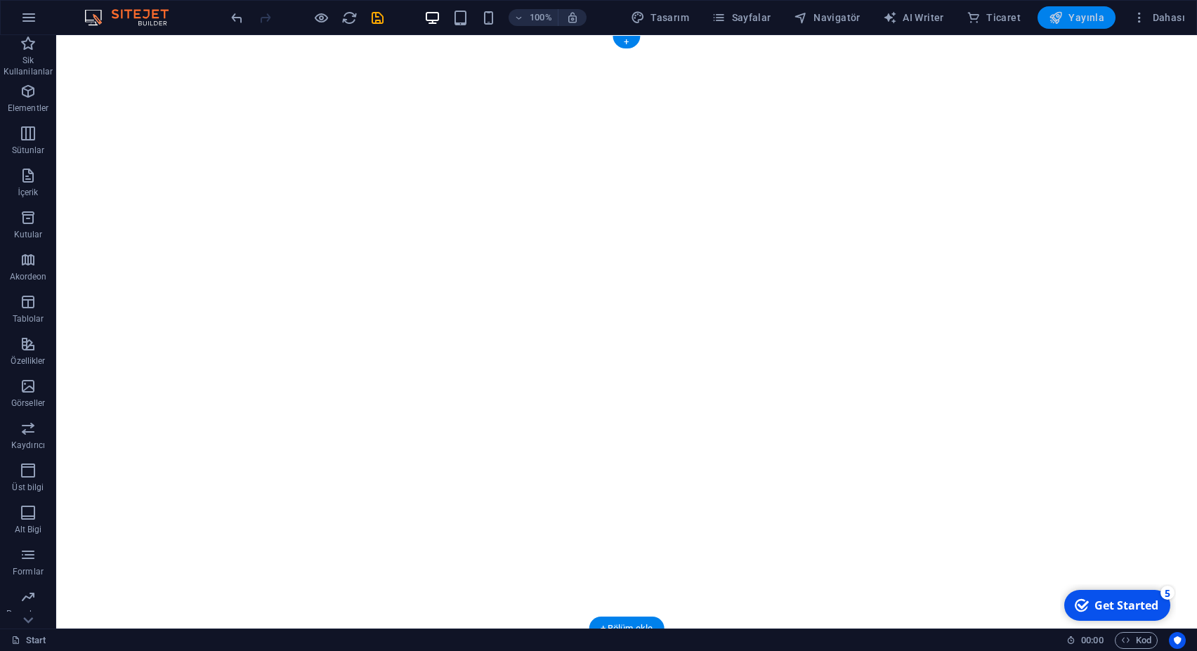
click at [1073, 25] on button "Yayınla" at bounding box center [1077, 17] width 78 height 22
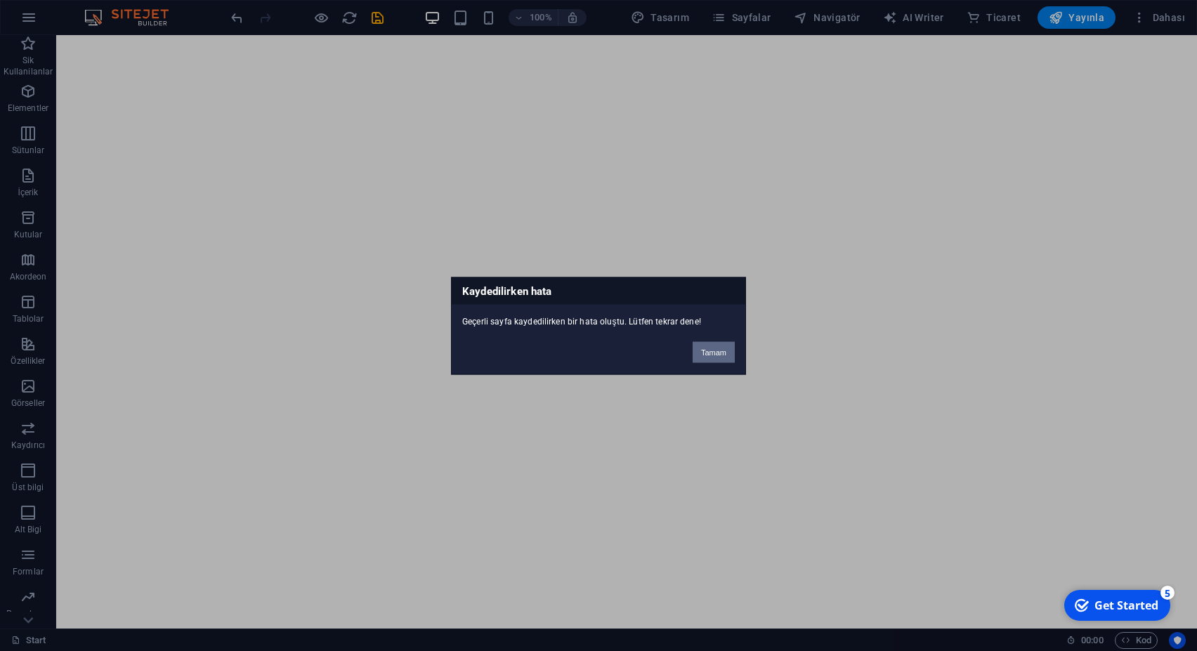
click at [725, 353] on button "Tamam" at bounding box center [714, 351] width 42 height 21
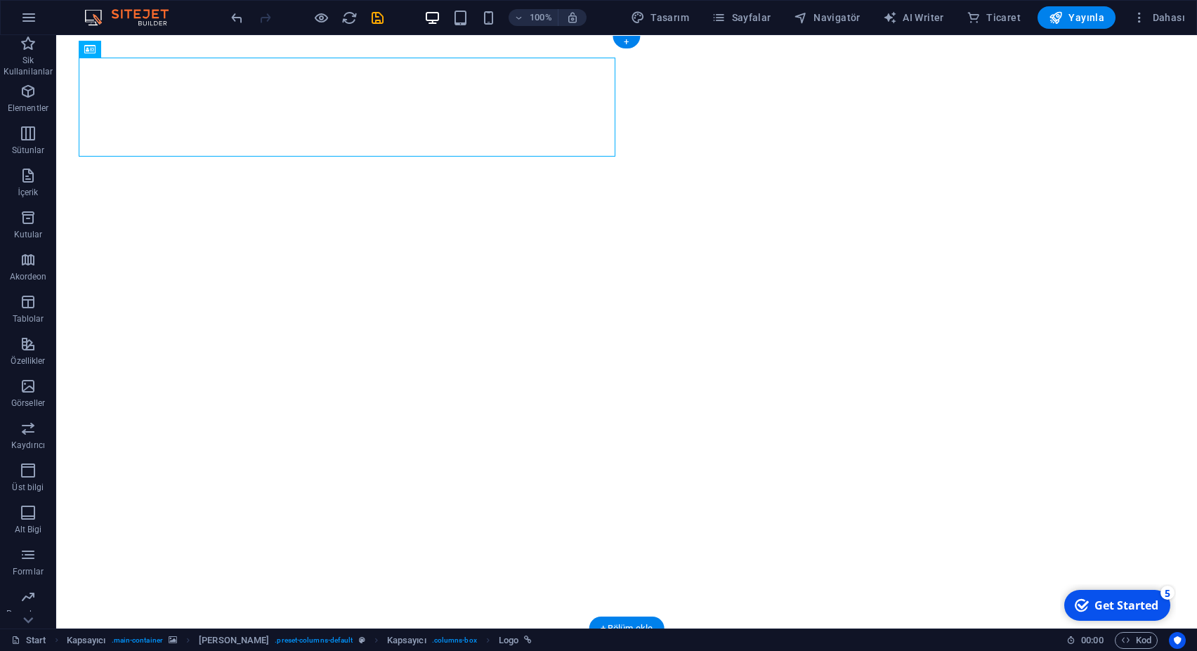
click at [459, 35] on img "1/1" at bounding box center [620, 35] width 1129 height 0
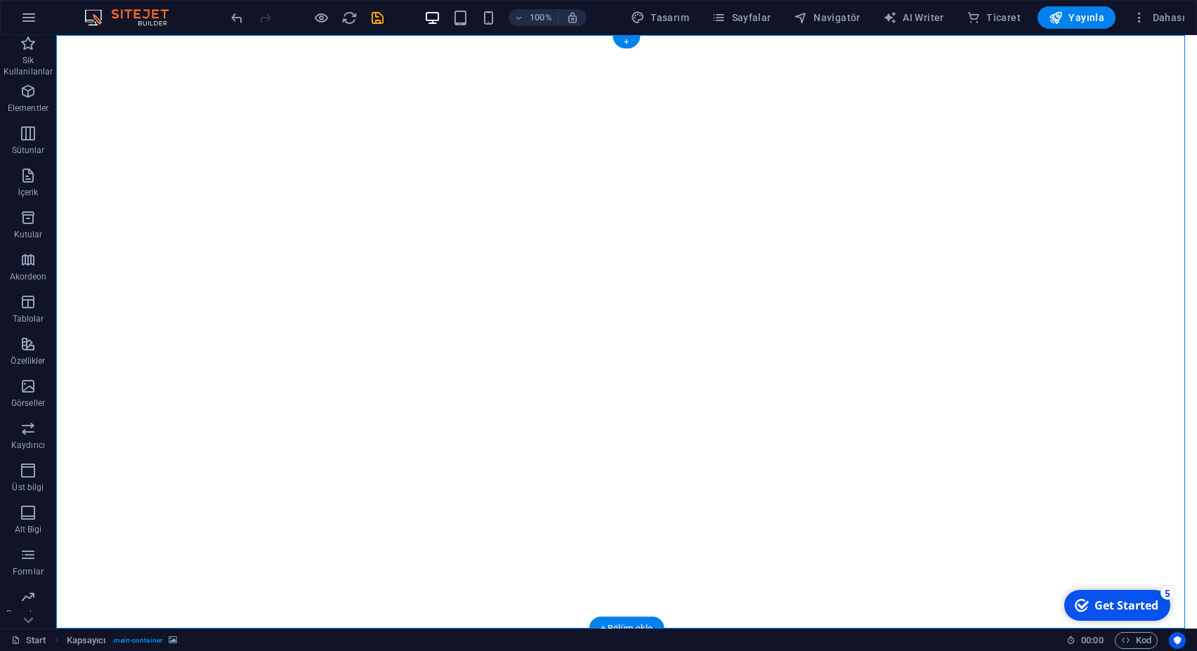
scroll to position [180, 0]
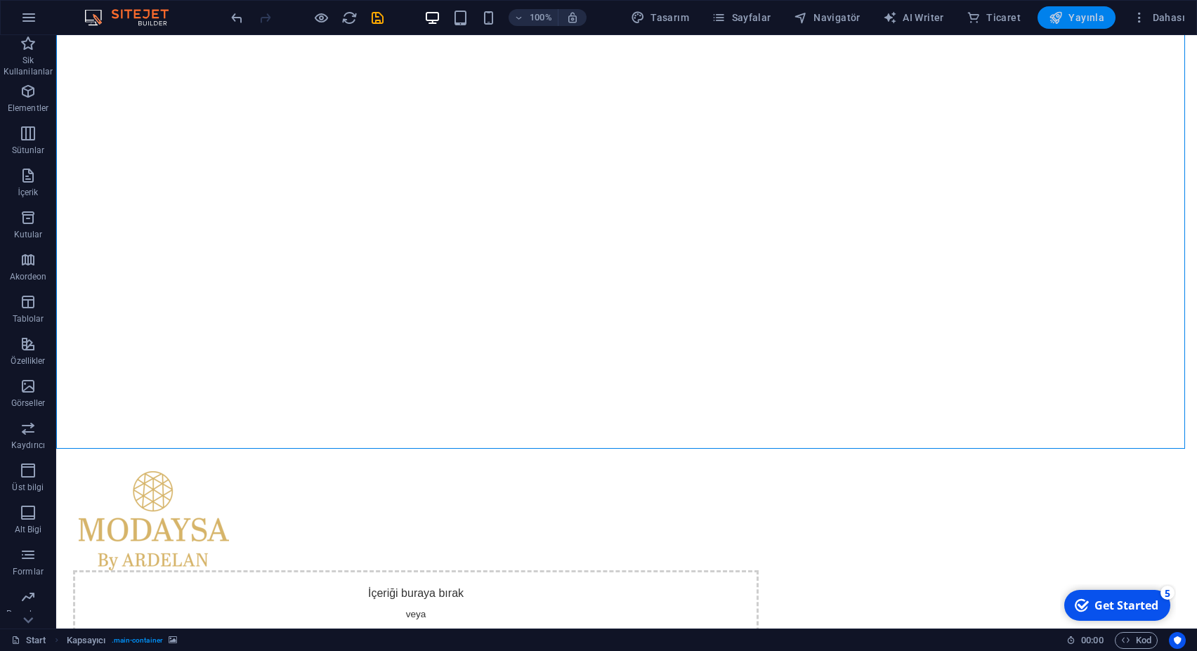
click at [1073, 18] on span "Yayınla" at bounding box center [1077, 18] width 56 height 14
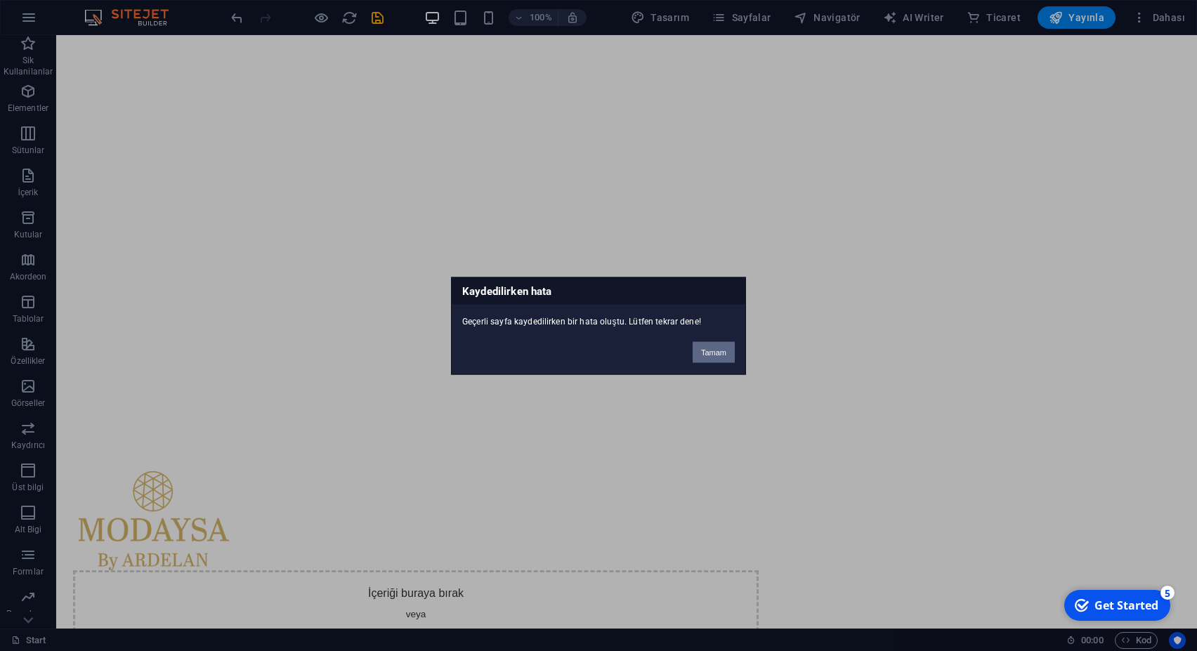
click at [719, 351] on button "Tamam" at bounding box center [714, 351] width 42 height 21
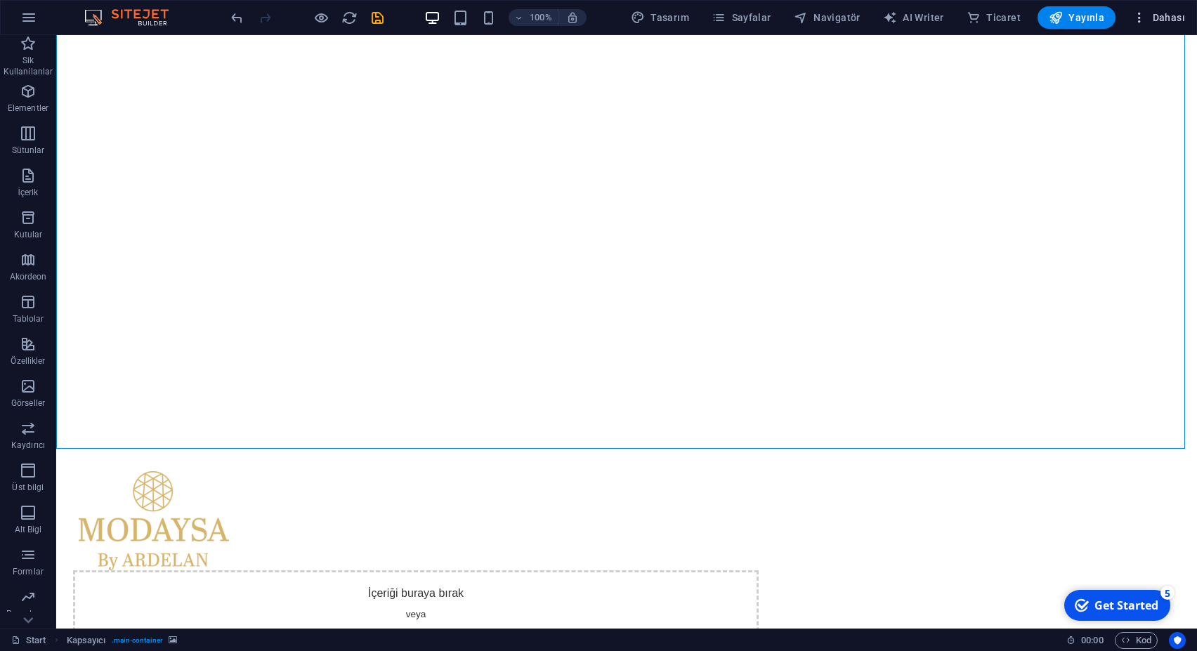
click at [1168, 25] on button "Dahası" at bounding box center [1159, 17] width 64 height 22
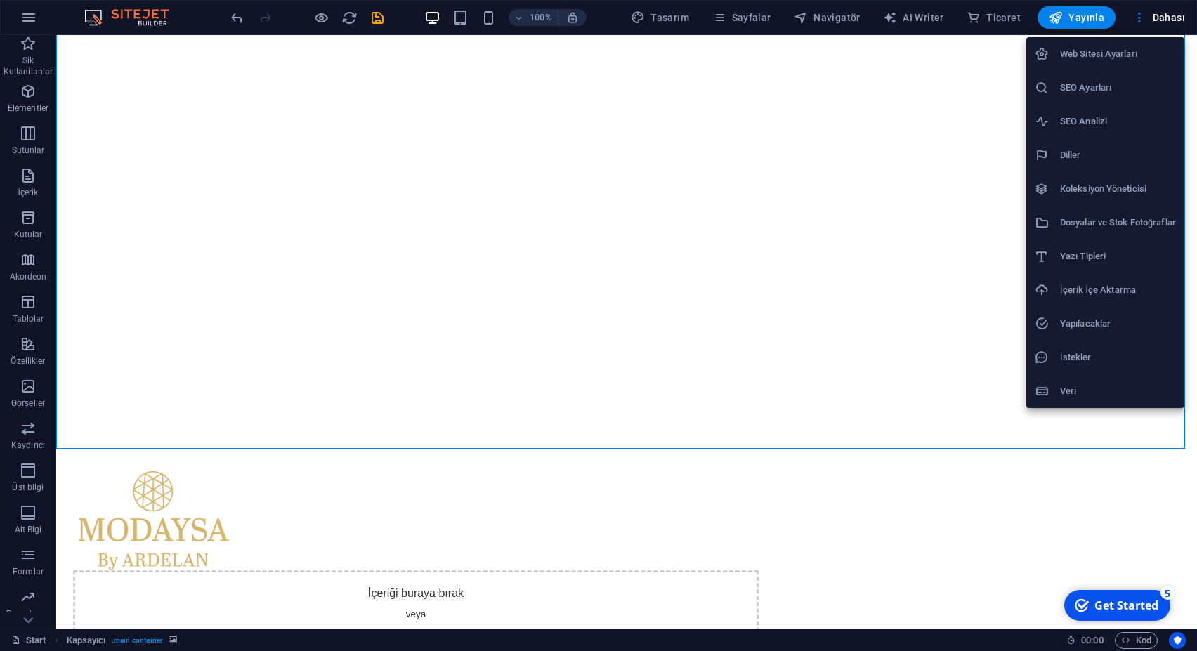
click at [1091, 57] on h6 "Web Sitesi Ayarları" at bounding box center [1118, 54] width 116 height 17
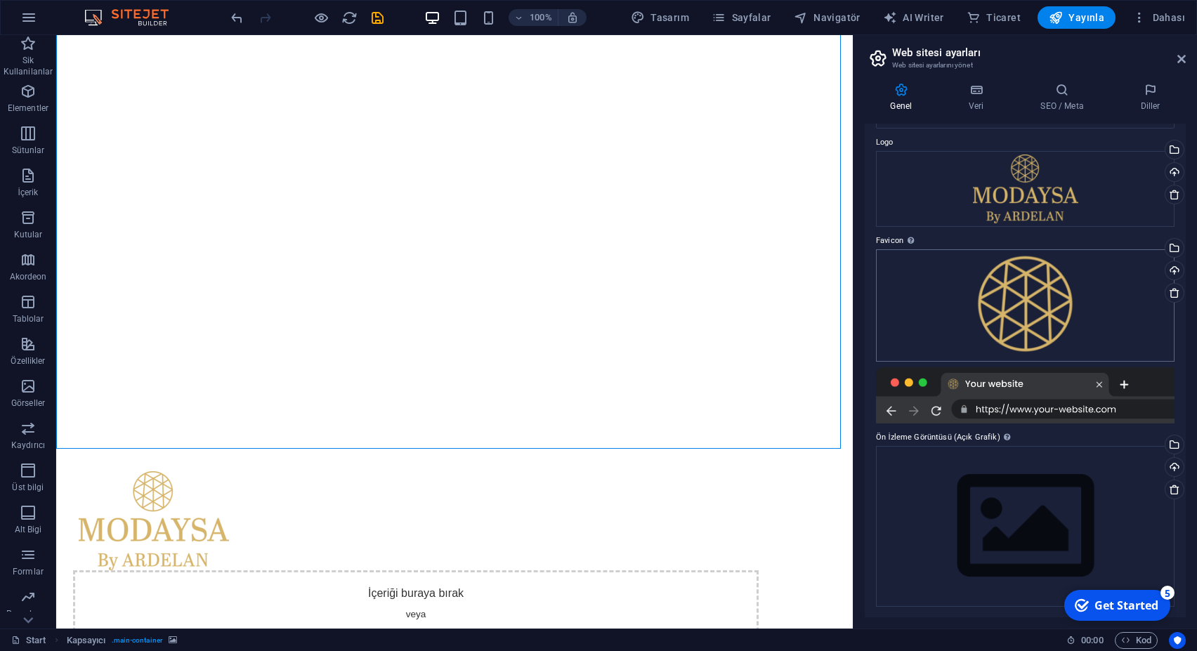
scroll to position [41, 0]
click at [1158, 20] on span "Dahası" at bounding box center [1159, 18] width 53 height 14
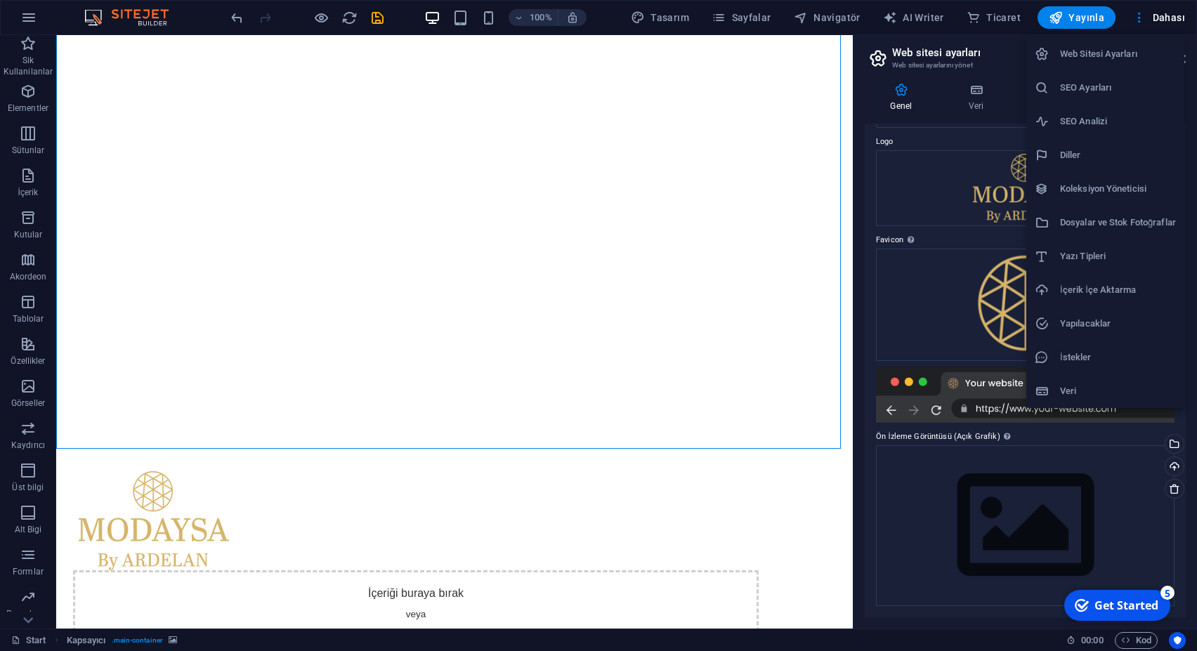
click at [1126, 91] on h6 "SEO Ayarları" at bounding box center [1118, 87] width 116 height 17
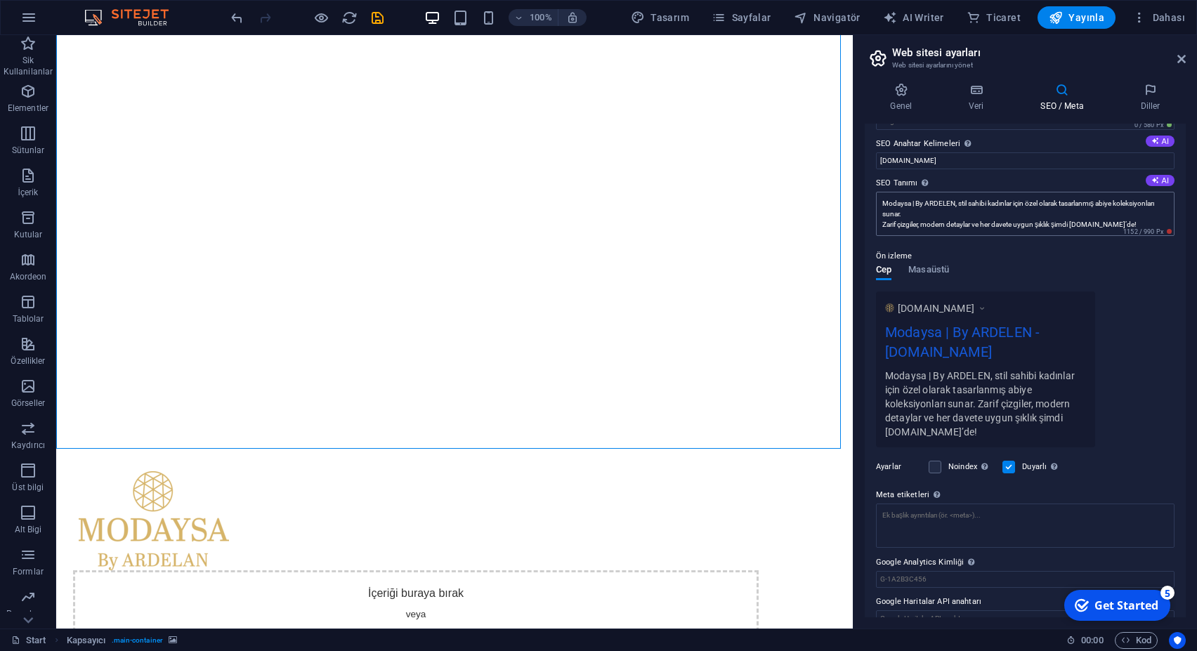
scroll to position [99, 0]
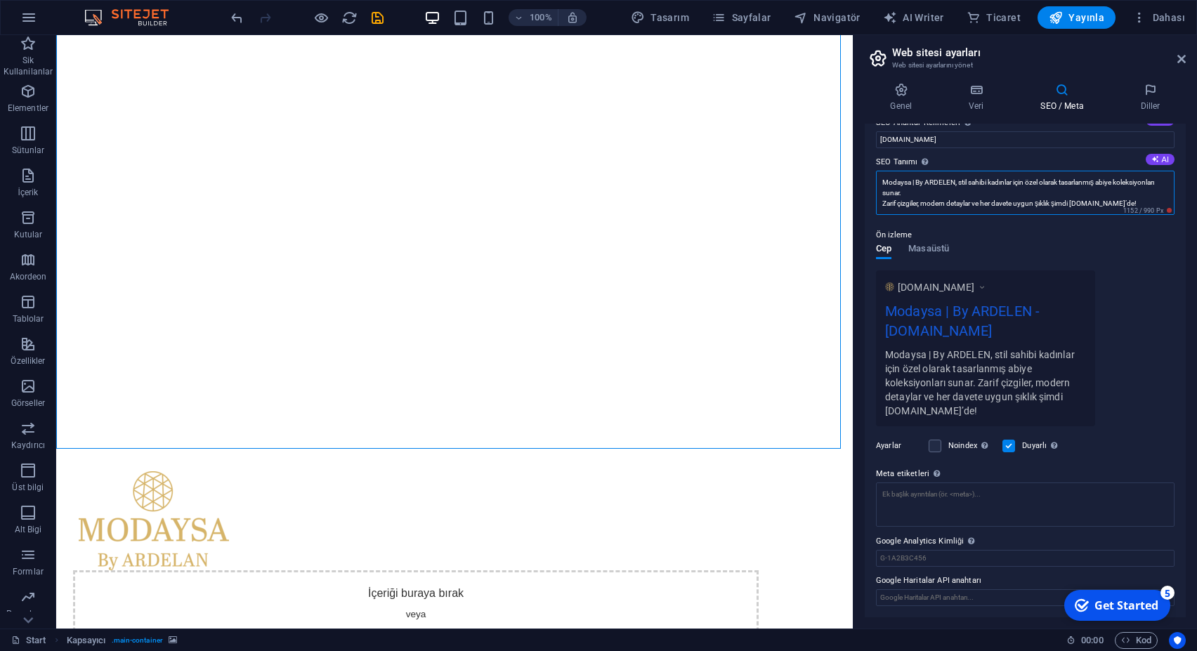
click at [967, 195] on textarea "Modaysa | By ARDELEN, stil sahibi kadınlar için özel olarak tasarlanmış abiye k…" at bounding box center [1025, 193] width 299 height 44
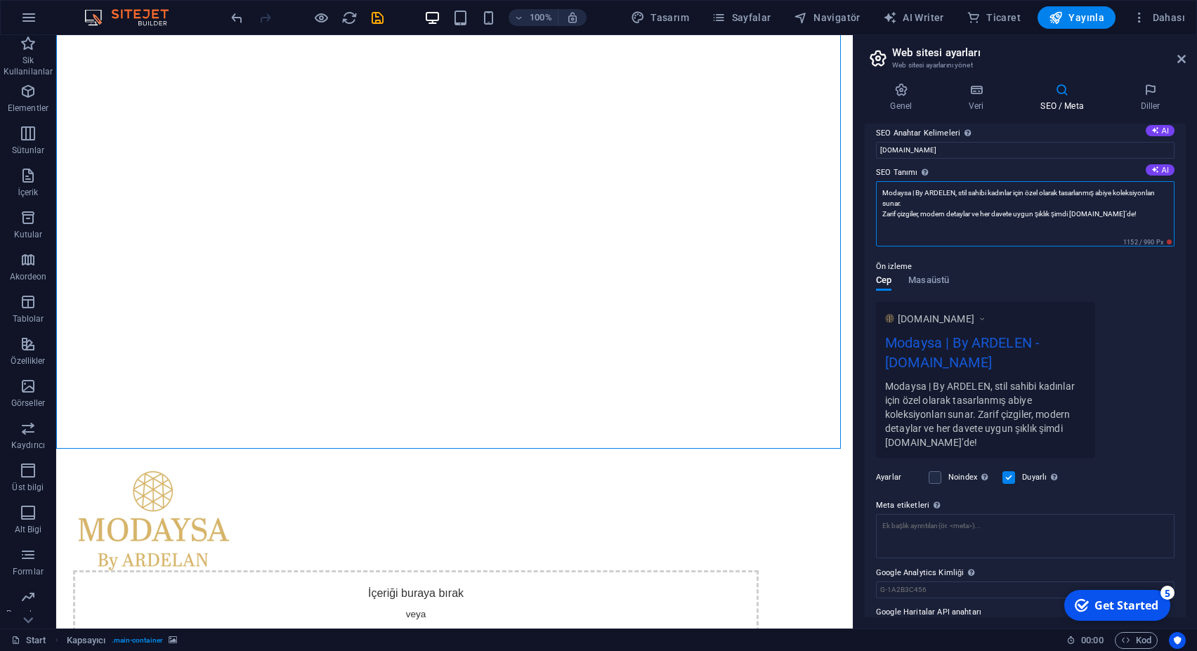
click at [967, 228] on textarea "Modaysa | By ARDELEN, stil sahibi kadınlar için özel olarak tasarlanmış abiye k…" at bounding box center [1025, 213] width 299 height 65
click at [972, 230] on textarea "Modaysa | By ARDELEN, stil sahibi kadınlar için özel olarak tasarlanmış abiye k…" at bounding box center [1025, 213] width 299 height 65
click at [879, 215] on textarea "Modaysa | By ARDELEN, stil sahibi kadınlar için özel olarak tasarlanmış abiye k…" at bounding box center [1025, 213] width 299 height 65
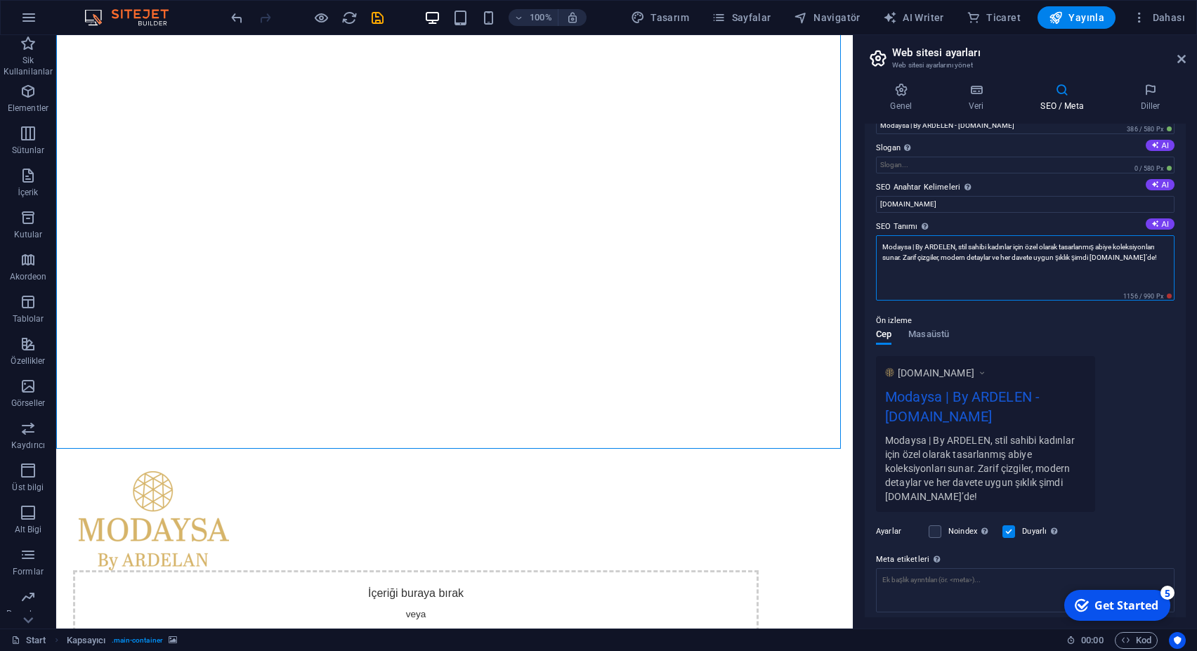
scroll to position [0, 0]
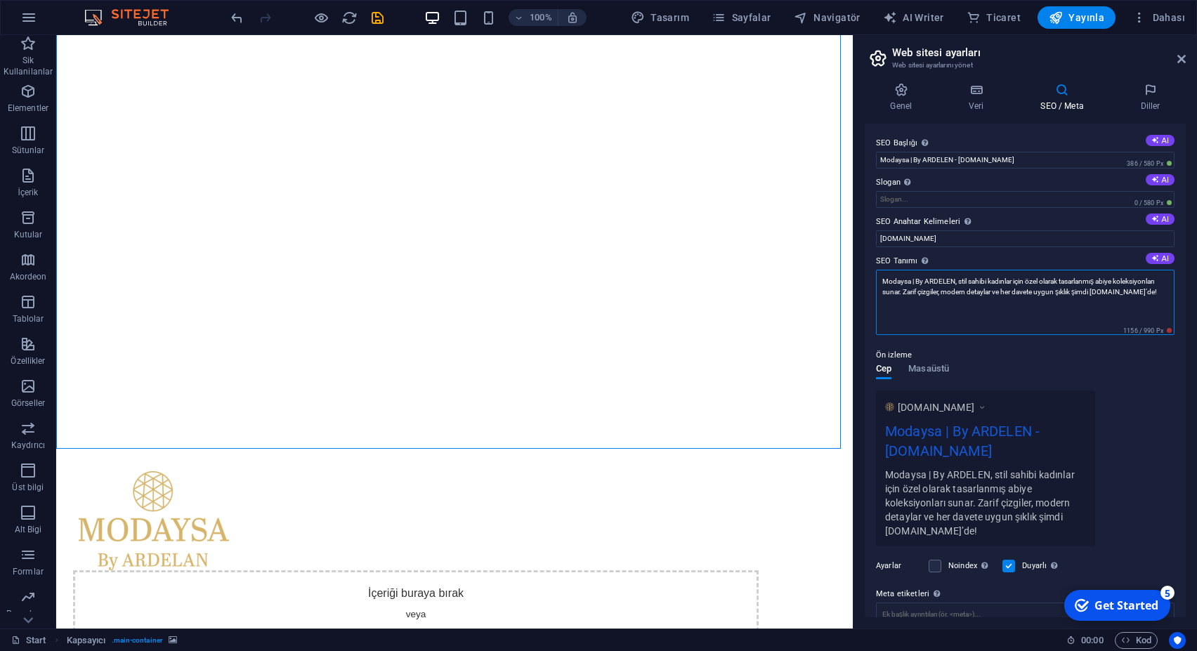
click at [933, 304] on textarea "Modaysa | By ARDELEN, stil sahibi kadınlar için özel olarak tasarlanmış abiye k…" at bounding box center [1025, 302] width 299 height 65
click at [937, 304] on textarea "Modaysa | By ARDELEN, stil sahibi kadınlar için özel olarak tasarlanmış abiye k…" at bounding box center [1025, 302] width 299 height 65
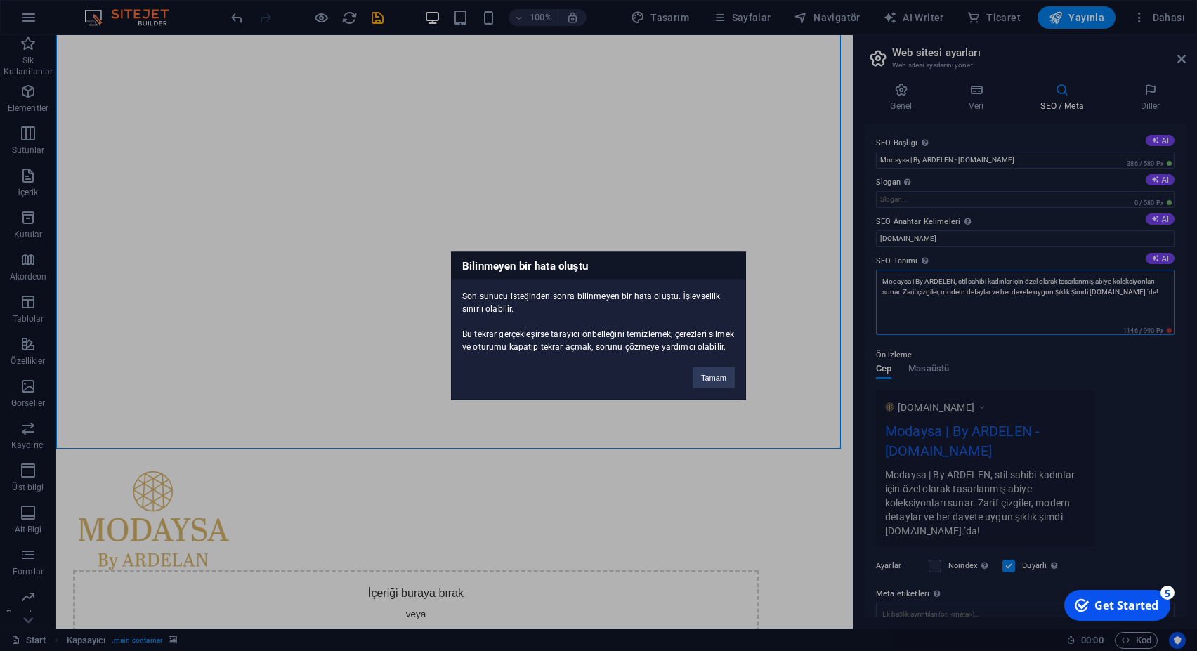
type textarea "Modaysa | By ARDELEN, stil sahibi kadınlar için özel olarak tasarlanmış abiye k…"
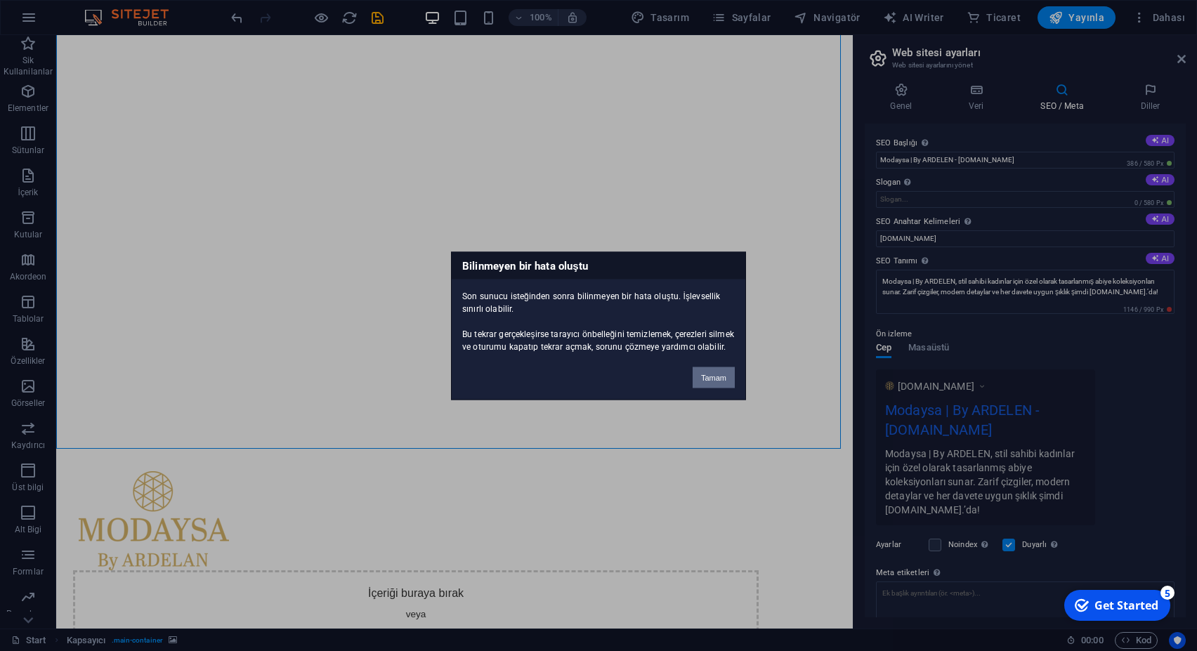
click at [720, 373] on button "Tamam" at bounding box center [714, 377] width 42 height 21
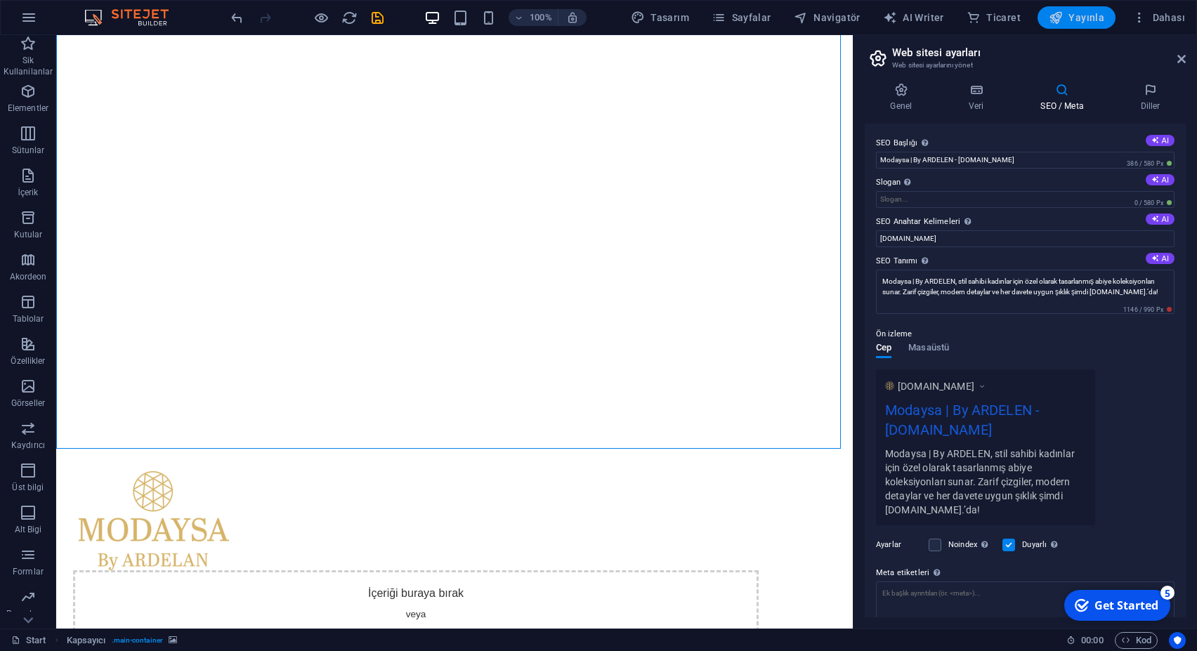
click at [1071, 27] on button "Yayınla" at bounding box center [1077, 17] width 78 height 22
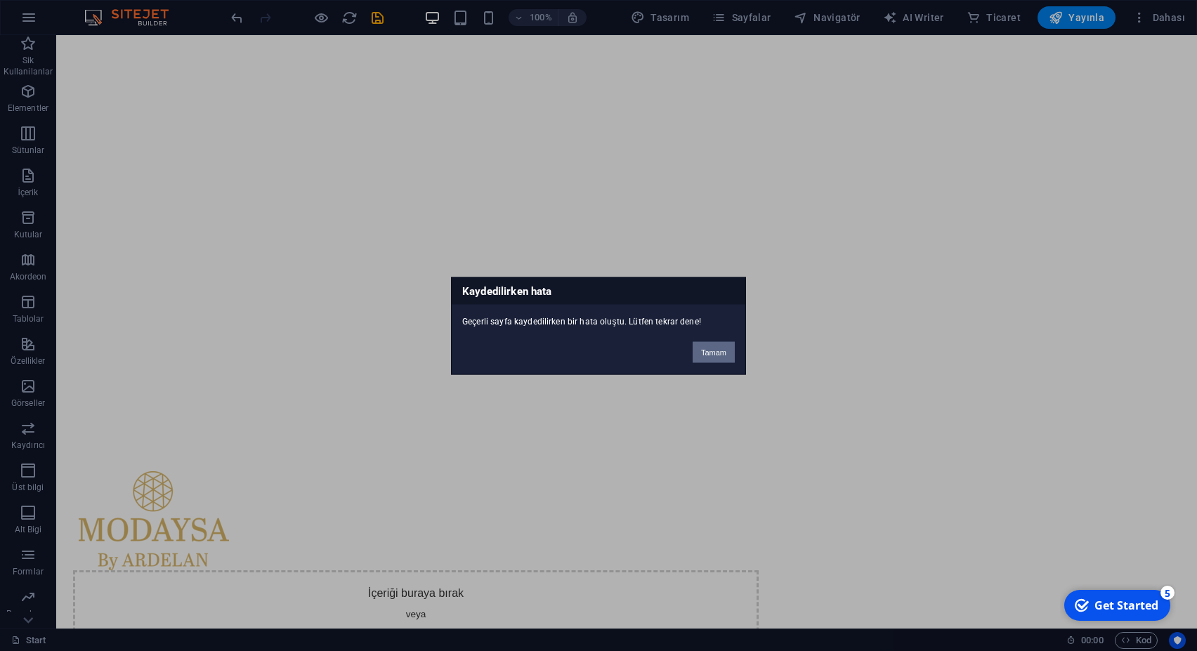
click at [722, 351] on button "Tamam" at bounding box center [714, 351] width 42 height 21
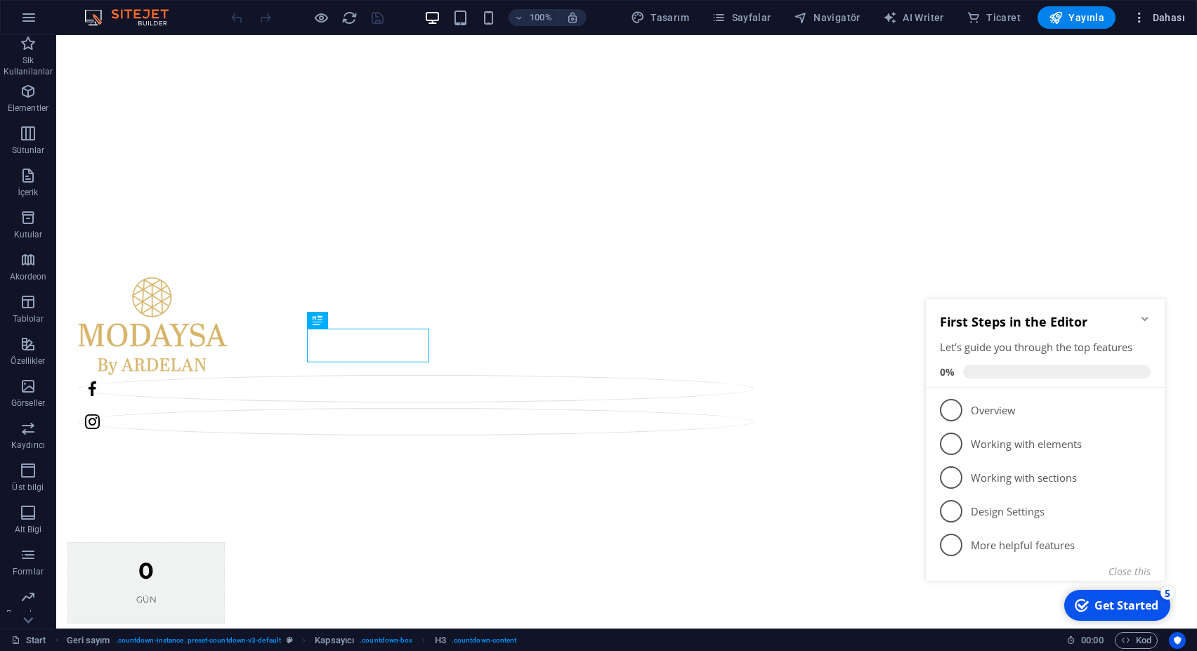
click at [1151, 15] on span "Dahası" at bounding box center [1159, 18] width 53 height 14
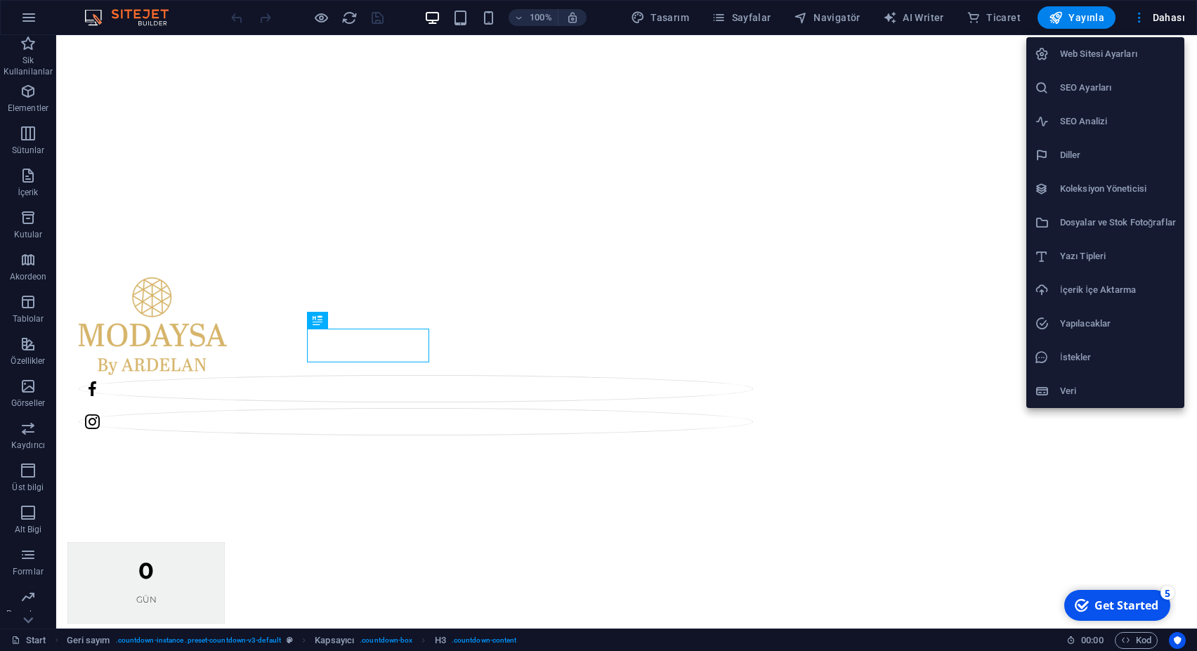
click at [1093, 91] on h6 "SEO Ayarları" at bounding box center [1118, 87] width 116 height 17
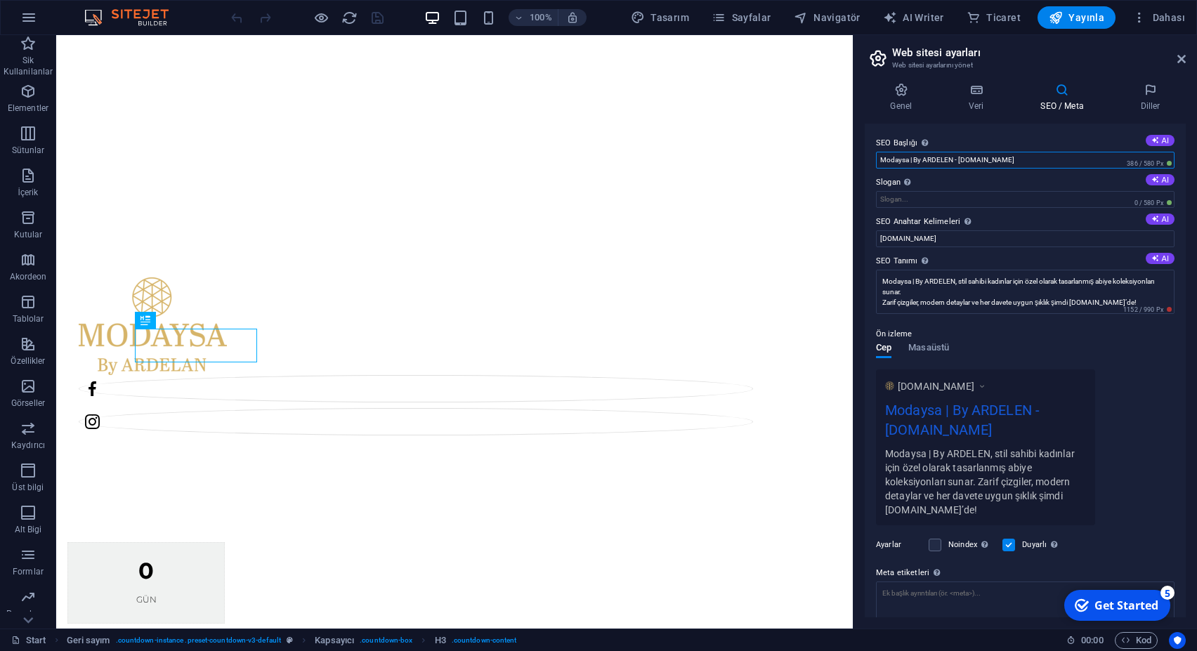
drag, startPoint x: 859, startPoint y: 157, endPoint x: 770, endPoint y: 154, distance: 88.6
click at [876, 154] on input "Modaysa | By ARDELEN - Modaysa.com.tr" at bounding box center [1025, 160] width 299 height 17
drag, startPoint x: 897, startPoint y: 240, endPoint x: 703, endPoint y: 230, distance: 193.5
click at [876, 230] on input "modaysa.com.tr" at bounding box center [1025, 238] width 299 height 17
click at [953, 297] on textarea "Modaysa | By ARDELEN, stil sahibi kadınlar için özel olarak tasarlanmış abiye k…" at bounding box center [1025, 292] width 299 height 44
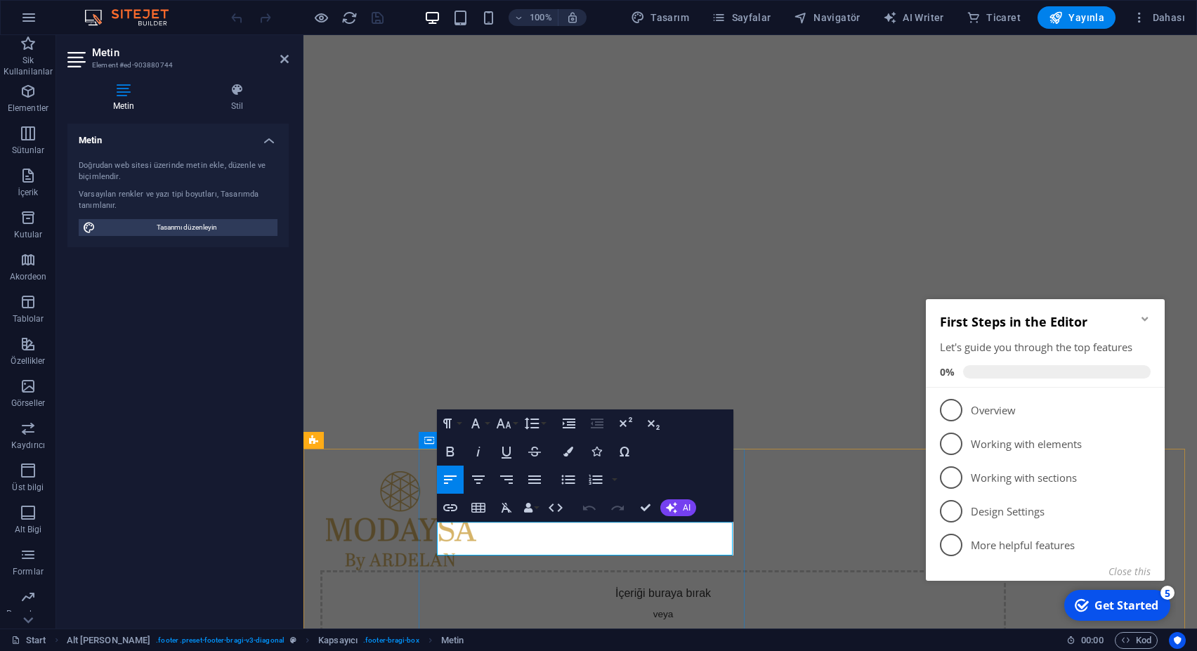
drag, startPoint x: 527, startPoint y: 530, endPoint x: 433, endPoint y: 526, distance: 94.2
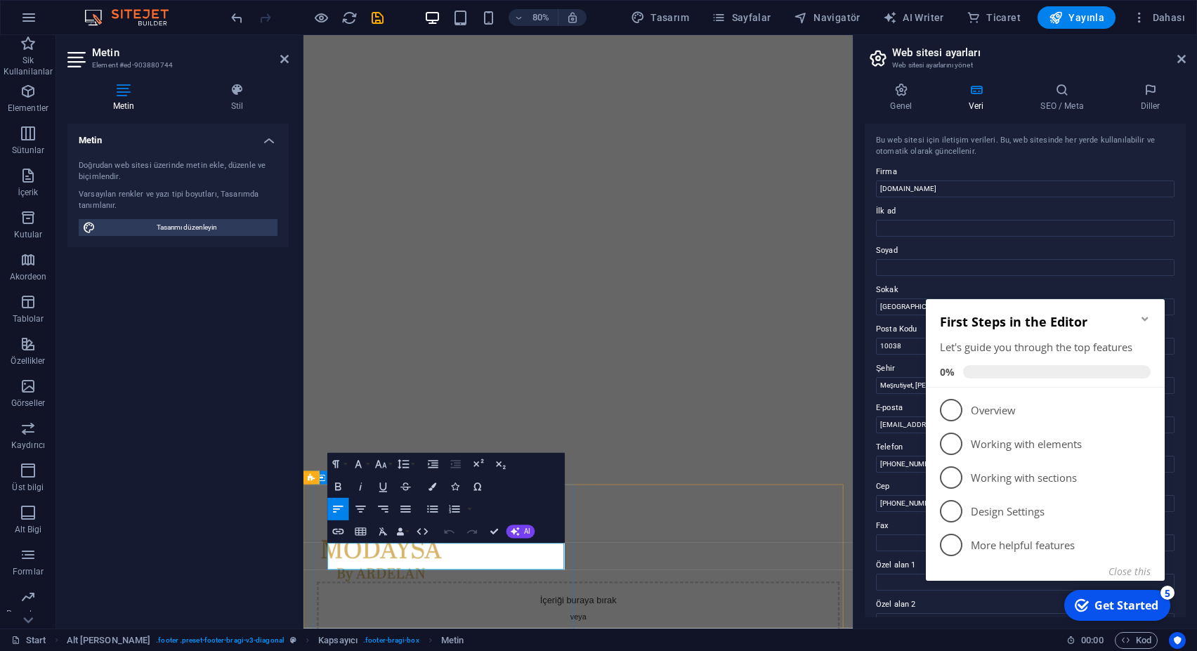
click at [1145, 315] on icon "Minimize checklist" at bounding box center [1145, 318] width 11 height 11
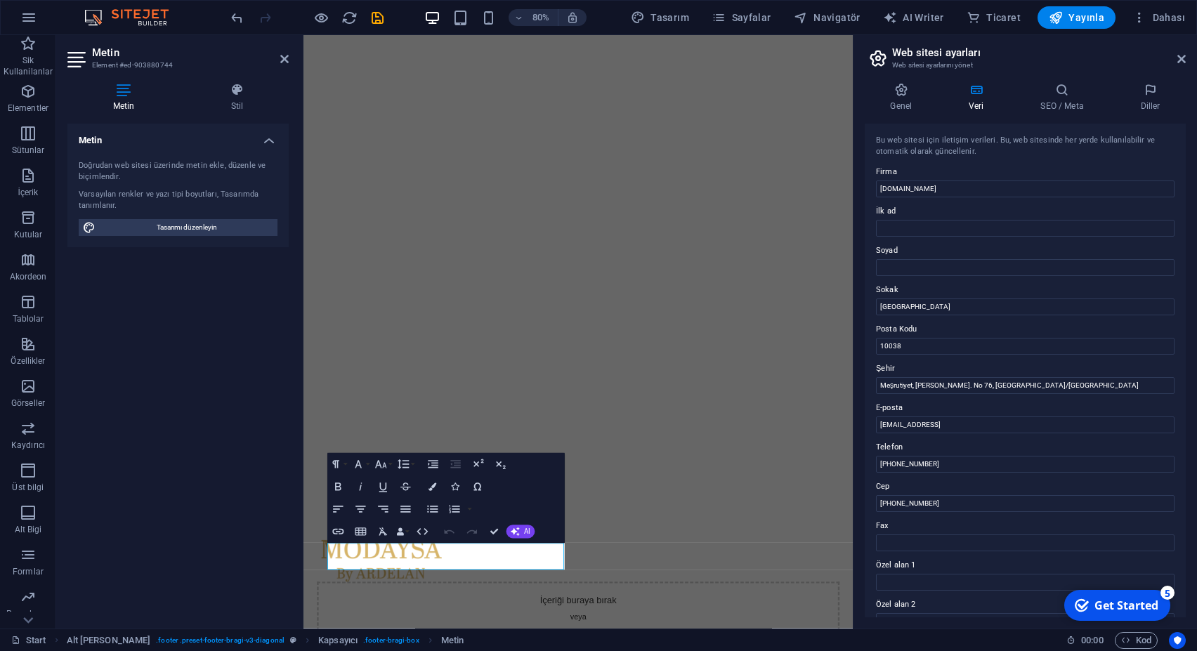
click div "checkmark Get Started 5 First Steps in the Editor Let's guide you through the t…"
click at [935, 306] on input "[GEOGRAPHIC_DATA]" at bounding box center [1025, 307] width 299 height 17
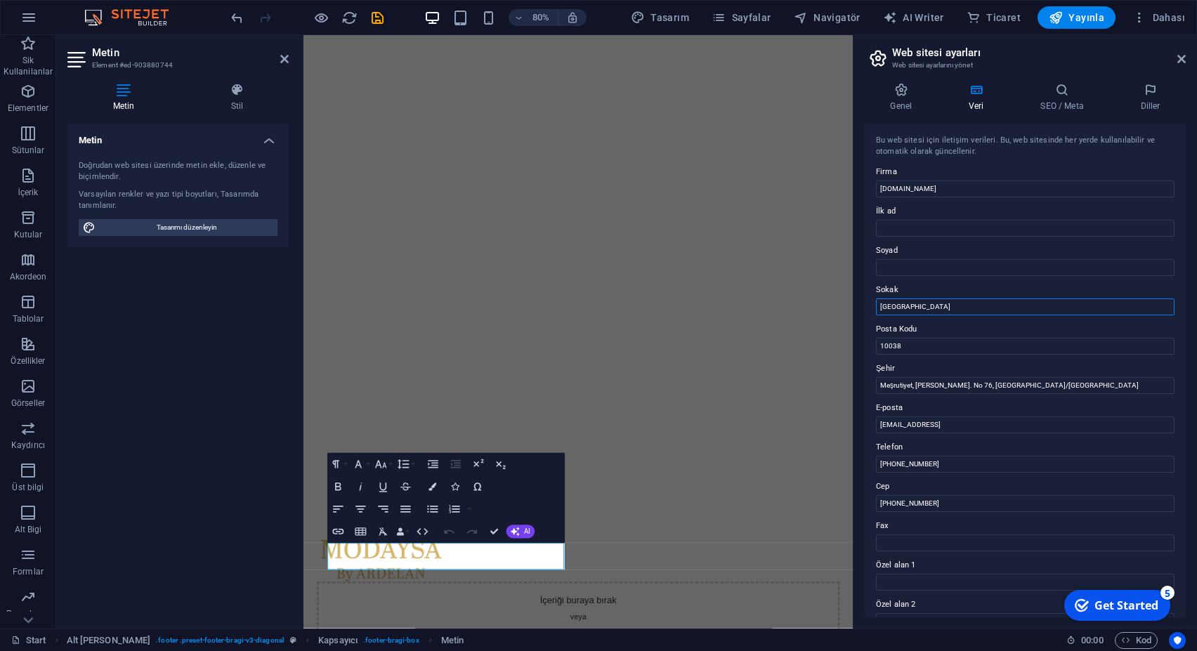
type input "[GEOGRAPHIC_DATA]"
click at [935, 306] on input "[GEOGRAPHIC_DATA]" at bounding box center [1025, 307] width 299 height 17
click at [935, 306] on input "Sokak" at bounding box center [1025, 307] width 299 height 17
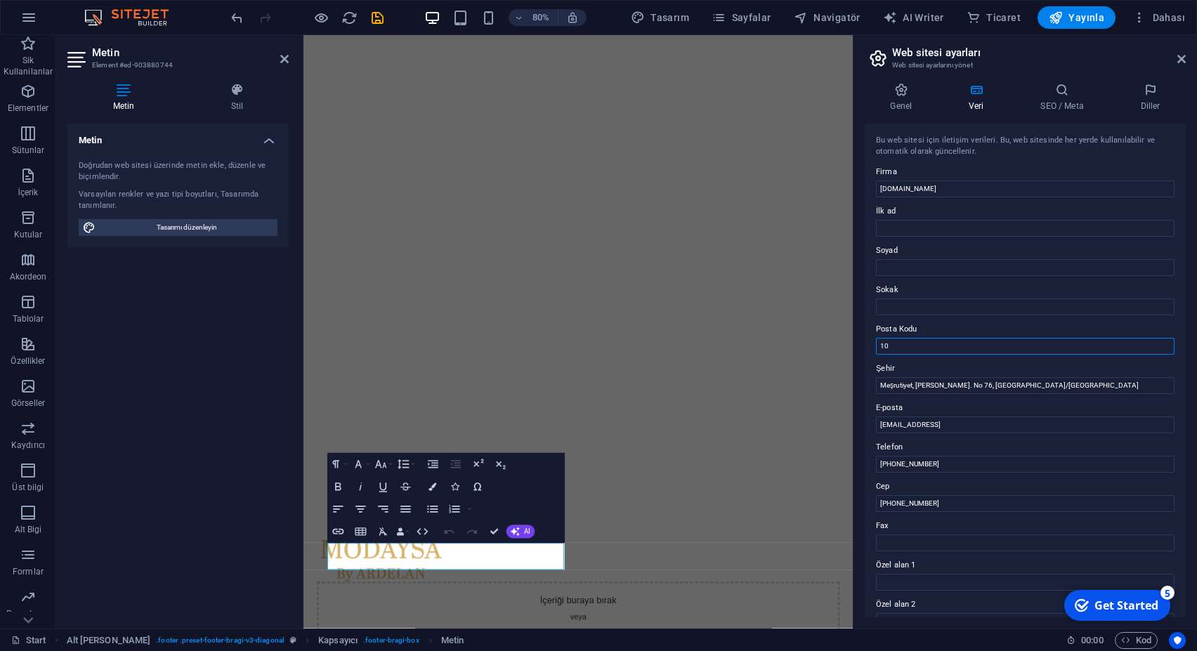
click at [917, 340] on input "10" at bounding box center [1025, 346] width 299 height 17
type input "1"
click at [917, 340] on input "Posta Kodu" at bounding box center [1025, 346] width 299 height 17
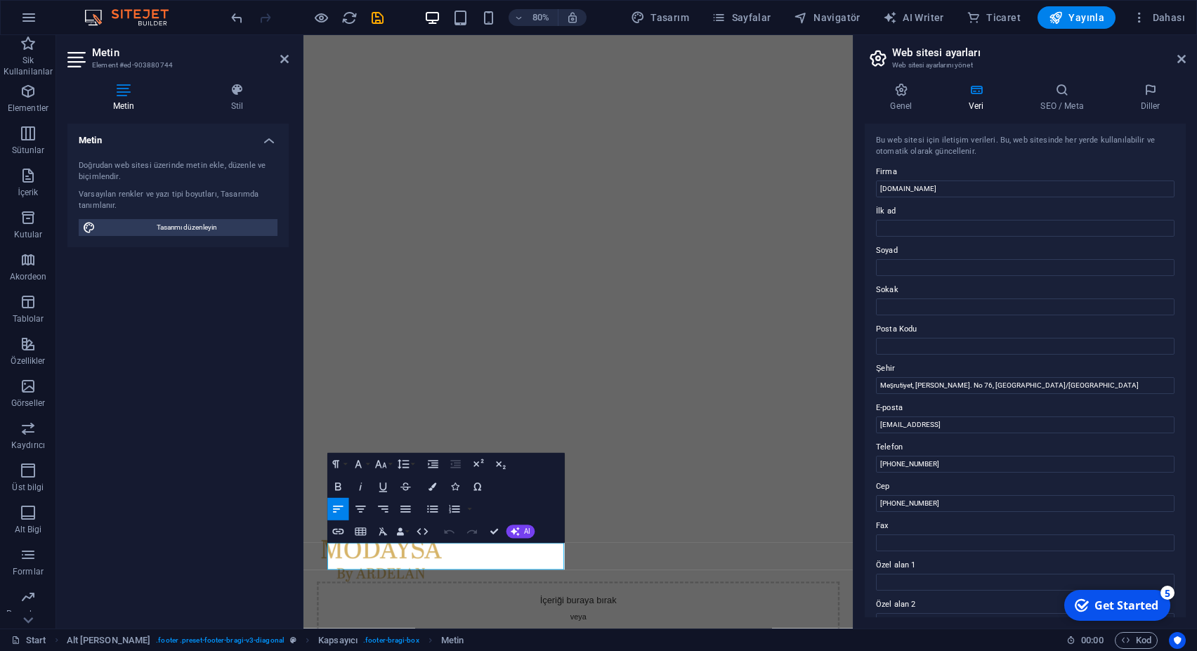
click at [335, 509] on icon "button" at bounding box center [338, 509] width 10 height 7
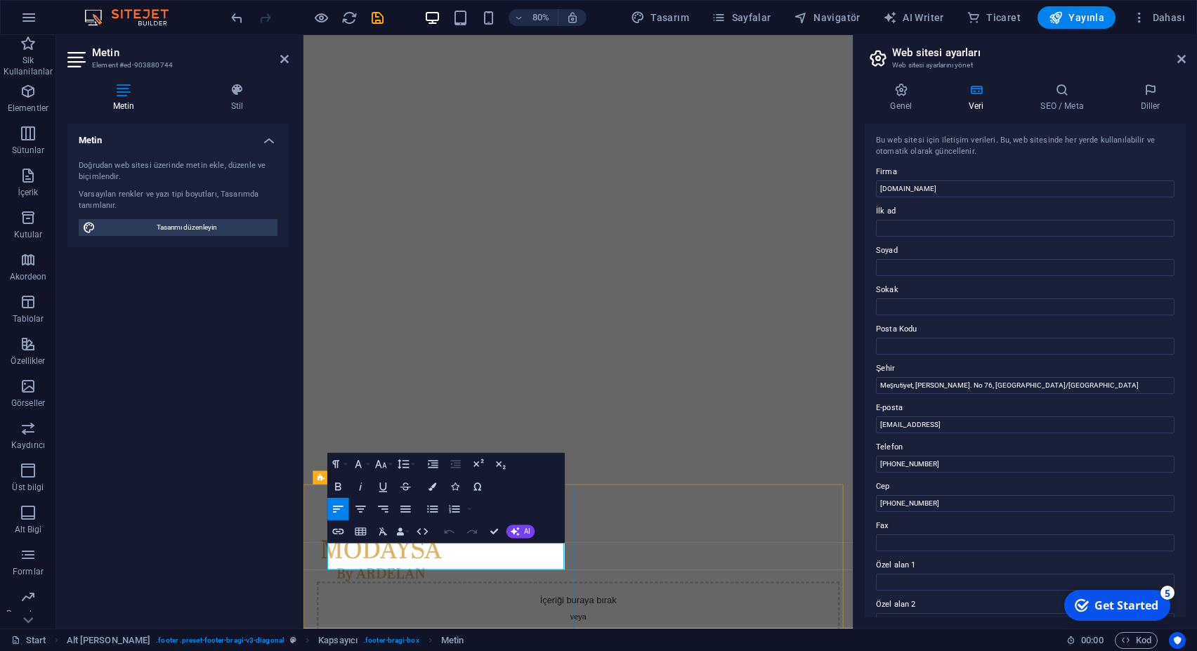
drag, startPoint x: 351, startPoint y: 689, endPoint x: 353, endPoint y: 682, distance: 7.2
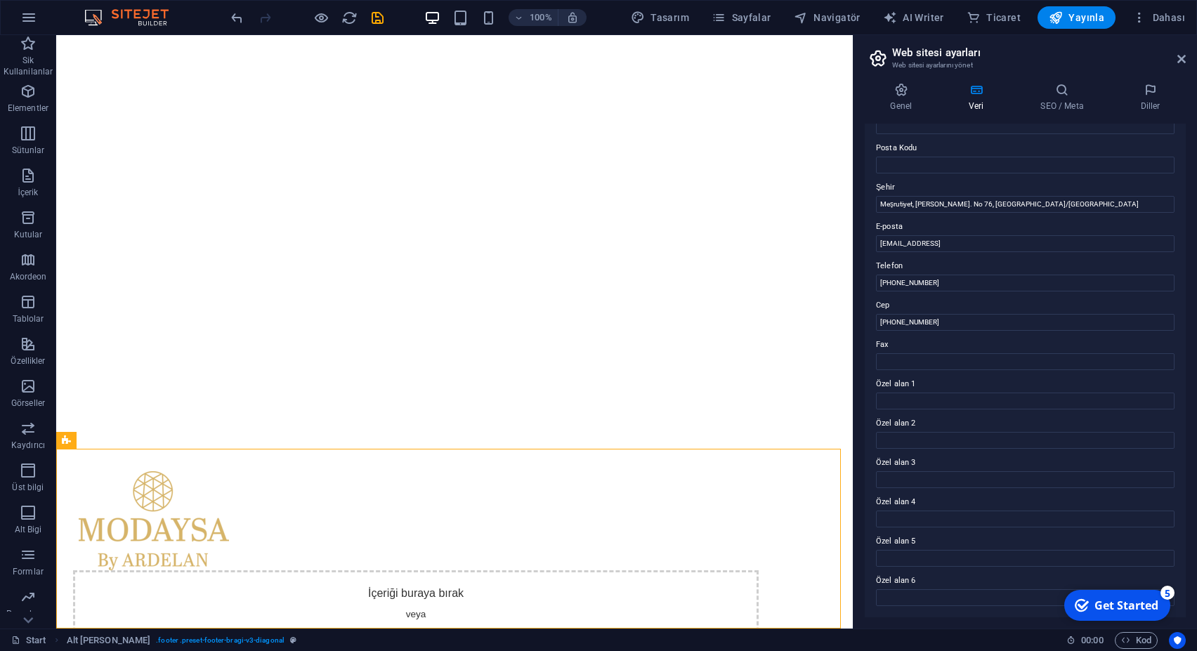
scroll to position [0, 0]
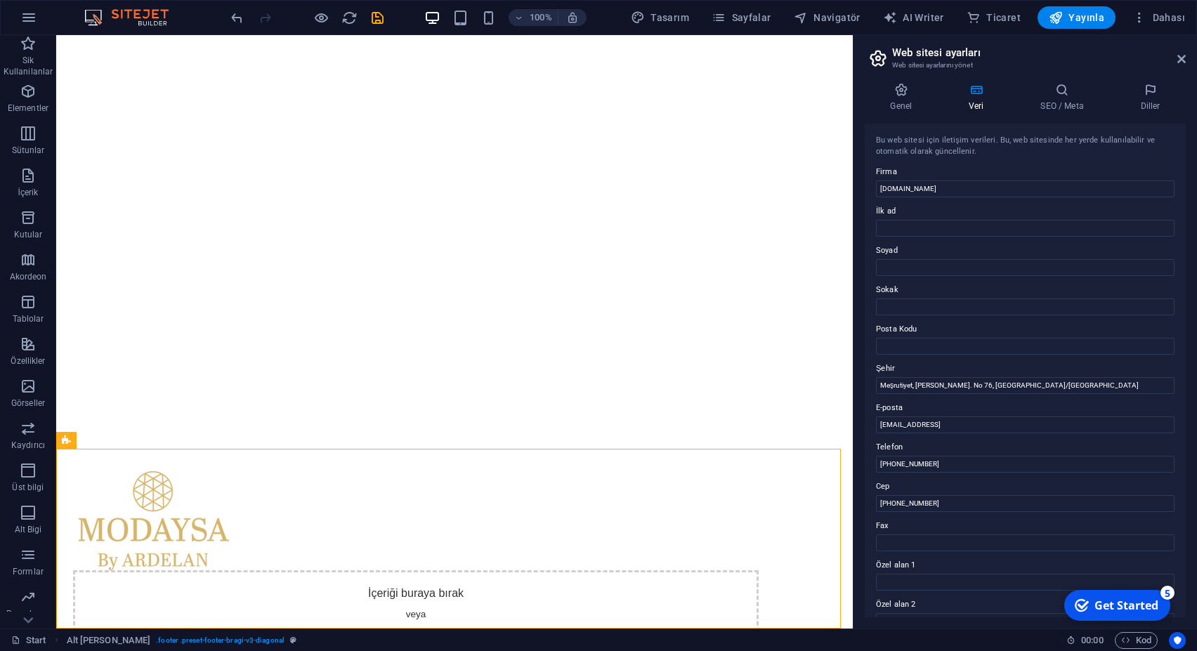
click at [1180, 53] on h2 "Web sitesi ayarları" at bounding box center [1039, 52] width 294 height 13
click at [1173, 15] on span "Dahası" at bounding box center [1159, 18] width 53 height 14
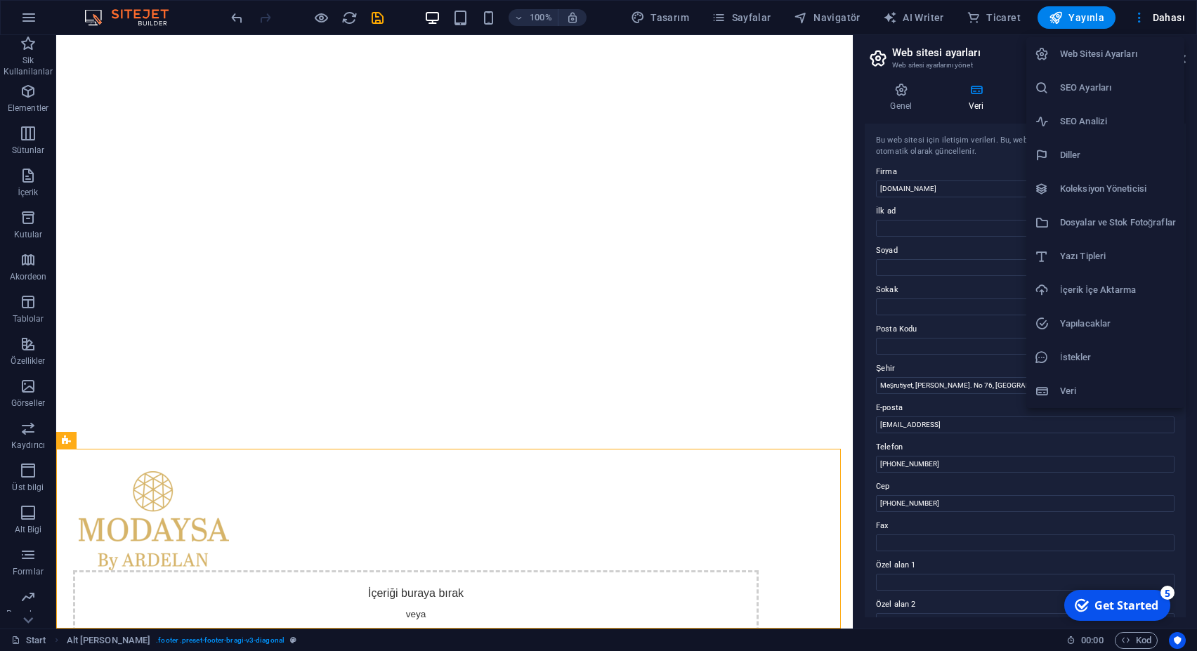
click at [1121, 46] on h6 "Web Sitesi Ayarları" at bounding box center [1118, 54] width 116 height 17
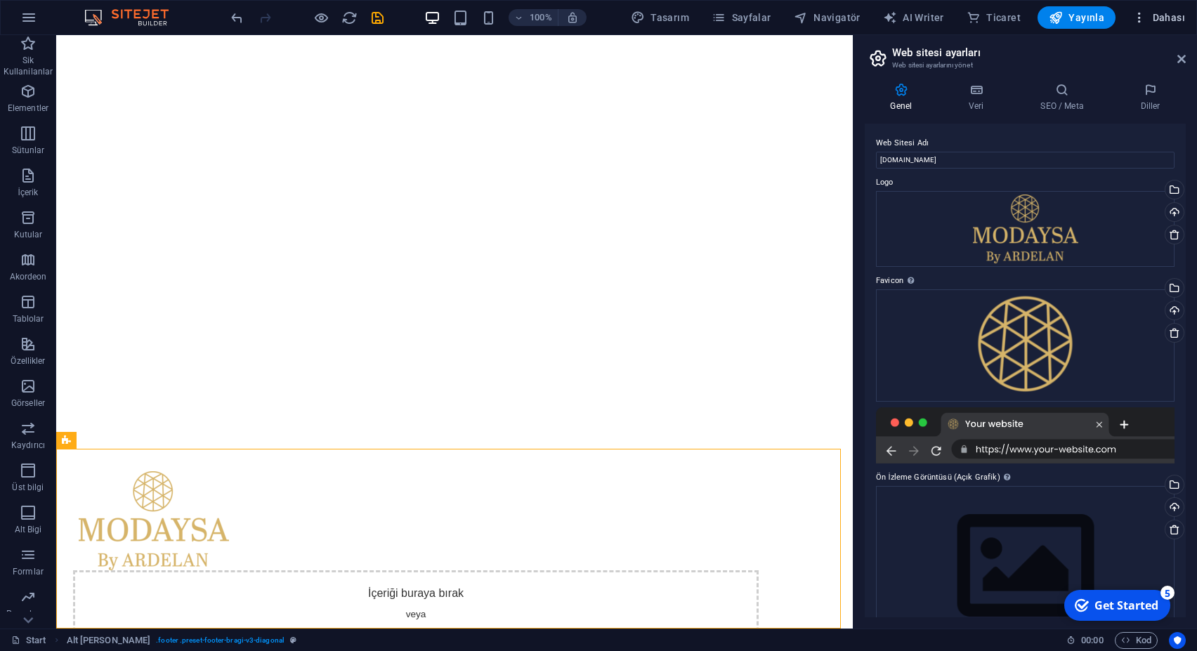
click at [1168, 20] on span "Dahası" at bounding box center [1159, 18] width 53 height 14
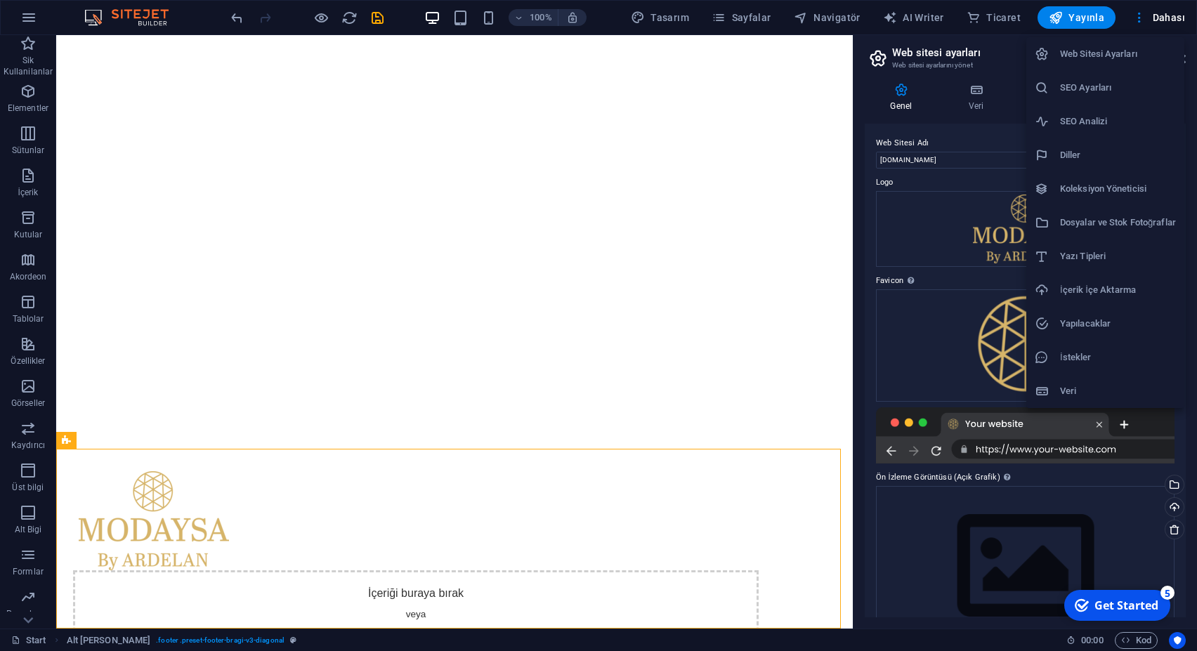
drag, startPoint x: 1130, startPoint y: 93, endPoint x: 1106, endPoint y: 100, distance: 25.6
click at [1130, 92] on h6 "SEO Ayarları" at bounding box center [1118, 87] width 116 height 17
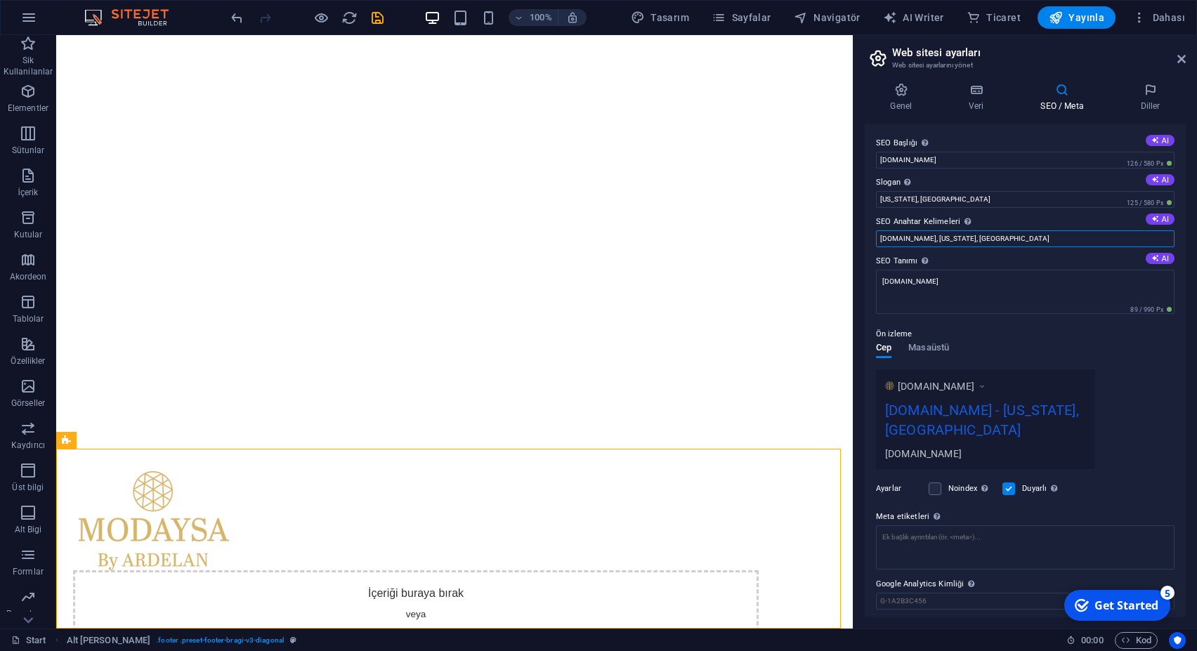
click at [876, 245] on input "[DOMAIN_NAME], [US_STATE], [GEOGRAPHIC_DATA]" at bounding box center [1025, 238] width 299 height 17
paste input "Meşrutiyet, [PERSON_NAME]. No 76, [GEOGRAPHIC_DATA]/[GEOGRAPHIC_DATA]"
type input "Meşrutiyet, [PERSON_NAME]. No 76, [GEOGRAPHIC_DATA]/[GEOGRAPHIC_DATA]"
click at [950, 240] on input "Meşrutiyet, [PERSON_NAME]. No 76, [GEOGRAPHIC_DATA]/[GEOGRAPHIC_DATA]" at bounding box center [1025, 238] width 299 height 17
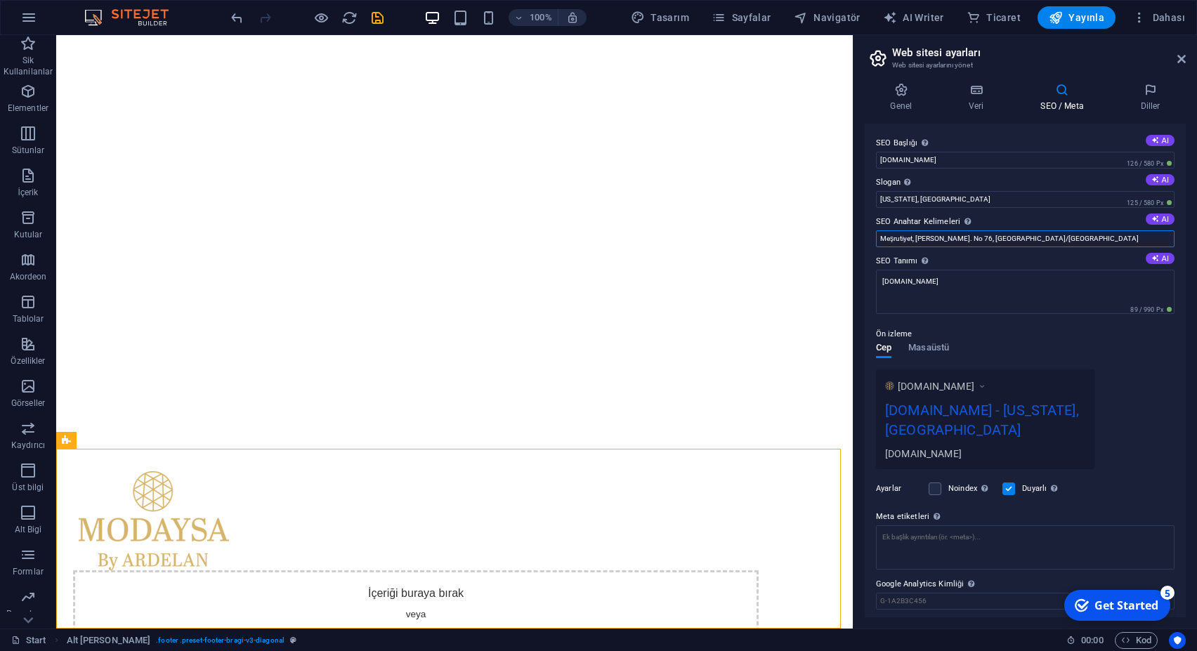
click at [950, 240] on input "Meşrutiyet, [PERSON_NAME]. No 76, [GEOGRAPHIC_DATA]/[GEOGRAPHIC_DATA]" at bounding box center [1025, 238] width 299 height 17
click at [946, 288] on textarea "[DOMAIN_NAME]" at bounding box center [1025, 292] width 299 height 44
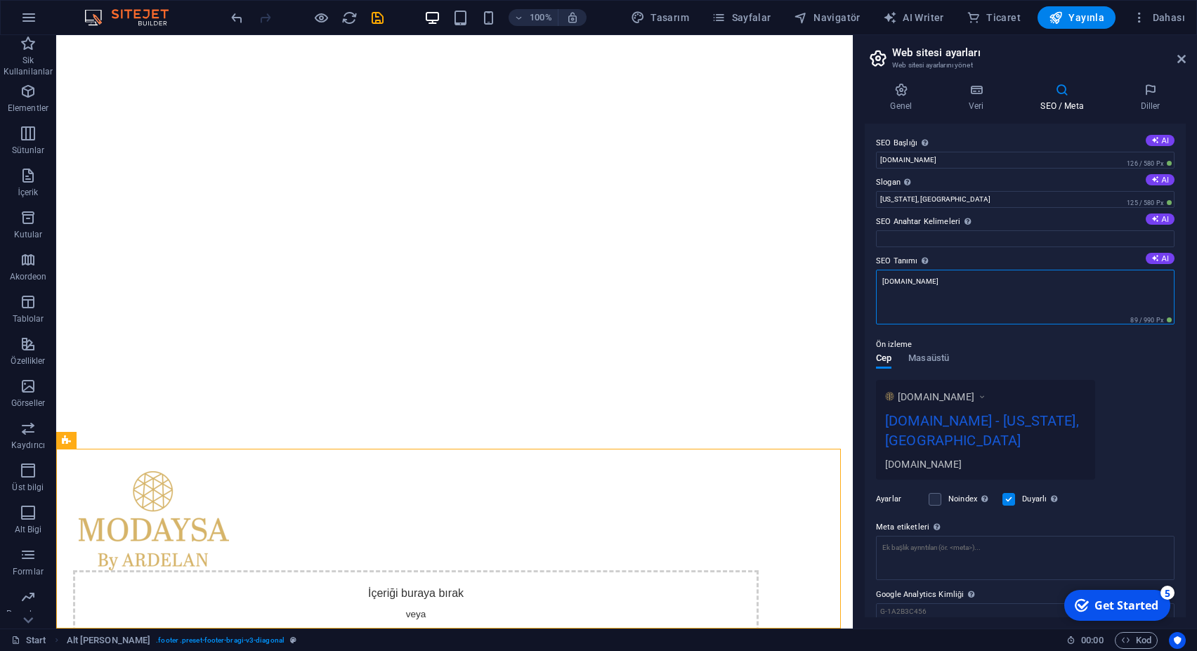
click at [944, 288] on textarea "[DOMAIN_NAME]" at bounding box center [1025, 297] width 299 height 55
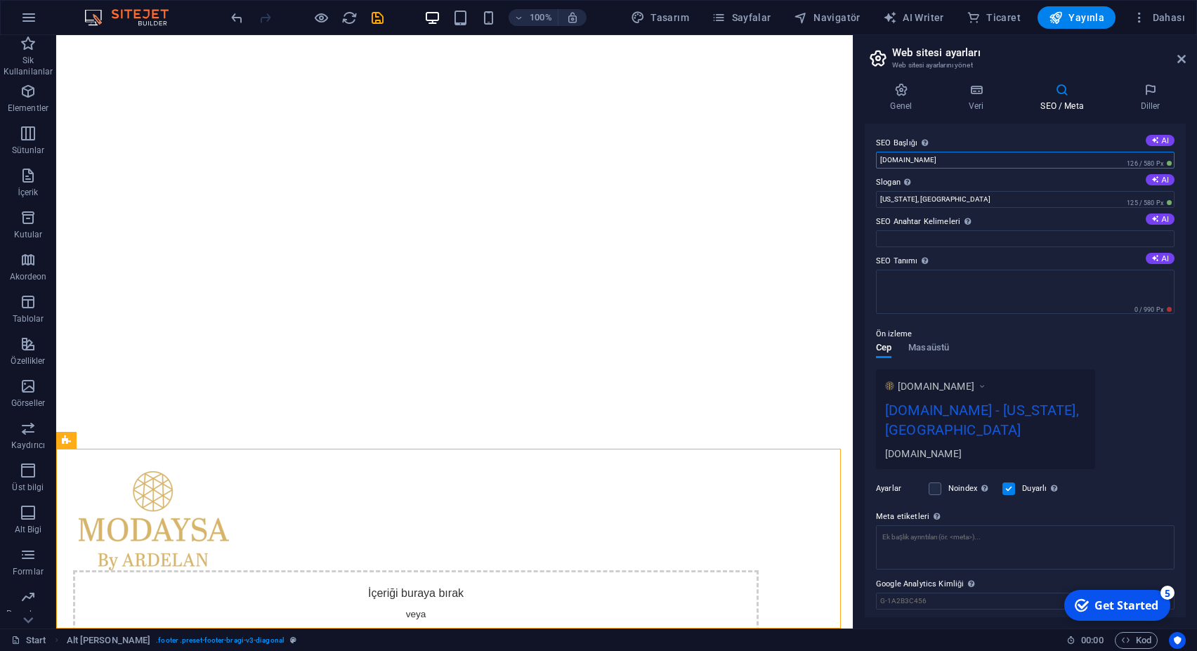
drag, startPoint x: 950, startPoint y: 155, endPoint x: 818, endPoint y: 157, distance: 132.1
click at [876, 157] on input "[DOMAIN_NAME]" at bounding box center [1025, 160] width 299 height 17
click at [946, 197] on input "[US_STATE], [GEOGRAPHIC_DATA]" at bounding box center [1025, 199] width 299 height 17
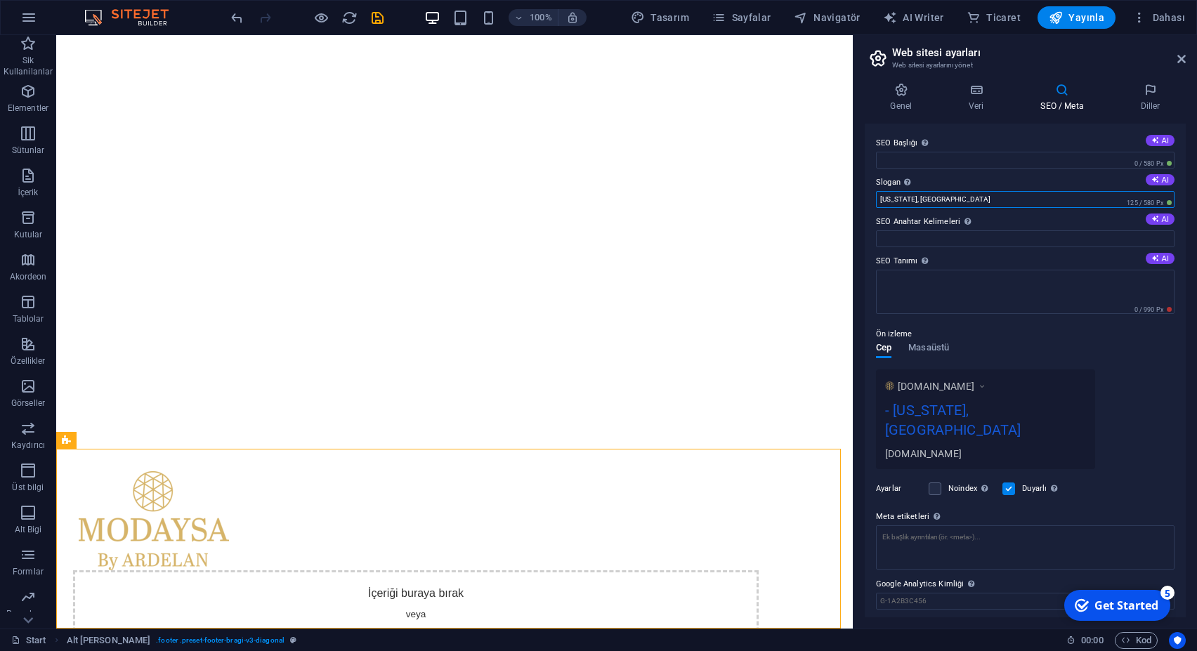
click at [946, 197] on input "[US_STATE], [GEOGRAPHIC_DATA]" at bounding box center [1025, 199] width 299 height 17
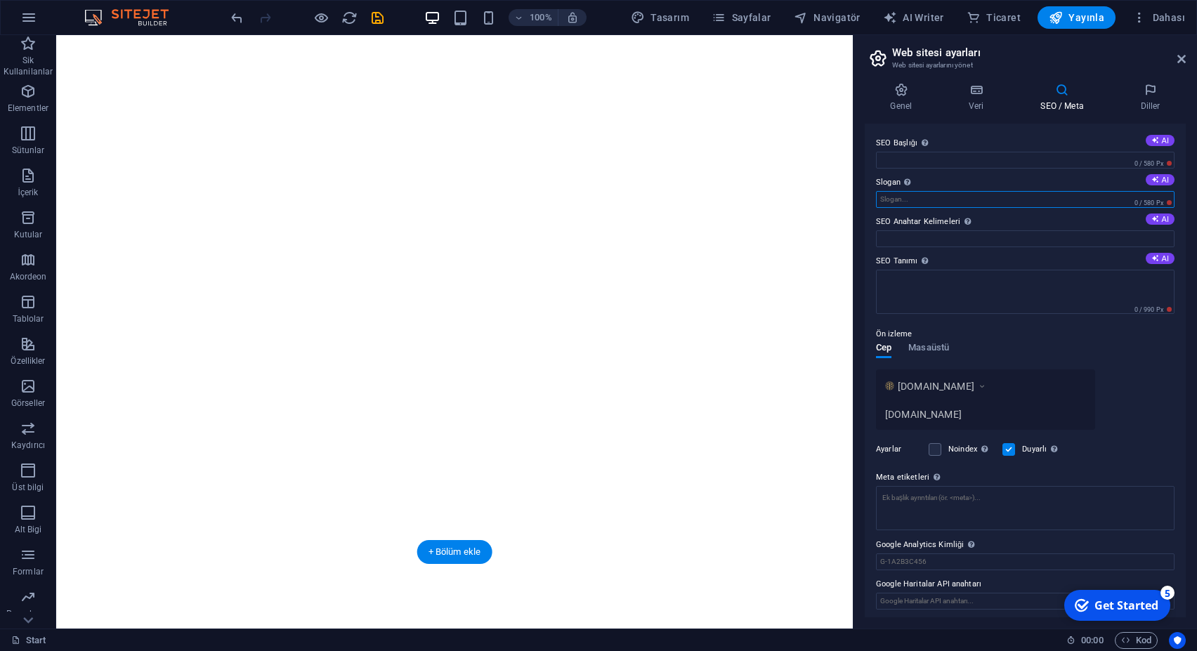
scroll to position [180, 0]
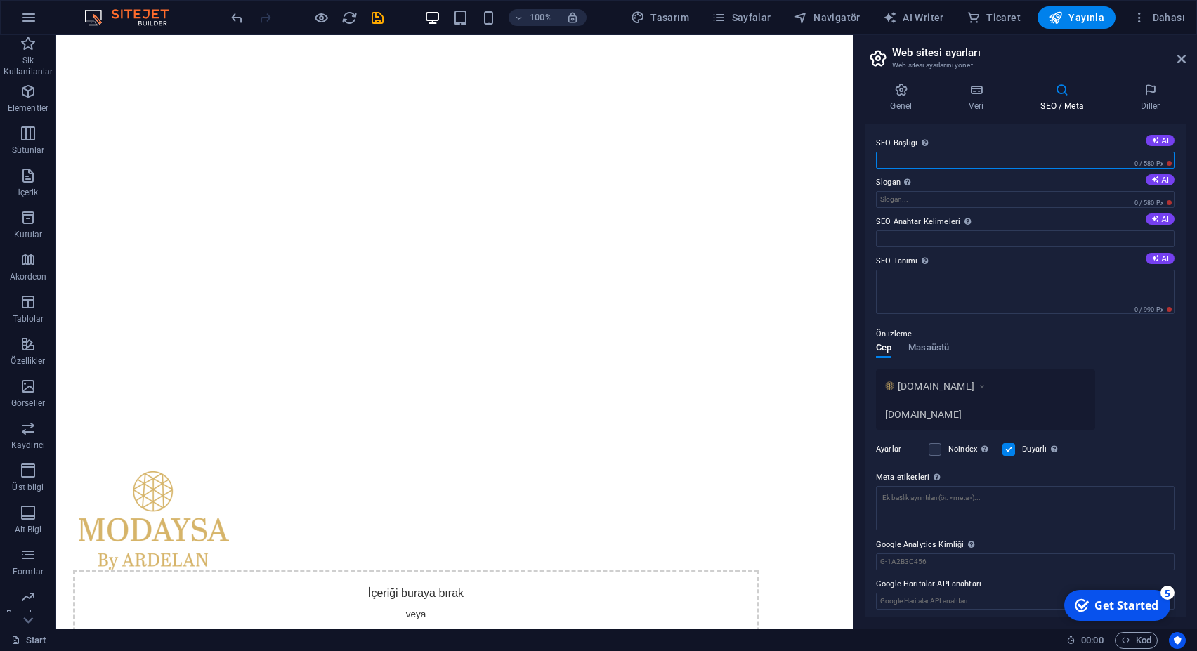
click at [911, 152] on input "SEO Başlığı Web sitenin başlığı - onu arama motoru sonuçlarında öne çıkan bir ş…" at bounding box center [1025, 160] width 299 height 17
paste input "Modaysa | By ARDELEN - [DOMAIN_NAME]"
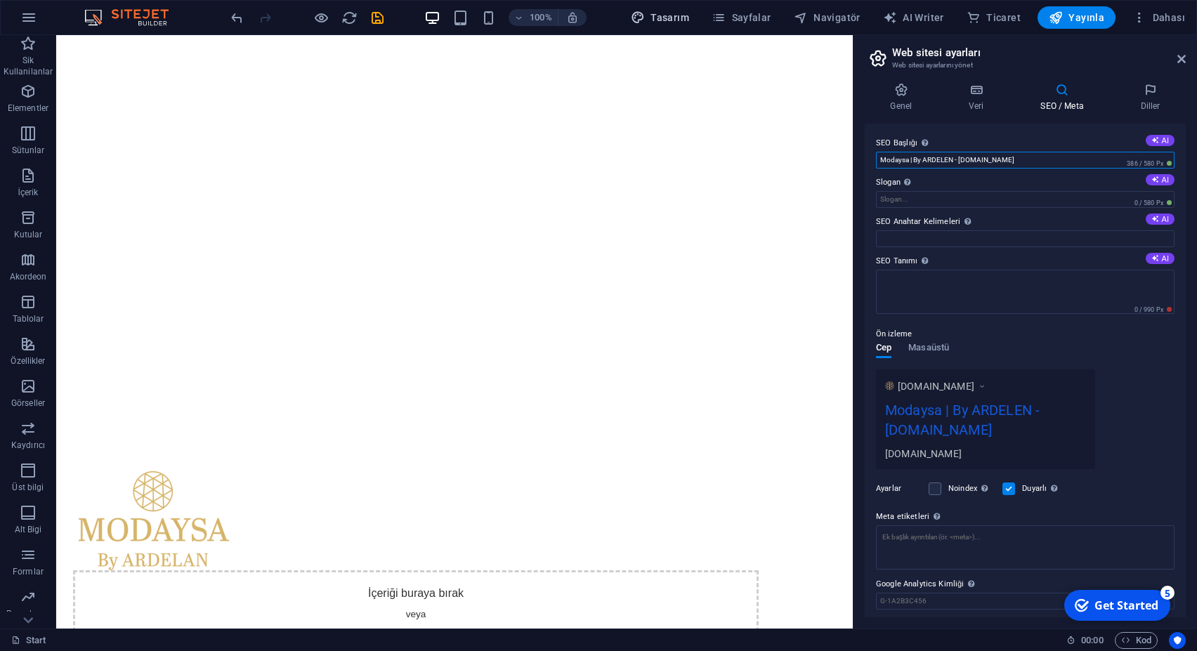
type input "Modaysa | By ARDELEN - [DOMAIN_NAME]"
click at [908, 286] on textarea "SEO Tanımı Web sitenin içeriğini açıkla - bu, arama motorları ve SEO için çok ö…" at bounding box center [1025, 292] width 299 height 44
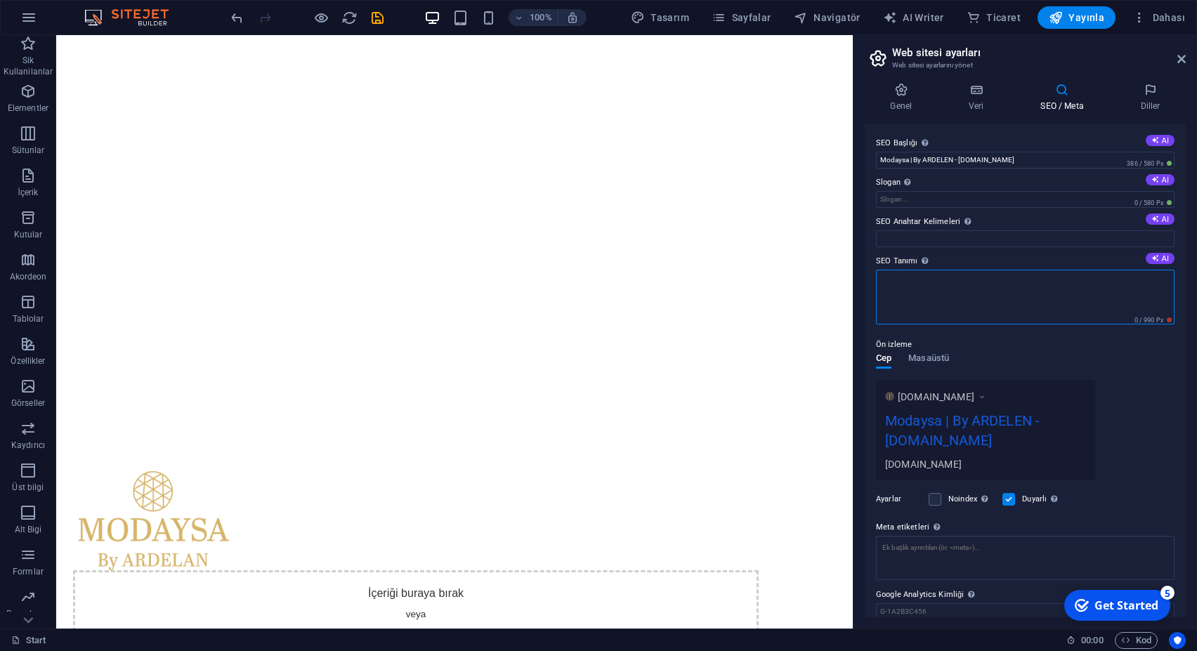
paste textarea "Modaysa | By ARDELEN, stil sahibi kadınlar için özel olarak tasarlanmış abiye k…"
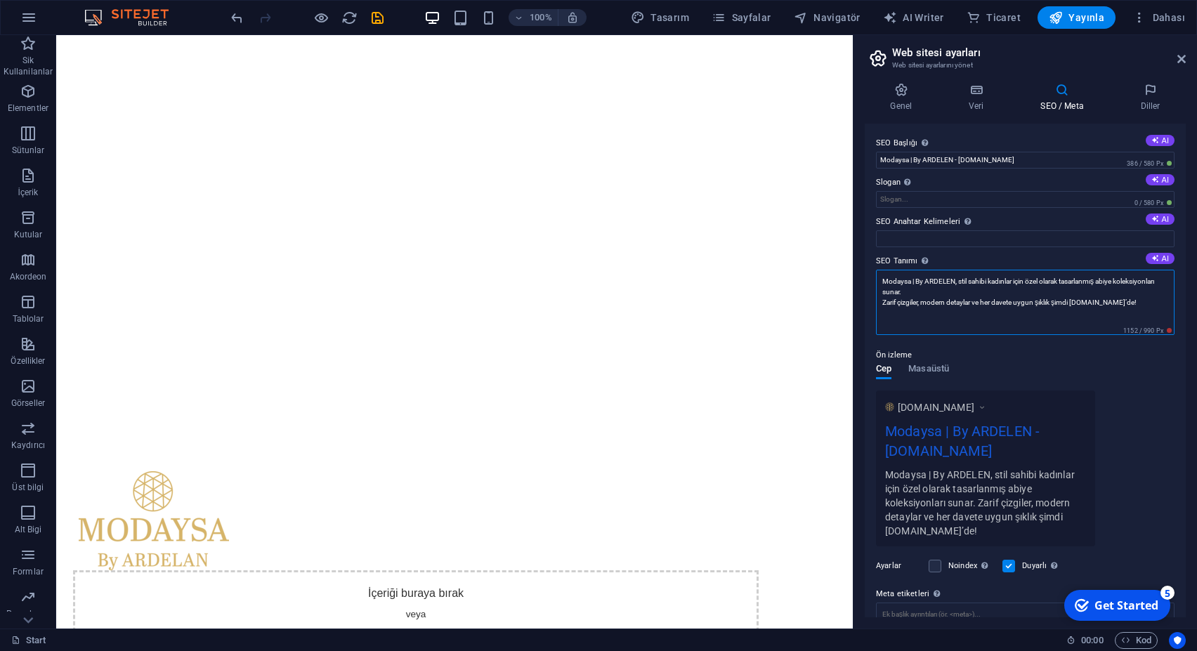
click at [1126, 301] on textarea "Modaysa | By ARDELEN, stil sahibi kadınlar için özel olarak tasarlanmış abiye k…" at bounding box center [1025, 302] width 299 height 65
type textarea "Modaysa | By ARDELEN, stil sahibi kadınlar için özel olarak tasarlanmış abiye k…"
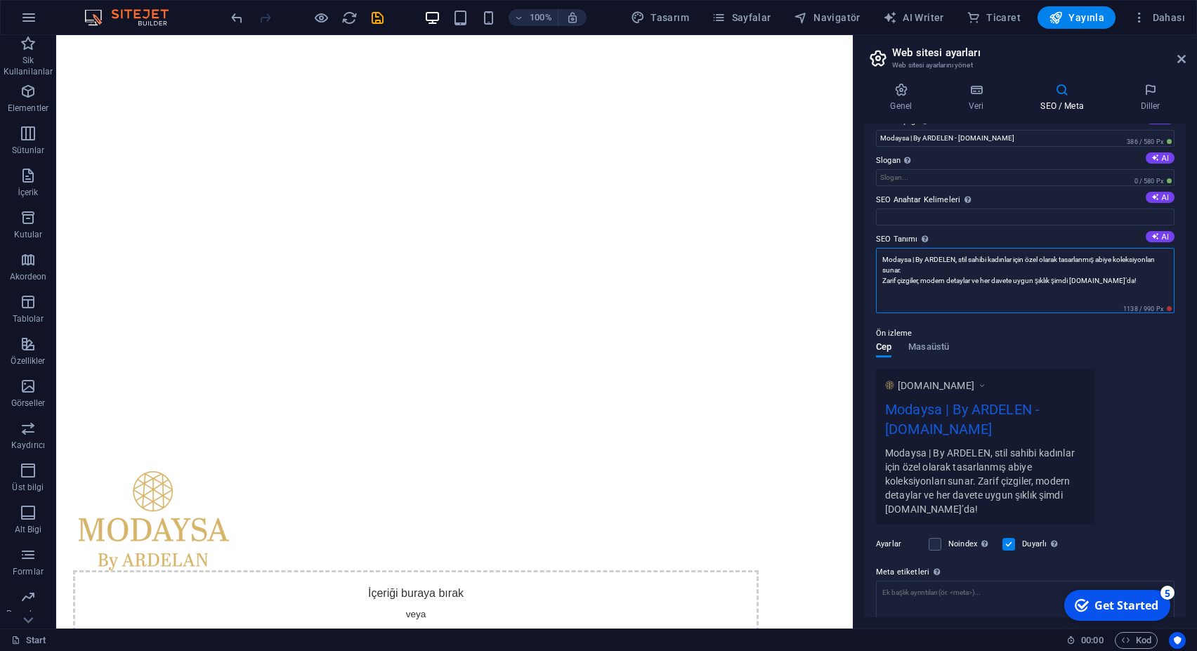
scroll to position [0, 0]
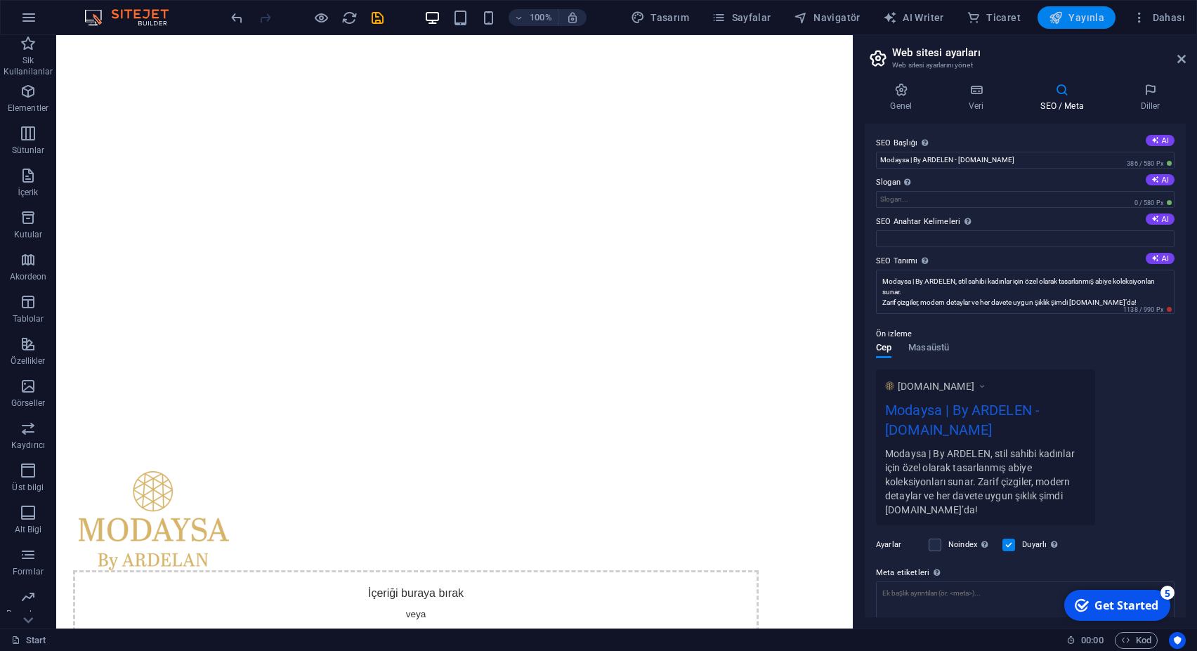
click at [1076, 21] on span "Yayınla" at bounding box center [1077, 18] width 56 height 14
